Goal: Transaction & Acquisition: Book appointment/travel/reservation

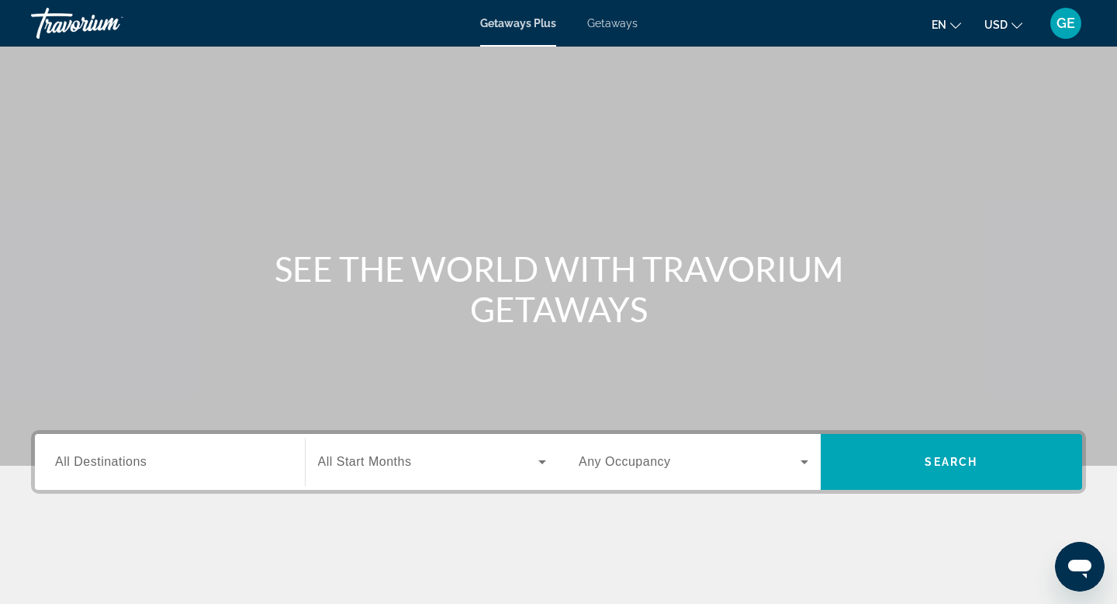
click at [1007, 20] on span "USD" at bounding box center [996, 25] width 23 height 12
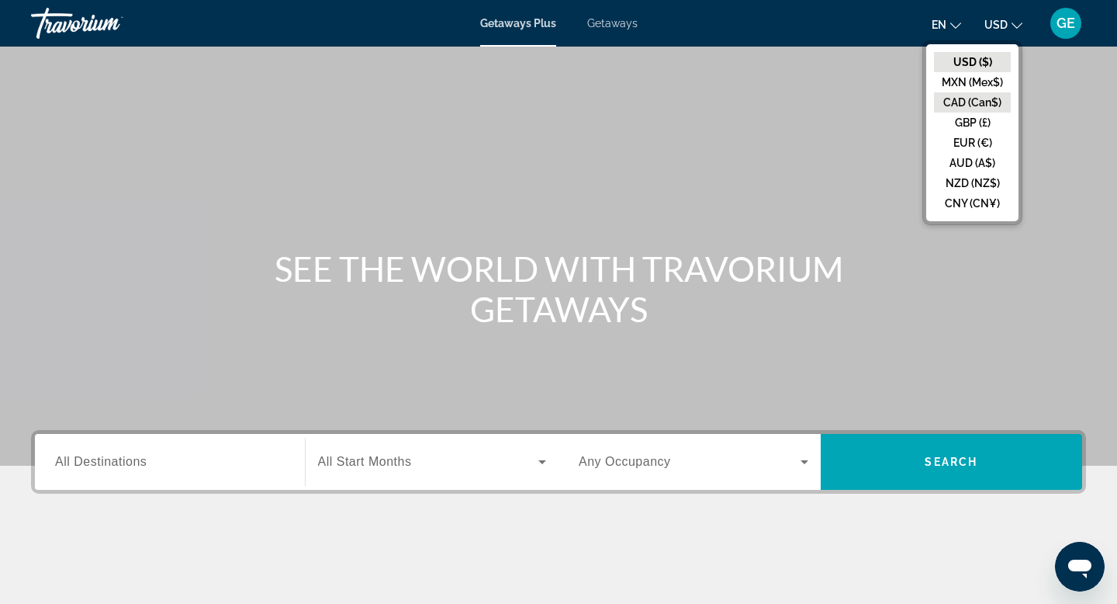
click at [983, 106] on button "CAD (Can$)" at bounding box center [972, 102] width 77 height 20
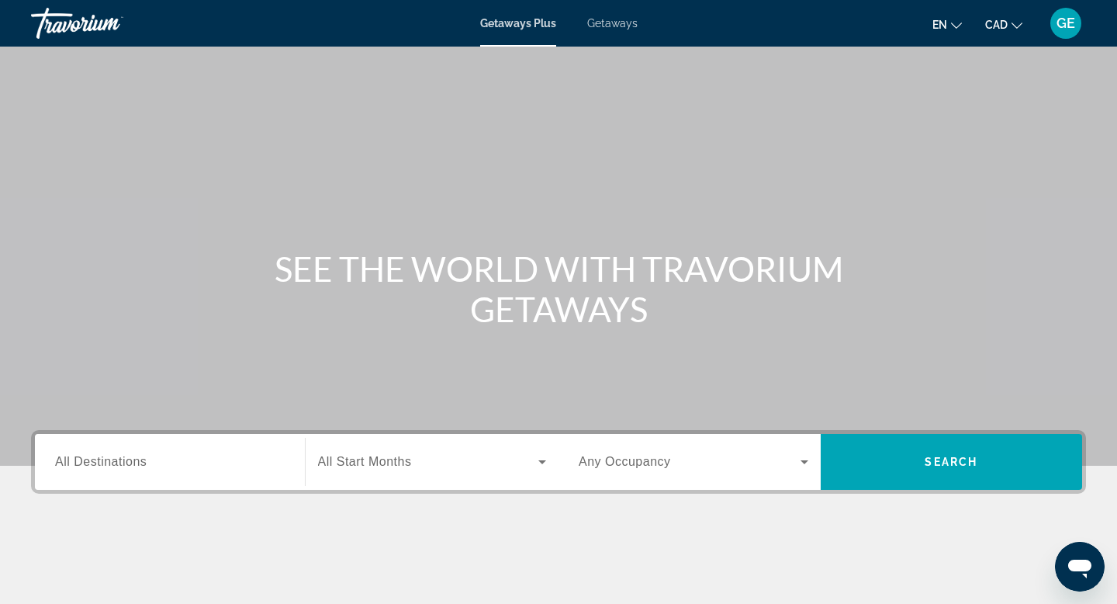
click at [241, 470] on div "Search widget" at bounding box center [170, 462] width 230 height 44
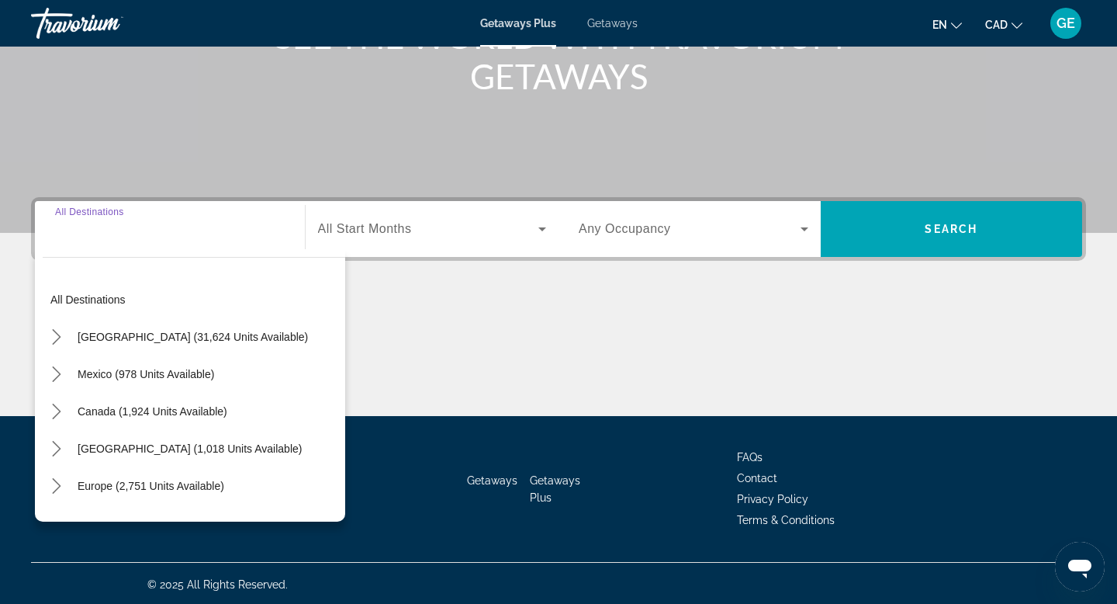
scroll to position [235, 0]
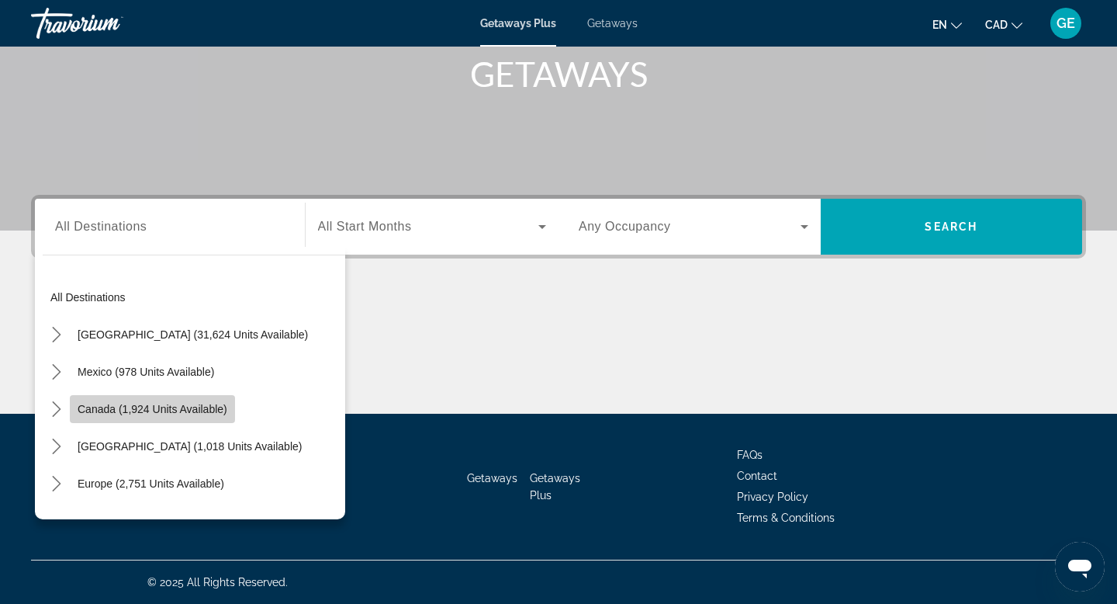
click at [172, 418] on span "Select destination: Canada (1,924 units available)" at bounding box center [152, 408] width 165 height 37
type input "**********"
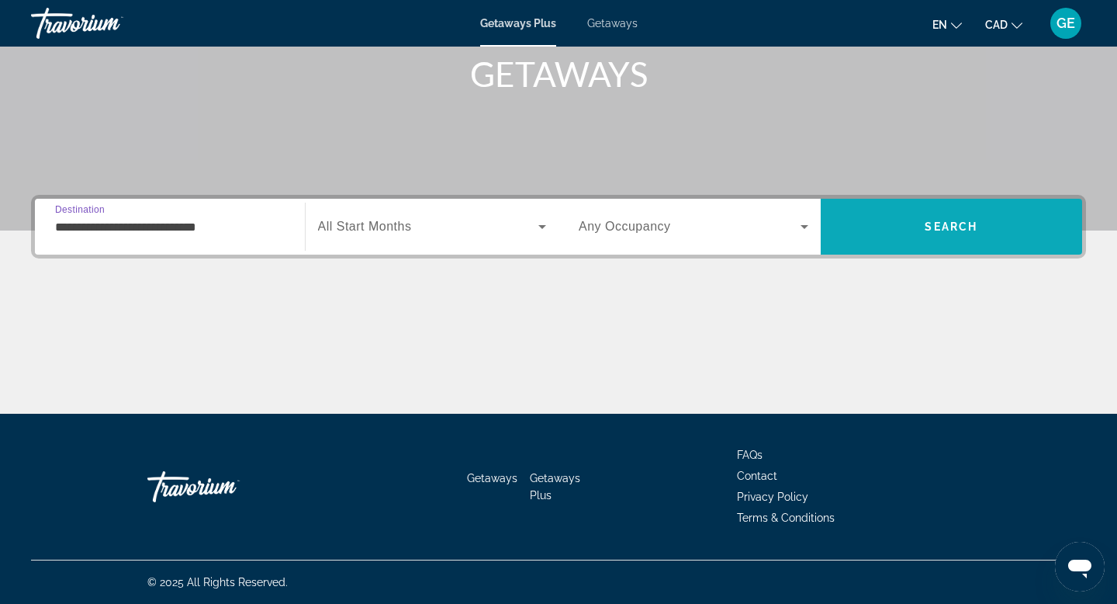
click at [907, 226] on span "Search" at bounding box center [952, 226] width 262 height 37
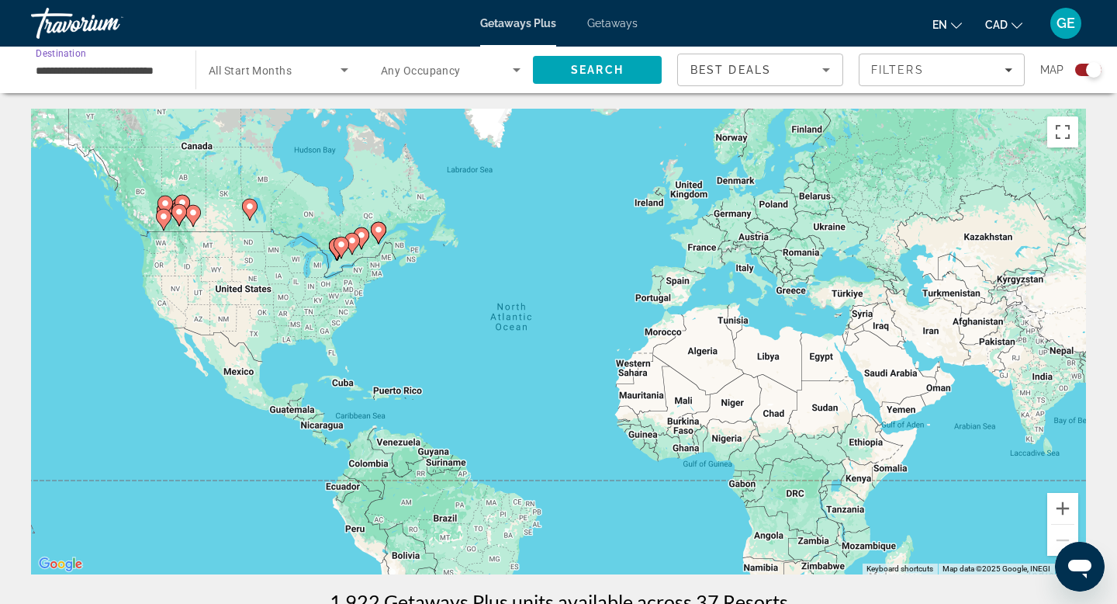
click at [120, 73] on input "**********" at bounding box center [106, 70] width 140 height 19
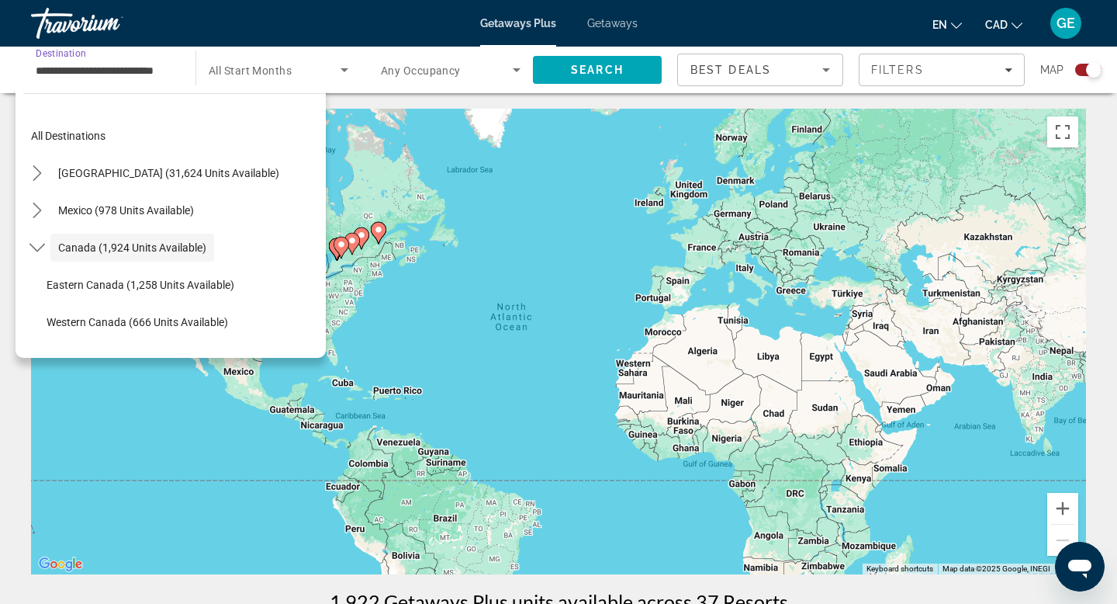
scroll to position [18, 0]
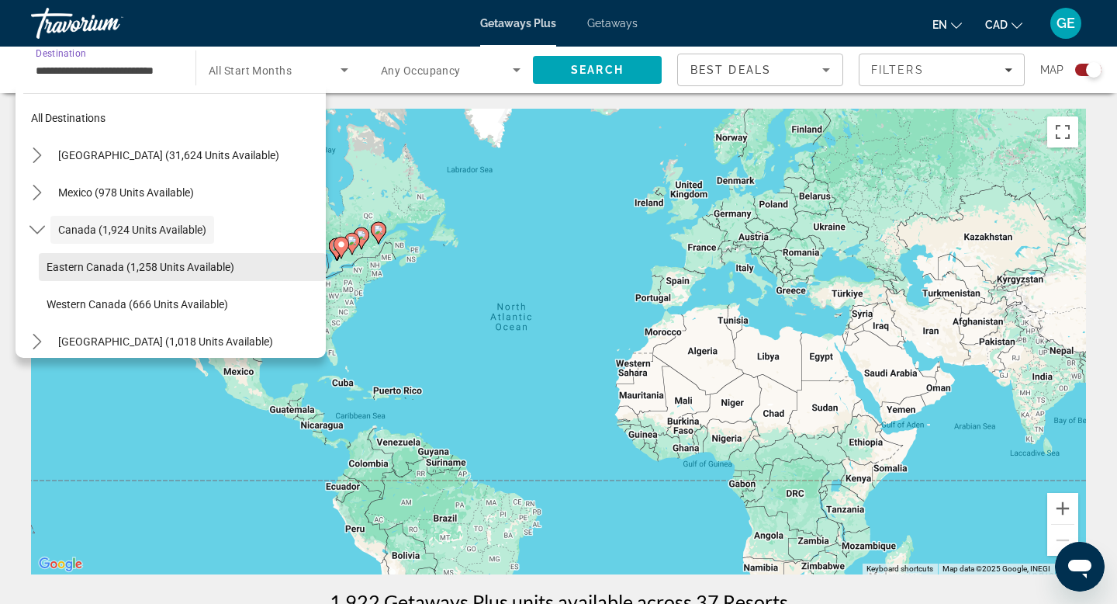
click at [79, 270] on span "Eastern Canada (1,258 units available)" at bounding box center [141, 267] width 188 height 12
type input "**********"
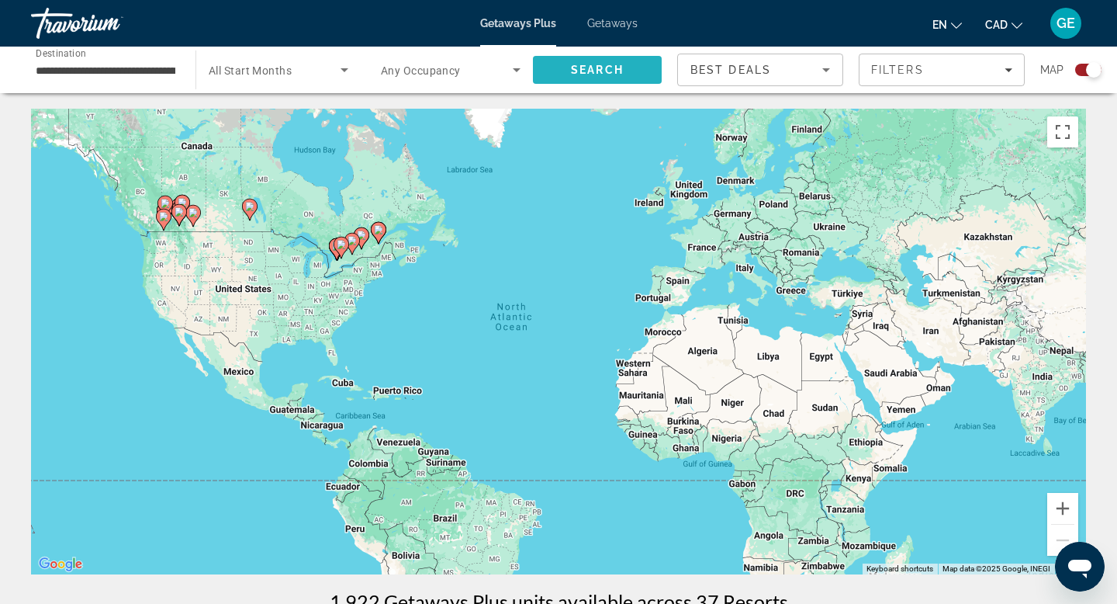
click at [567, 71] on span "Search" at bounding box center [597, 69] width 129 height 37
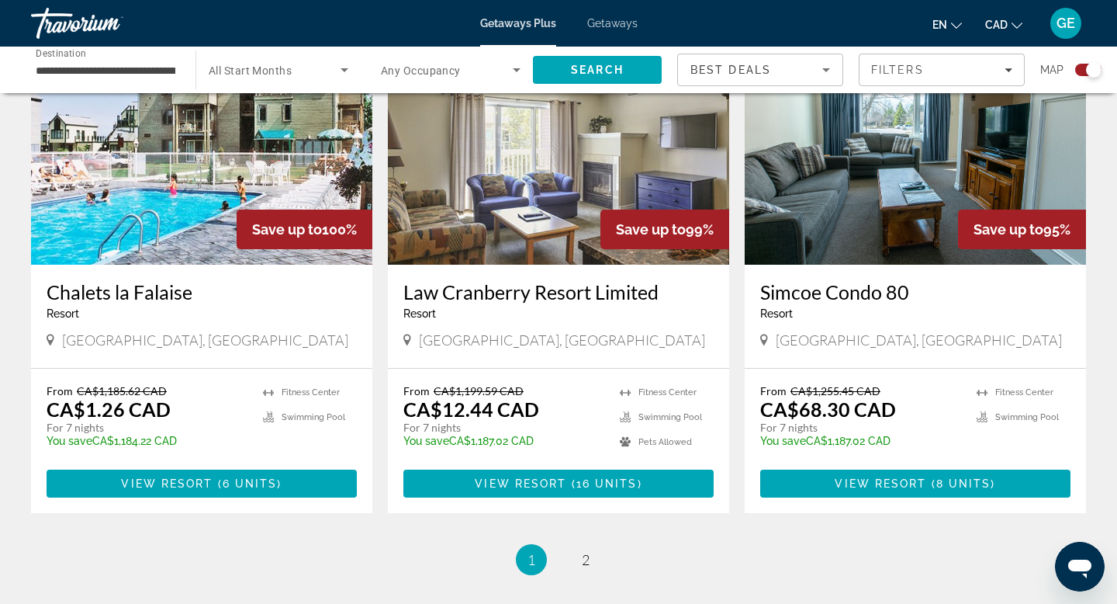
scroll to position [2343, 0]
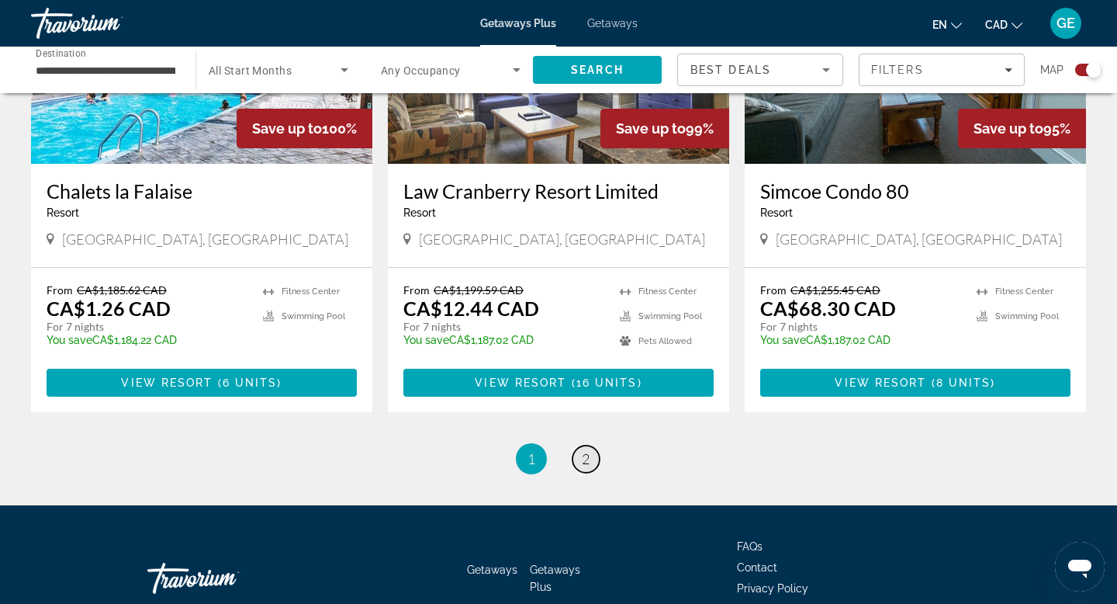
click at [591, 457] on link "page 2" at bounding box center [586, 458] width 27 height 27
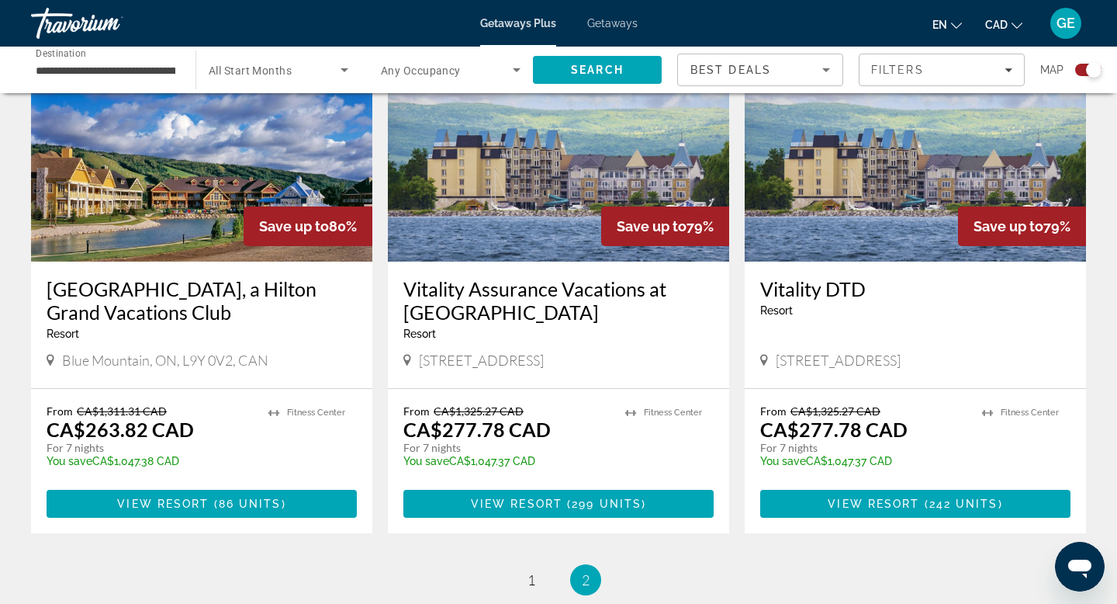
scroll to position [1718, 0]
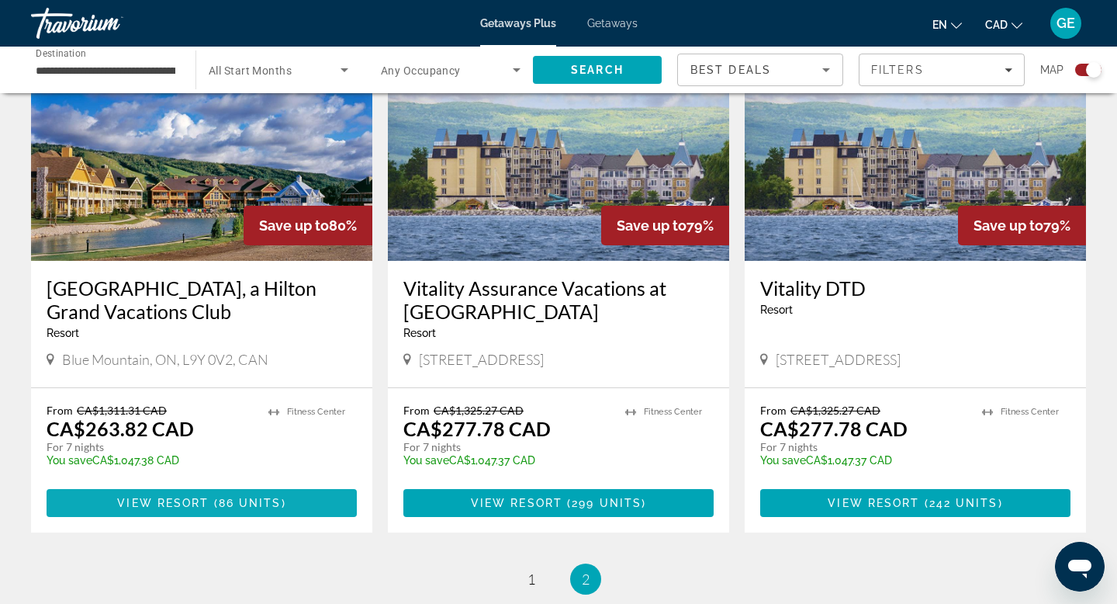
click at [253, 497] on span "86 units" at bounding box center [250, 503] width 63 height 12
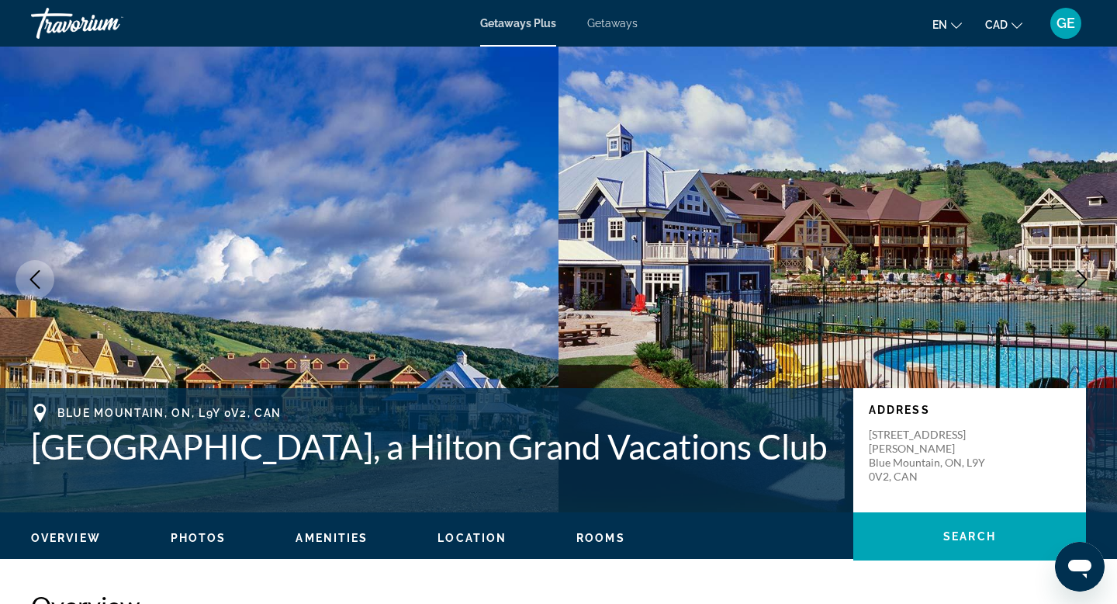
click at [1079, 280] on icon "Next image" at bounding box center [1082, 279] width 19 height 19
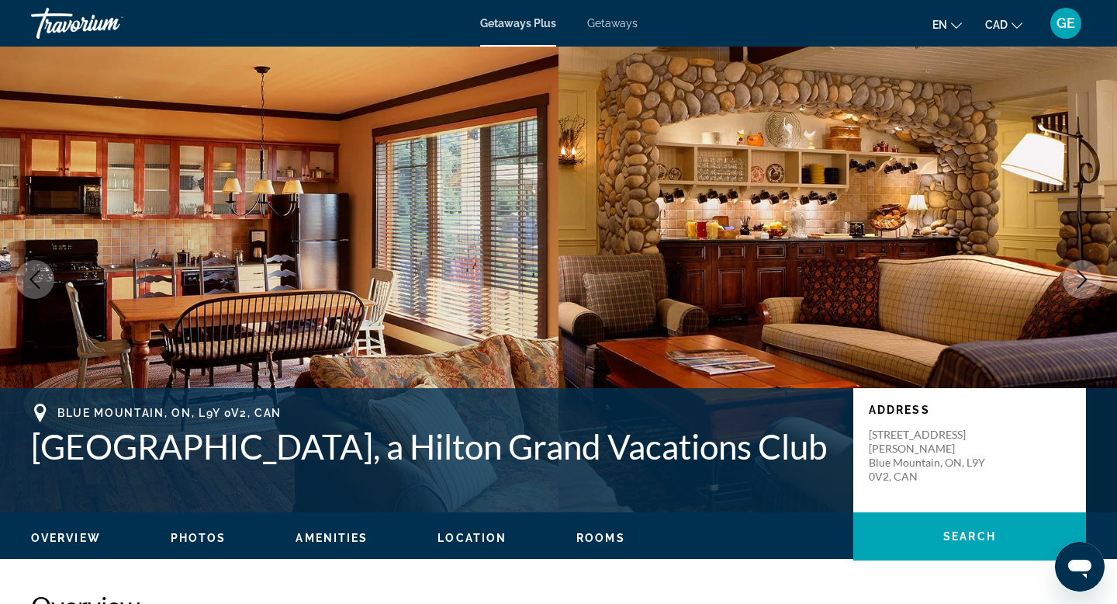
click at [1080, 282] on icon "Next image" at bounding box center [1082, 279] width 19 height 19
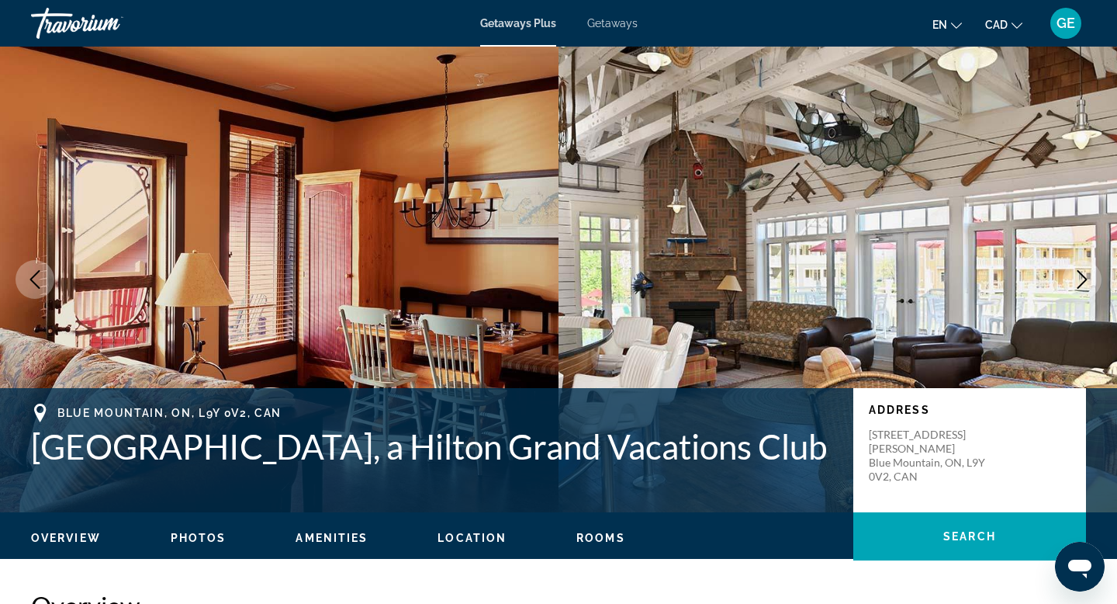
click at [1080, 282] on icon "Next image" at bounding box center [1082, 279] width 19 height 19
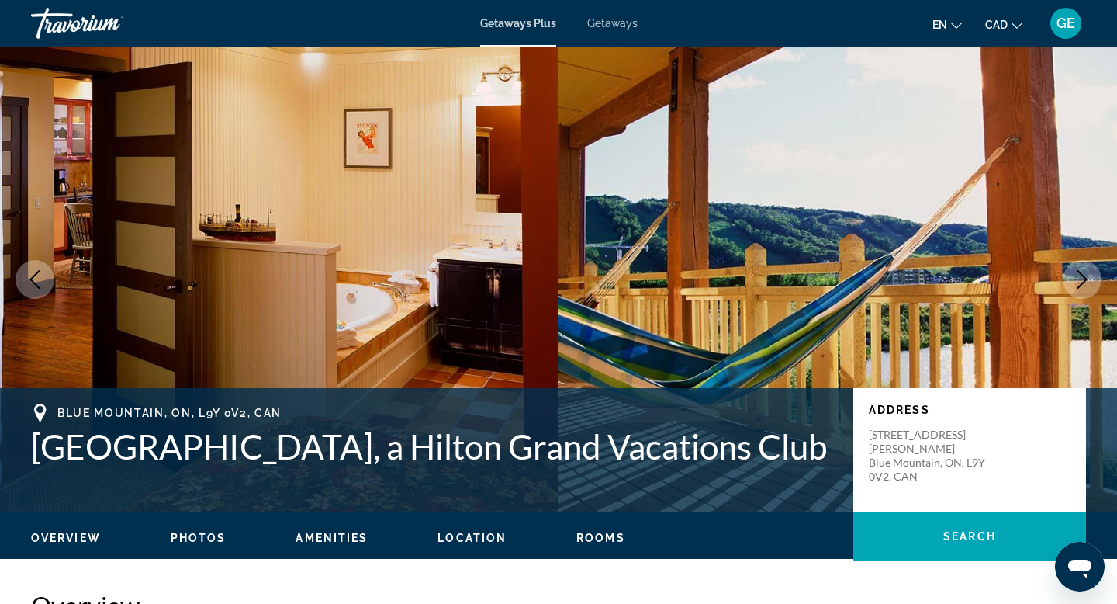
click at [1080, 282] on icon "Next image" at bounding box center [1082, 279] width 19 height 19
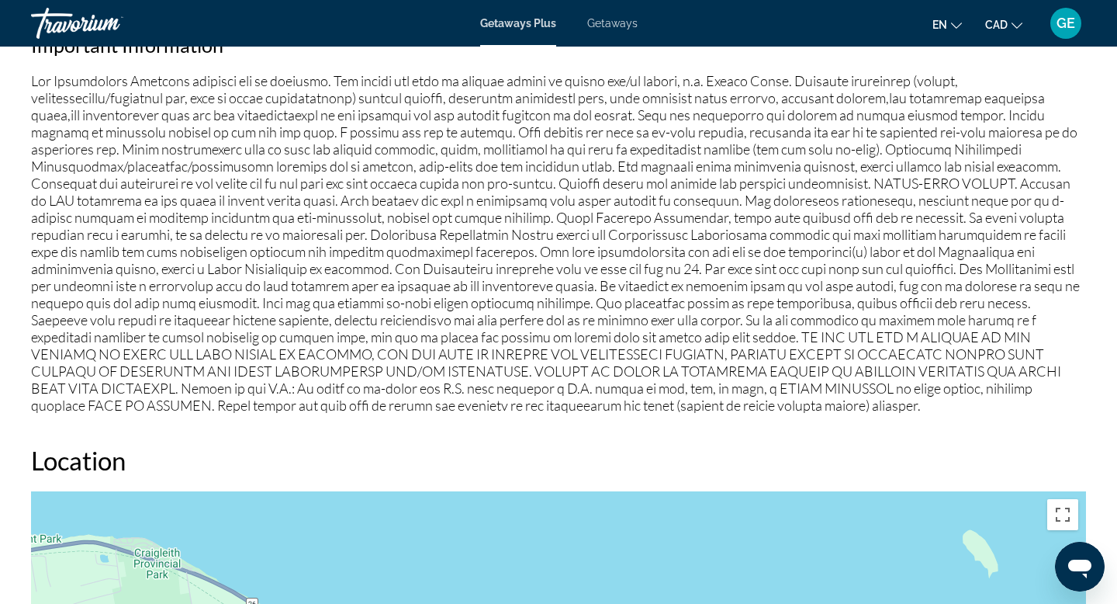
scroll to position [1860, 0]
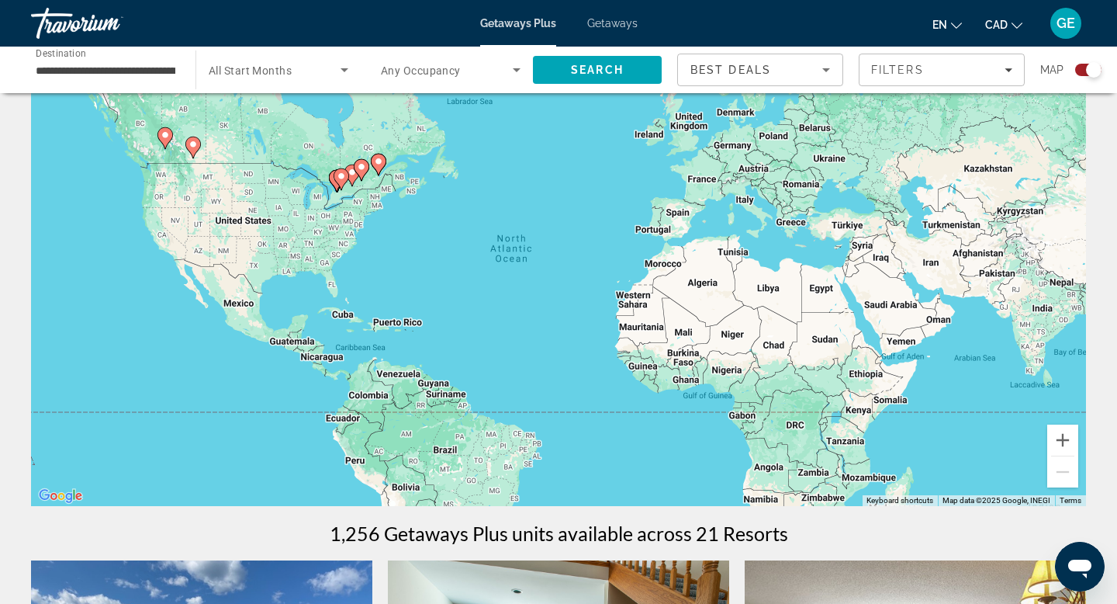
scroll to position [69, 0]
click at [95, 69] on input "**********" at bounding box center [106, 70] width 140 height 19
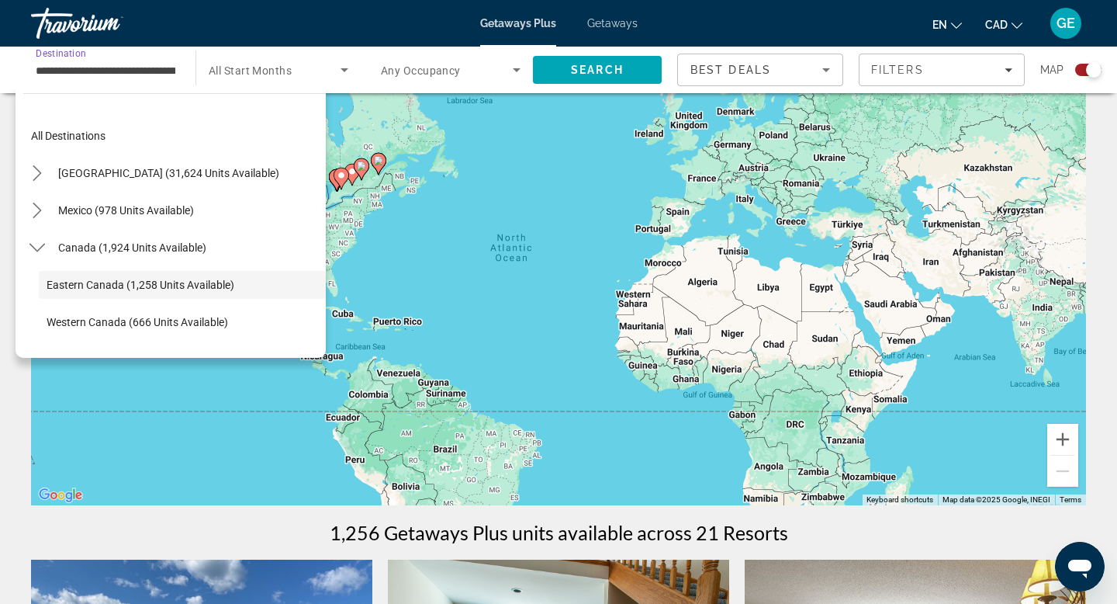
scroll to position [55, 0]
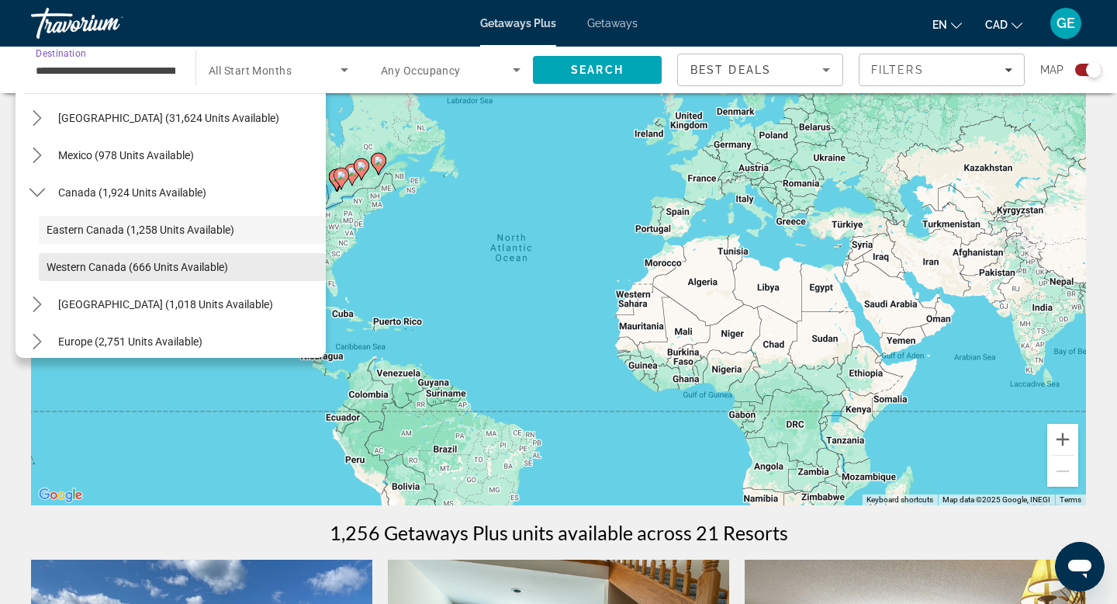
click at [106, 265] on span "Western Canada (666 units available)" at bounding box center [138, 267] width 182 height 12
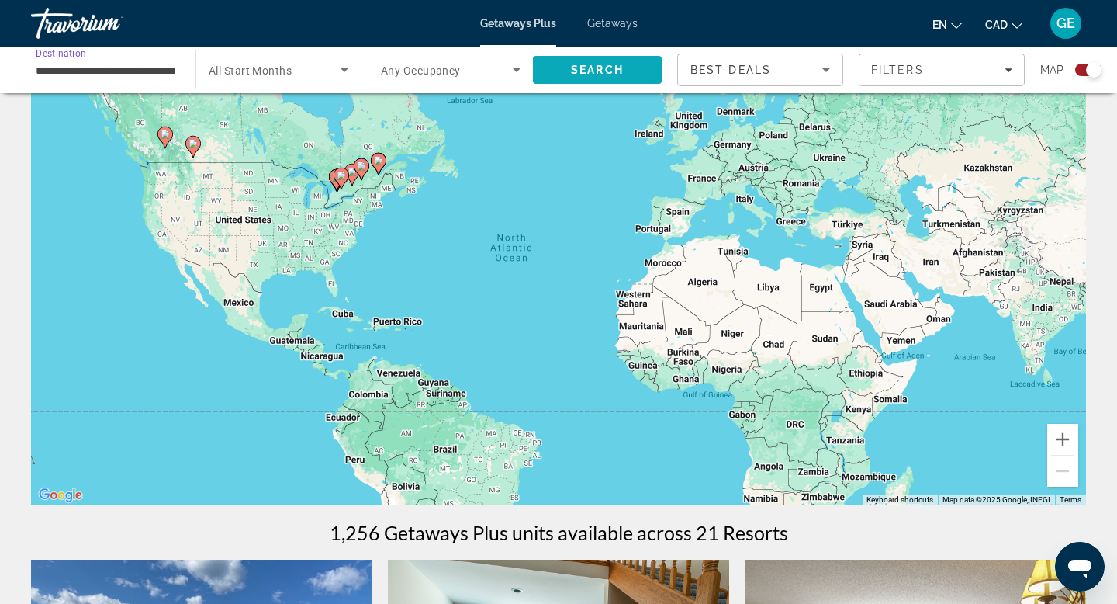
click at [578, 68] on span "Search" at bounding box center [597, 70] width 53 height 12
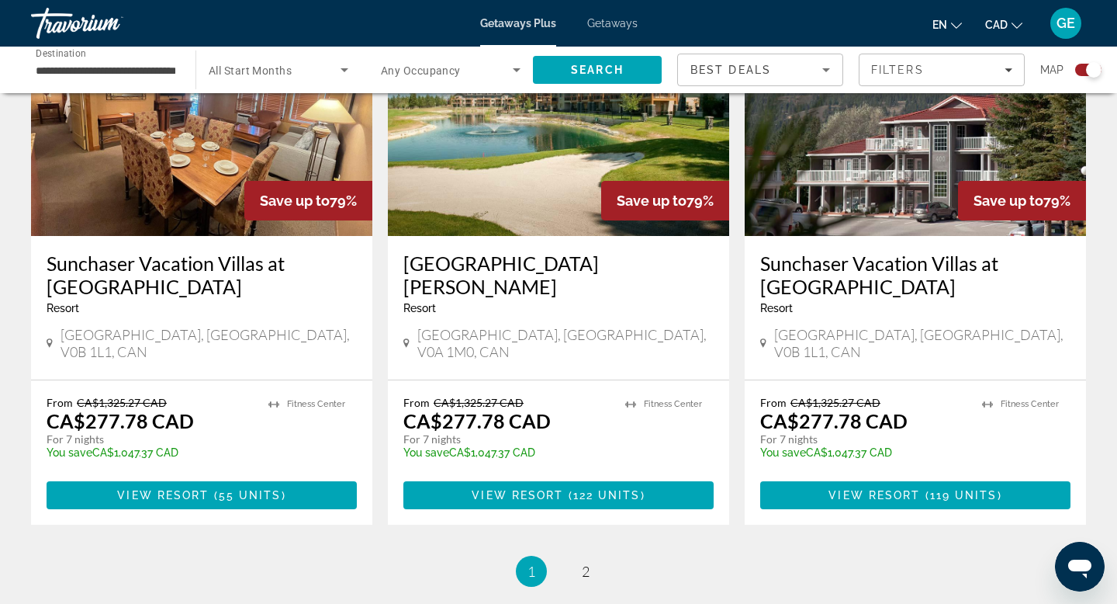
scroll to position [2330, 0]
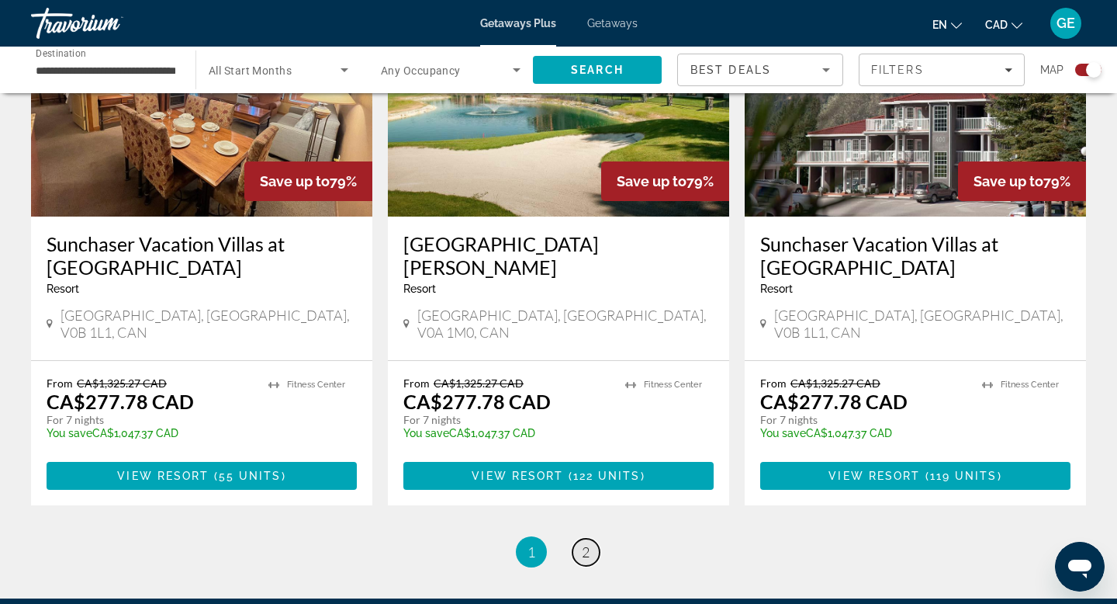
click at [586, 543] on span "2" at bounding box center [586, 551] width 8 height 17
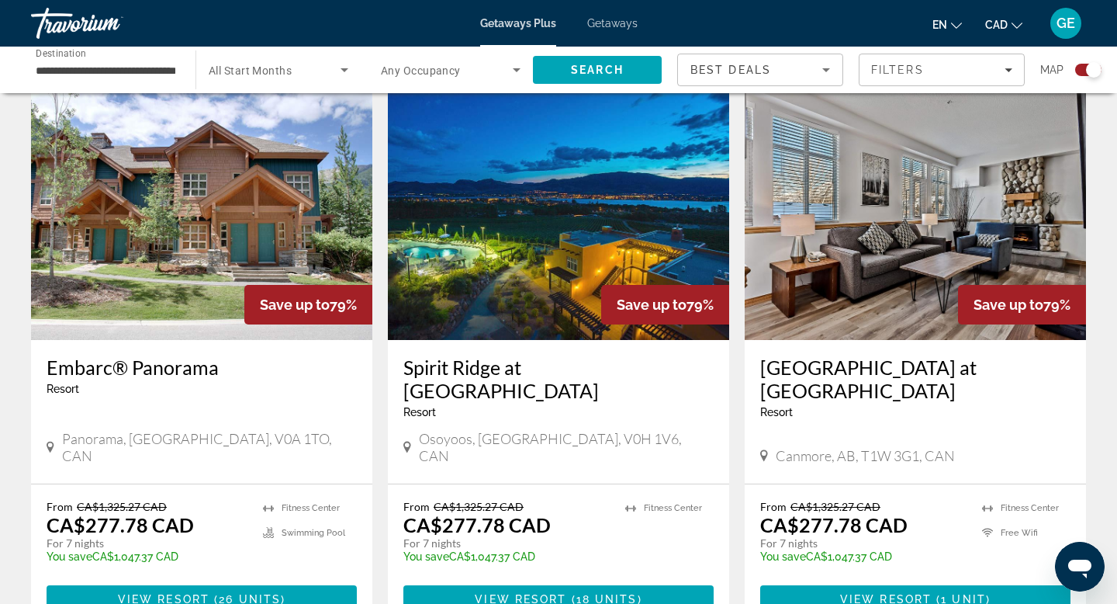
scroll to position [538, 0]
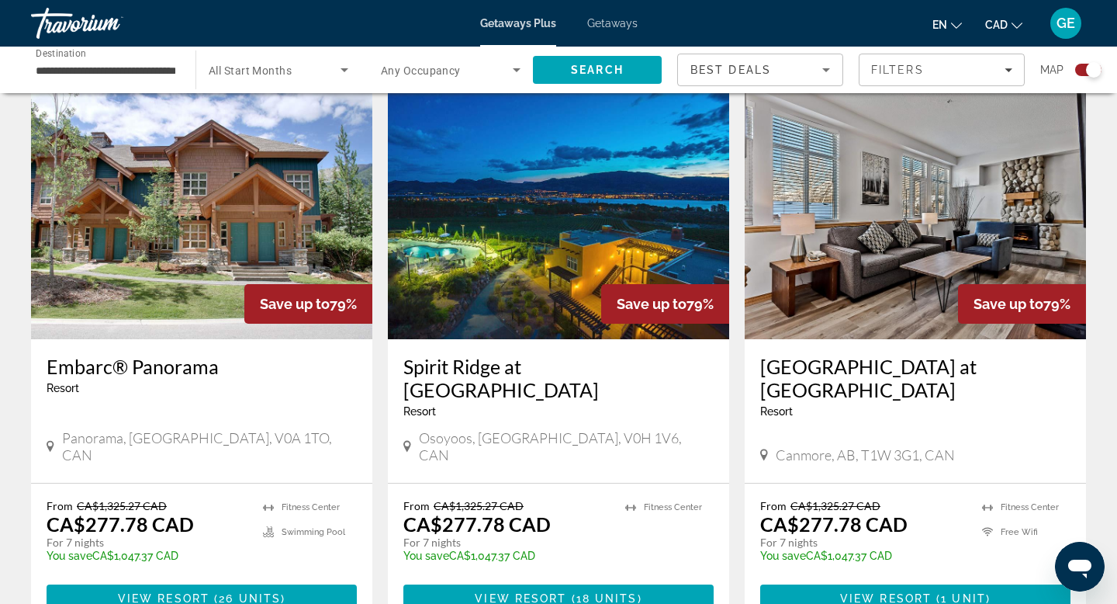
drag, startPoint x: 988, startPoint y: 391, endPoint x: 1002, endPoint y: 2, distance: 389.8
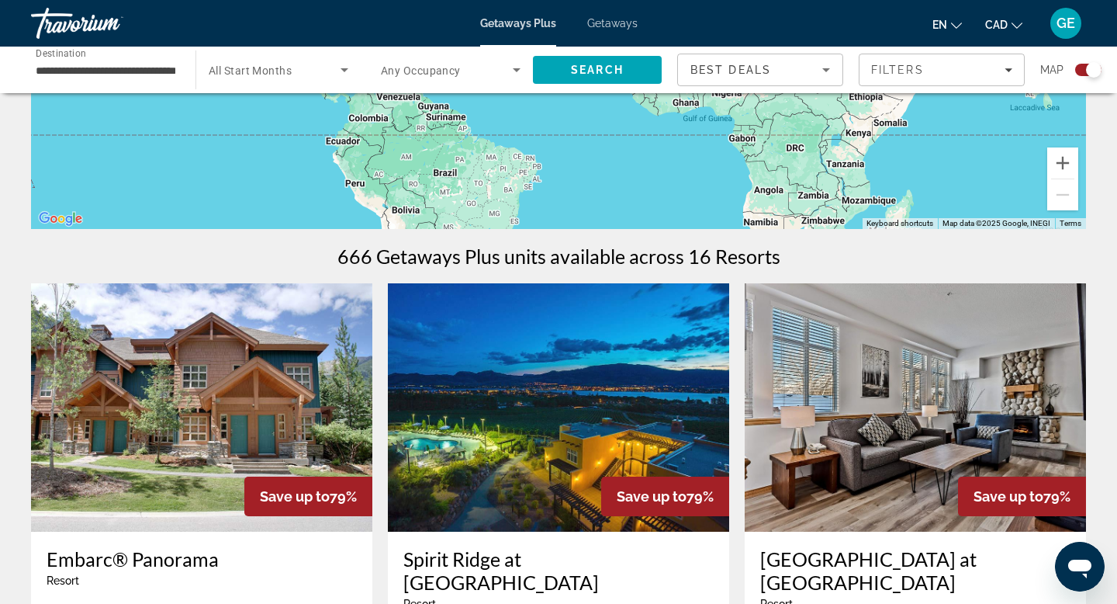
scroll to position [0, 0]
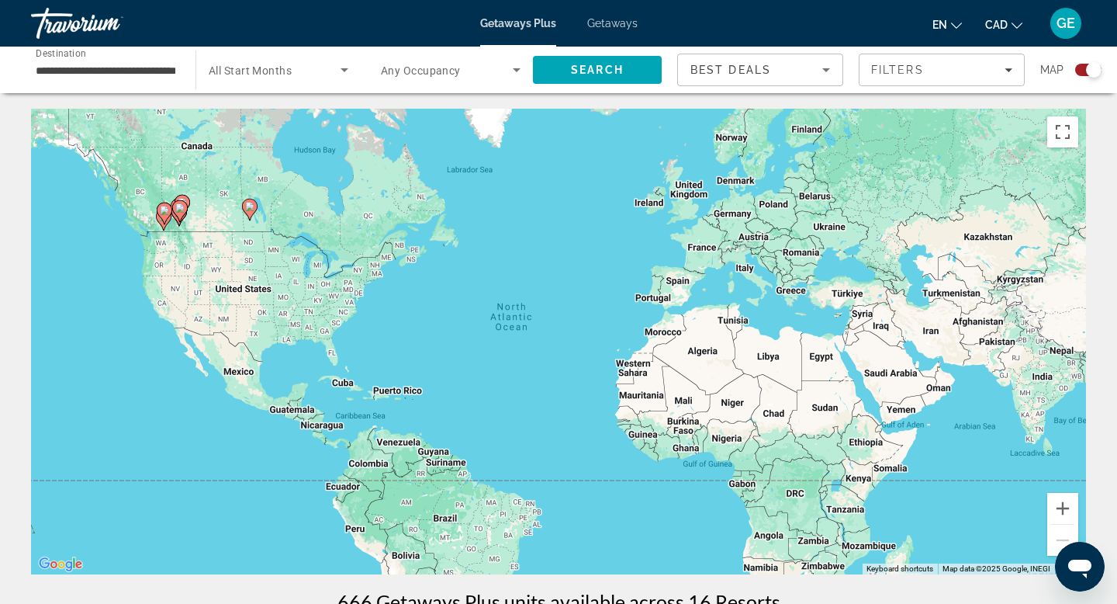
click at [162, 69] on input "**********" at bounding box center [106, 70] width 140 height 19
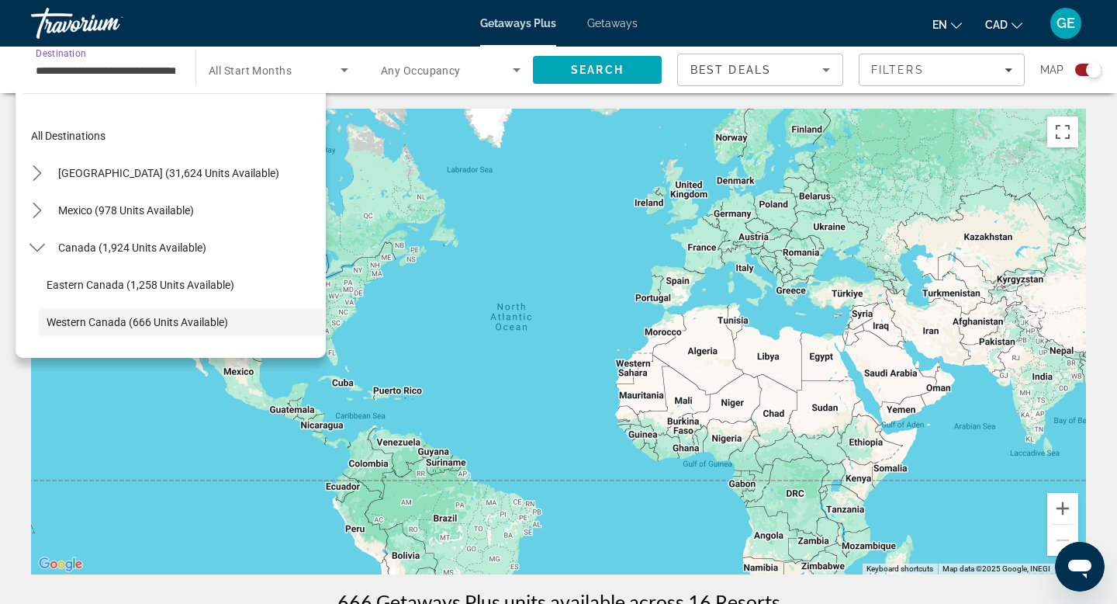
scroll to position [92, 0]
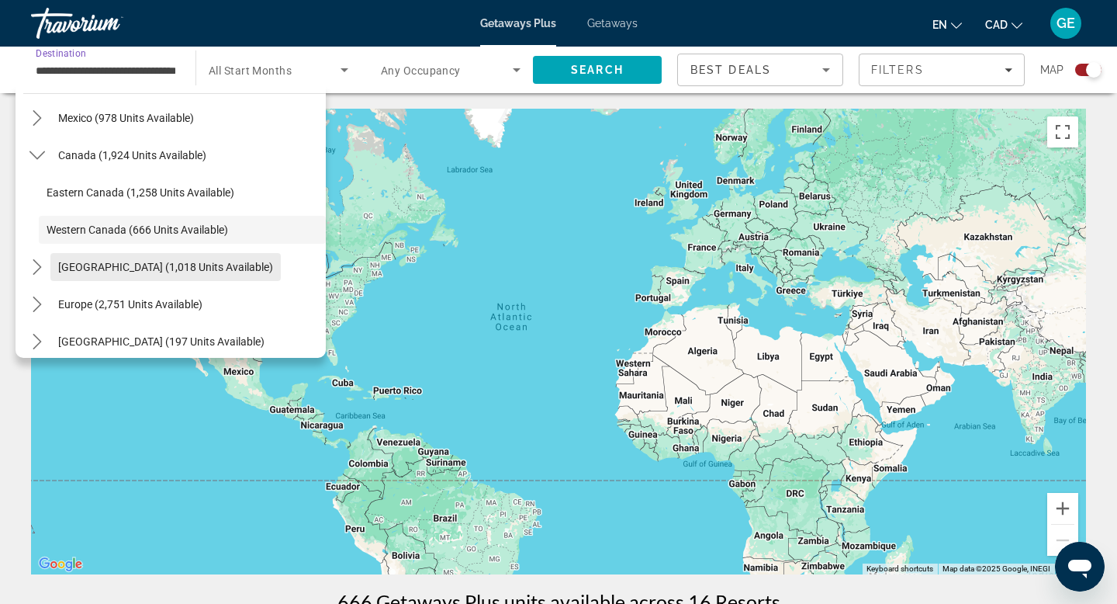
click at [142, 265] on span "Caribbean & Atlantic Islands (1,018 units available)" at bounding box center [165, 267] width 215 height 12
type input "**********"
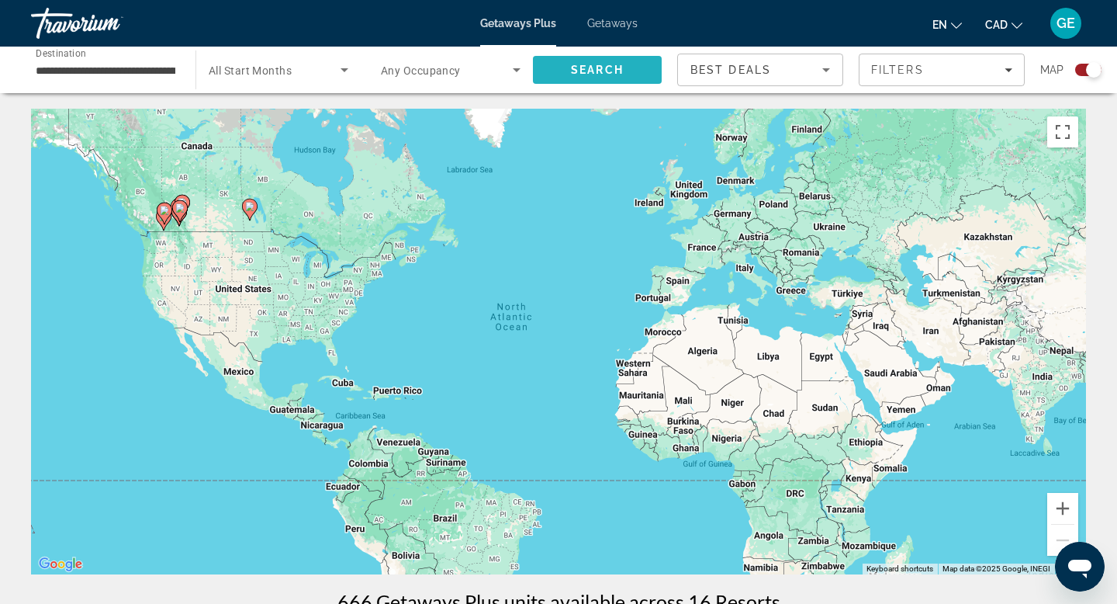
click at [603, 71] on span "Search" at bounding box center [597, 70] width 53 height 12
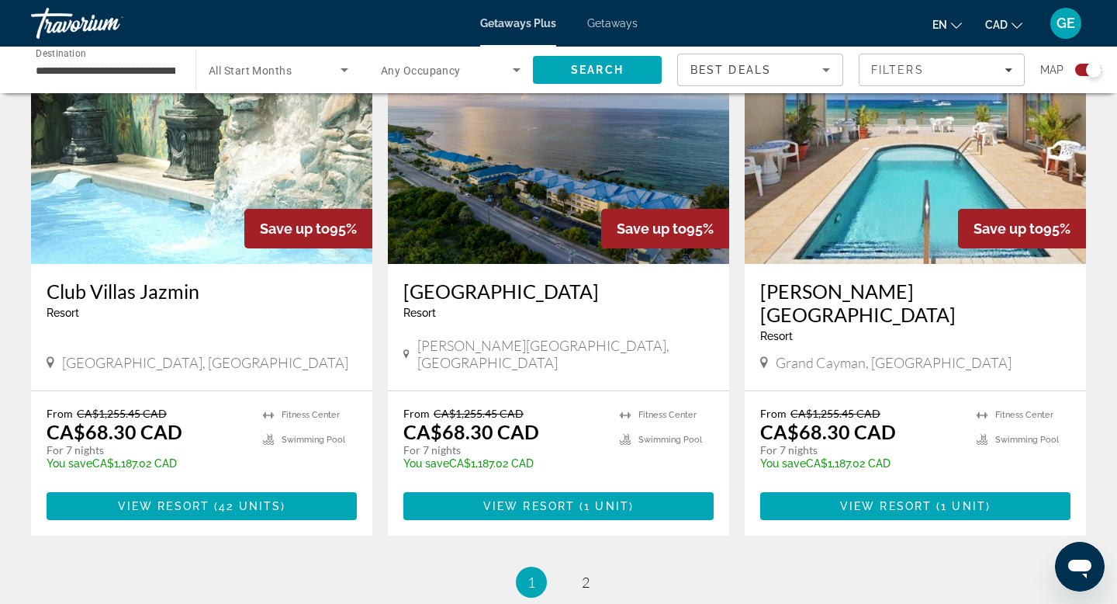
scroll to position [2262, 0]
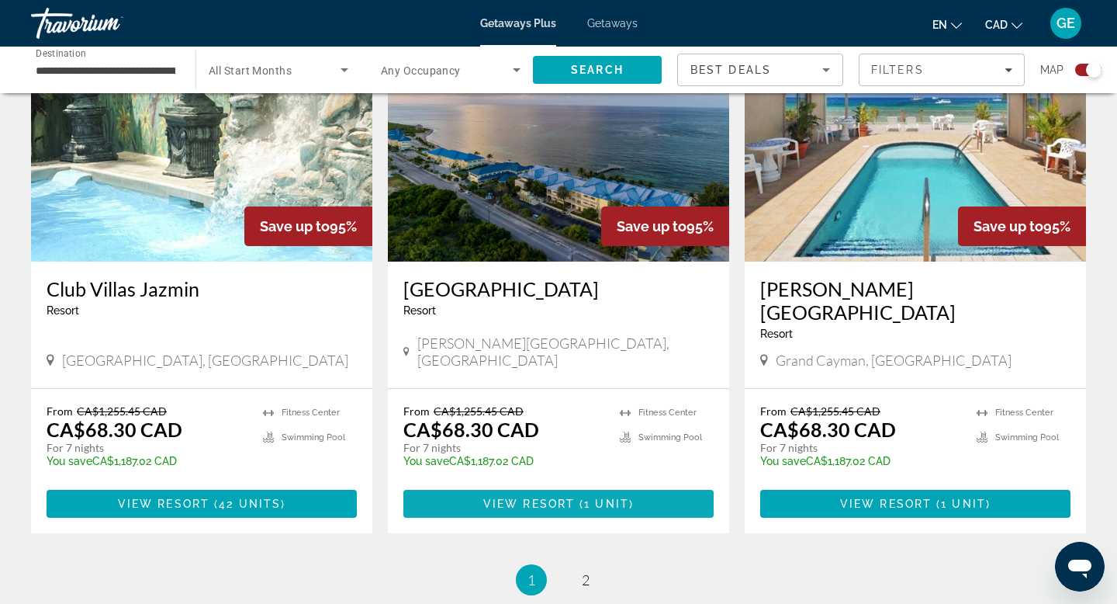
click at [549, 497] on span "View Resort" at bounding box center [529, 503] width 92 height 12
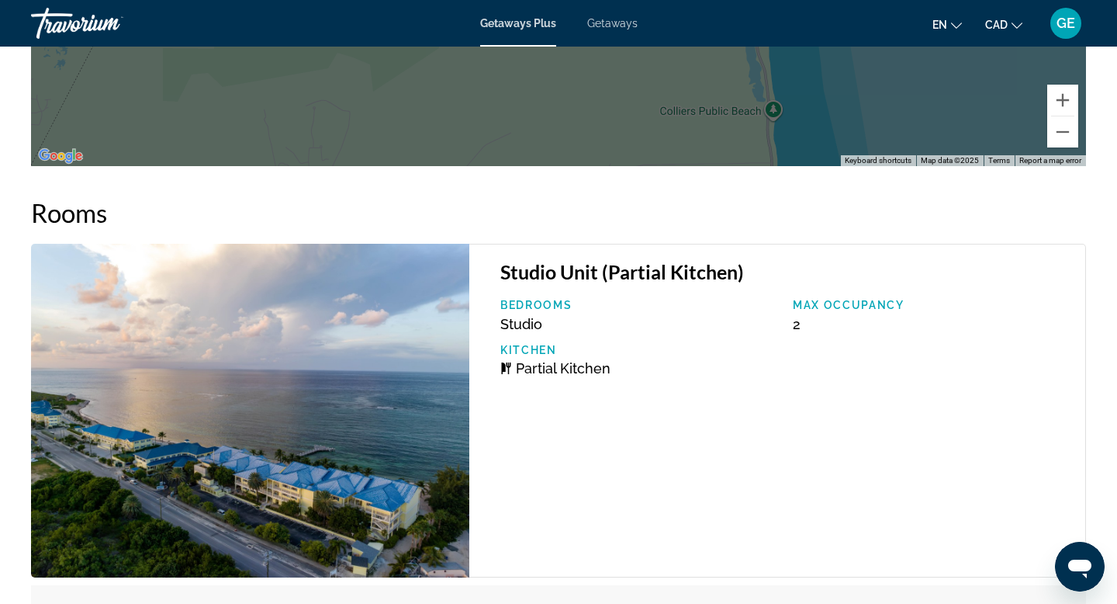
scroll to position [2592, 0]
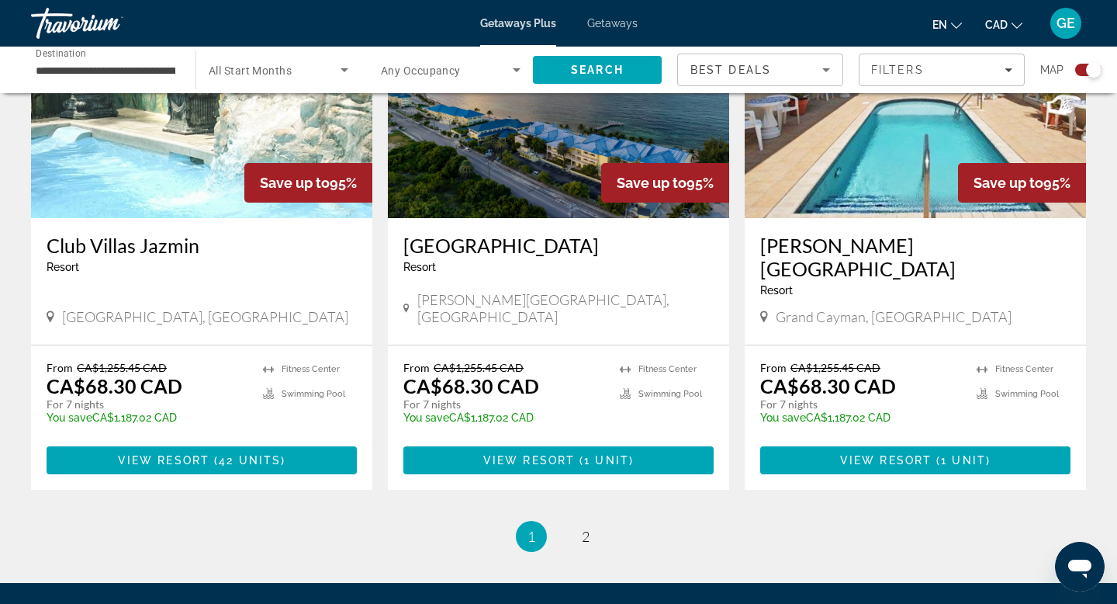
scroll to position [2299, 0]
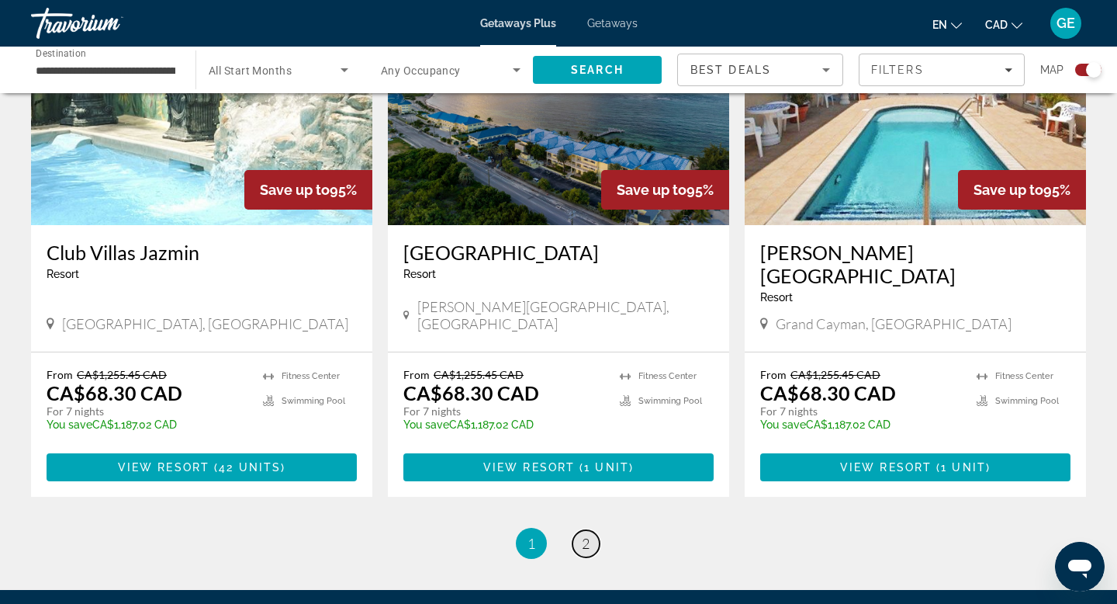
click at [587, 535] on span "2" at bounding box center [586, 543] width 8 height 17
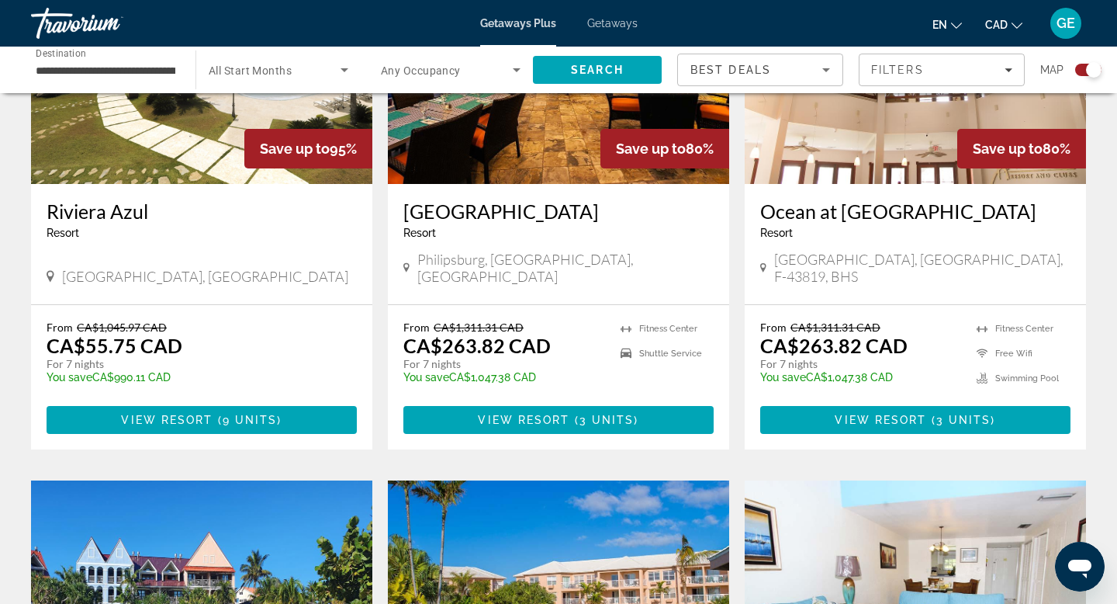
scroll to position [716, 0]
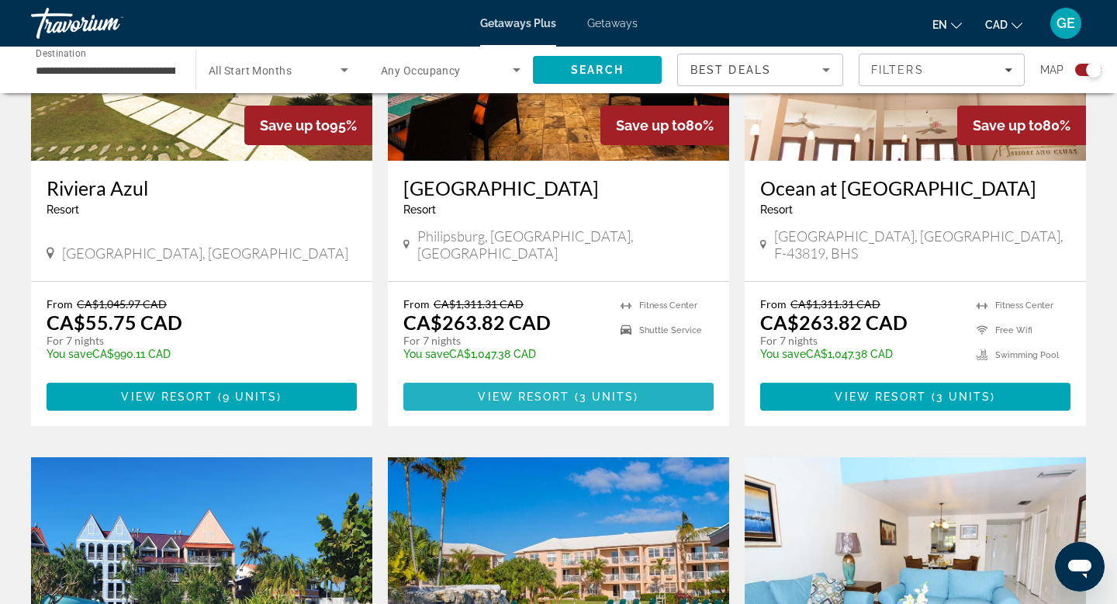
click at [573, 390] on span "Main content" at bounding box center [572, 396] width 5 height 12
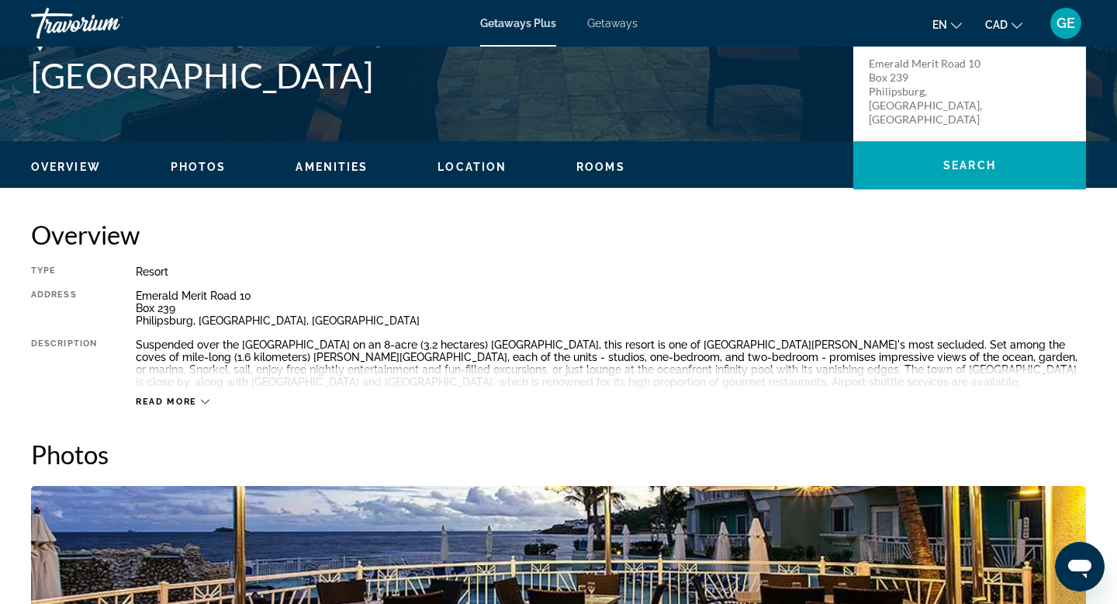
scroll to position [301, 0]
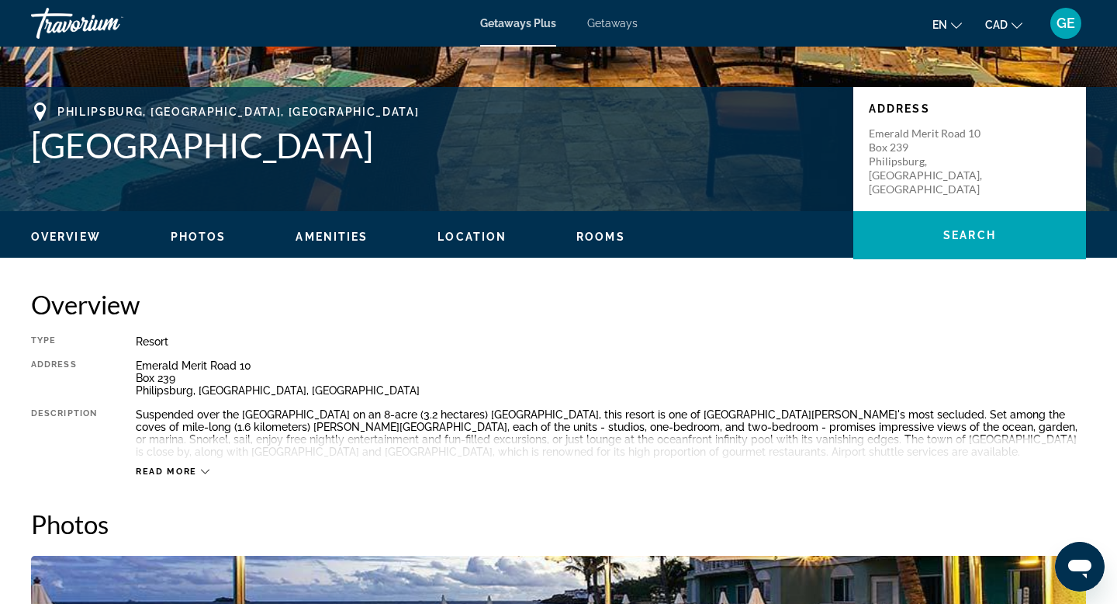
click at [164, 472] on span "Read more" at bounding box center [166, 471] width 61 height 10
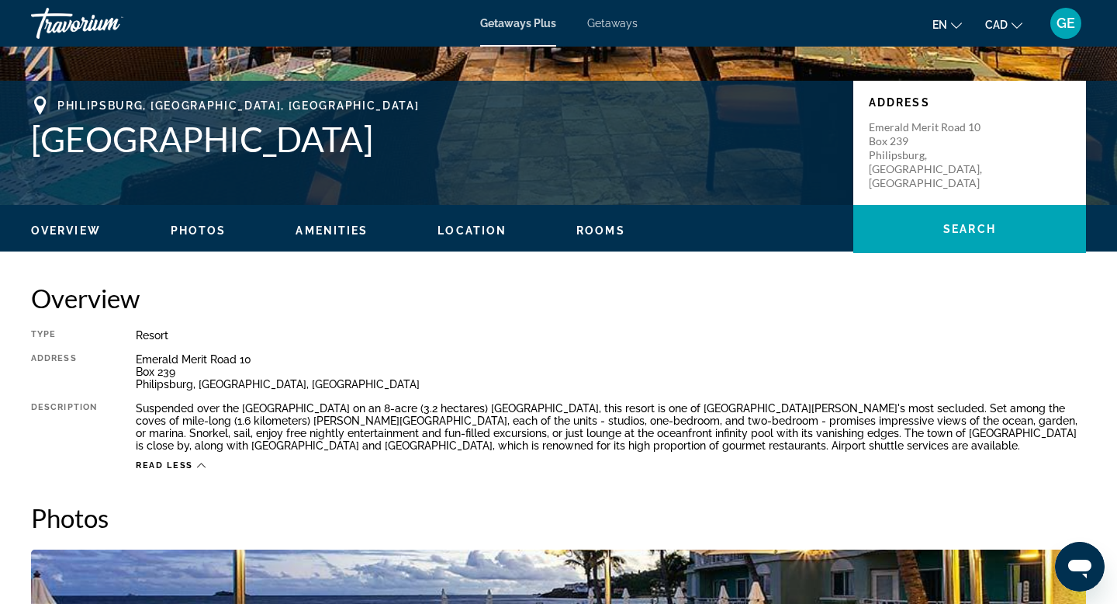
scroll to position [0, 0]
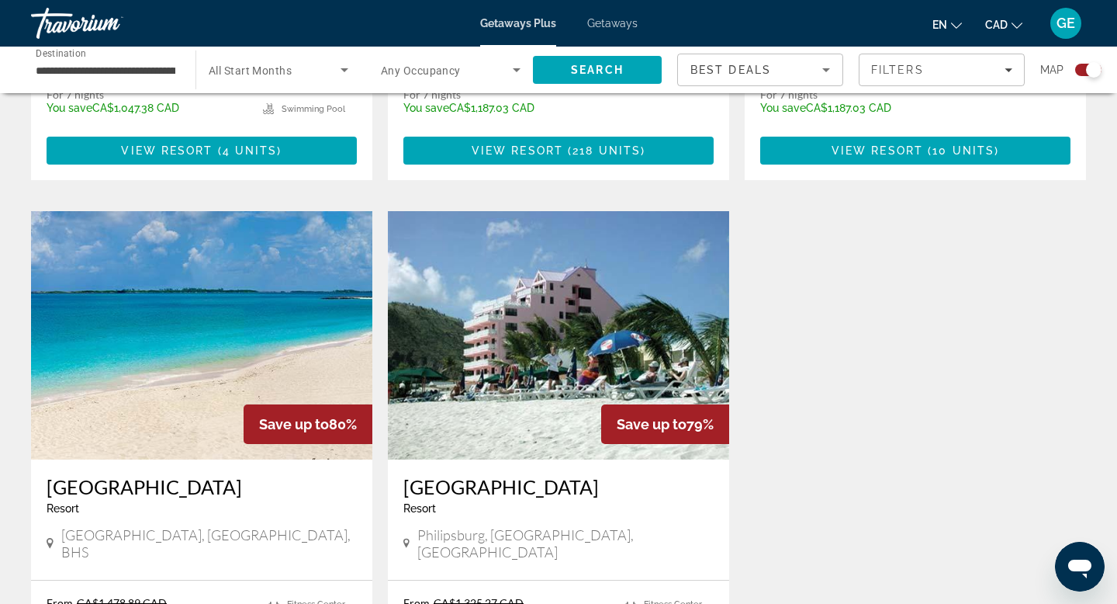
scroll to position [1616, 0]
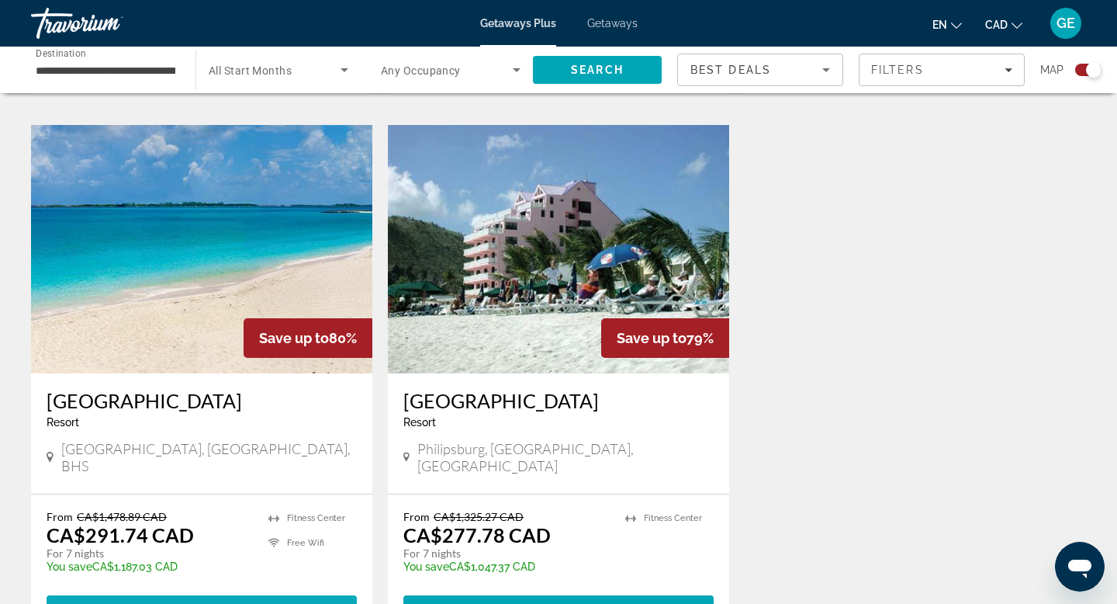
click at [297, 591] on span "Main content" at bounding box center [202, 609] width 310 height 37
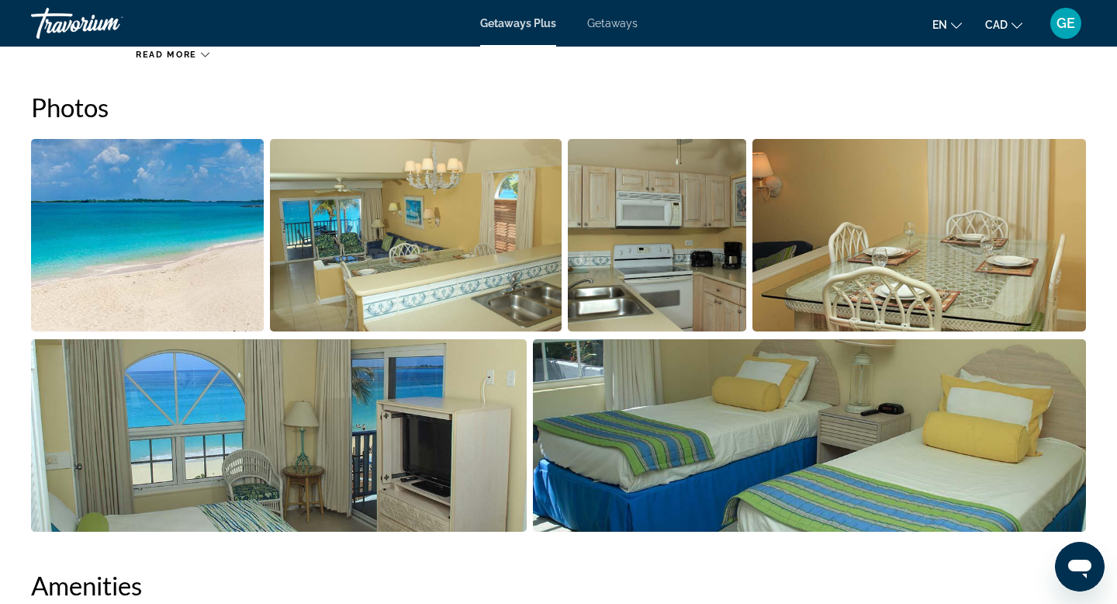
scroll to position [695, 0]
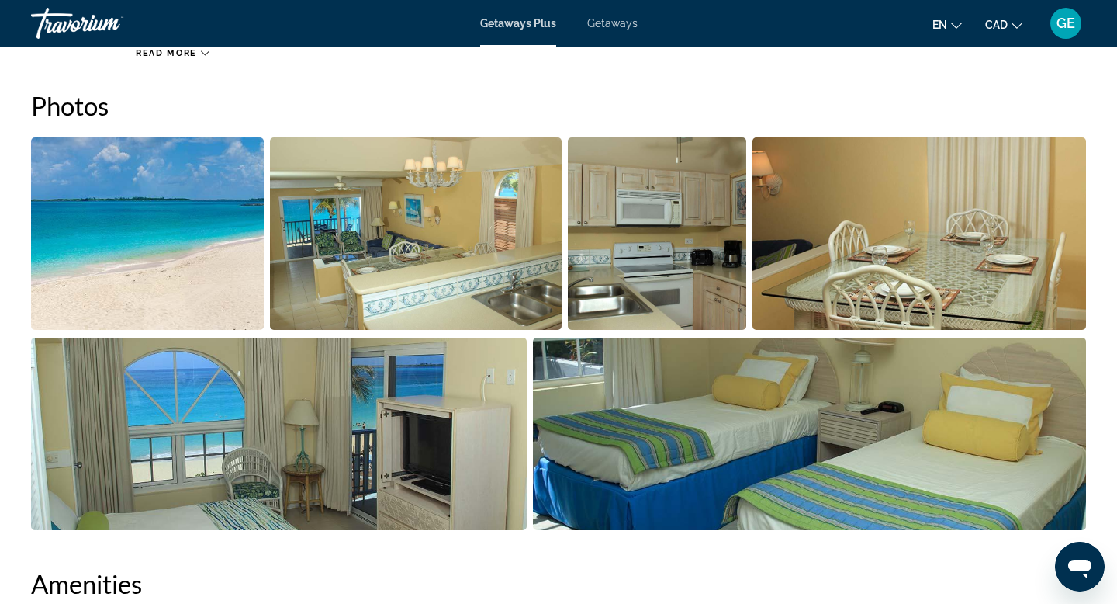
click at [771, 390] on img "Open full-screen image slider" at bounding box center [810, 434] width 554 height 192
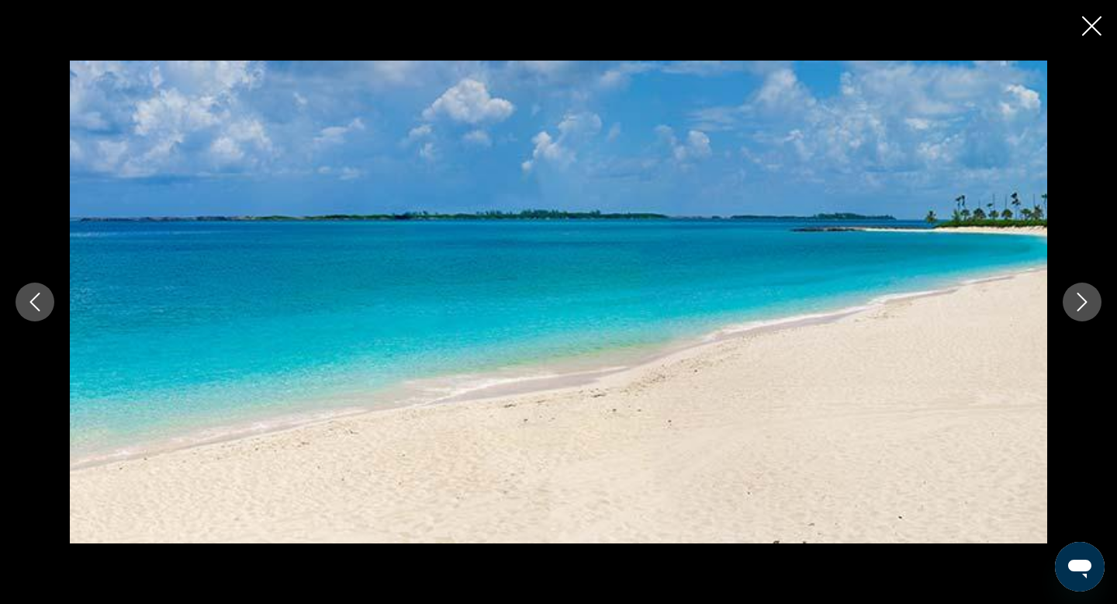
click at [1083, 301] on icon "Next image" at bounding box center [1082, 302] width 19 height 19
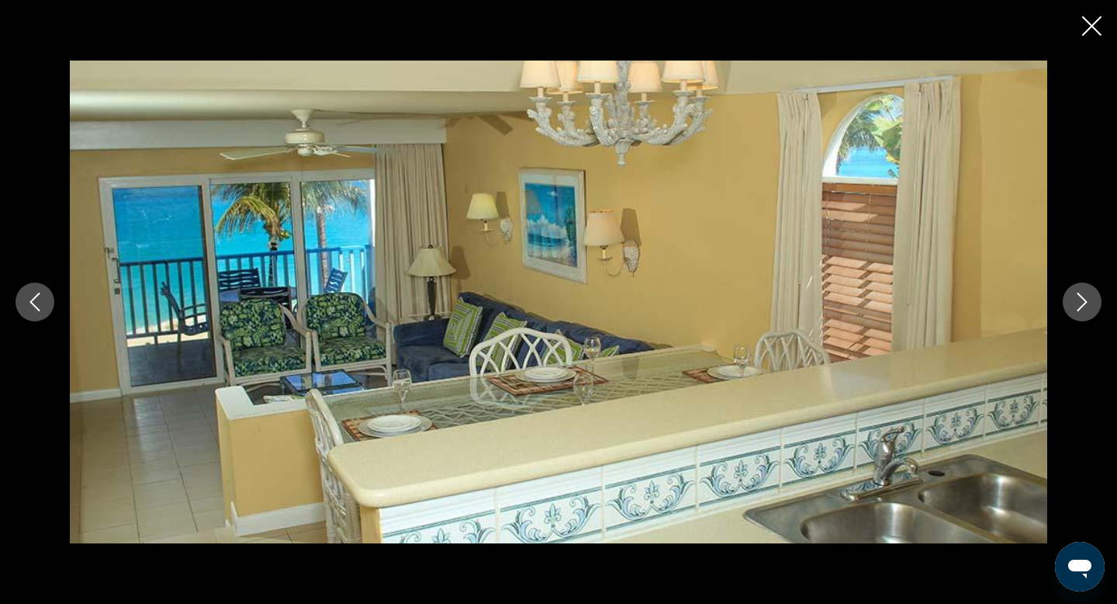
click at [1086, 304] on icon "Next image" at bounding box center [1082, 302] width 19 height 19
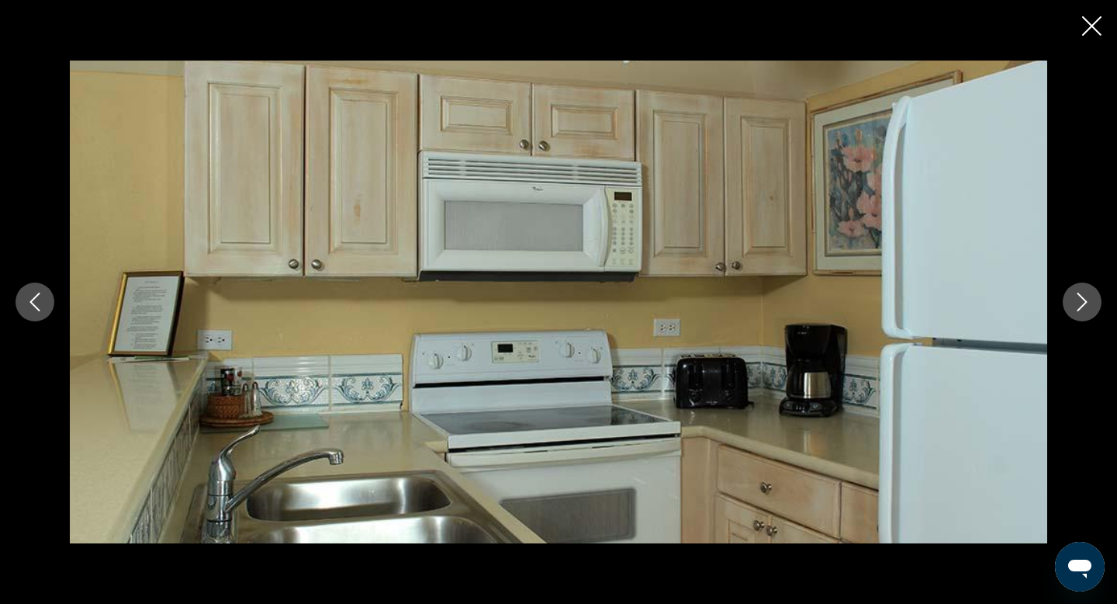
click at [1086, 305] on icon "Next image" at bounding box center [1082, 302] width 19 height 19
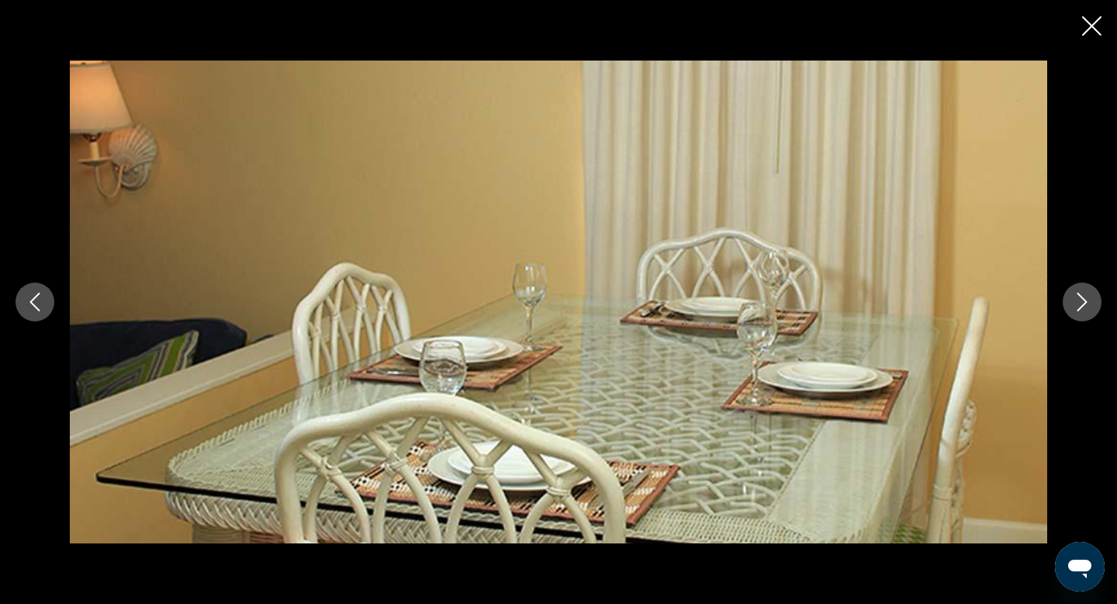
click at [1086, 305] on icon "Next image" at bounding box center [1082, 302] width 19 height 19
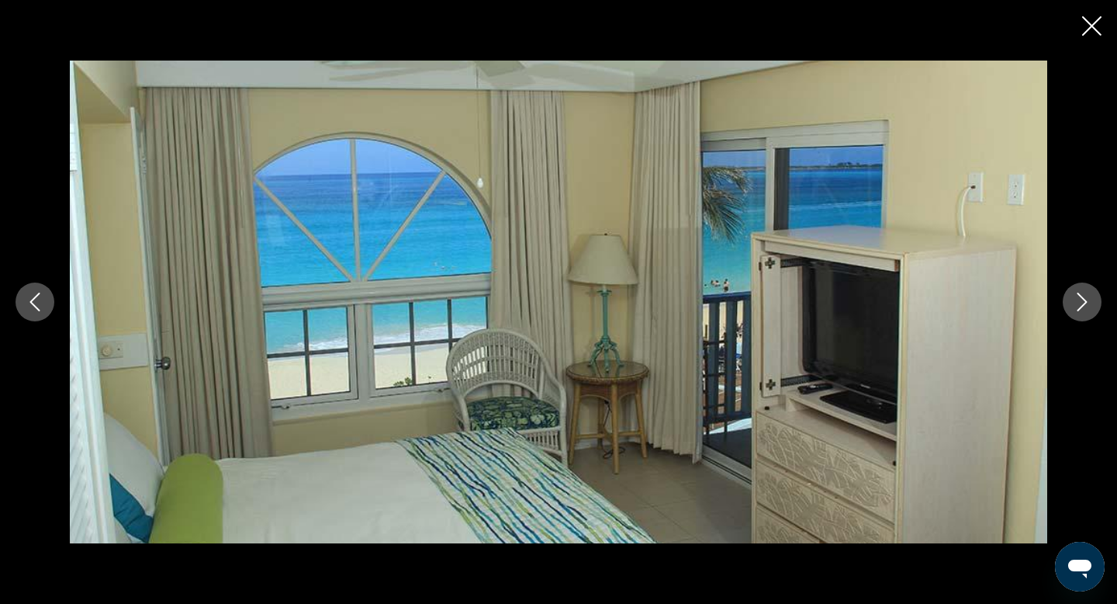
click at [1086, 305] on icon "Next image" at bounding box center [1082, 302] width 19 height 19
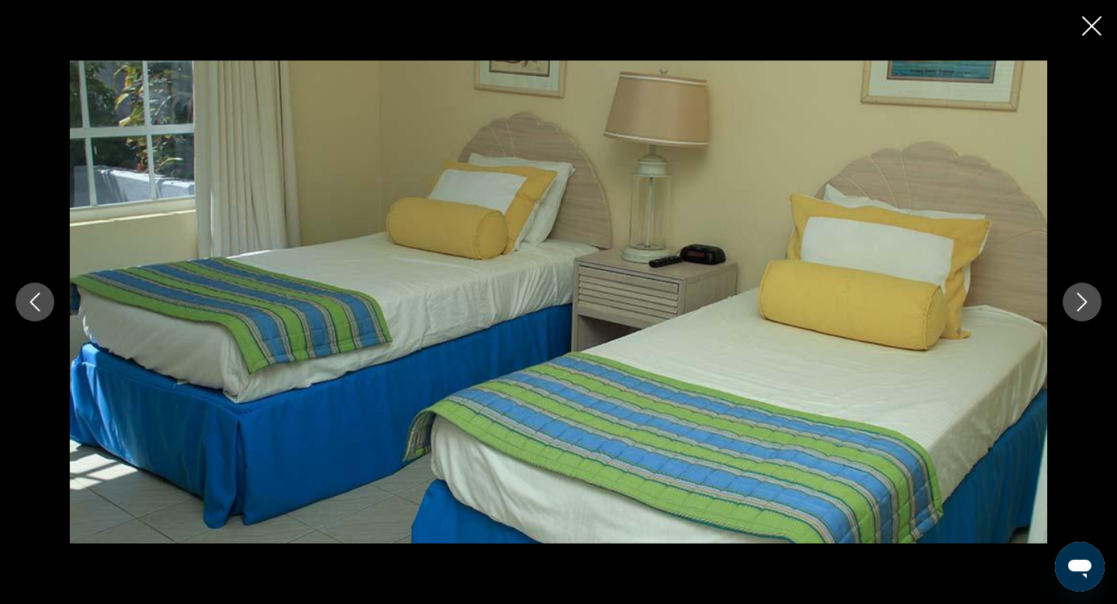
click at [1086, 305] on icon "Next image" at bounding box center [1082, 302] width 19 height 19
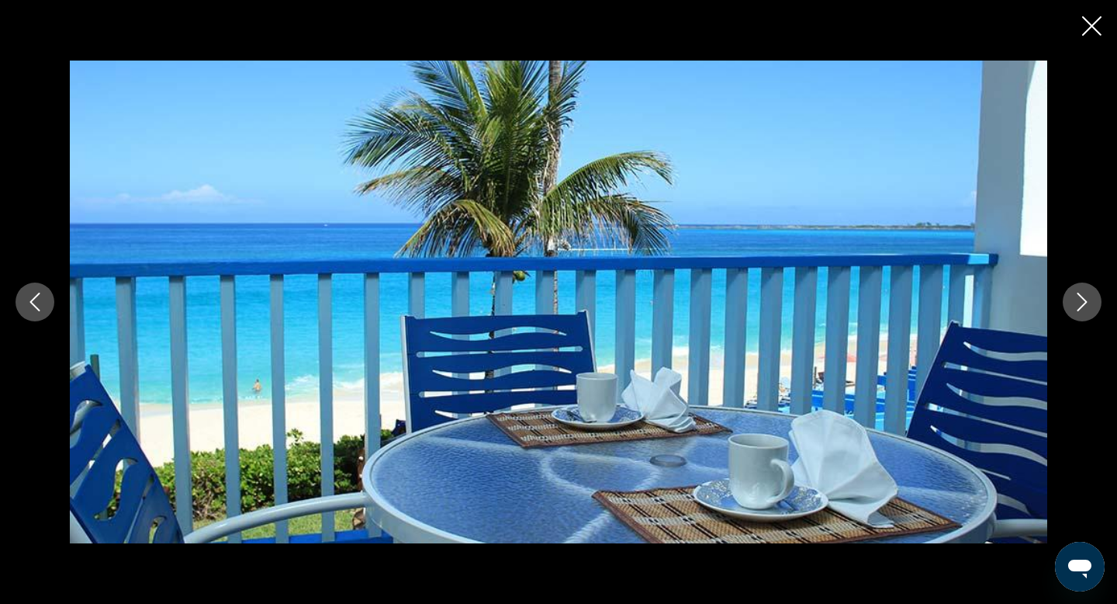
click at [1086, 305] on icon "Next image" at bounding box center [1082, 302] width 19 height 19
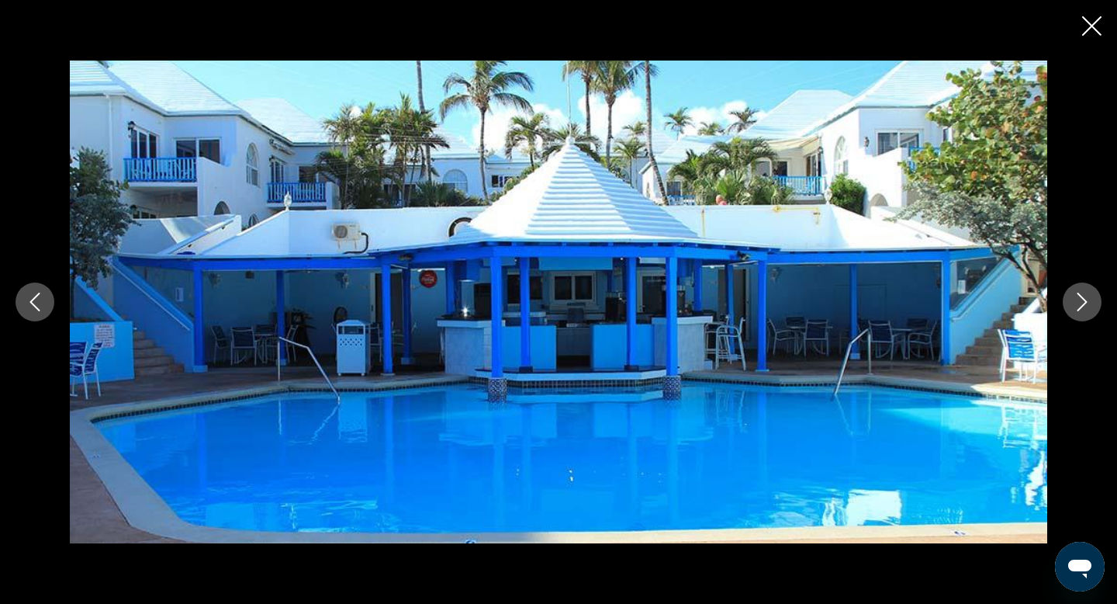
click at [1086, 305] on icon "Next image" at bounding box center [1082, 302] width 19 height 19
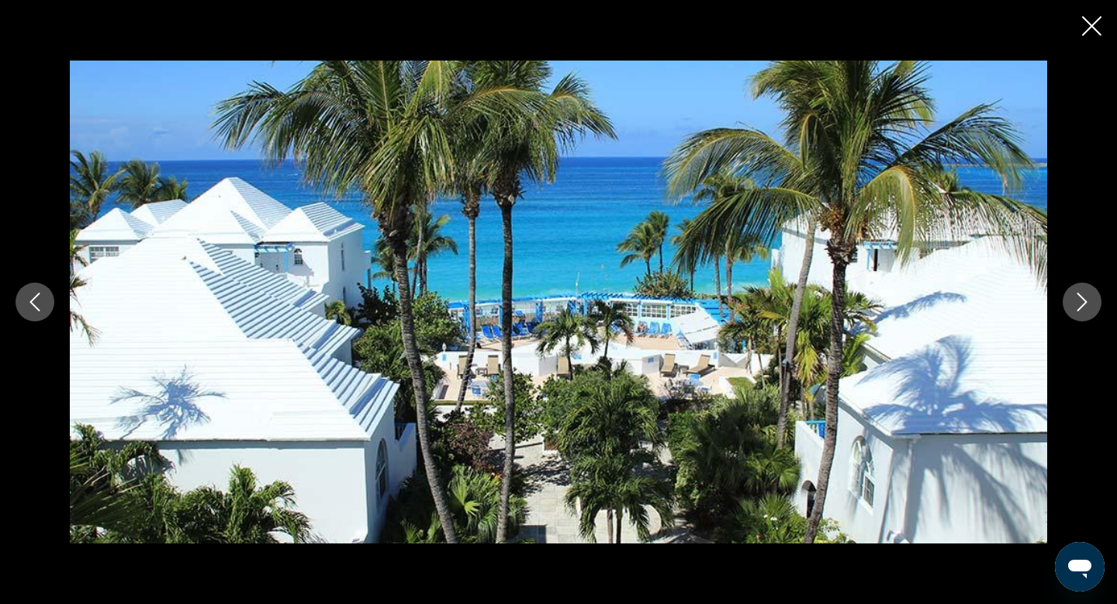
click at [1086, 305] on icon "Next image" at bounding box center [1082, 302] width 19 height 19
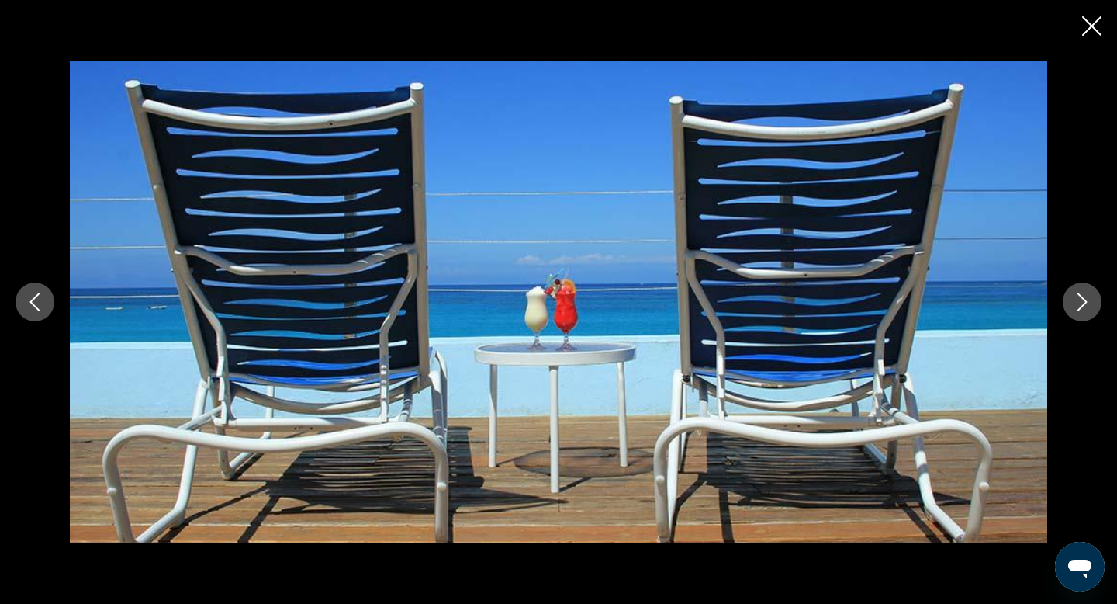
click at [1086, 307] on icon "Next image" at bounding box center [1082, 302] width 19 height 19
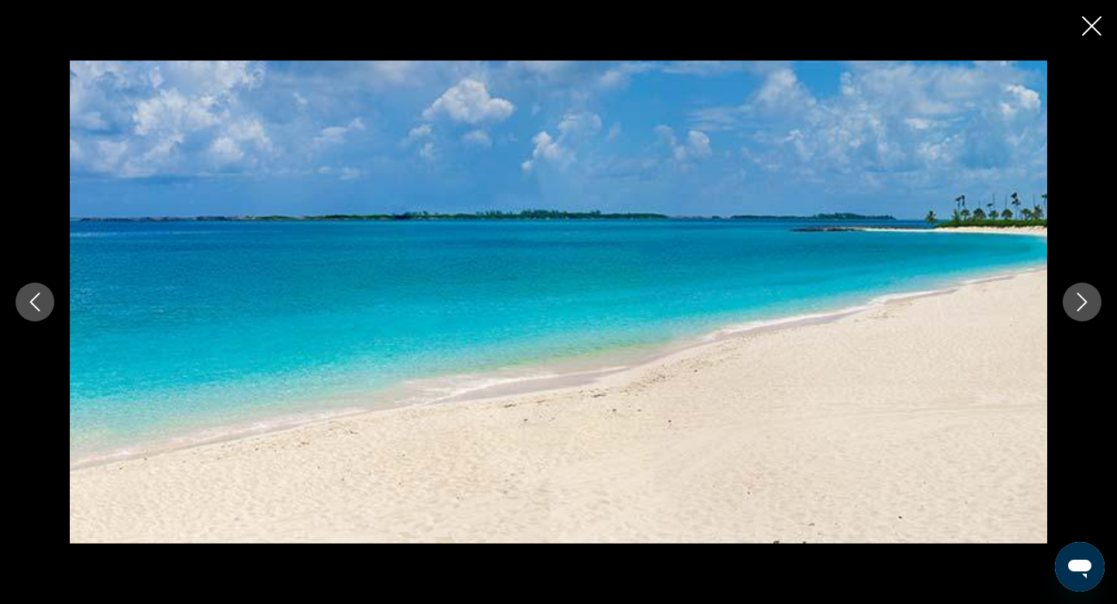
click at [1086, 307] on icon "Next image" at bounding box center [1082, 302] width 19 height 19
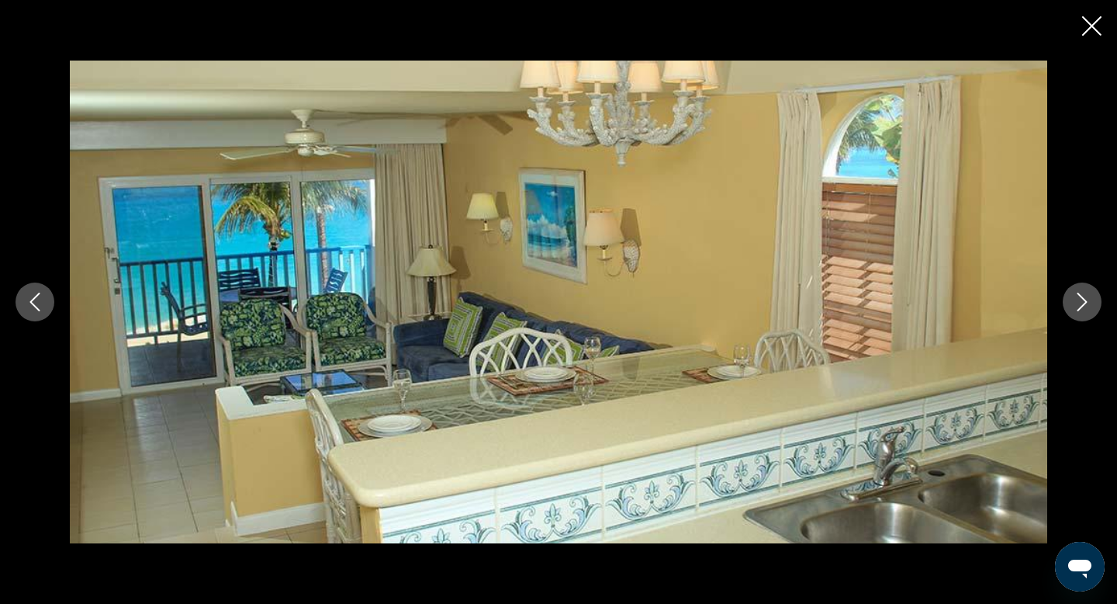
click at [1086, 307] on icon "Next image" at bounding box center [1082, 302] width 19 height 19
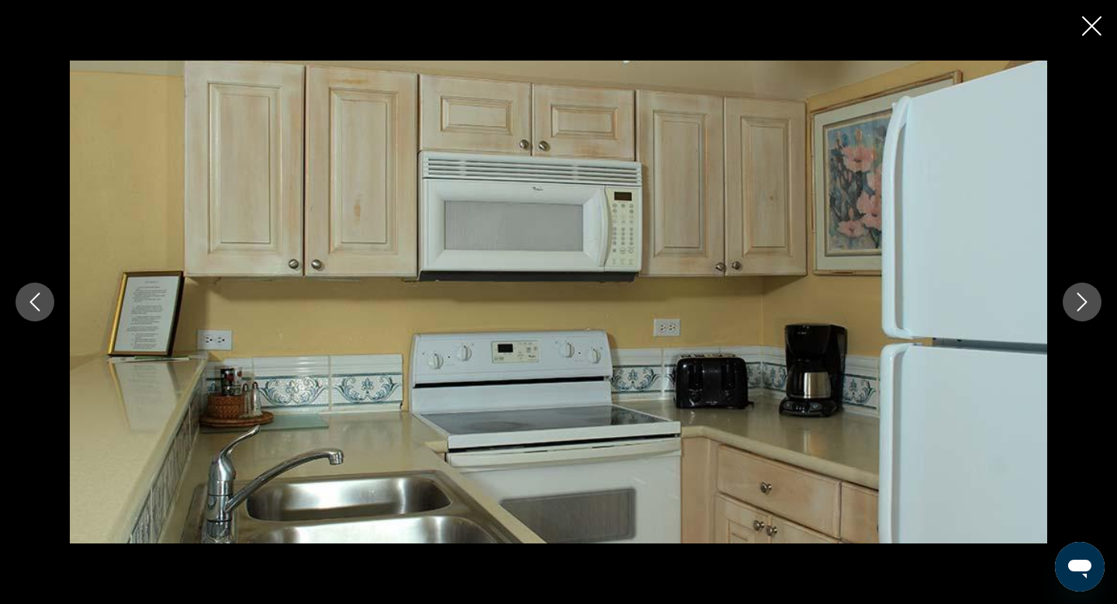
click at [1086, 307] on icon "Next image" at bounding box center [1082, 302] width 19 height 19
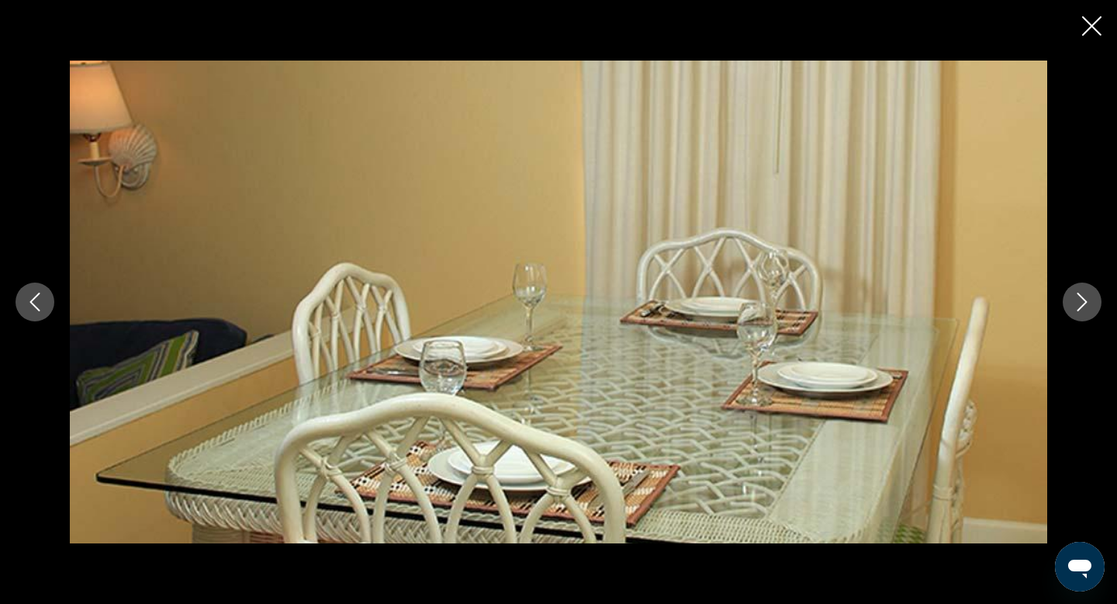
click at [1095, 19] on icon "Close slideshow" at bounding box center [1092, 25] width 19 height 19
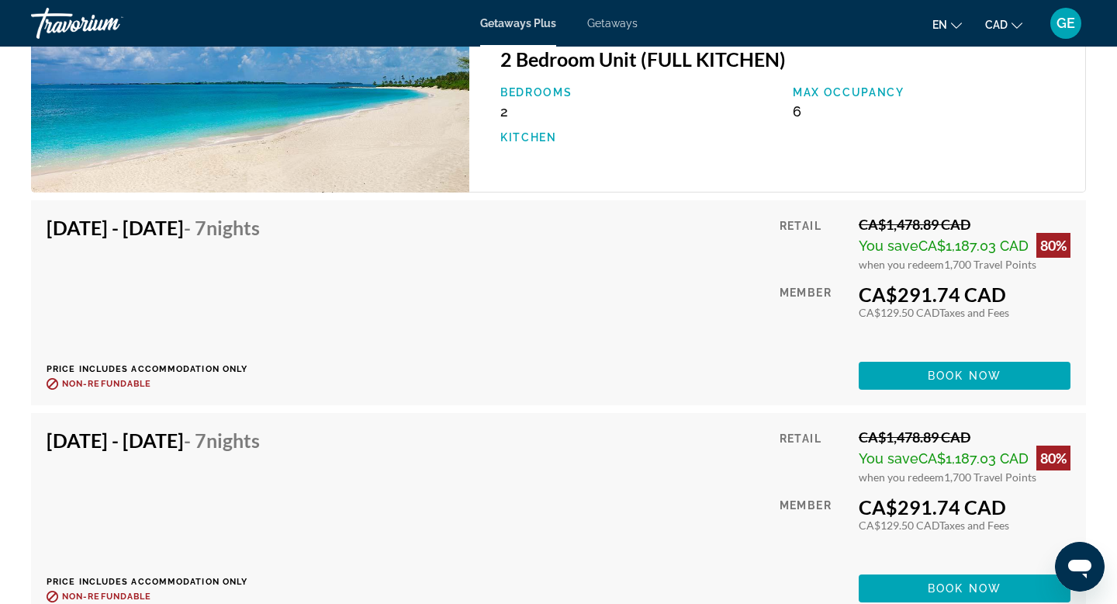
scroll to position [2533, 0]
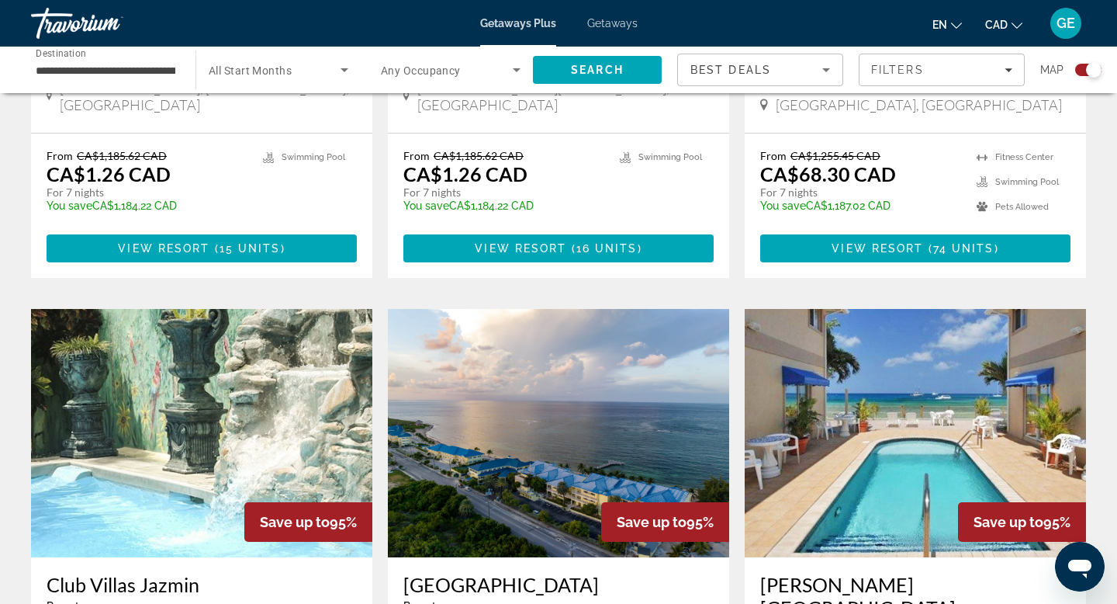
scroll to position [2411, 0]
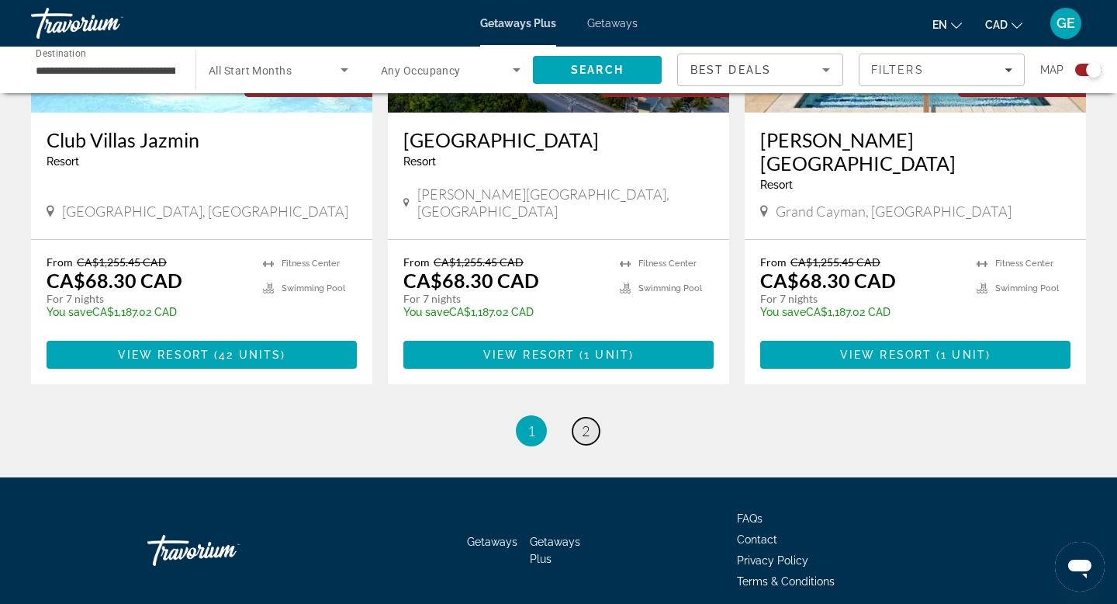
click at [590, 418] on link "page 2" at bounding box center [586, 431] width 27 height 27
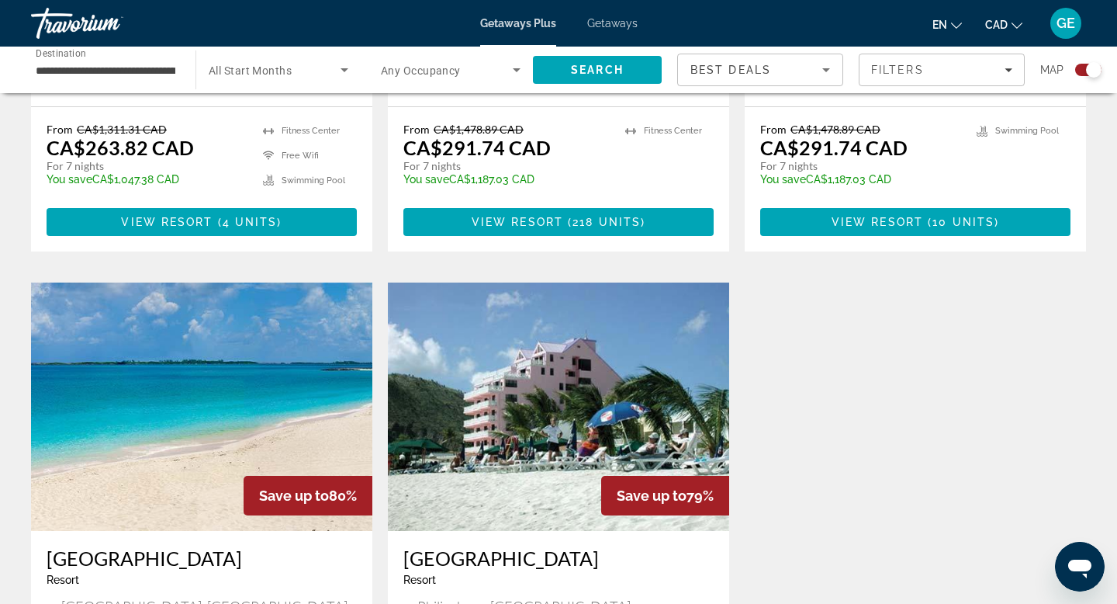
scroll to position [1663, 0]
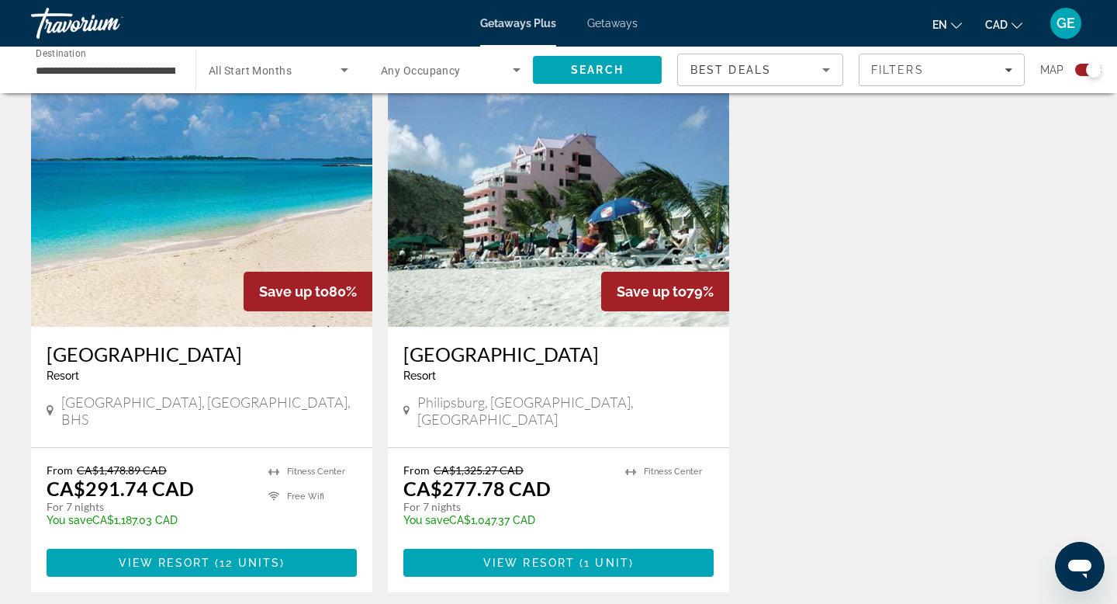
click at [612, 24] on span "Getaways" at bounding box center [612, 23] width 50 height 12
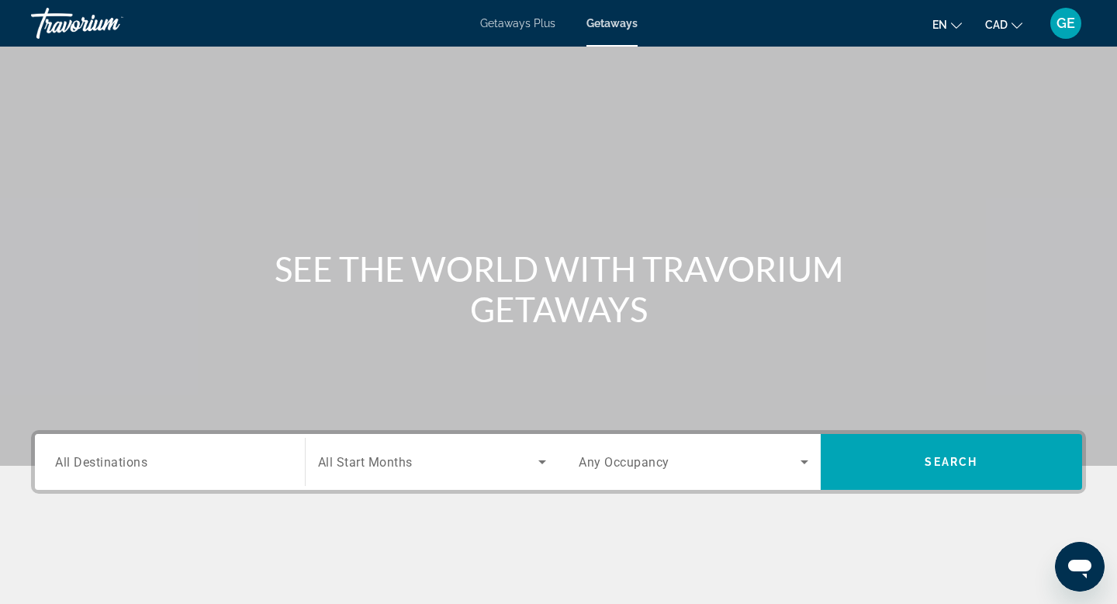
click at [217, 469] on input "Destination All Destinations" at bounding box center [170, 462] width 230 height 19
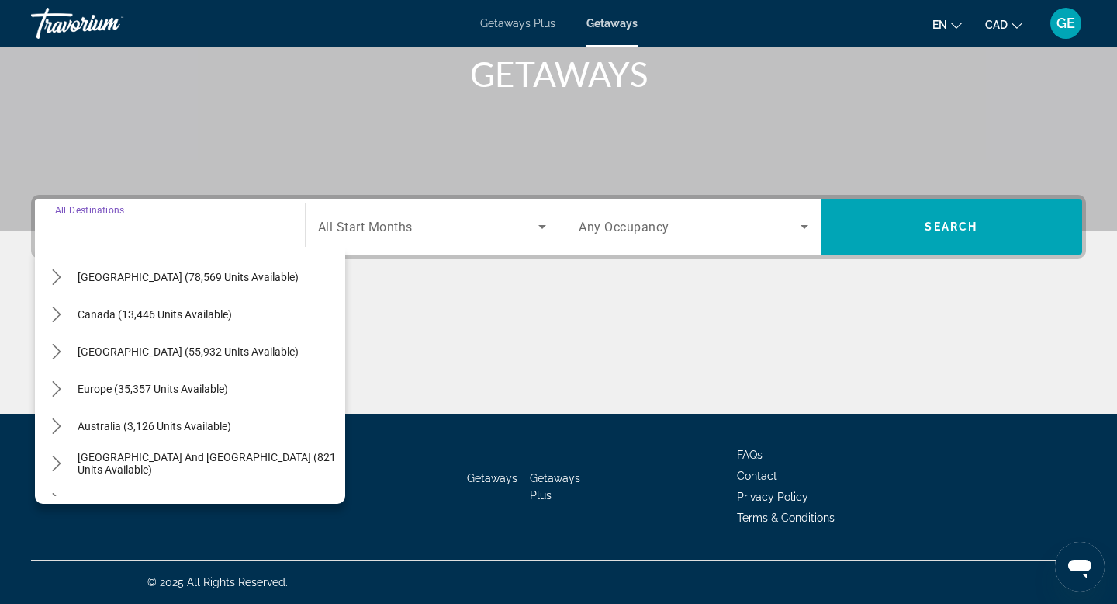
scroll to position [86, 0]
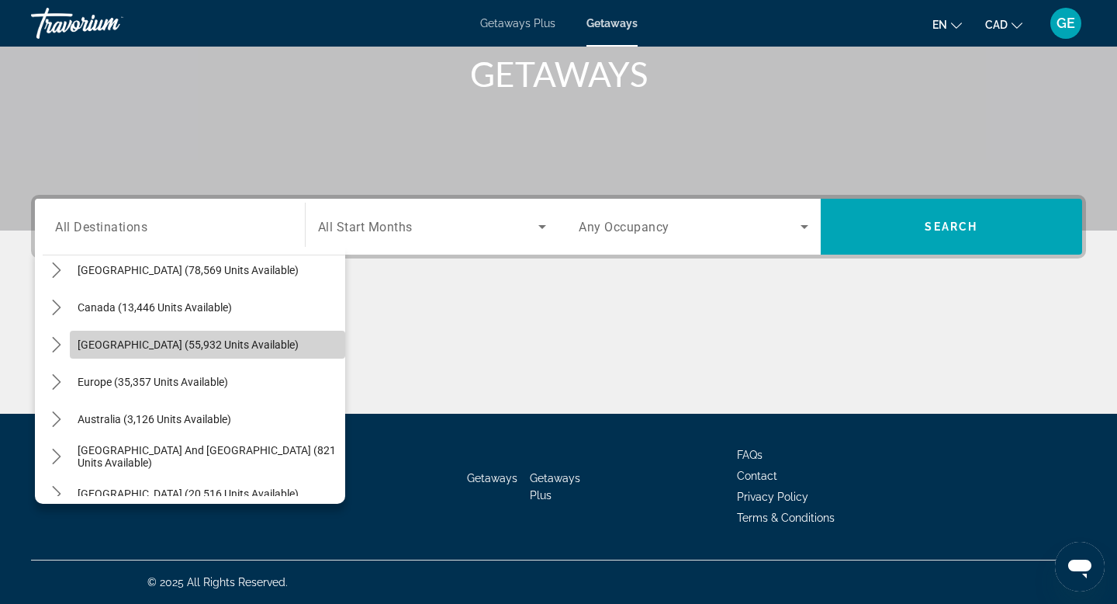
click at [222, 348] on span "[GEOGRAPHIC_DATA] (55,932 units available)" at bounding box center [188, 344] width 221 height 12
type input "**********"
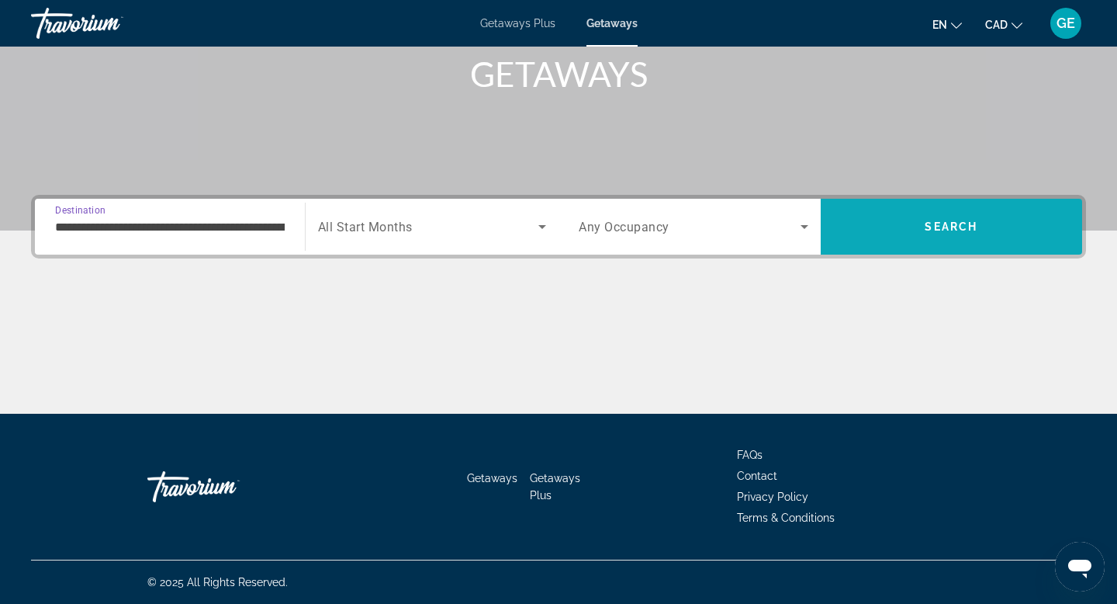
click at [878, 255] on div "**********" at bounding box center [558, 227] width 1055 height 64
click at [886, 229] on span "Search" at bounding box center [952, 226] width 262 height 37
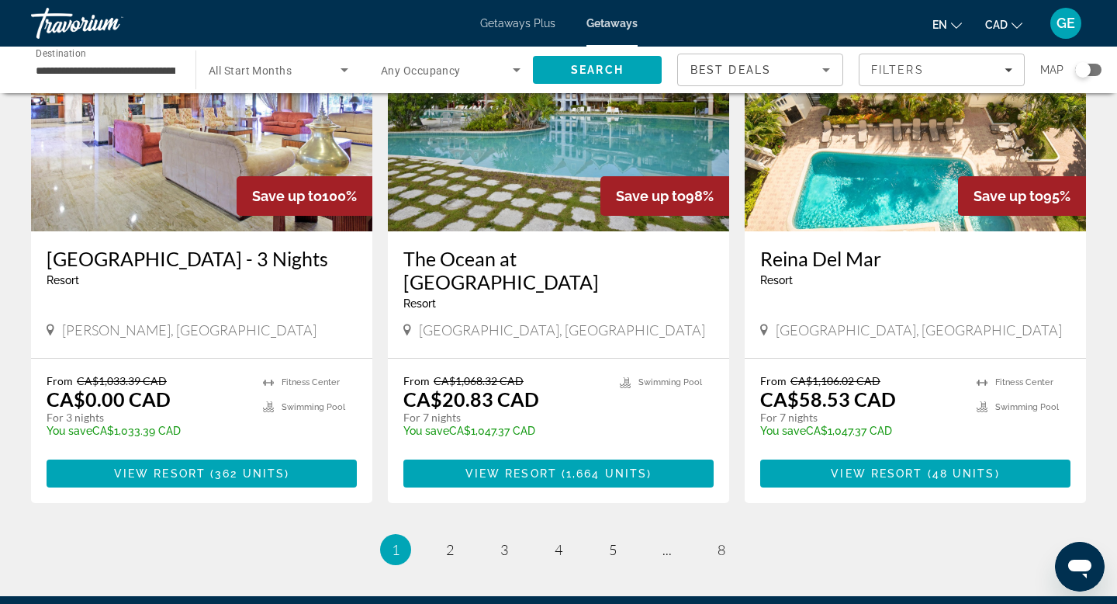
scroll to position [1812, 0]
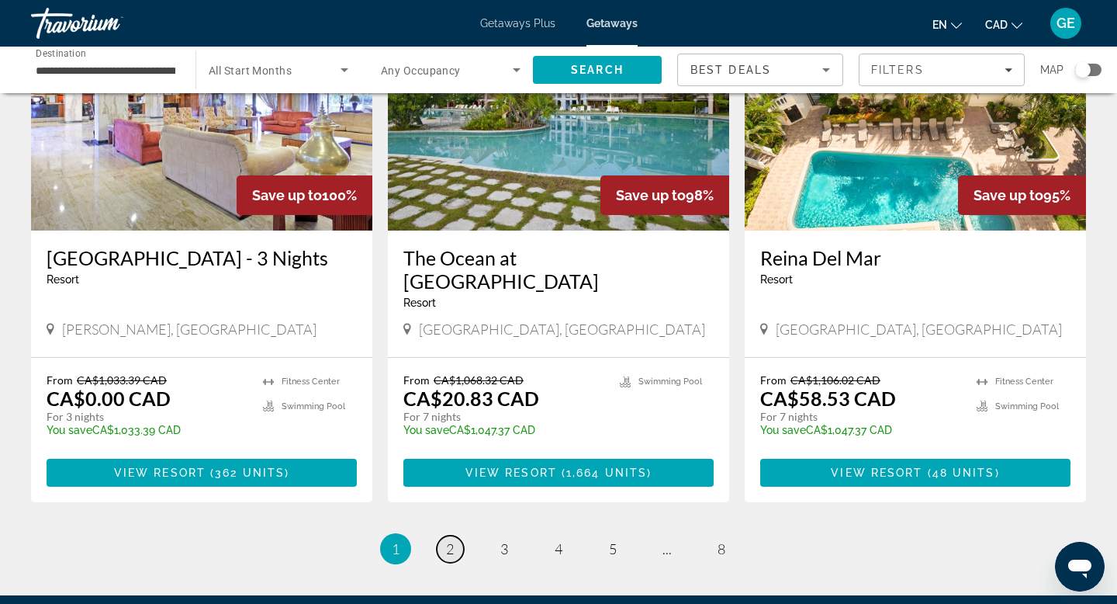
click at [450, 540] on span "2" at bounding box center [450, 548] width 8 height 17
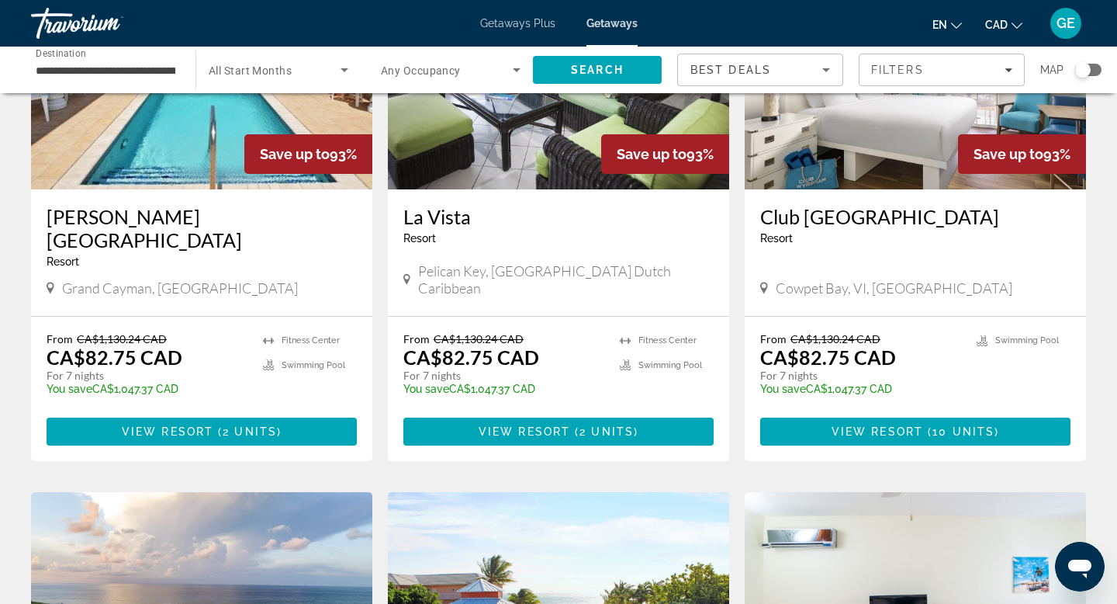
scroll to position [172, 0]
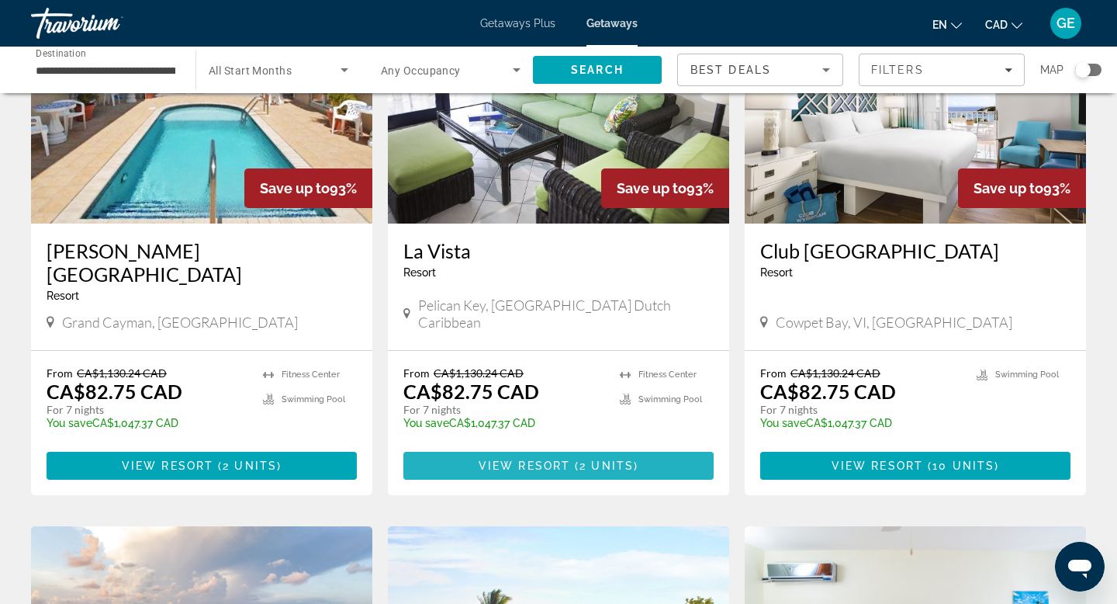
click at [503, 473] on span "Main content" at bounding box center [559, 465] width 310 height 37
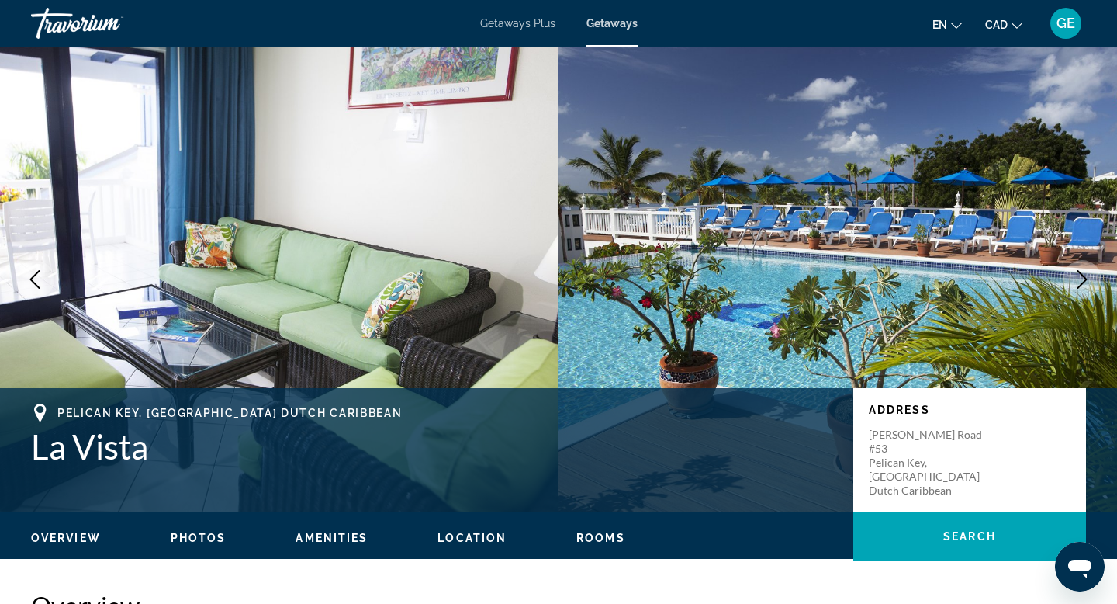
click at [1084, 283] on icon "Next image" at bounding box center [1082, 279] width 19 height 19
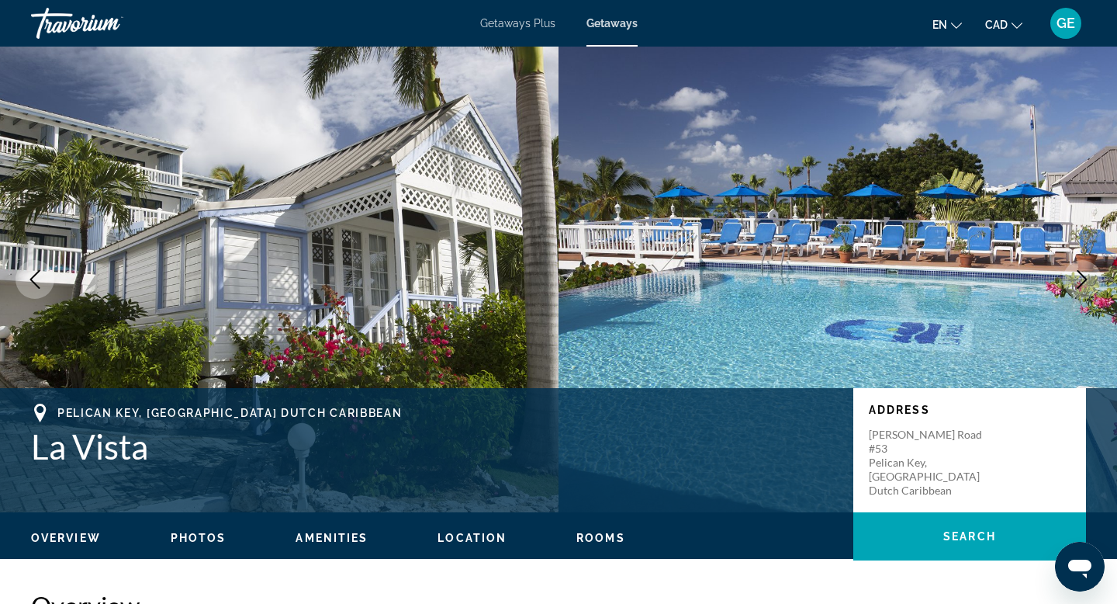
click at [1085, 283] on icon "Next image" at bounding box center [1082, 279] width 19 height 19
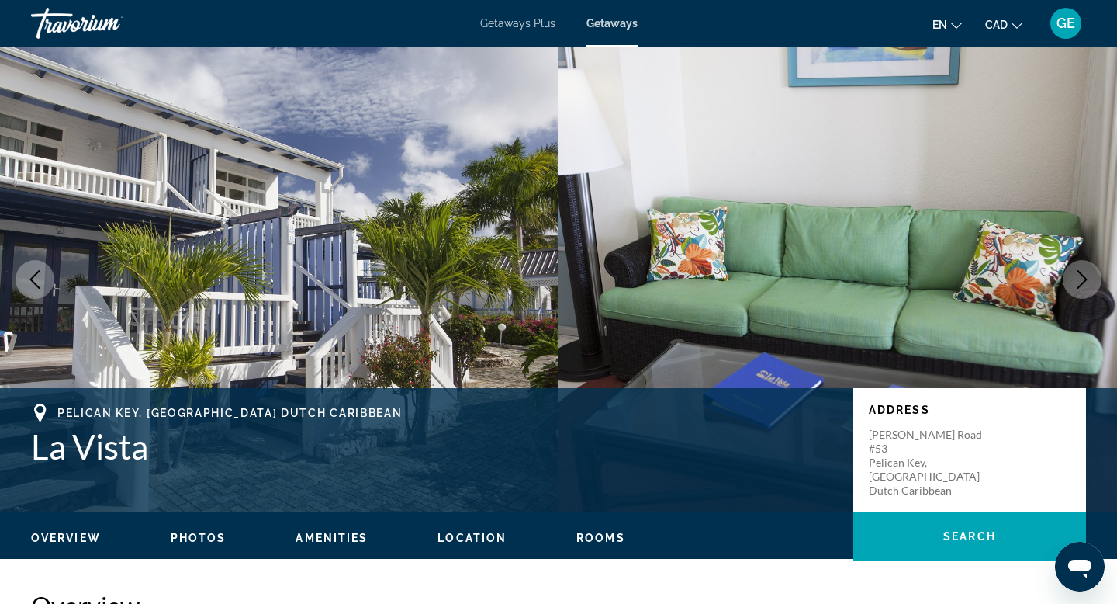
click at [1085, 284] on icon "Next image" at bounding box center [1082, 279] width 19 height 19
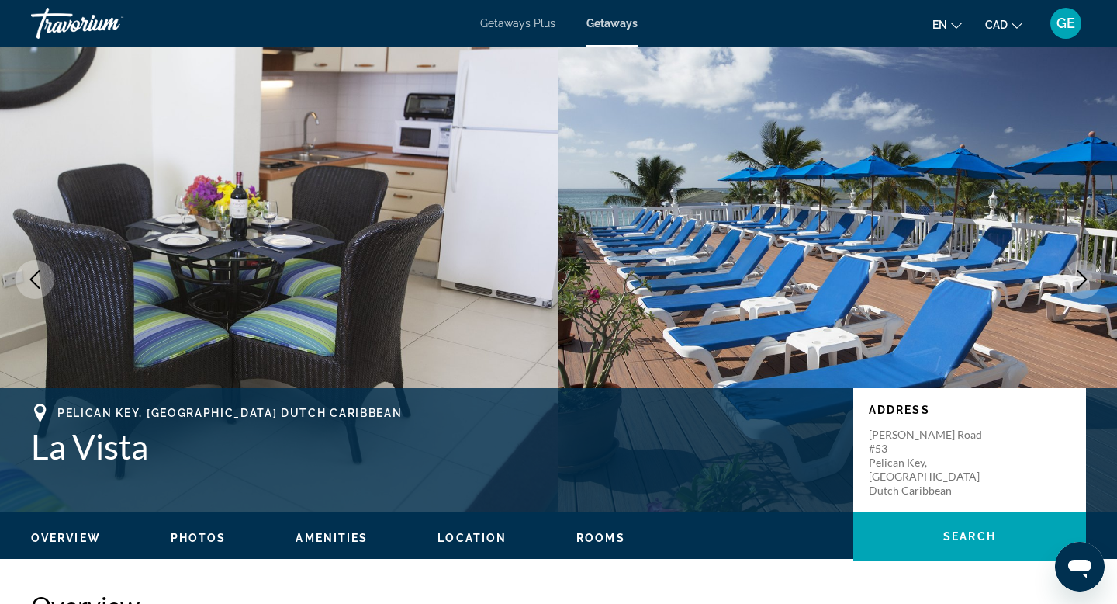
click at [1085, 284] on icon "Next image" at bounding box center [1082, 279] width 19 height 19
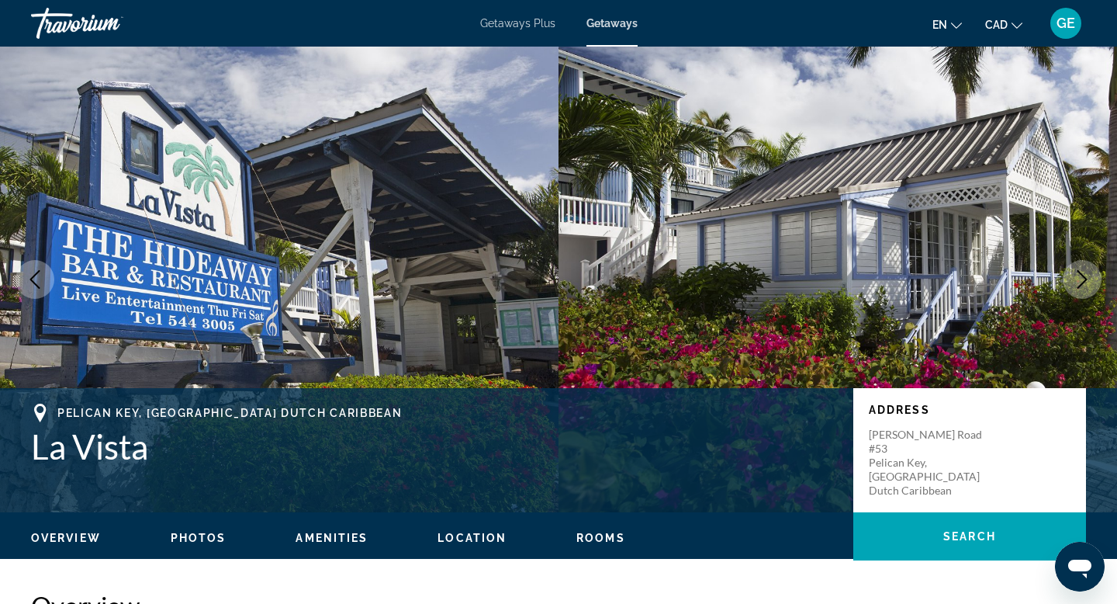
click at [1085, 284] on icon "Next image" at bounding box center [1082, 279] width 19 height 19
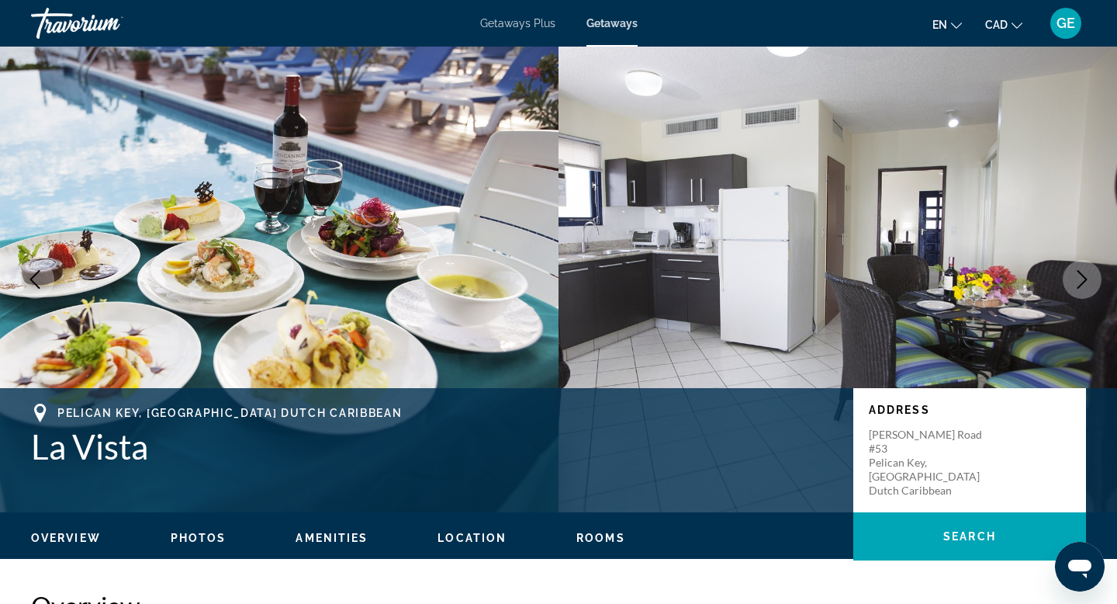
click at [1085, 284] on icon "Next image" at bounding box center [1082, 279] width 19 height 19
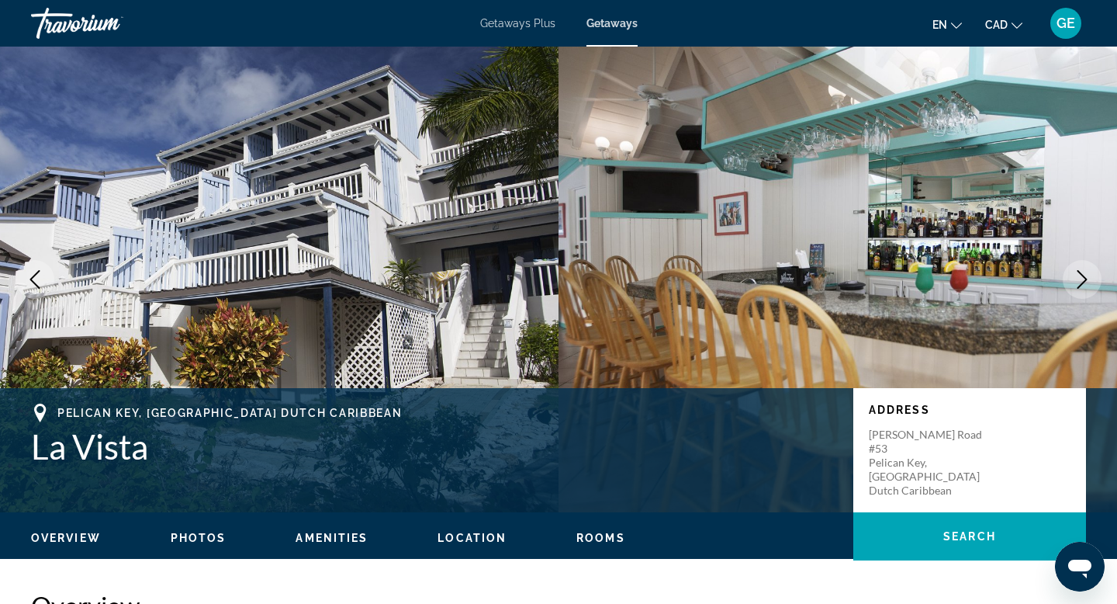
click at [1084, 284] on icon "Next image" at bounding box center [1082, 279] width 19 height 19
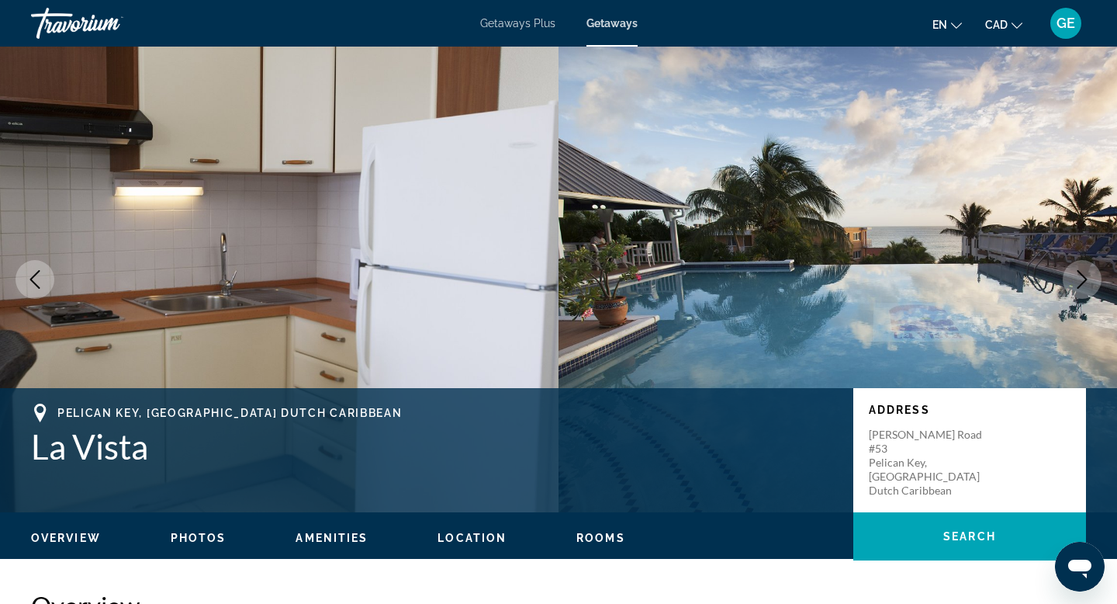
click at [1084, 284] on icon "Next image" at bounding box center [1082, 279] width 19 height 19
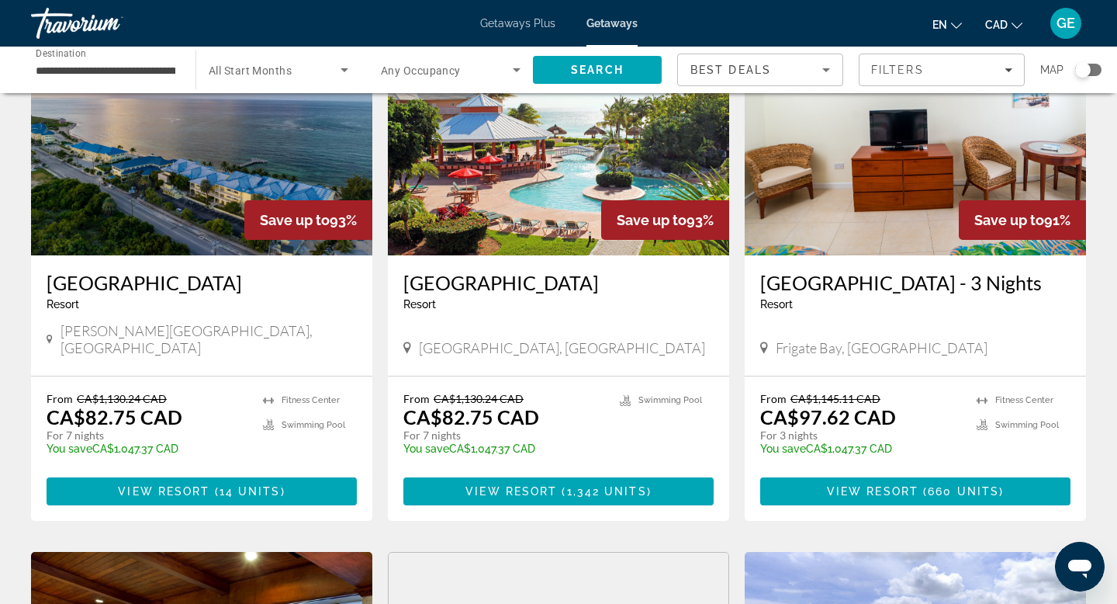
scroll to position [692, 0]
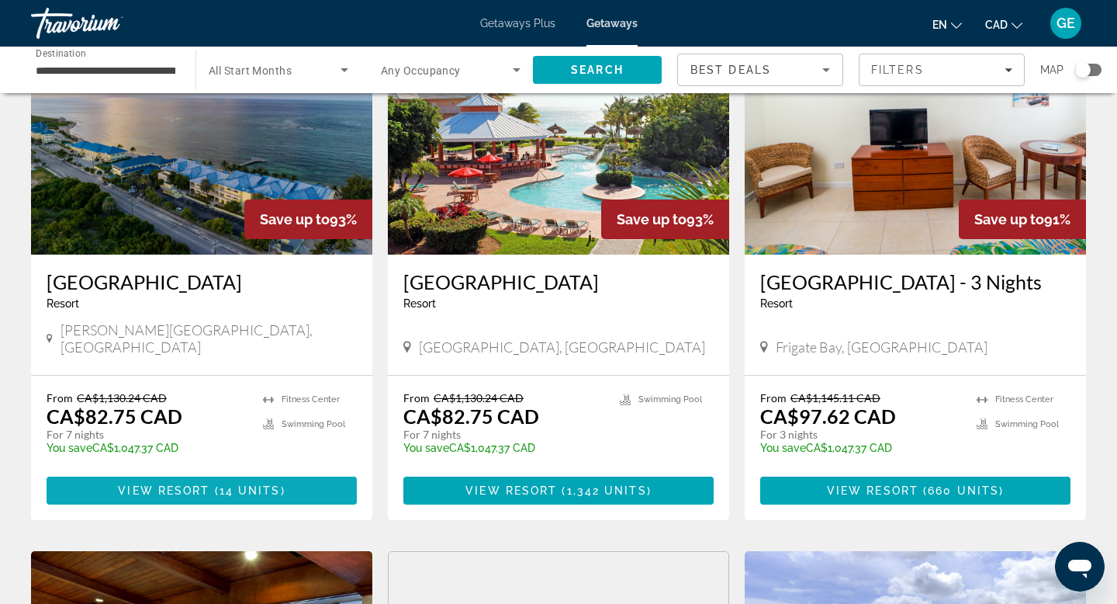
click at [254, 497] on span "14 units" at bounding box center [250, 490] width 61 height 12
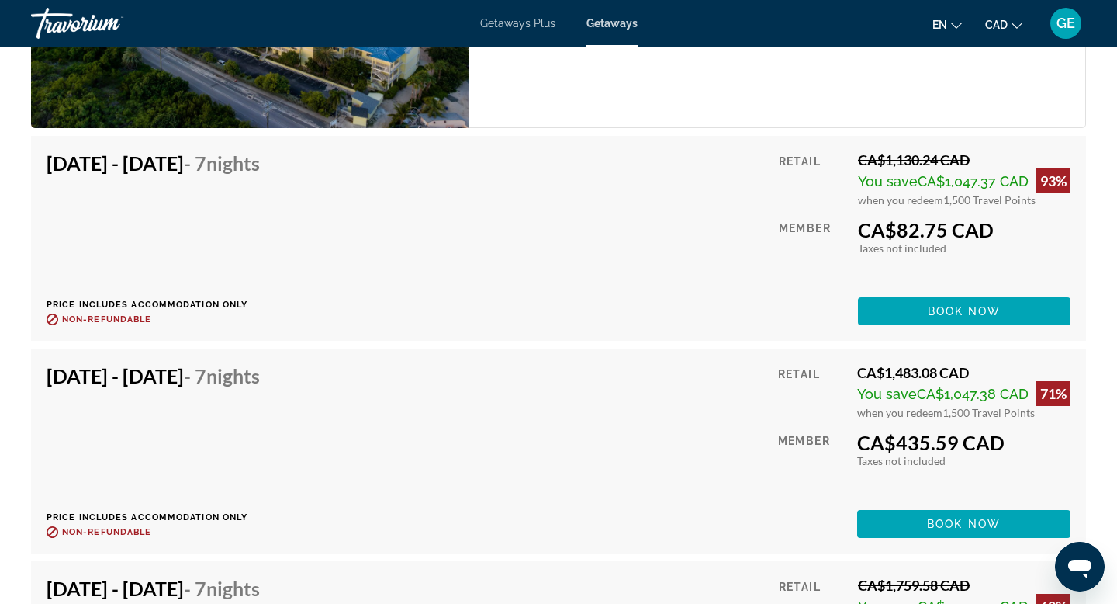
scroll to position [2921, 0]
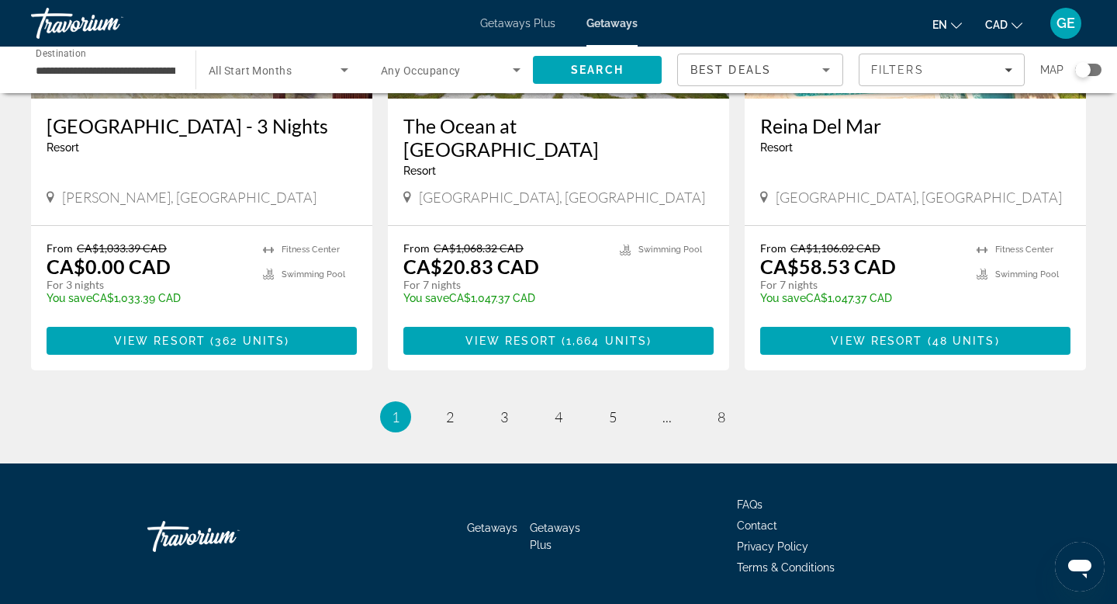
scroll to position [1977, 0]
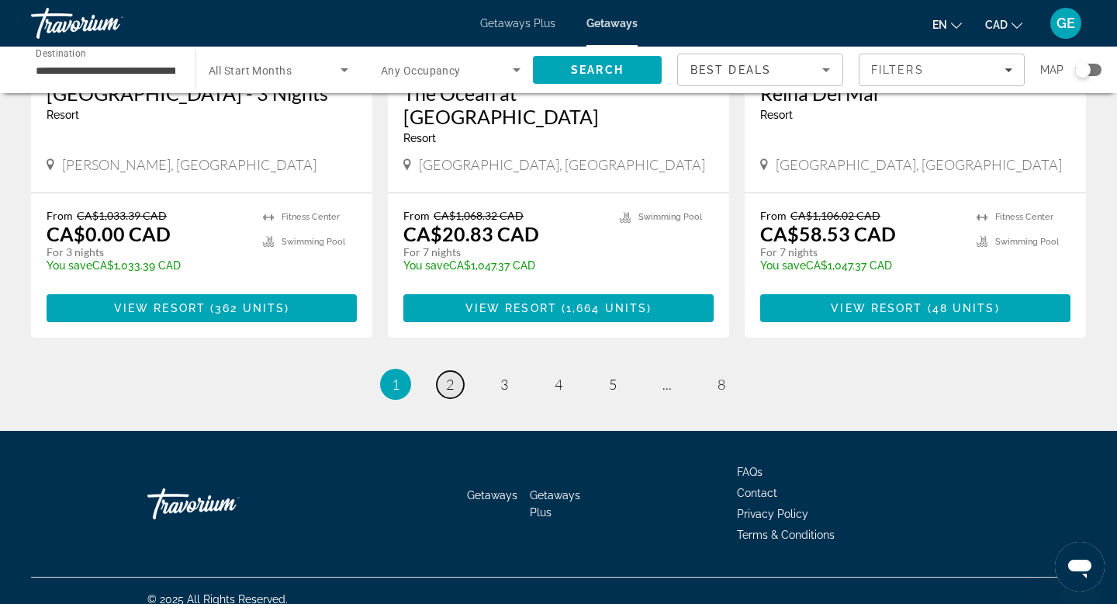
click at [442, 376] on link "page 2" at bounding box center [450, 384] width 27 height 27
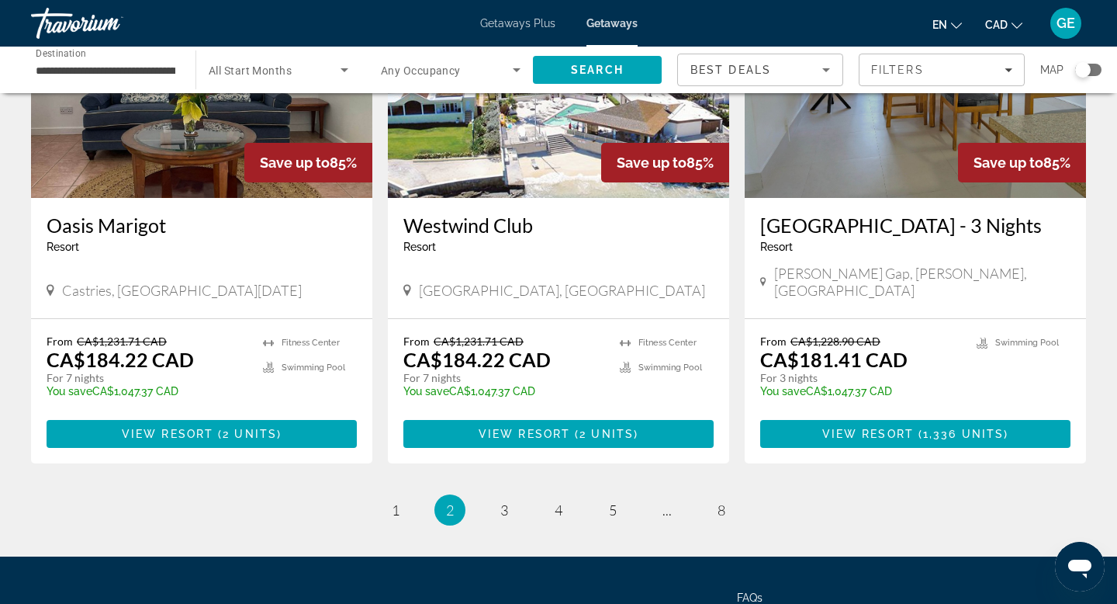
scroll to position [1977, 0]
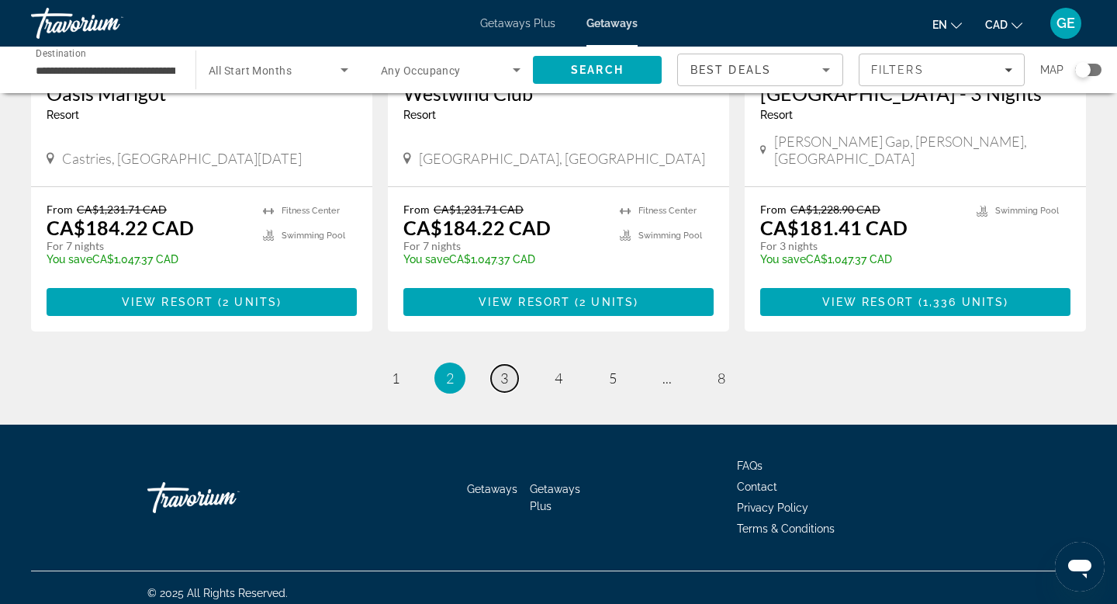
click at [501, 371] on span "3" at bounding box center [505, 377] width 8 height 17
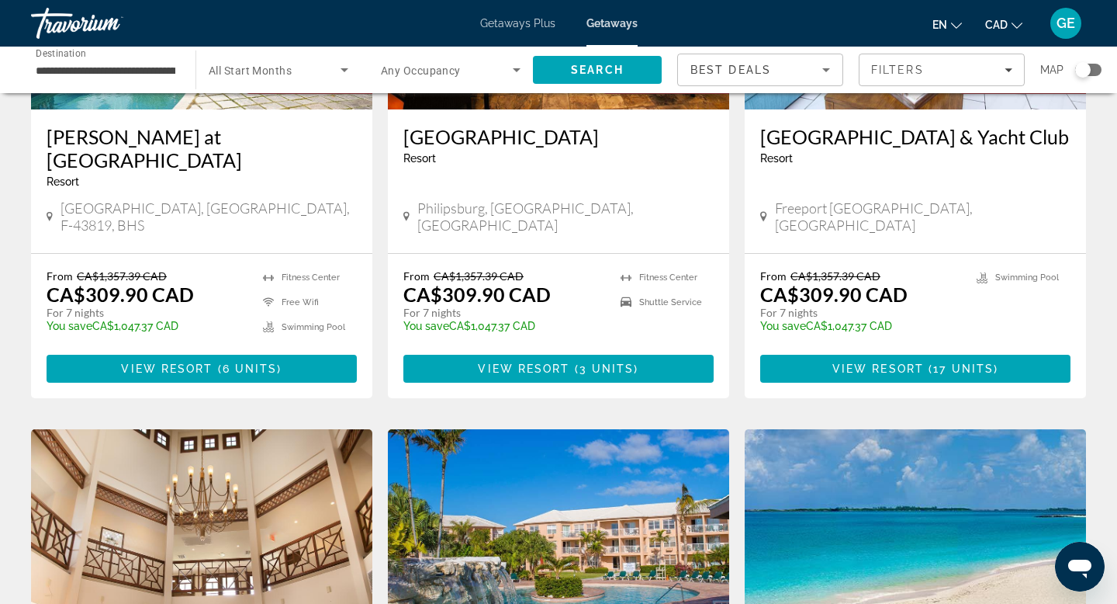
scroll to position [836, 0]
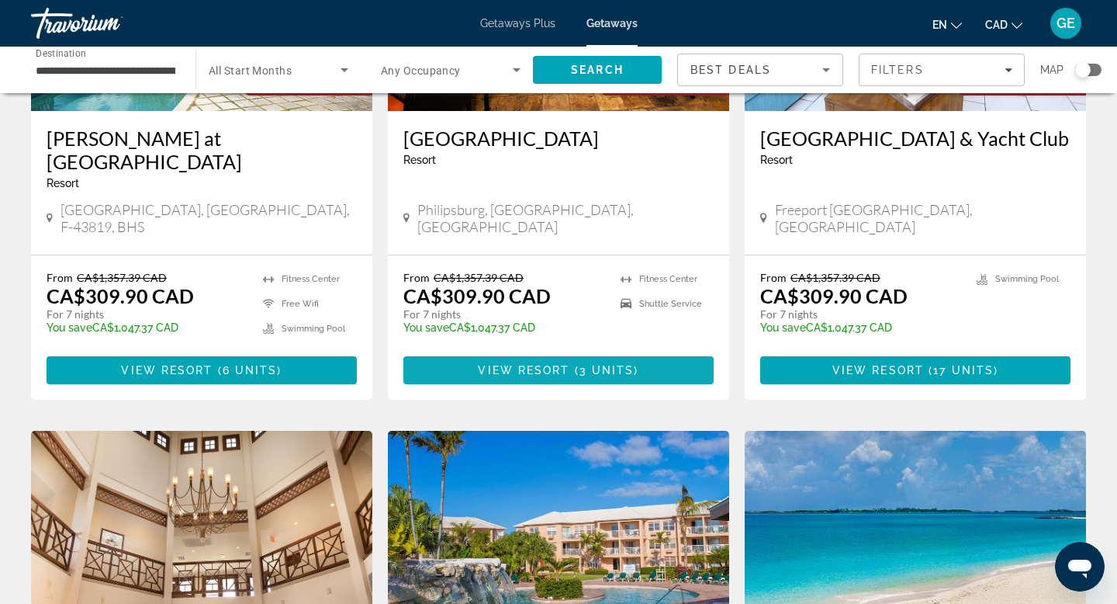
click at [537, 364] on span "View Resort" at bounding box center [524, 370] width 92 height 12
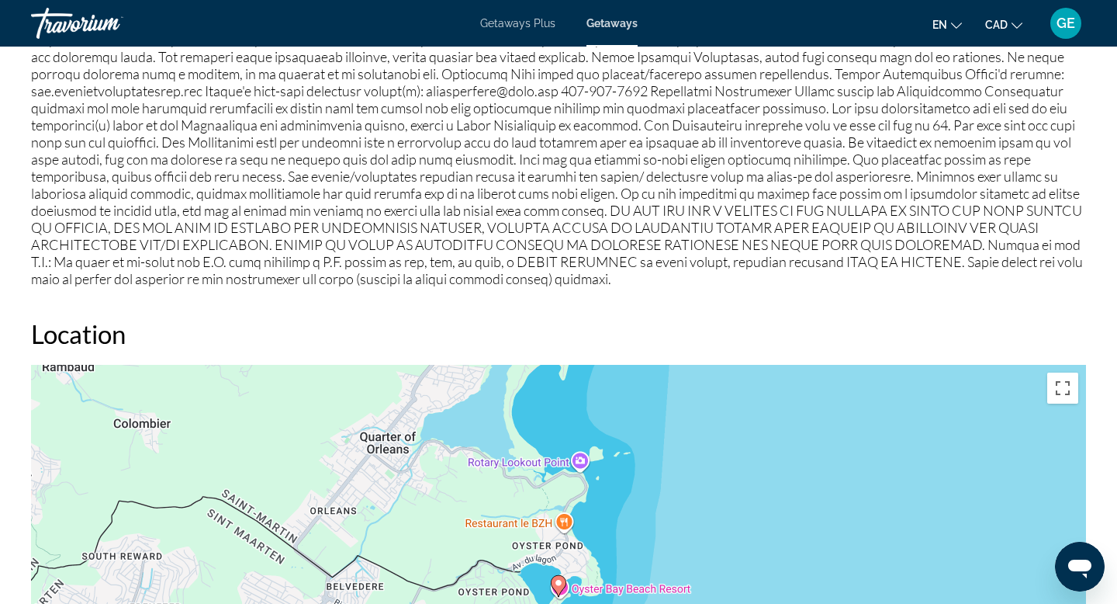
scroll to position [1456, 0]
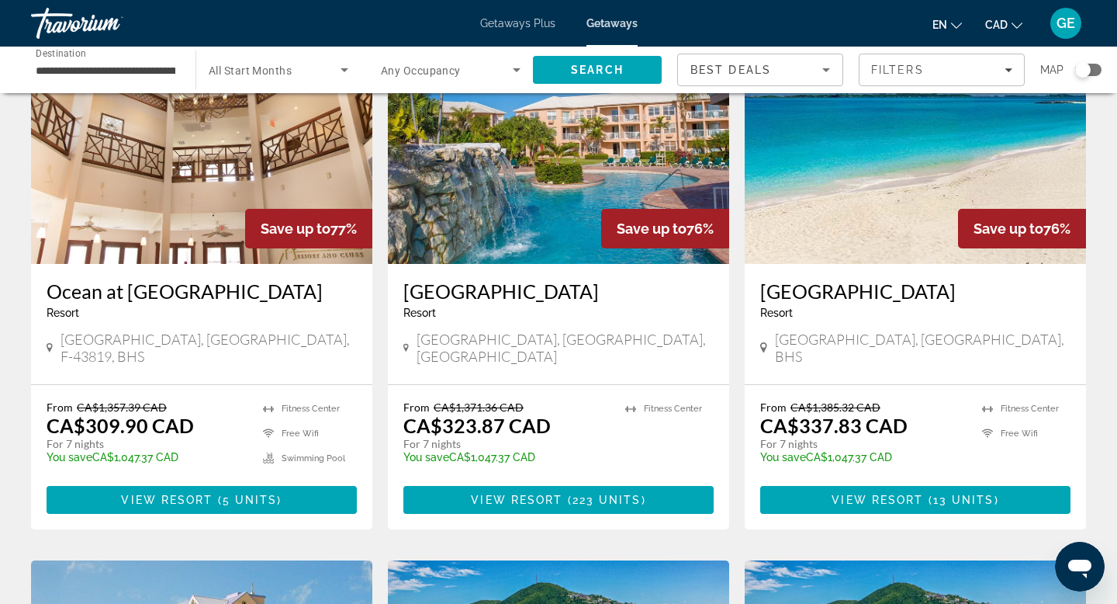
scroll to position [1198, 0]
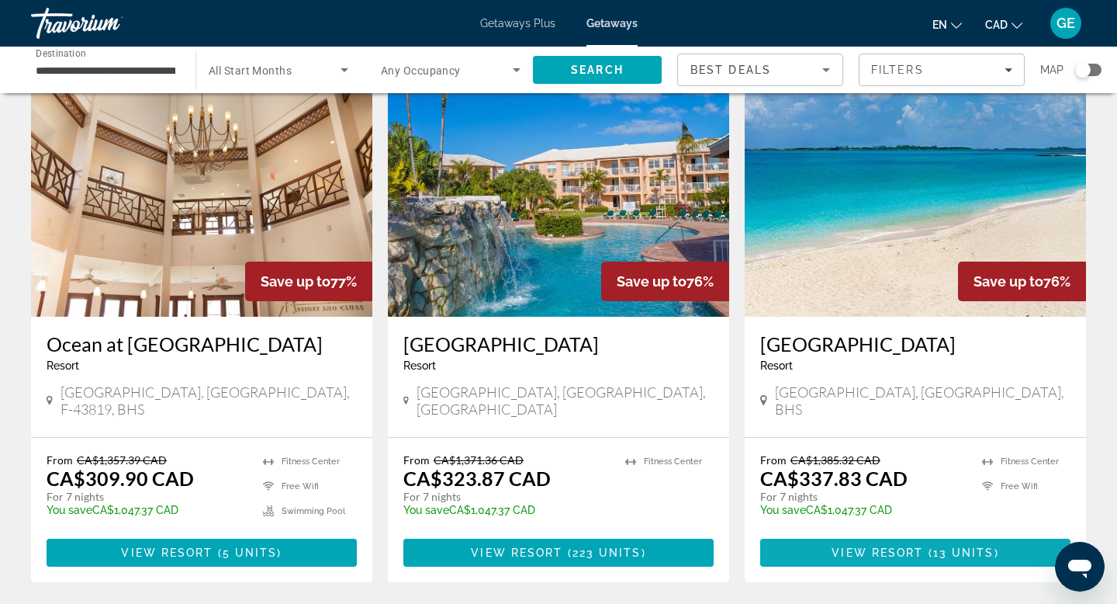
click at [837, 546] on span "View Resort" at bounding box center [878, 552] width 92 height 12
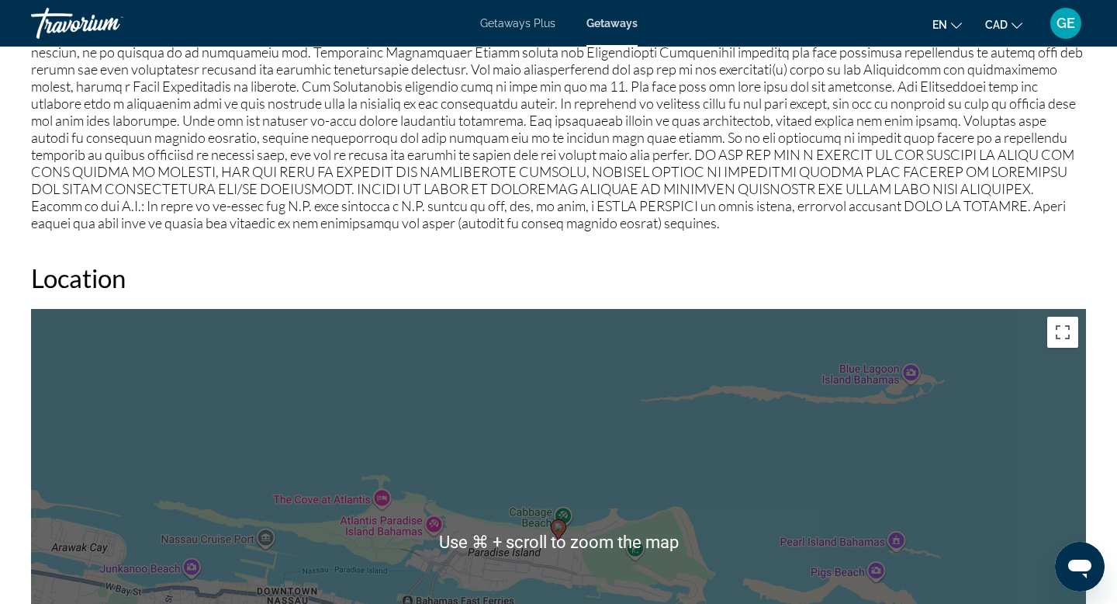
scroll to position [1292, 0]
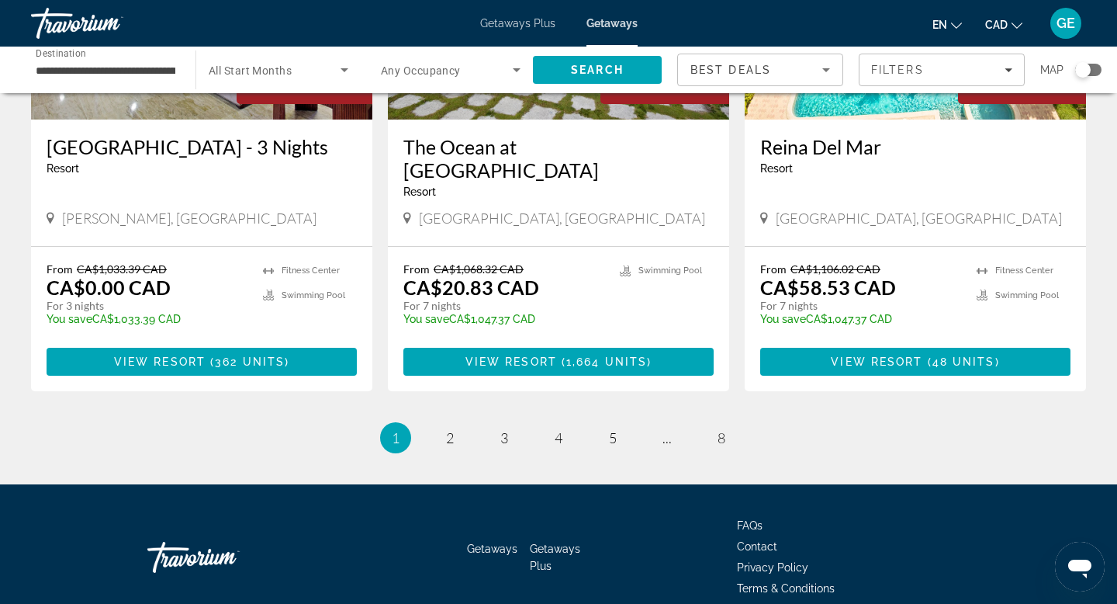
scroll to position [1977, 0]
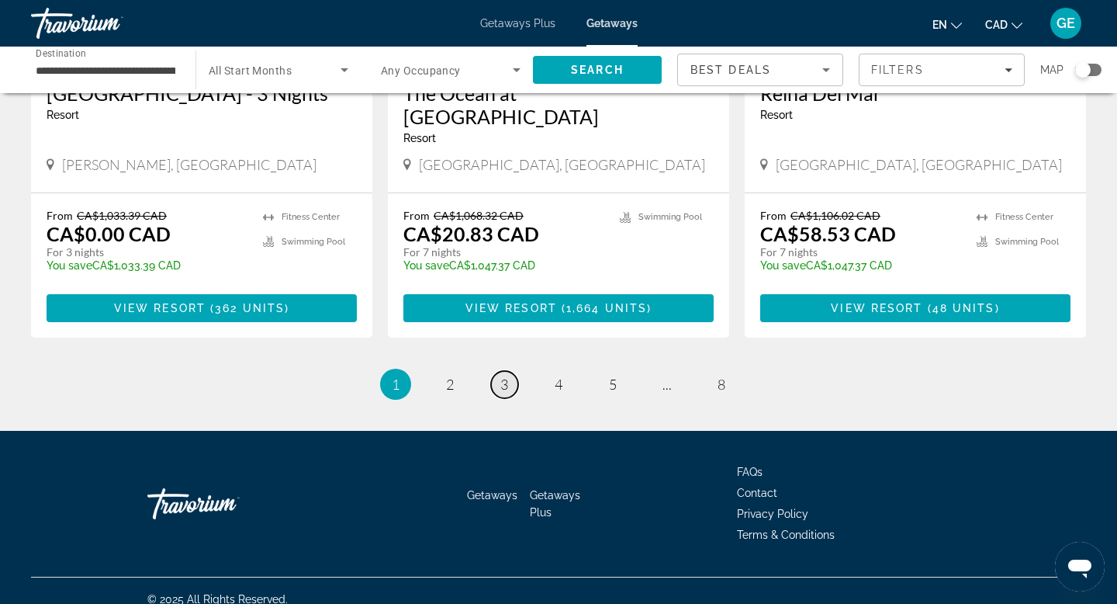
click at [506, 376] on span "3" at bounding box center [505, 384] width 8 height 17
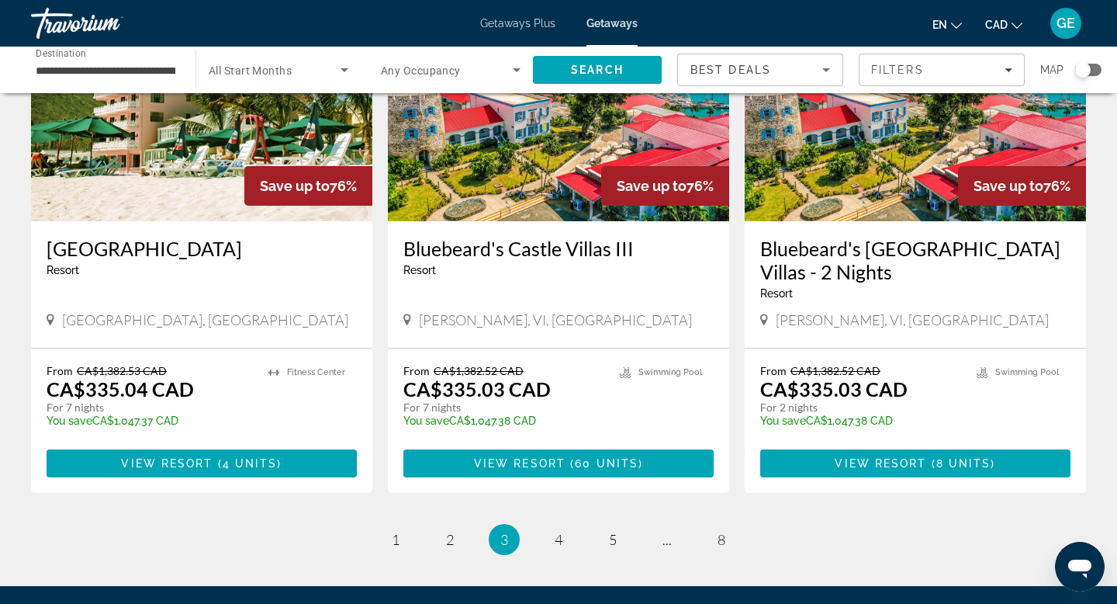
scroll to position [1930, 0]
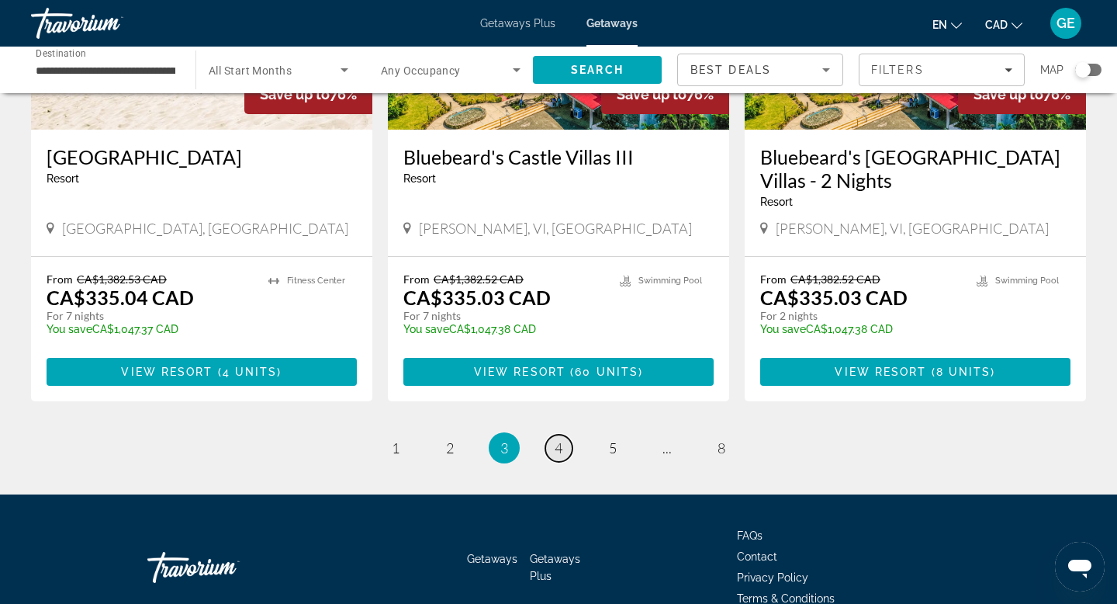
click at [563, 435] on link "page 4" at bounding box center [559, 448] width 27 height 27
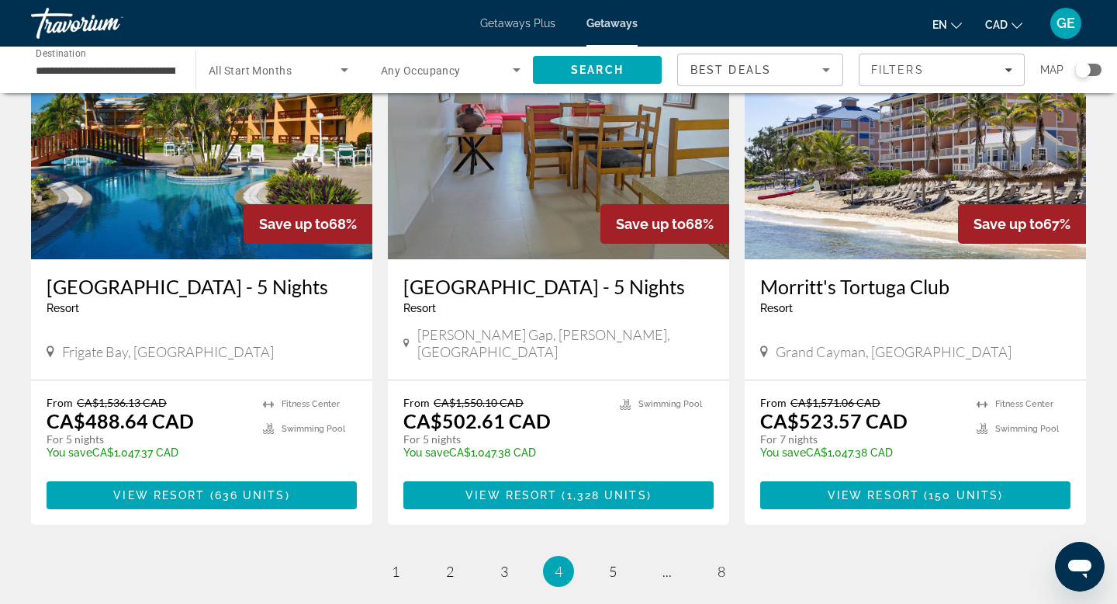
scroll to position [1891, 0]
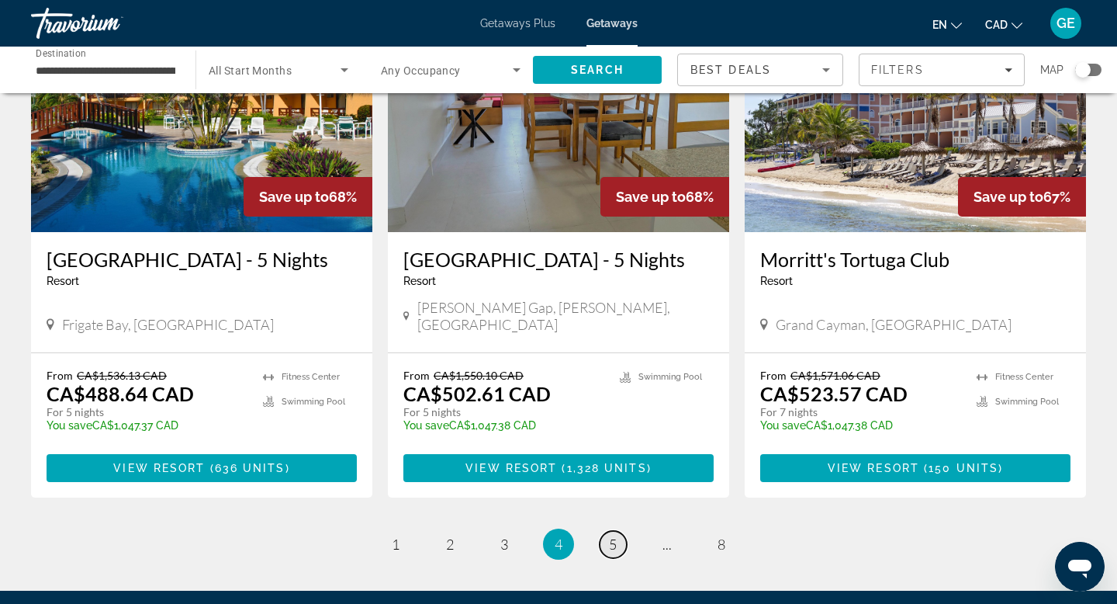
click at [608, 531] on link "page 5" at bounding box center [613, 544] width 27 height 27
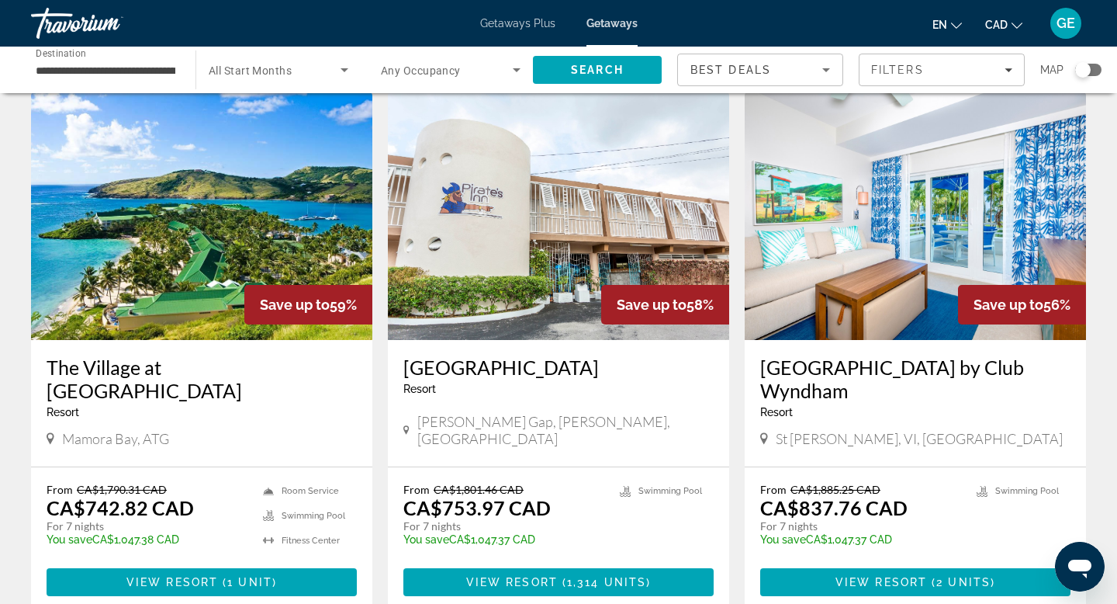
scroll to position [1176, 0]
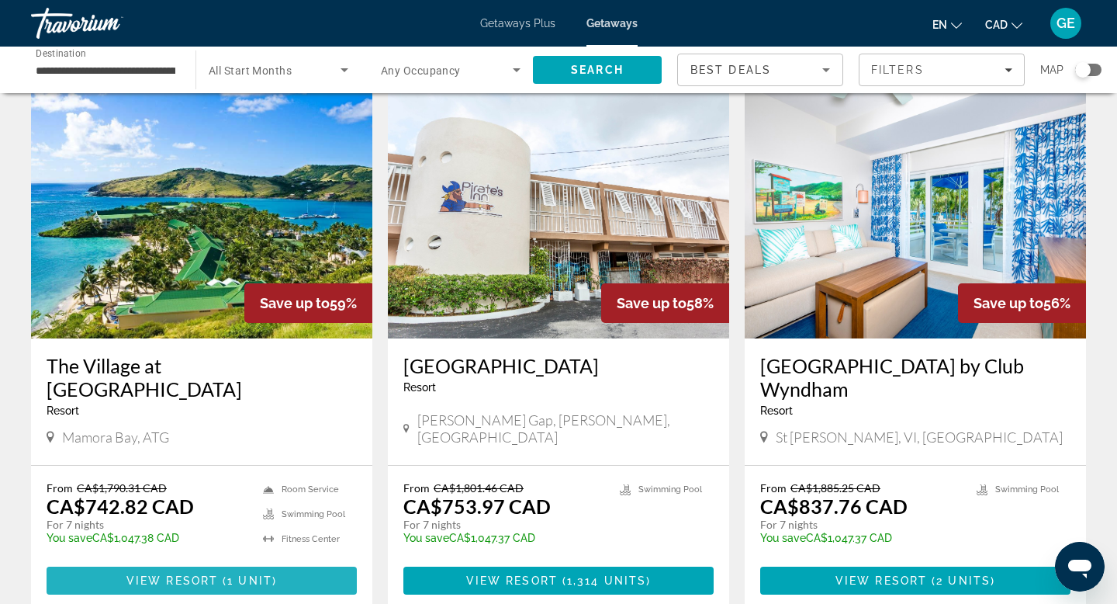
click at [228, 574] on span "1 unit" at bounding box center [249, 580] width 45 height 12
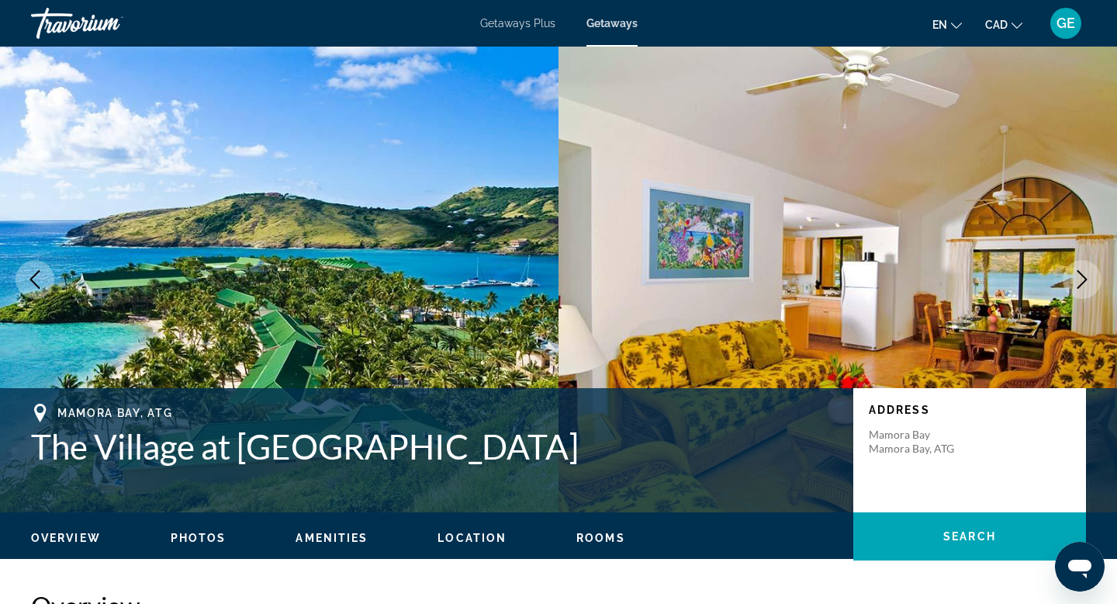
click at [1080, 280] on icon "Next image" at bounding box center [1082, 279] width 19 height 19
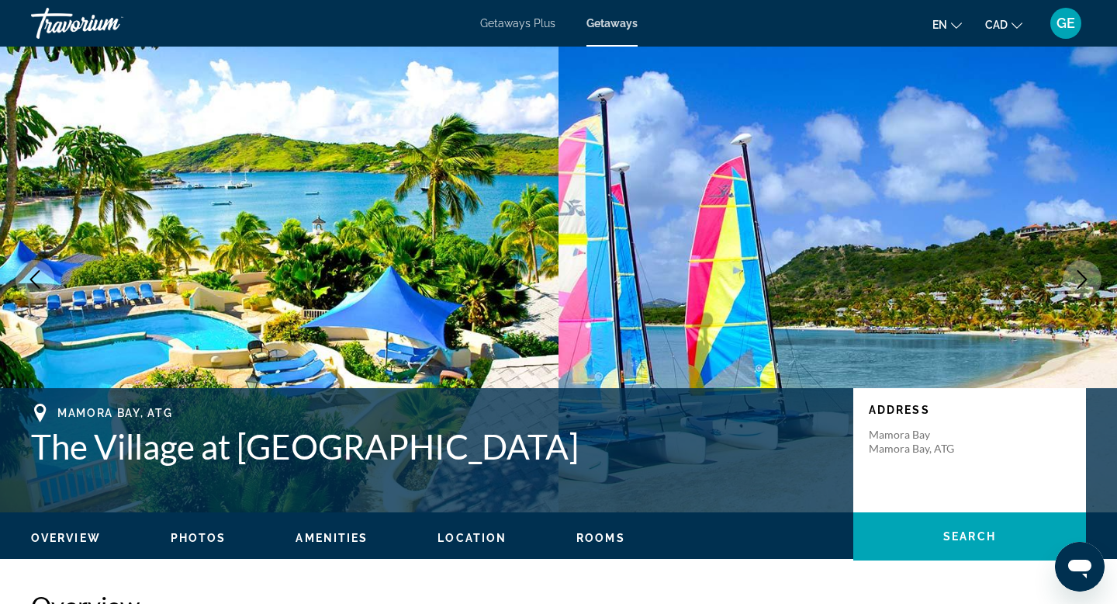
click at [1081, 282] on icon "Next image" at bounding box center [1082, 279] width 19 height 19
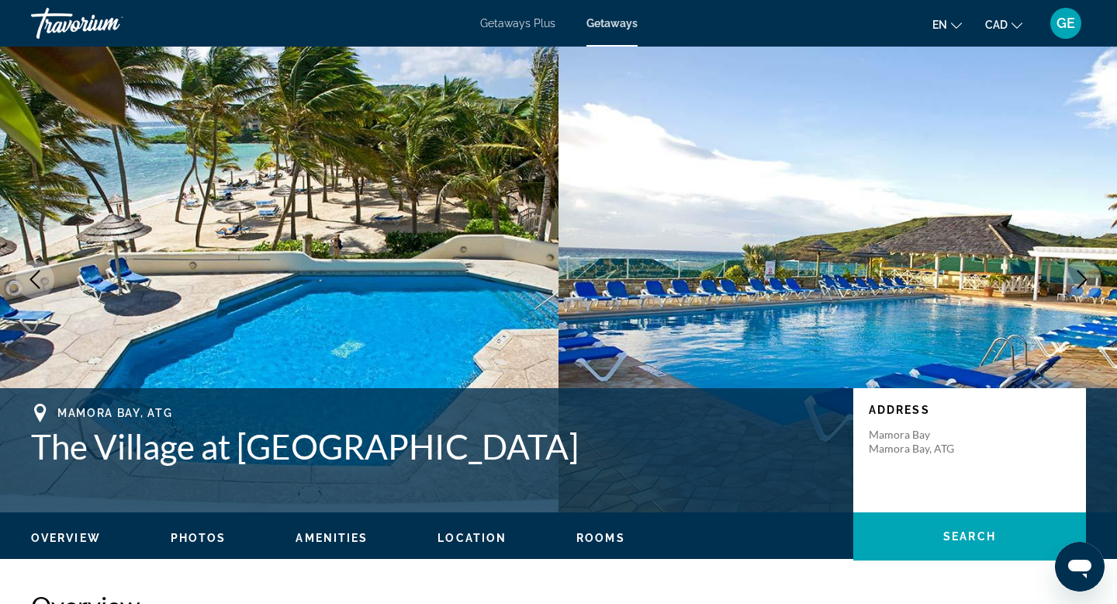
click at [1081, 283] on icon "Next image" at bounding box center [1082, 279] width 19 height 19
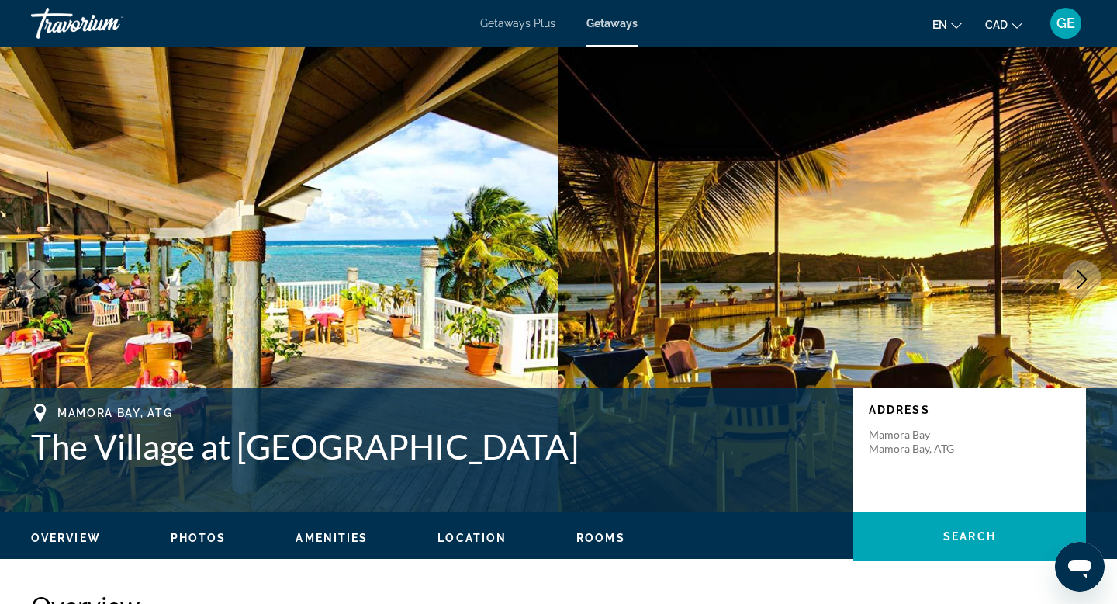
click at [1081, 283] on icon "Next image" at bounding box center [1082, 279] width 19 height 19
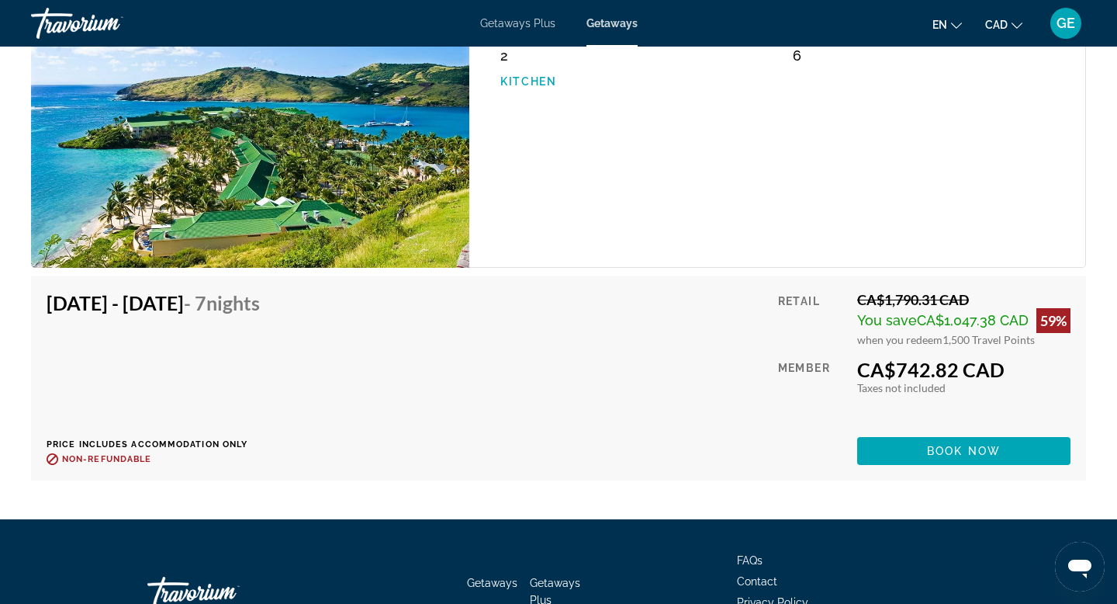
scroll to position [2810, 0]
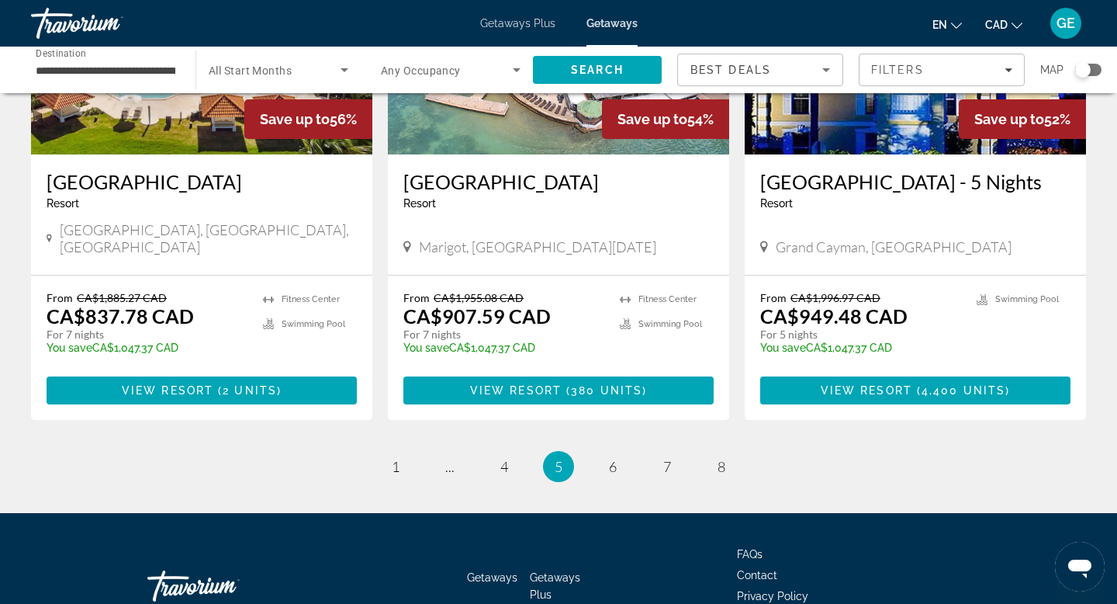
scroll to position [1953, 0]
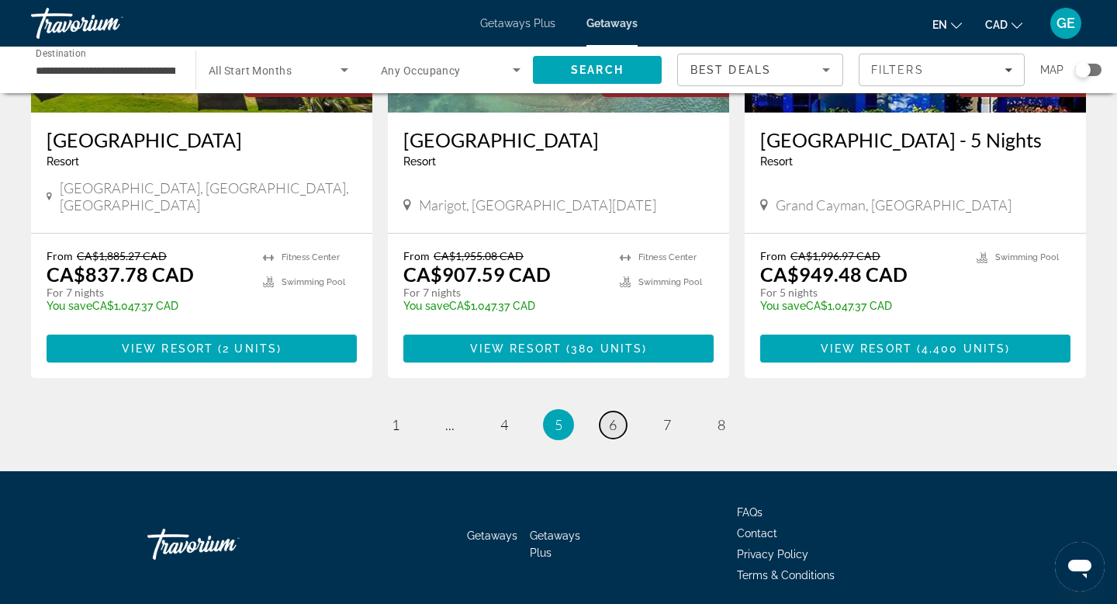
click at [611, 416] on span "6" at bounding box center [613, 424] width 8 height 17
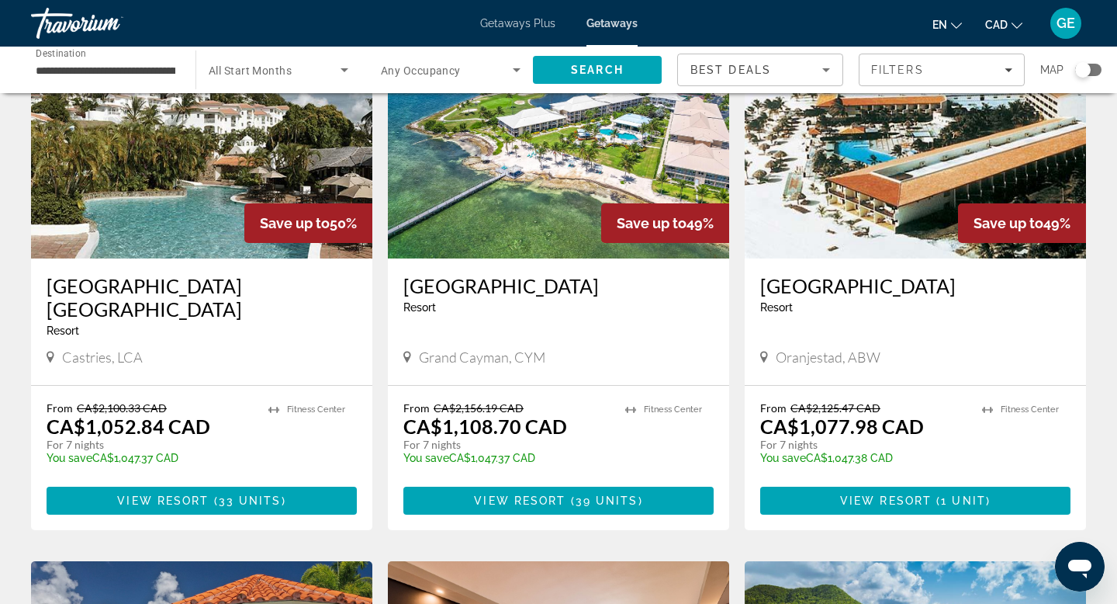
scroll to position [730, 0]
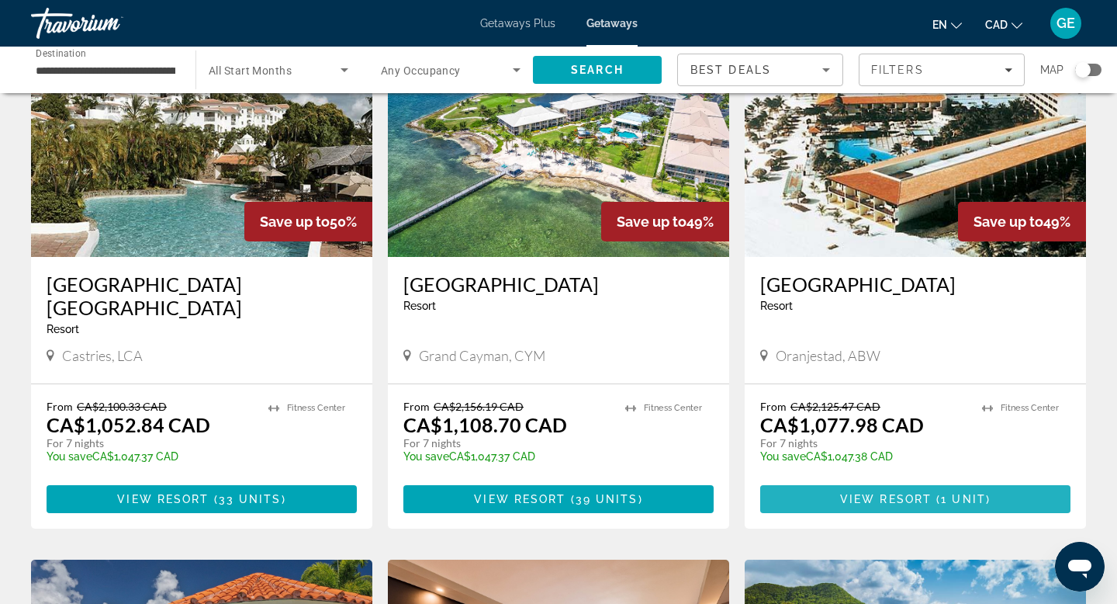
click at [867, 493] on span "View Resort" at bounding box center [886, 499] width 92 height 12
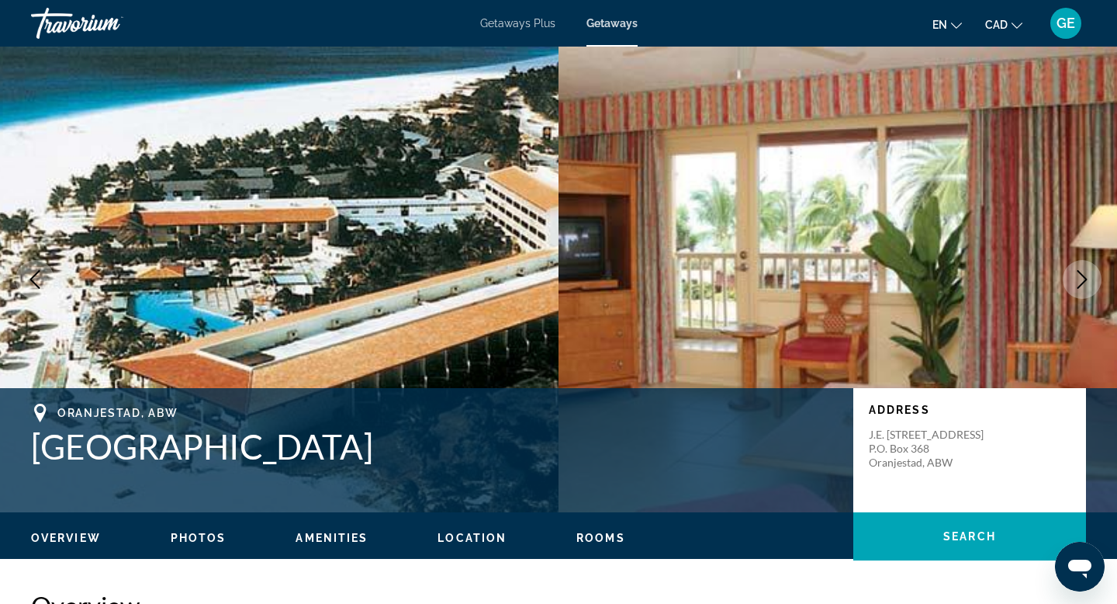
click at [1072, 282] on button "Next image" at bounding box center [1082, 279] width 39 height 39
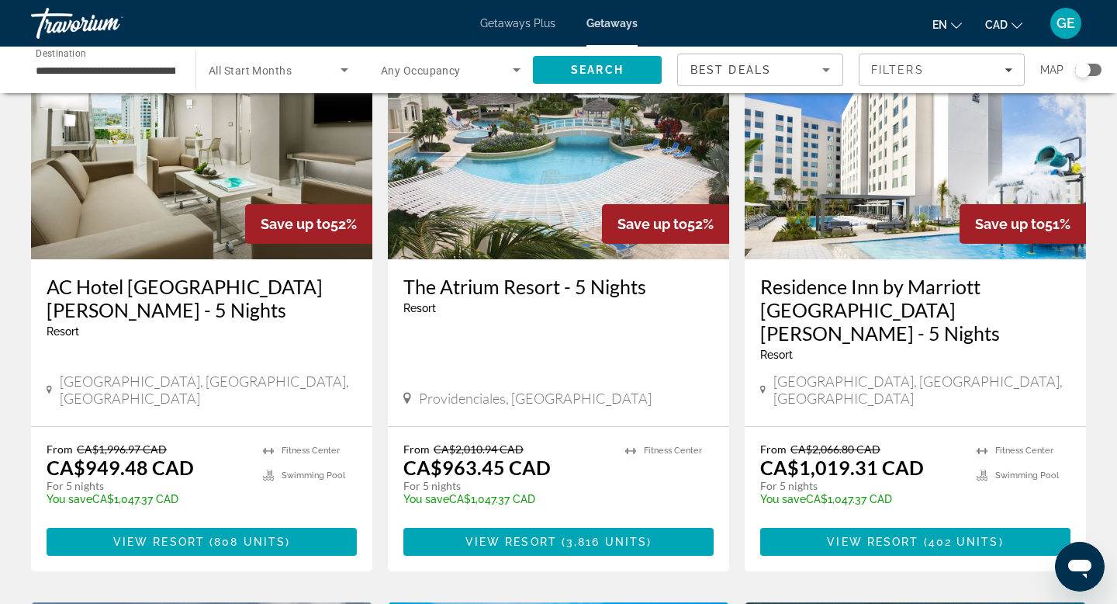
scroll to position [138, 0]
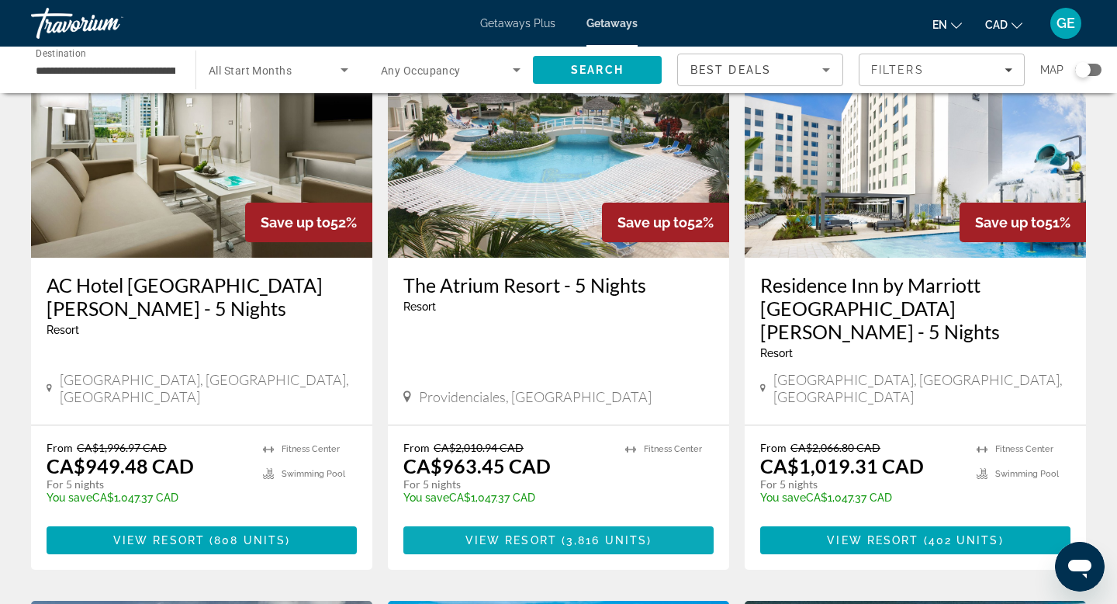
click at [600, 534] on span "3,816 units" at bounding box center [607, 540] width 81 height 12
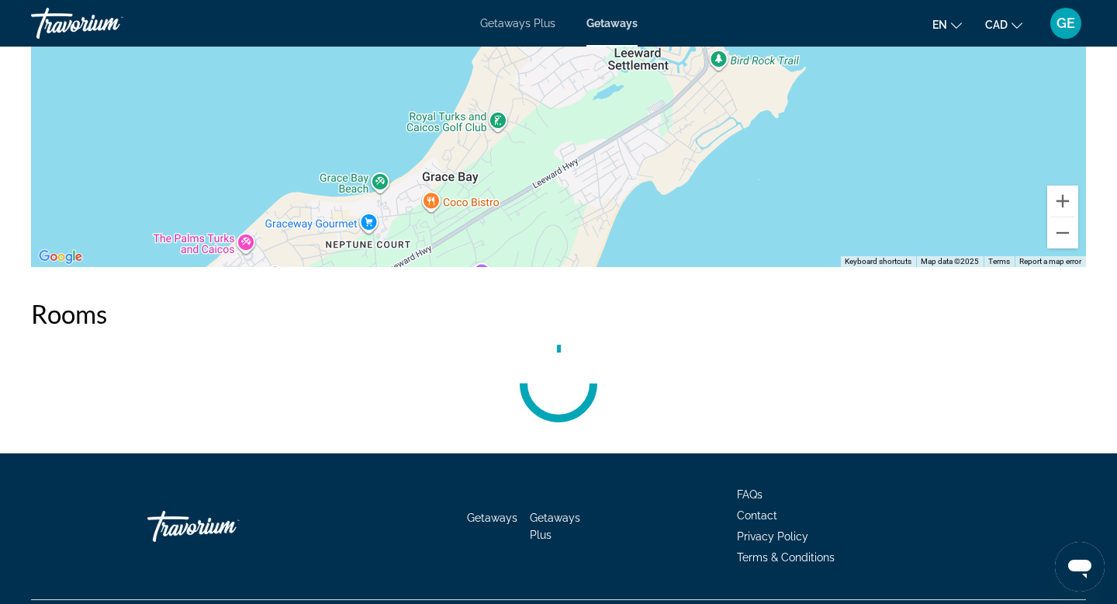
scroll to position [1980, 0]
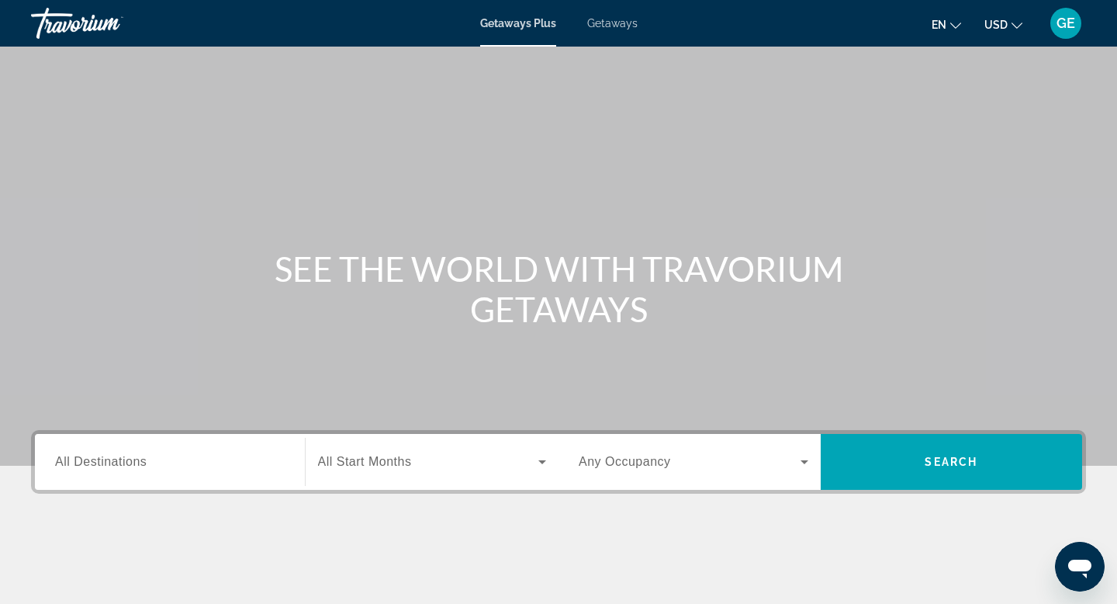
click at [994, 22] on span "USD" at bounding box center [996, 25] width 23 height 12
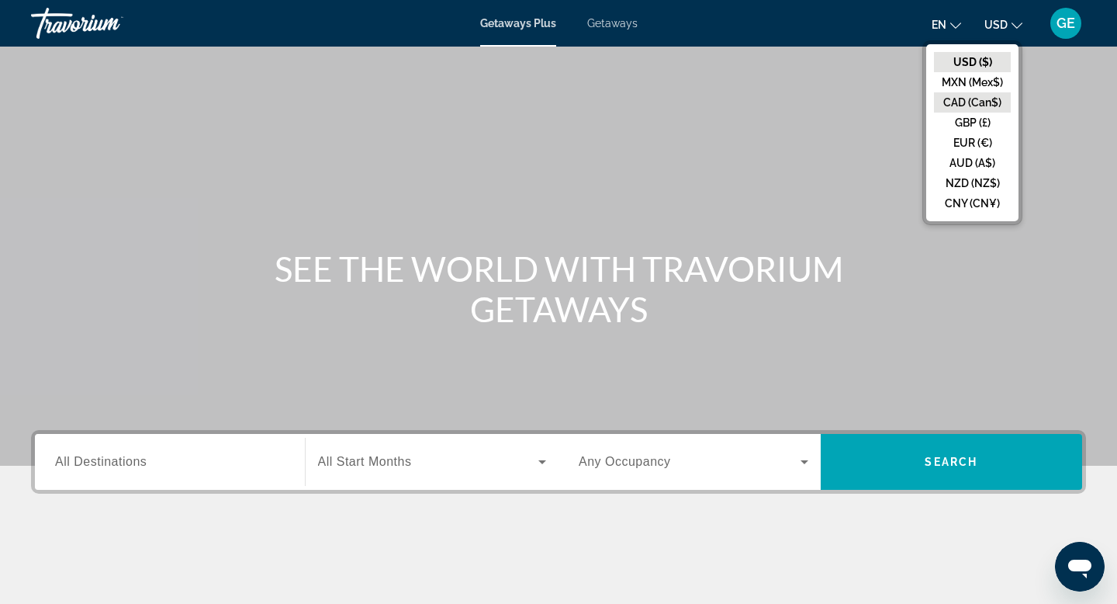
click at [988, 108] on button "CAD (Can$)" at bounding box center [972, 102] width 77 height 20
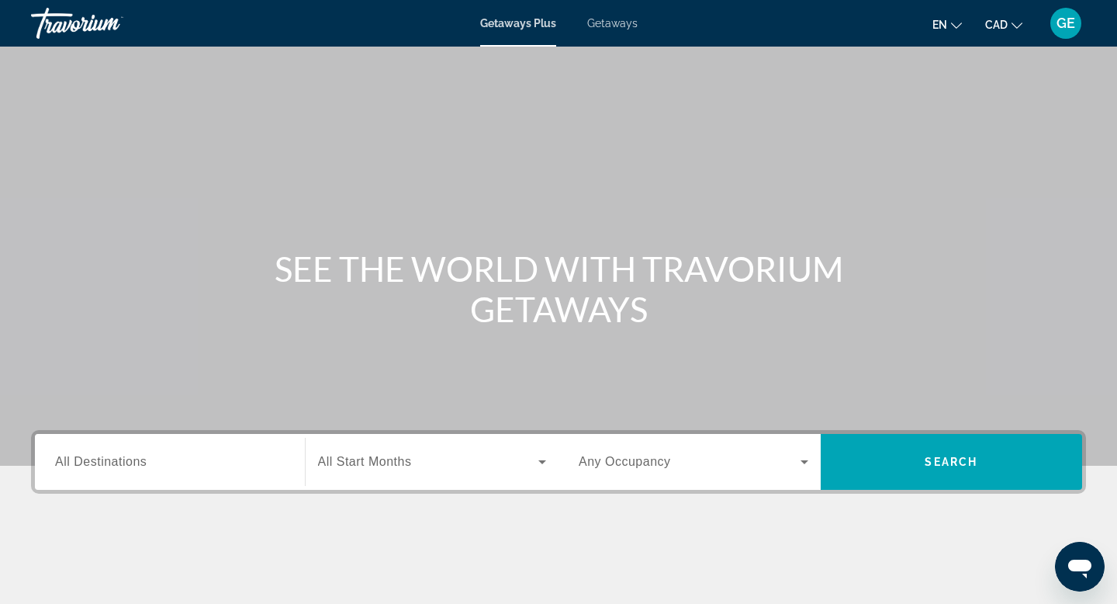
click at [617, 24] on span "Getaways" at bounding box center [612, 23] width 50 height 12
click at [189, 471] on div "Search widget" at bounding box center [170, 462] width 230 height 44
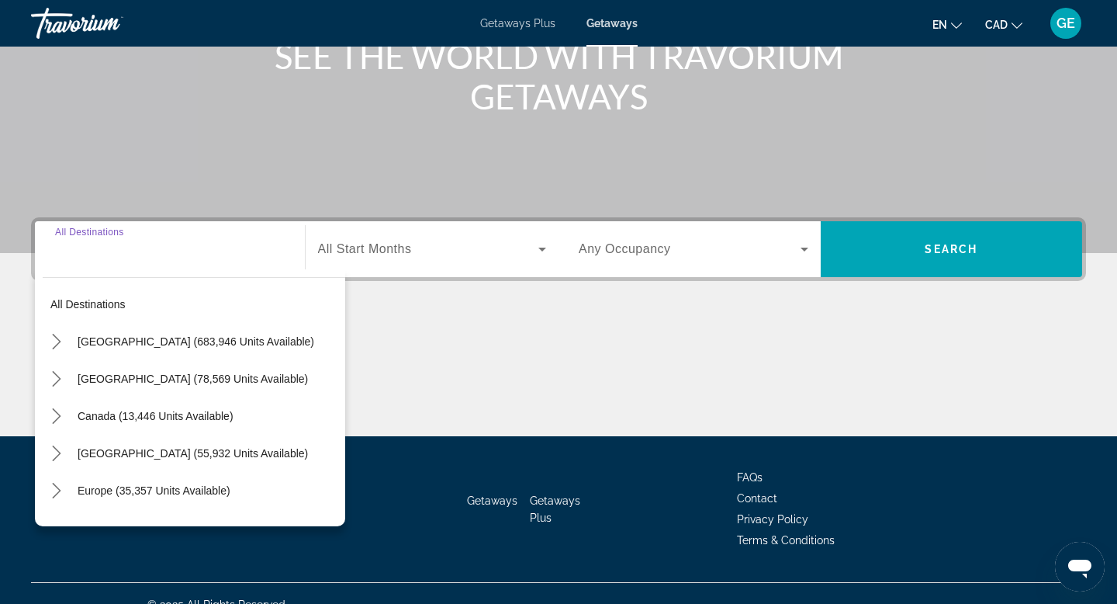
scroll to position [235, 0]
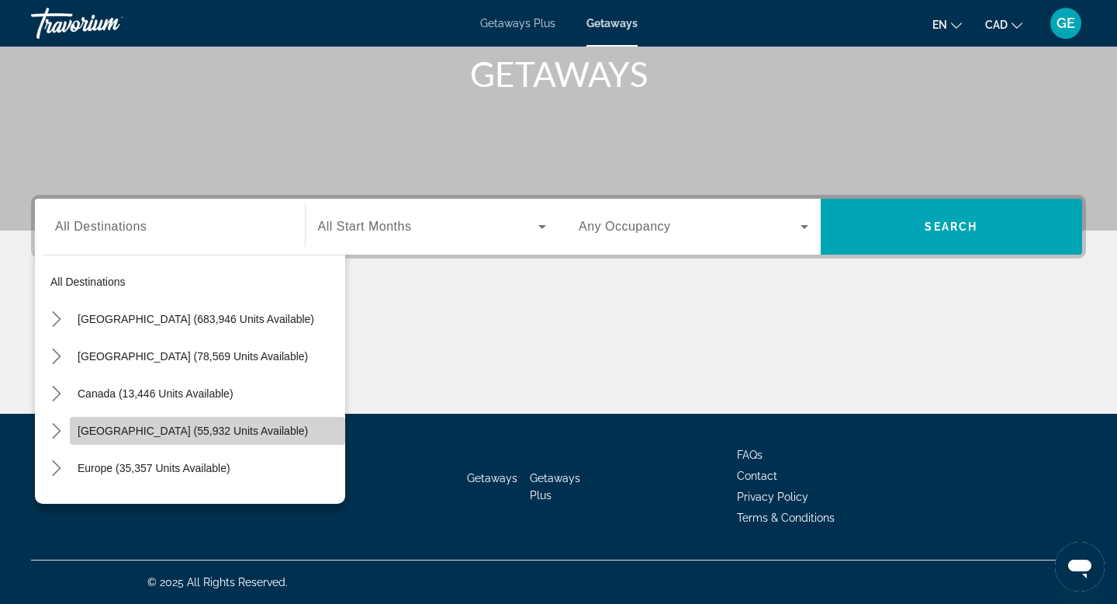
click at [237, 431] on span "[GEOGRAPHIC_DATA] (55,932 units available)" at bounding box center [193, 430] width 230 height 12
type input "**********"
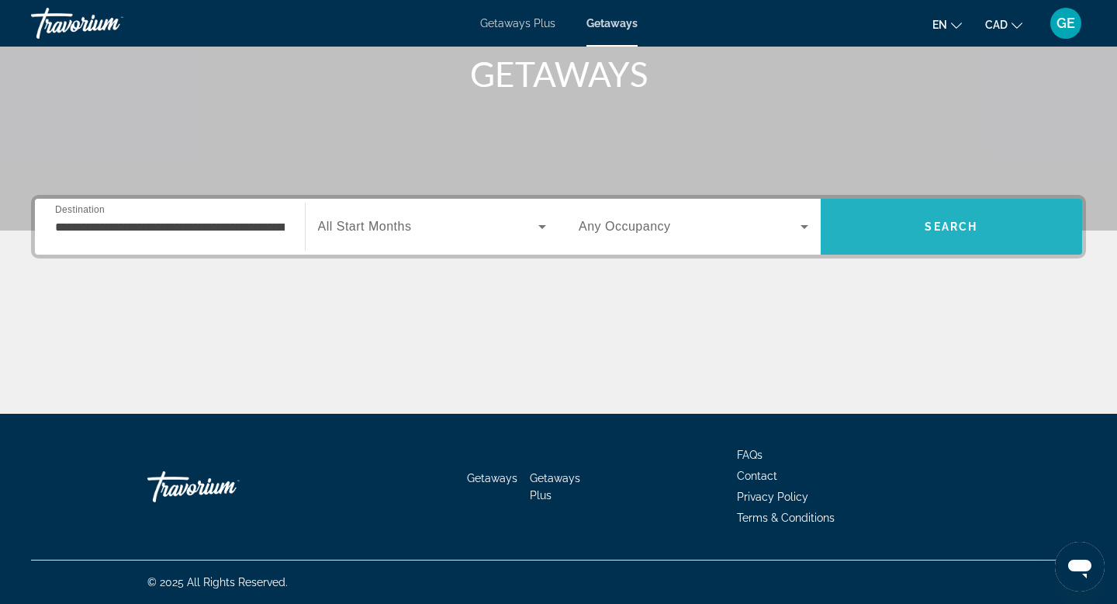
click at [960, 223] on span "Search" at bounding box center [951, 226] width 53 height 12
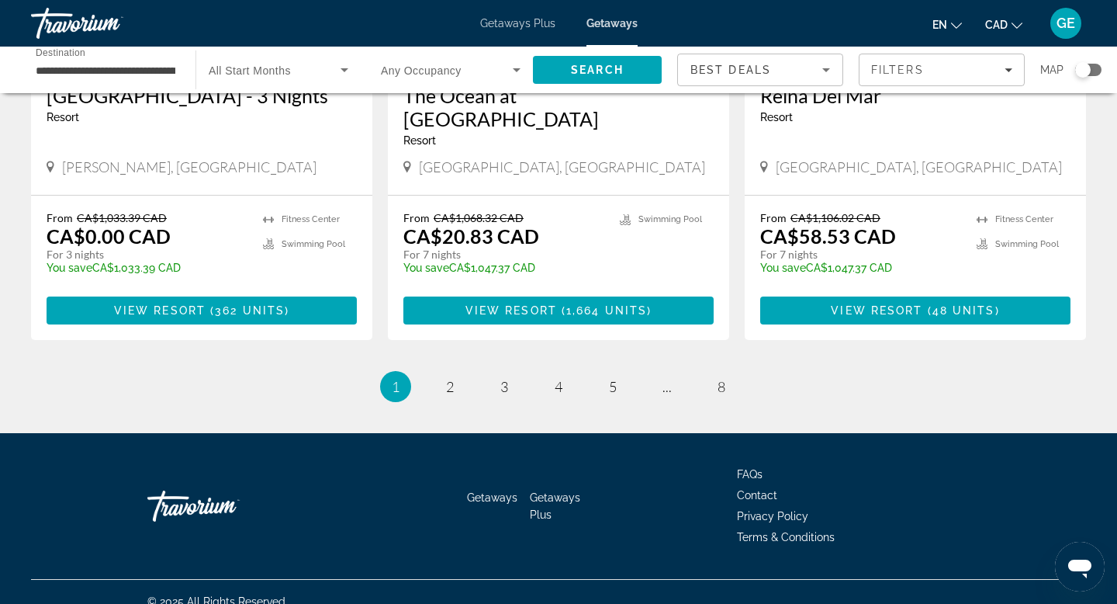
scroll to position [1977, 0]
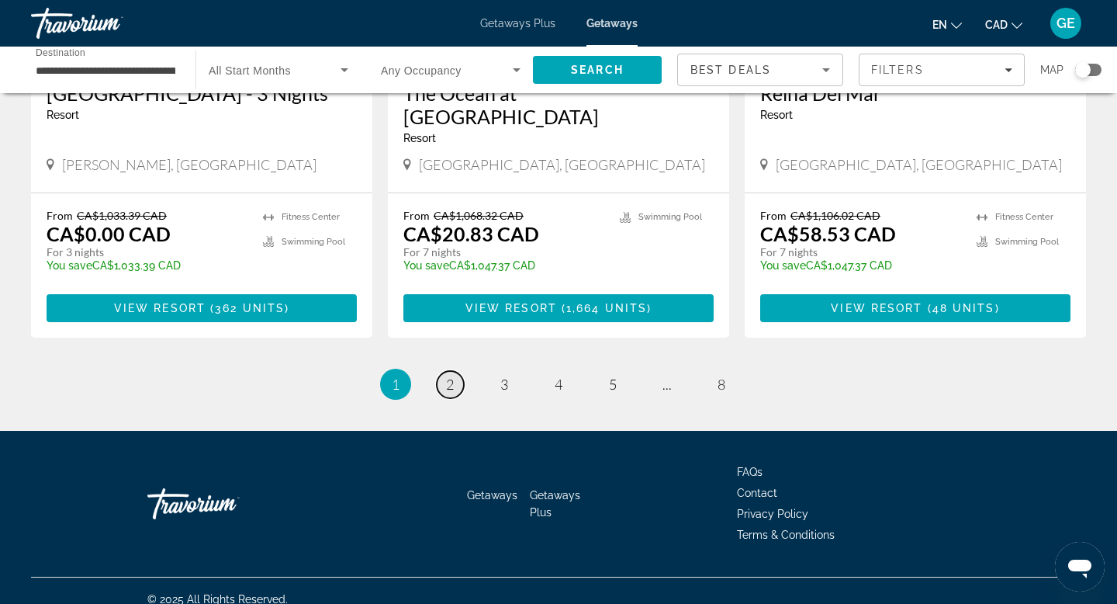
click at [453, 376] on span "2" at bounding box center [450, 384] width 8 height 17
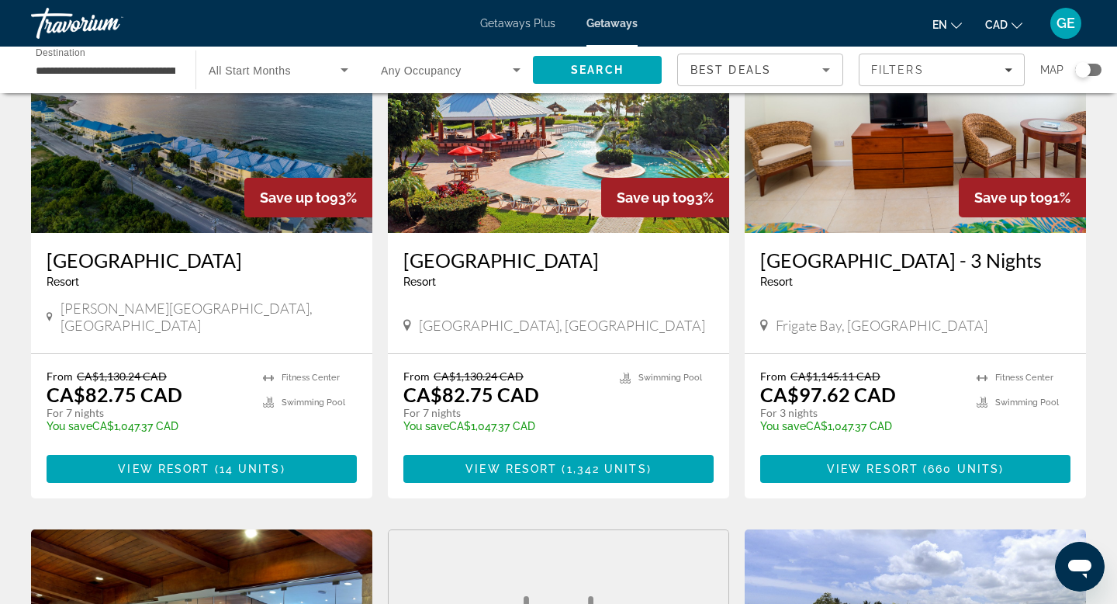
scroll to position [695, 0]
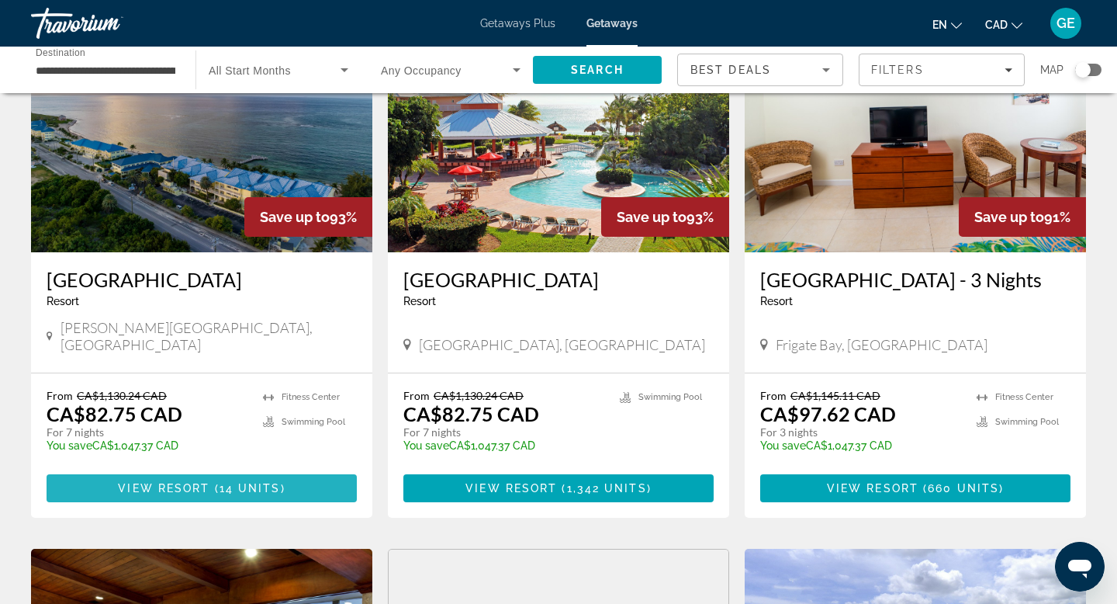
click at [250, 494] on span "14 units" at bounding box center [250, 488] width 61 height 12
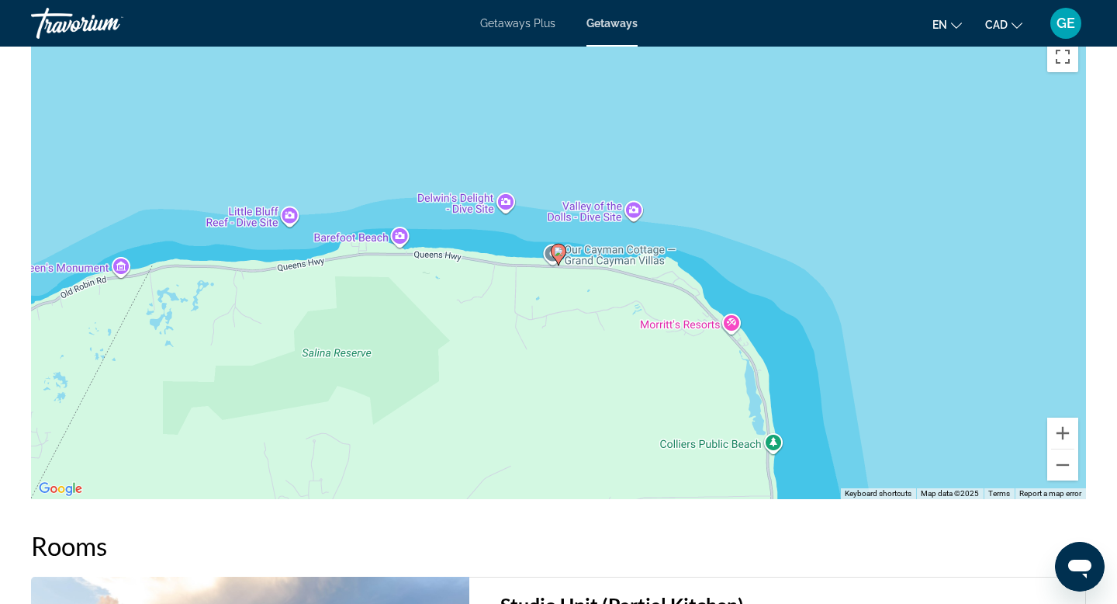
scroll to position [1922, 0]
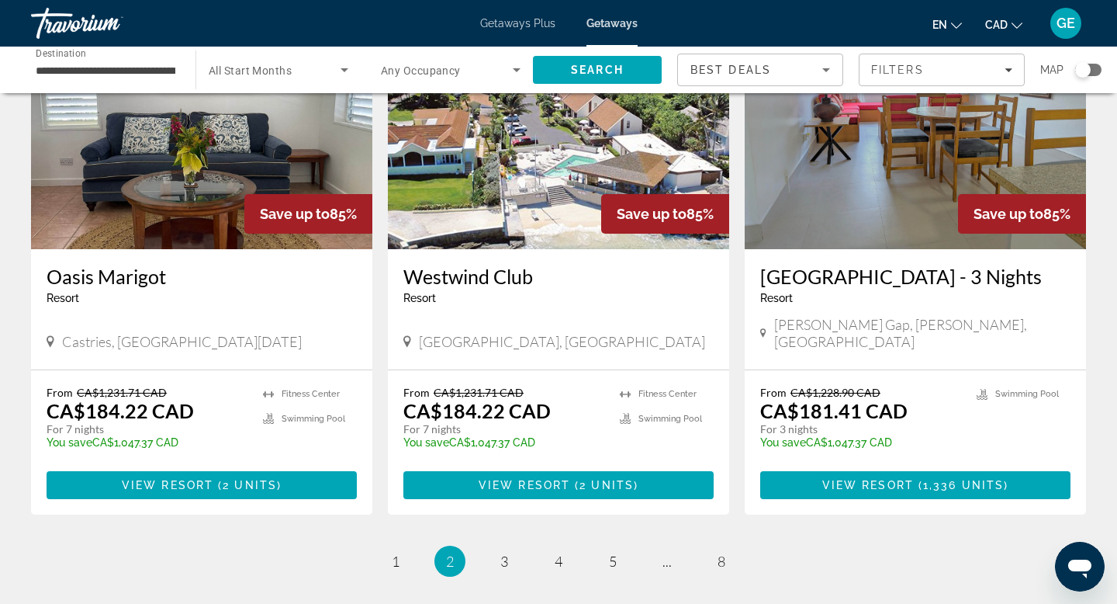
scroll to position [1809, 0]
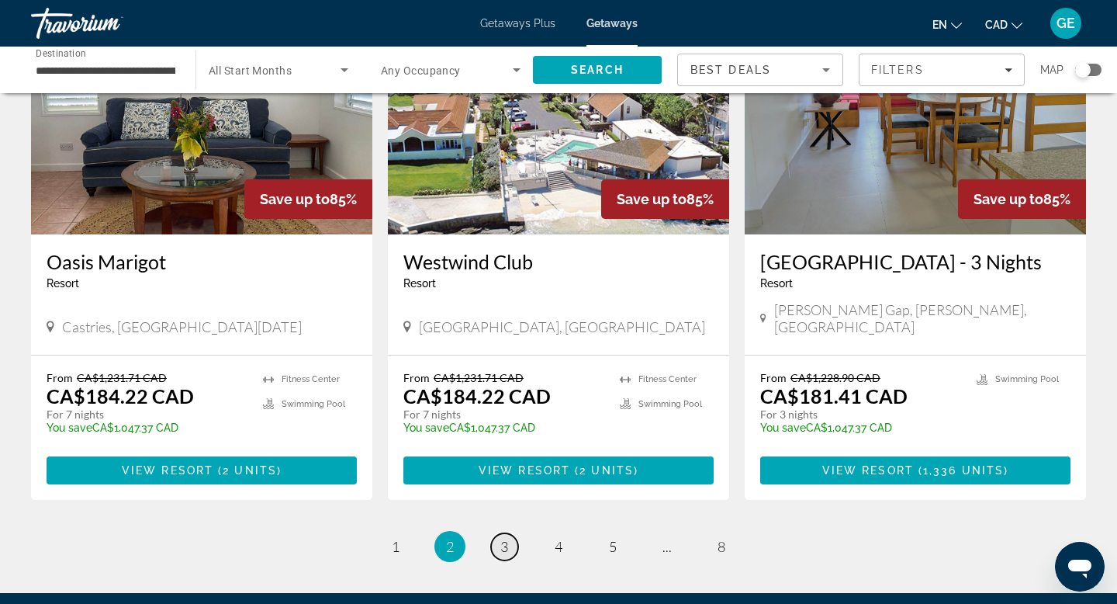
click at [502, 542] on span "3" at bounding box center [505, 546] width 8 height 17
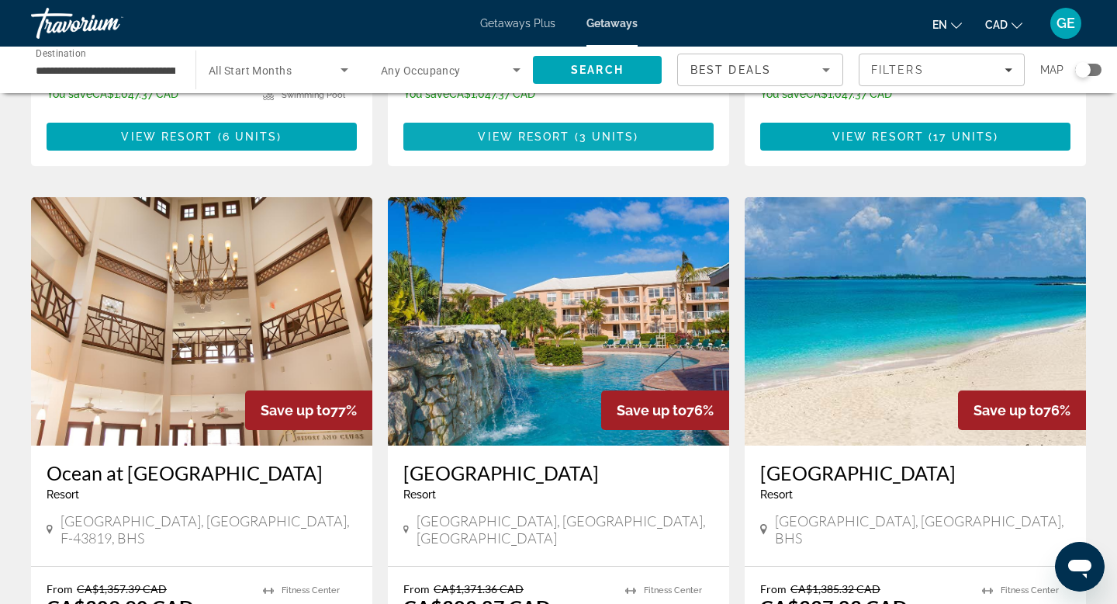
scroll to position [1930, 0]
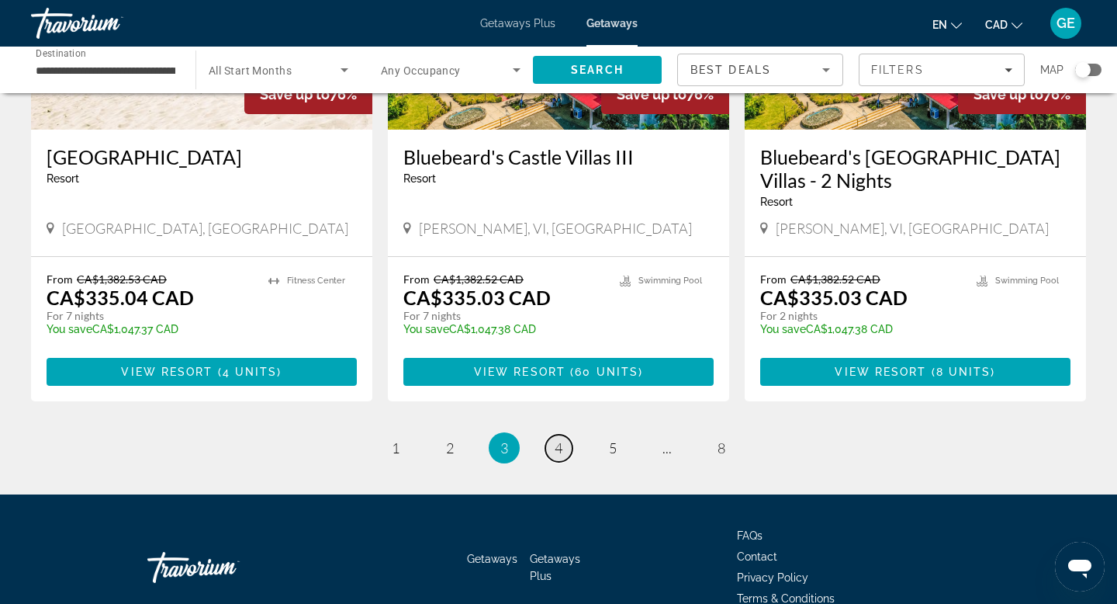
click at [566, 435] on link "page 4" at bounding box center [559, 448] width 27 height 27
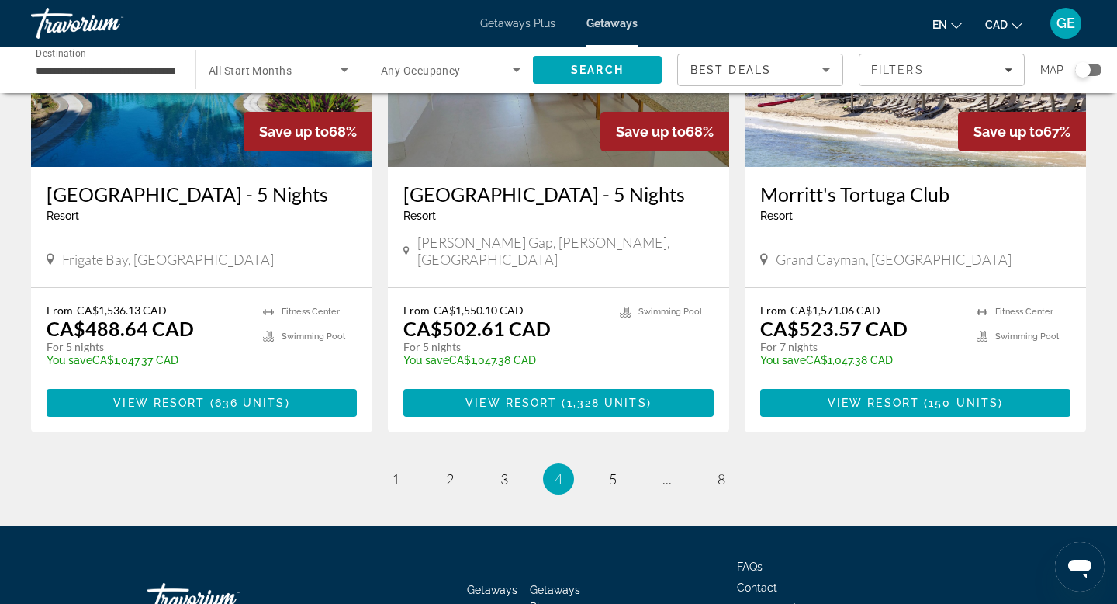
scroll to position [2001, 0]
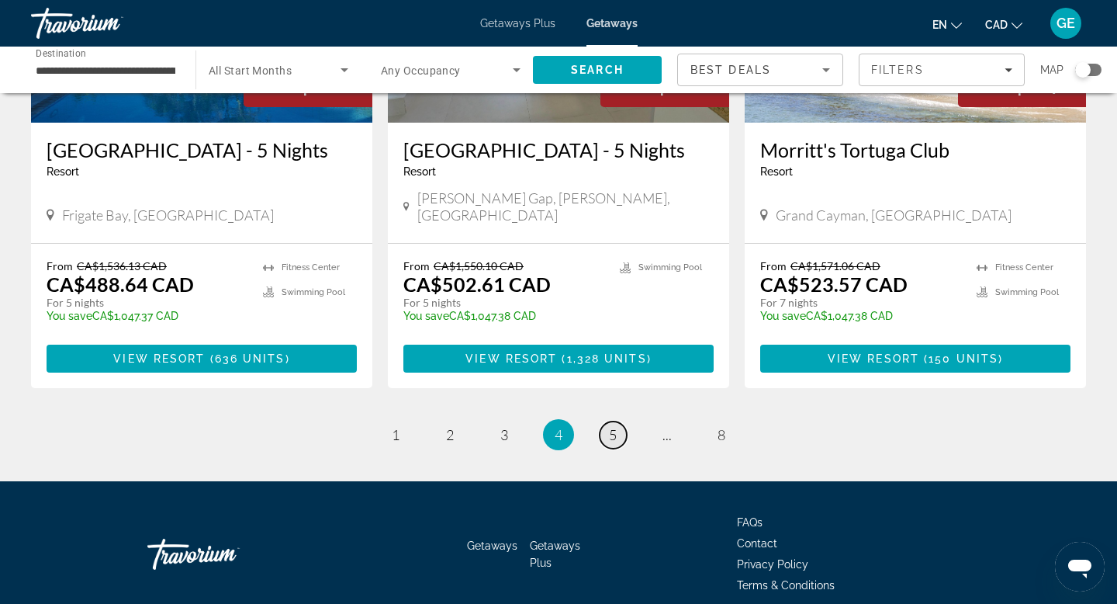
click at [618, 421] on link "page 5" at bounding box center [613, 434] width 27 height 27
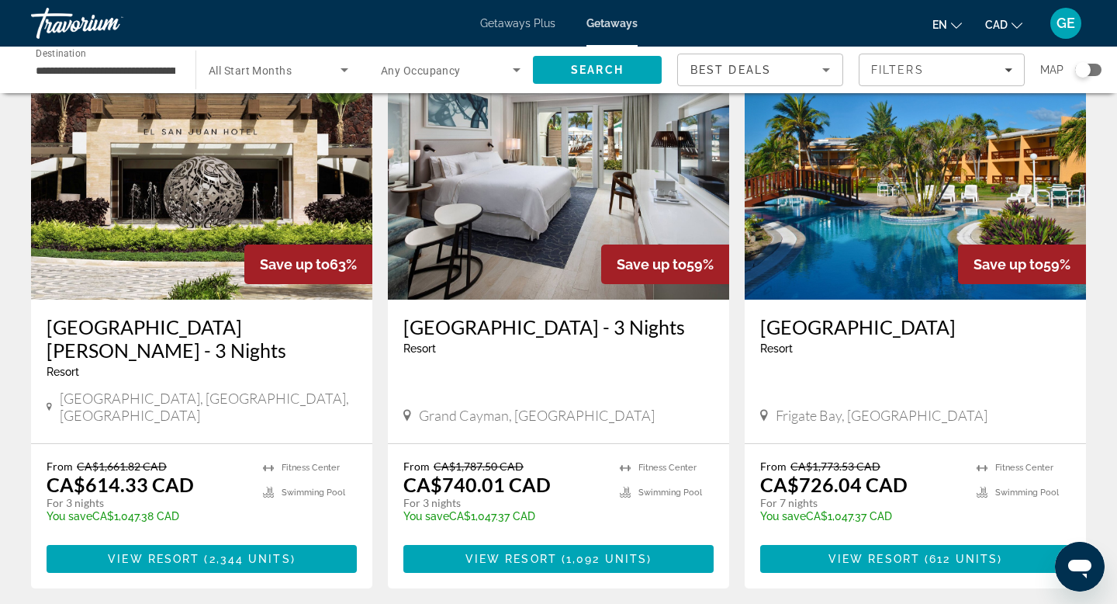
scroll to position [703, 0]
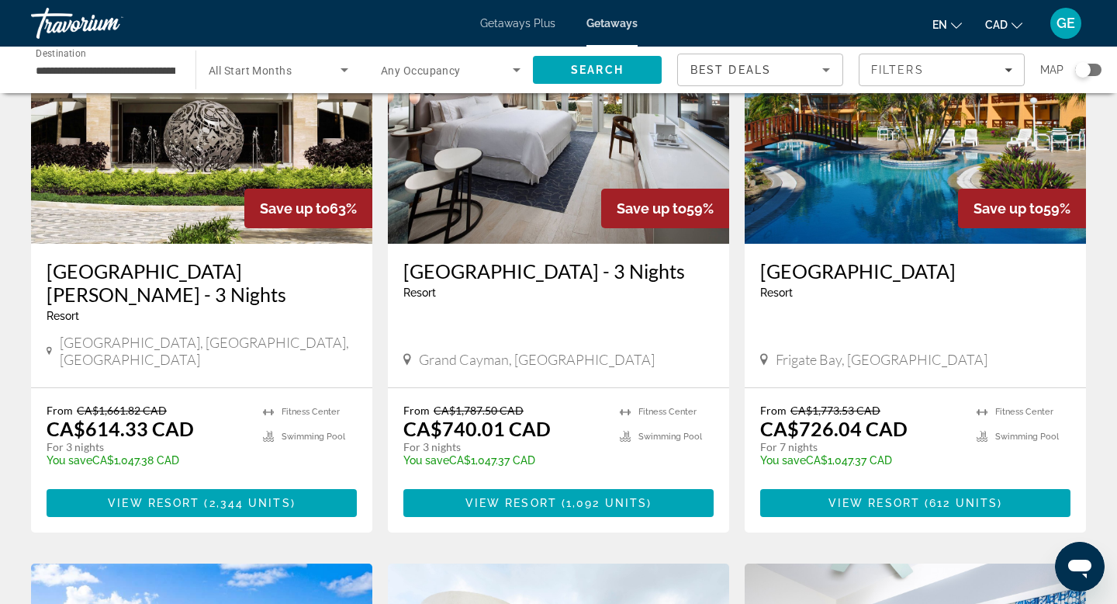
click at [596, 169] on img "Main content" at bounding box center [558, 119] width 341 height 248
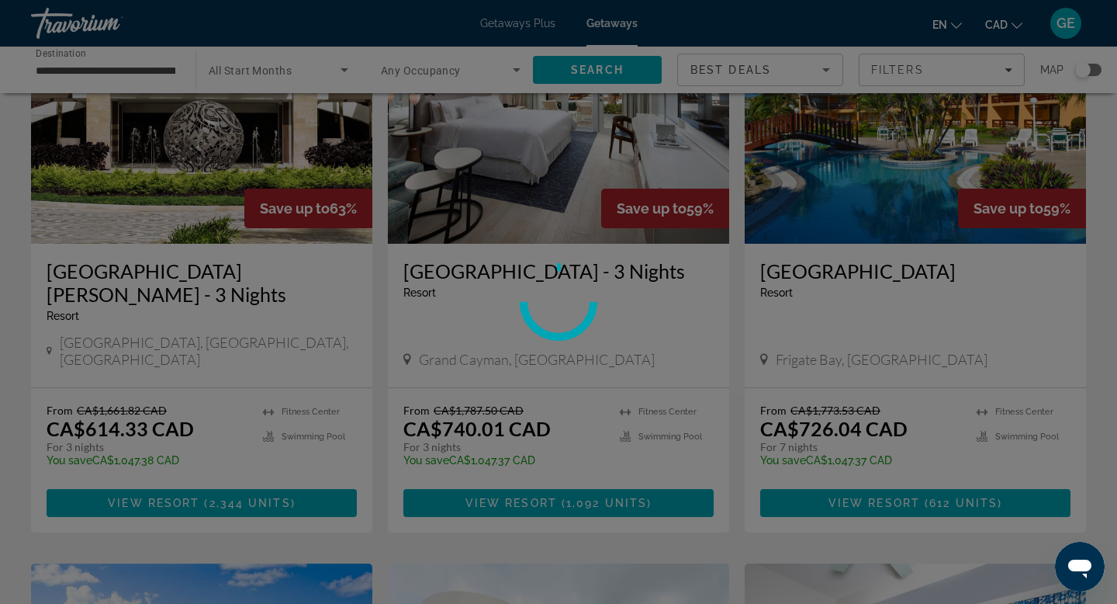
scroll to position [705, 0]
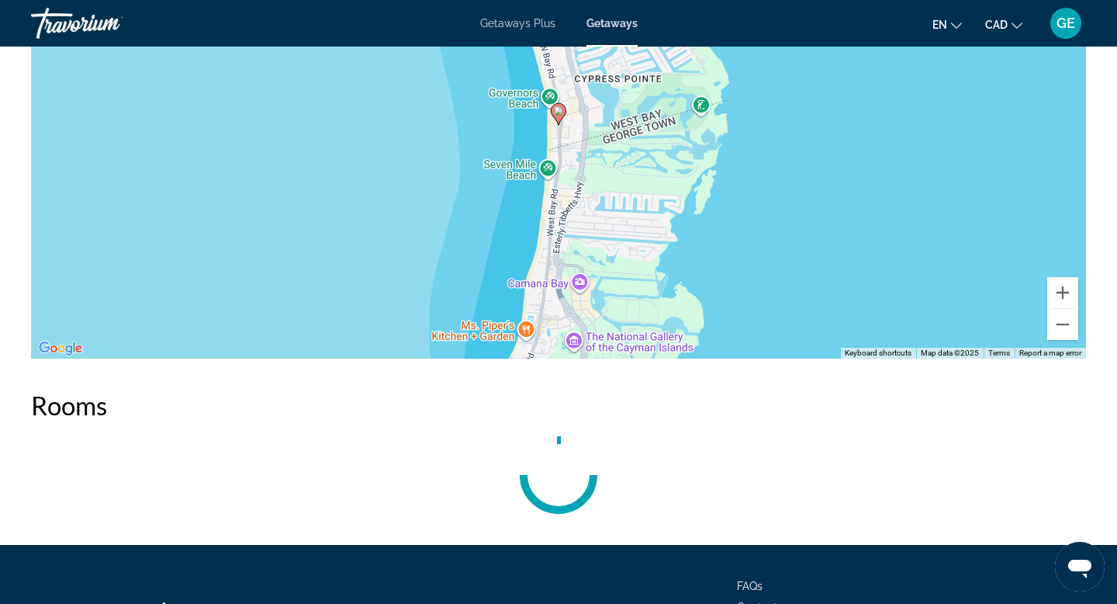
scroll to position [2057, 0]
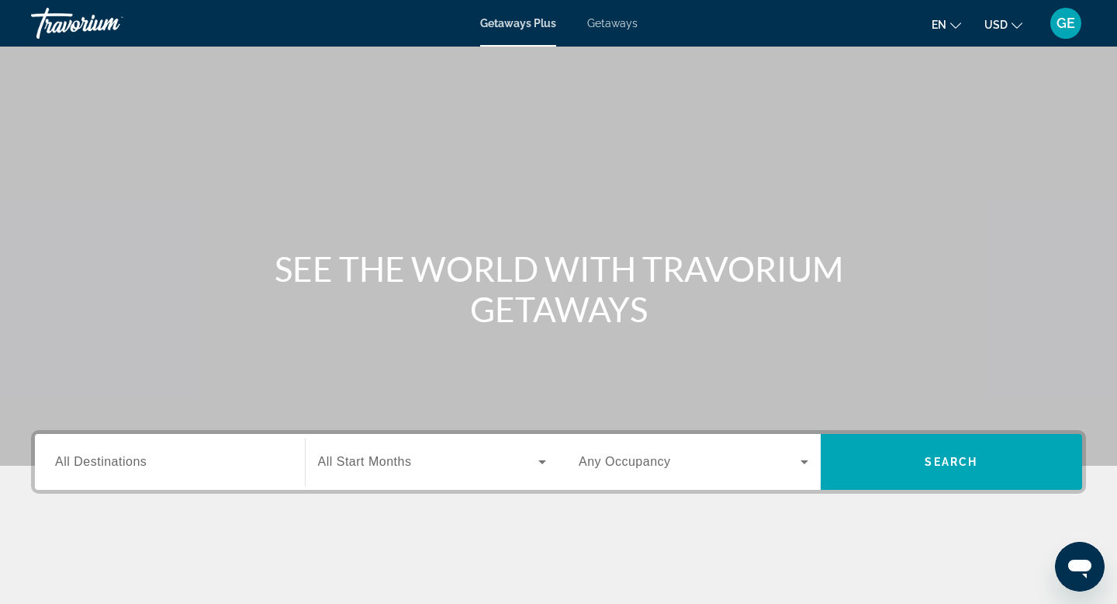
click at [1005, 25] on span "USD" at bounding box center [996, 25] width 23 height 12
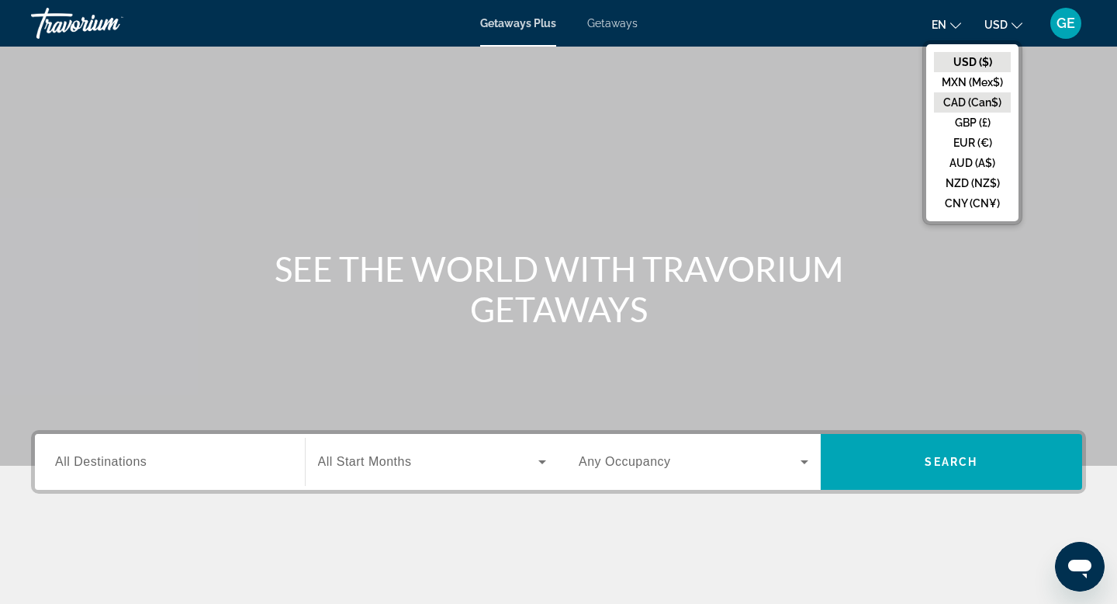
click at [984, 103] on button "CAD (Can$)" at bounding box center [972, 102] width 77 height 20
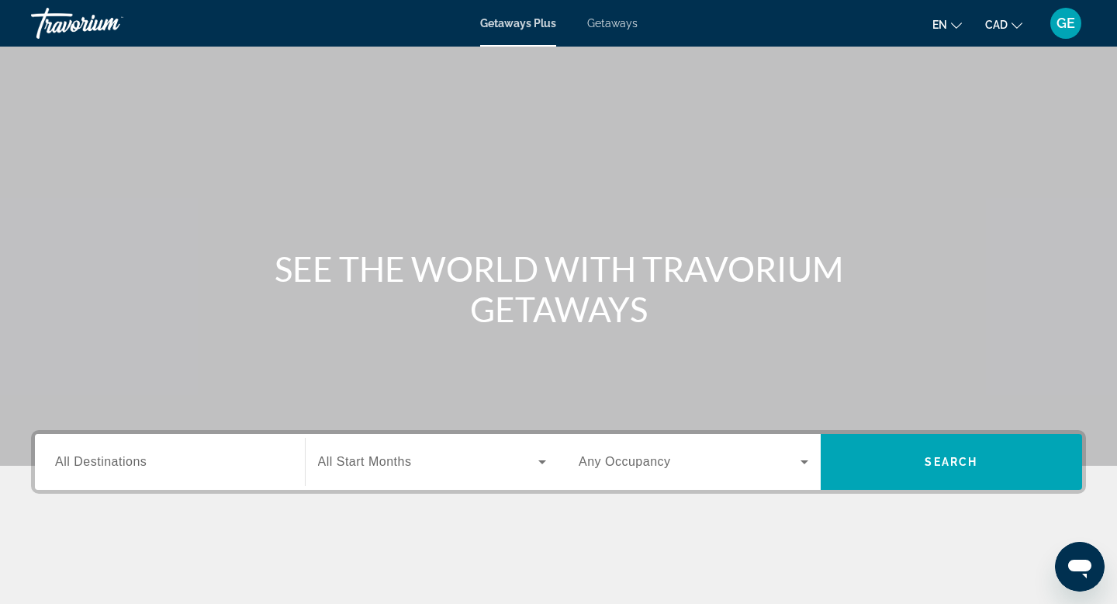
click at [625, 17] on span "Getaways" at bounding box center [612, 23] width 50 height 12
click at [192, 467] on input "Destination All Destinations" at bounding box center [170, 462] width 230 height 19
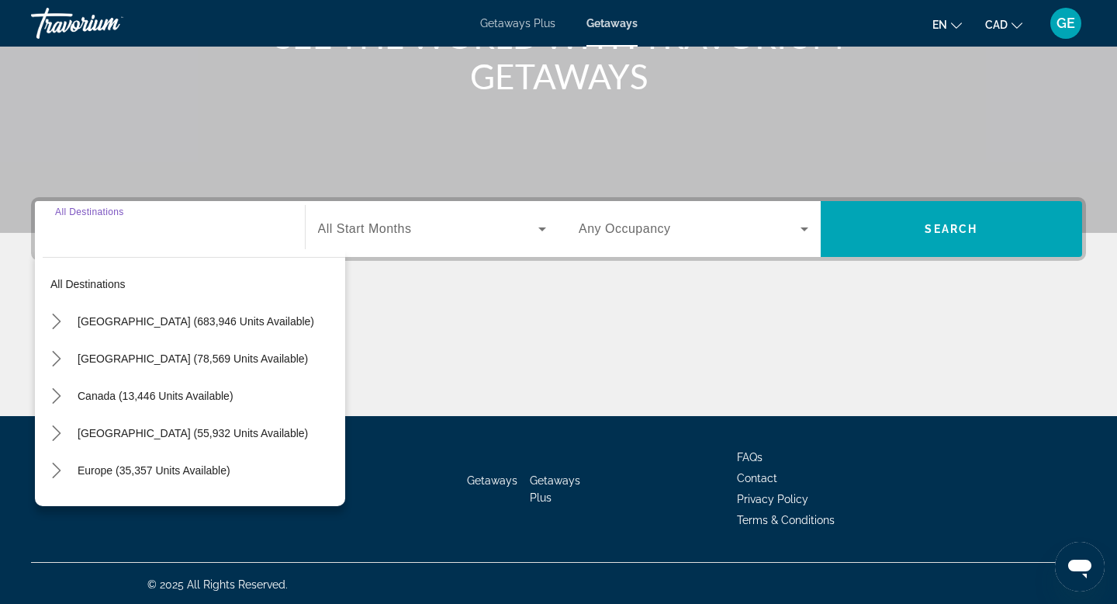
scroll to position [235, 0]
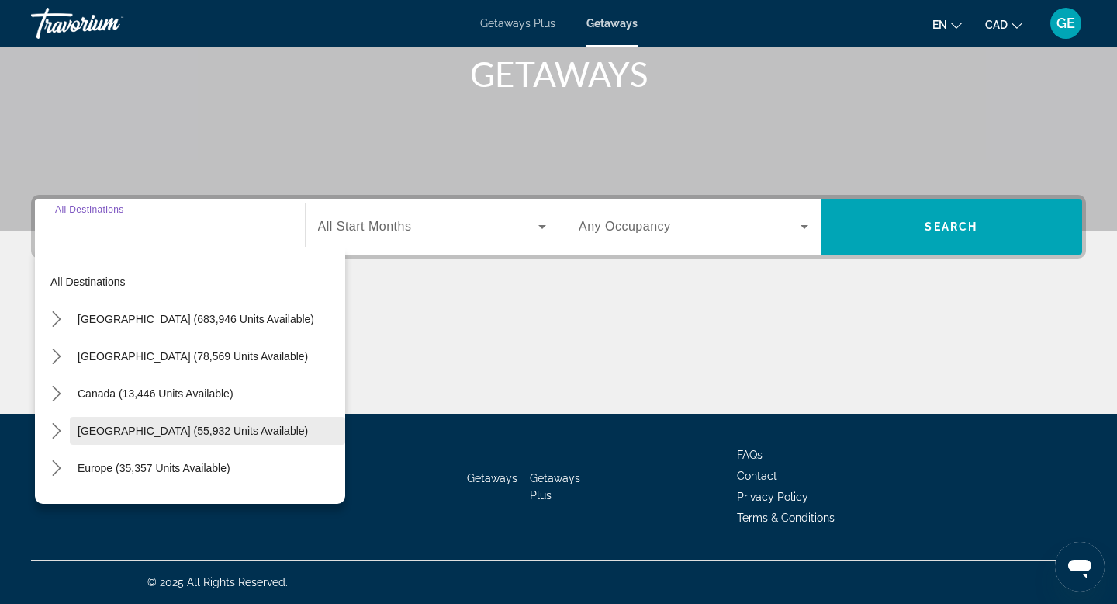
click at [254, 435] on span "[GEOGRAPHIC_DATA] (55,932 units available)" at bounding box center [193, 430] width 230 height 12
type input "**********"
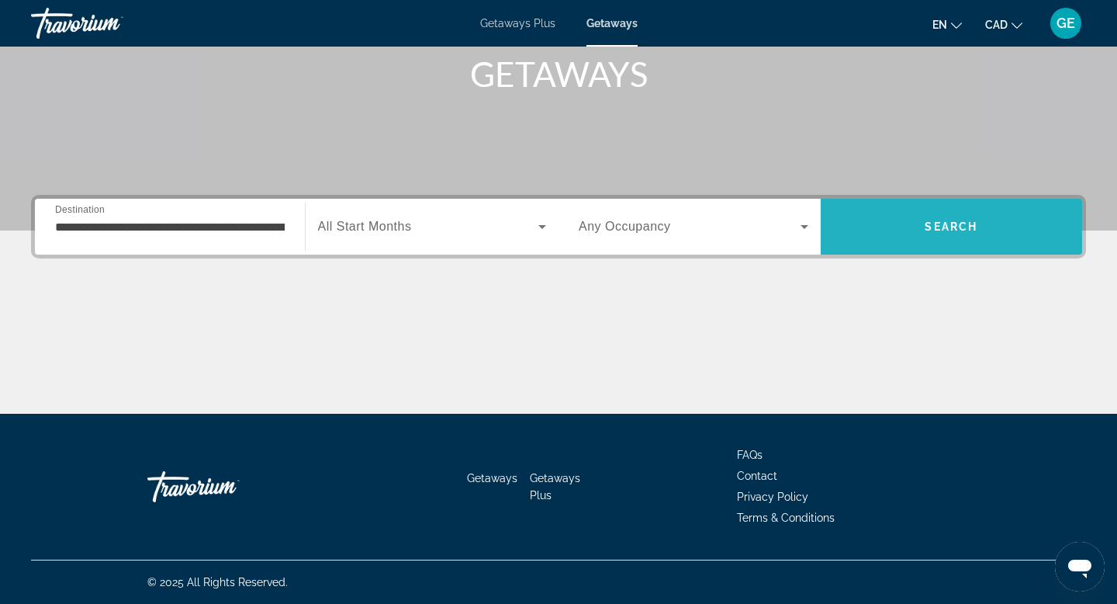
click at [956, 232] on span "Search" at bounding box center [951, 226] width 53 height 12
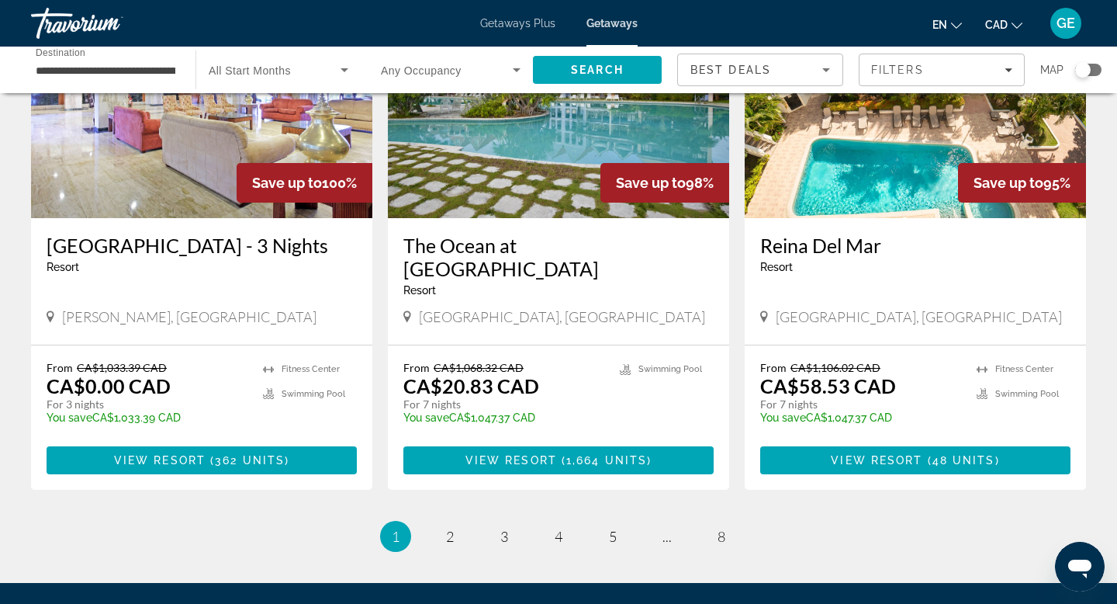
scroll to position [1977, 0]
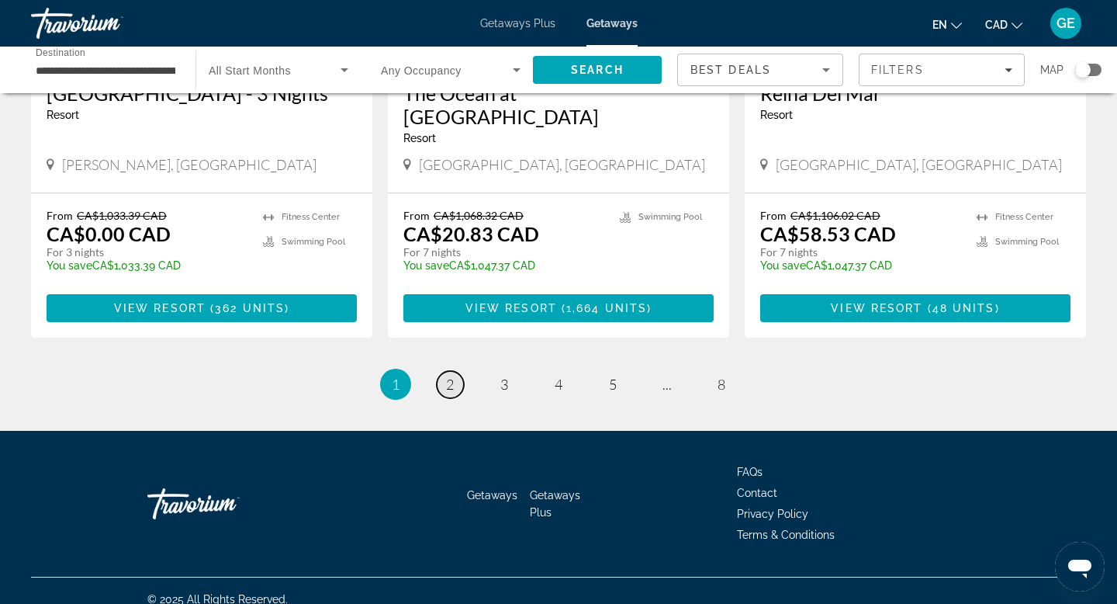
click at [456, 372] on link "page 2" at bounding box center [450, 384] width 27 height 27
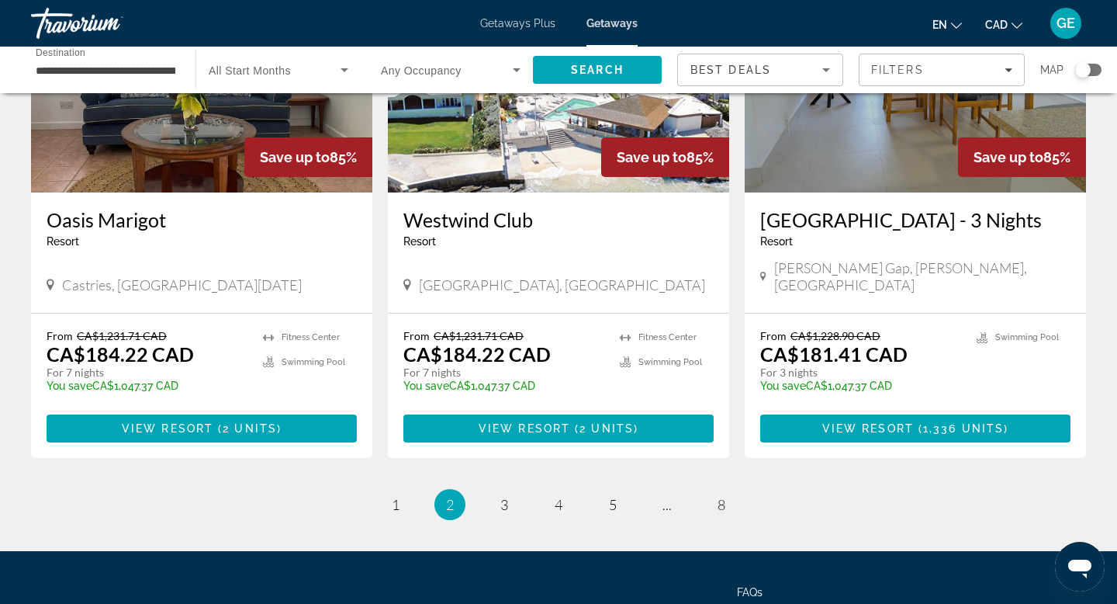
scroll to position [1852, 0]
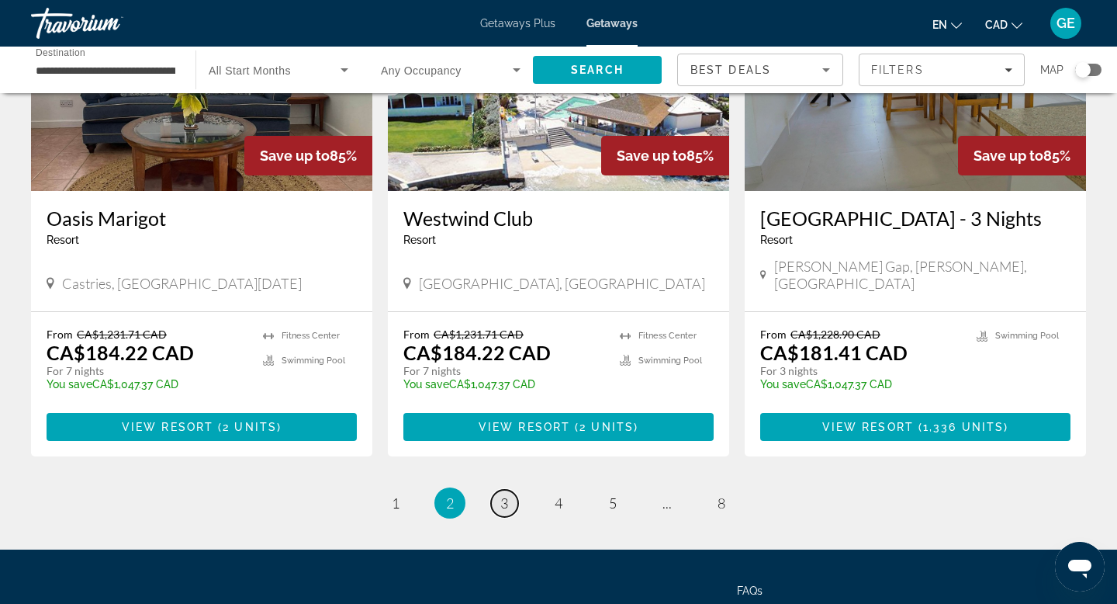
click at [508, 495] on span "3" at bounding box center [505, 502] width 8 height 17
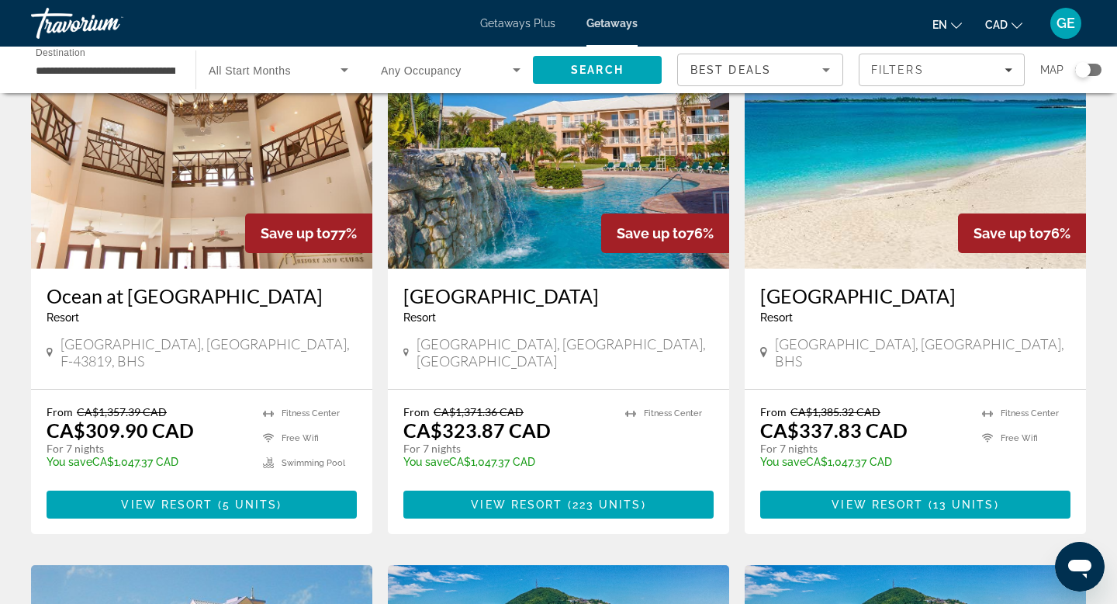
scroll to position [1247, 0]
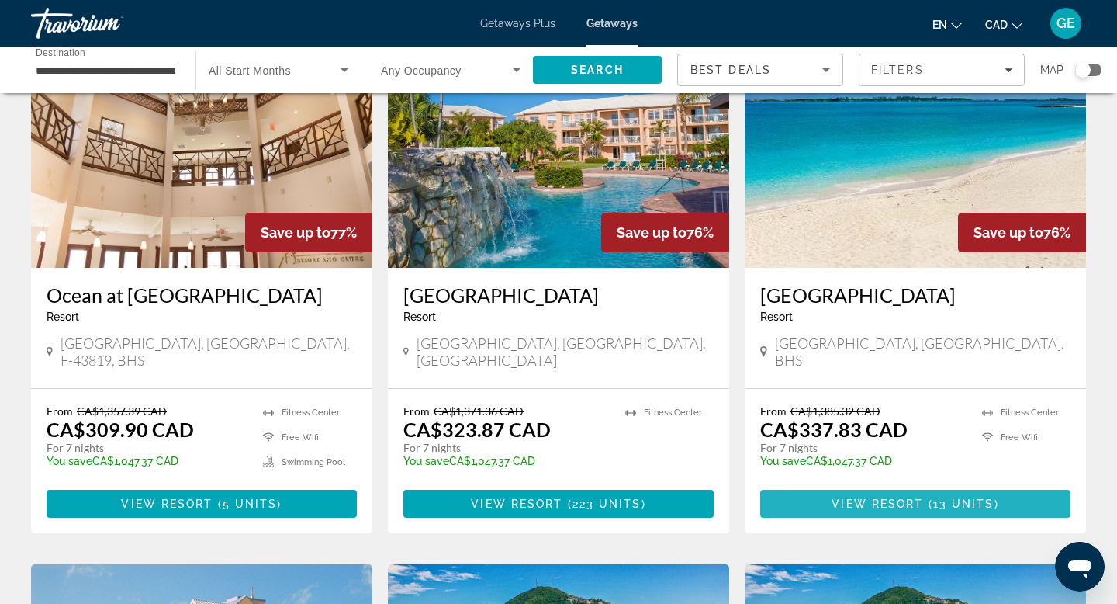
click at [955, 497] on span "13 units" at bounding box center [964, 503] width 61 height 12
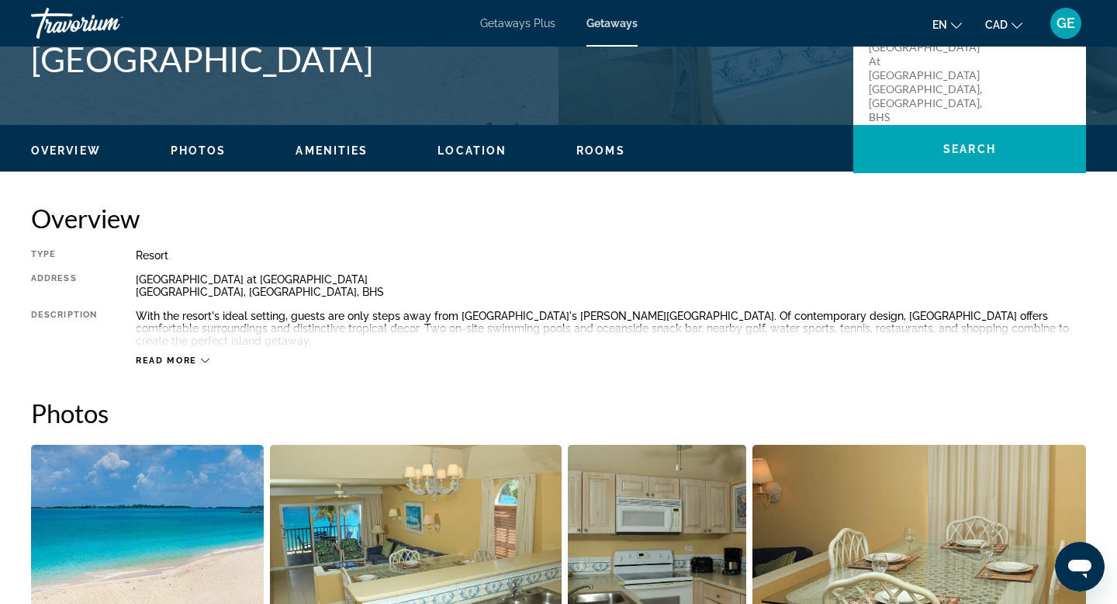
scroll to position [379, 0]
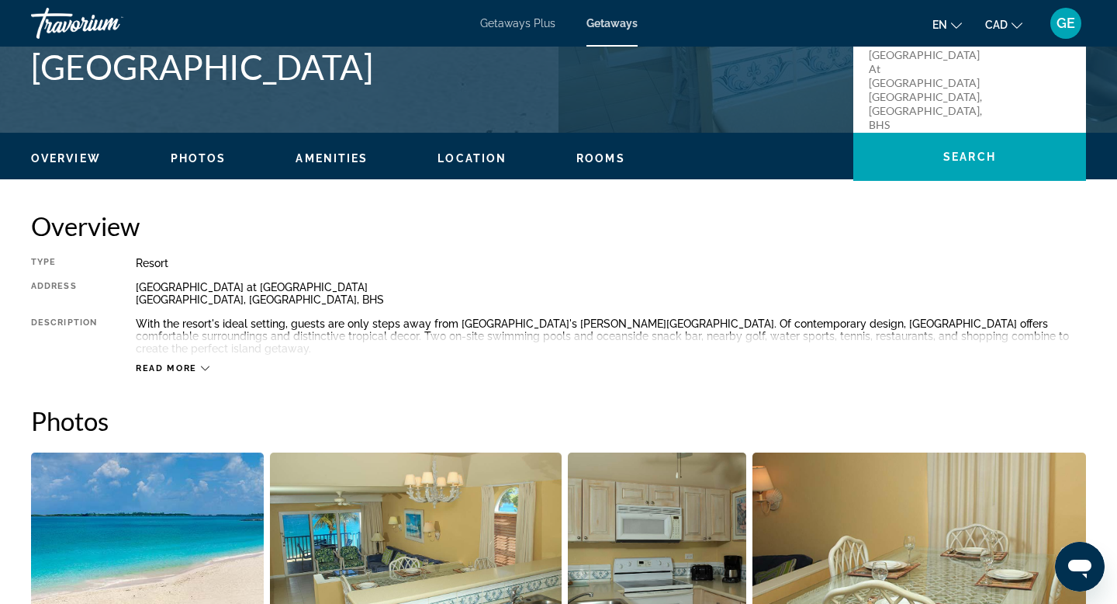
click at [164, 369] on span "Read more" at bounding box center [166, 368] width 61 height 10
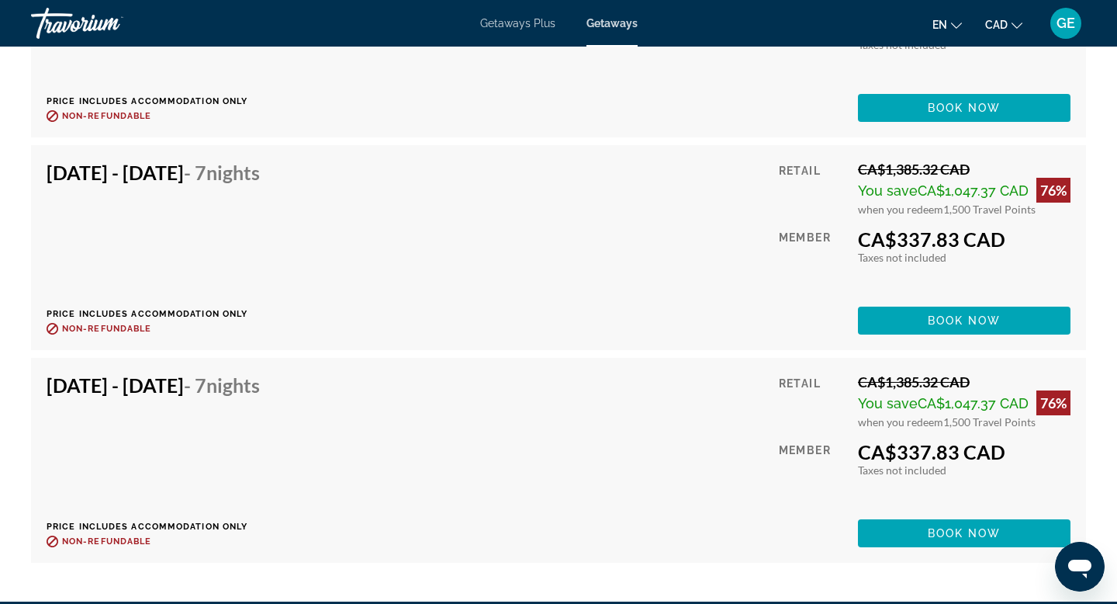
scroll to position [3008, 0]
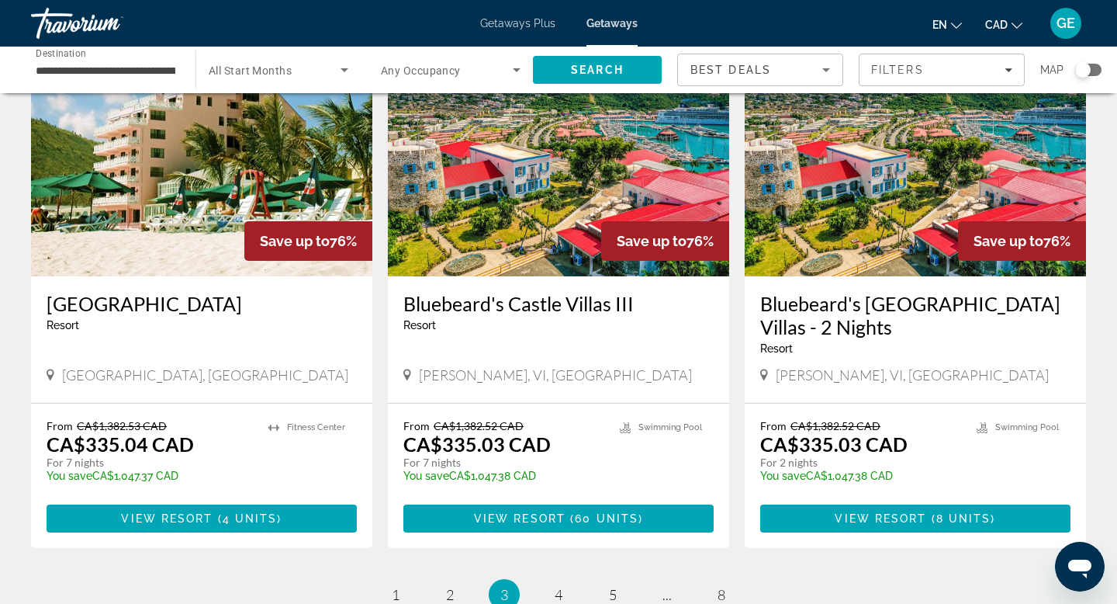
scroll to position [1824, 0]
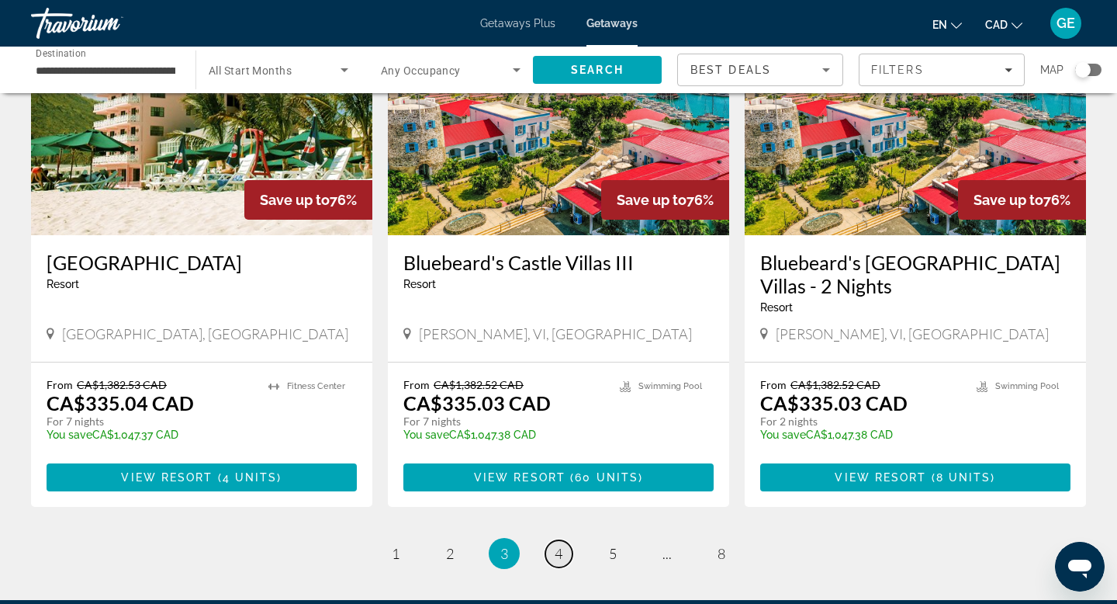
click at [553, 540] on link "page 4" at bounding box center [559, 553] width 27 height 27
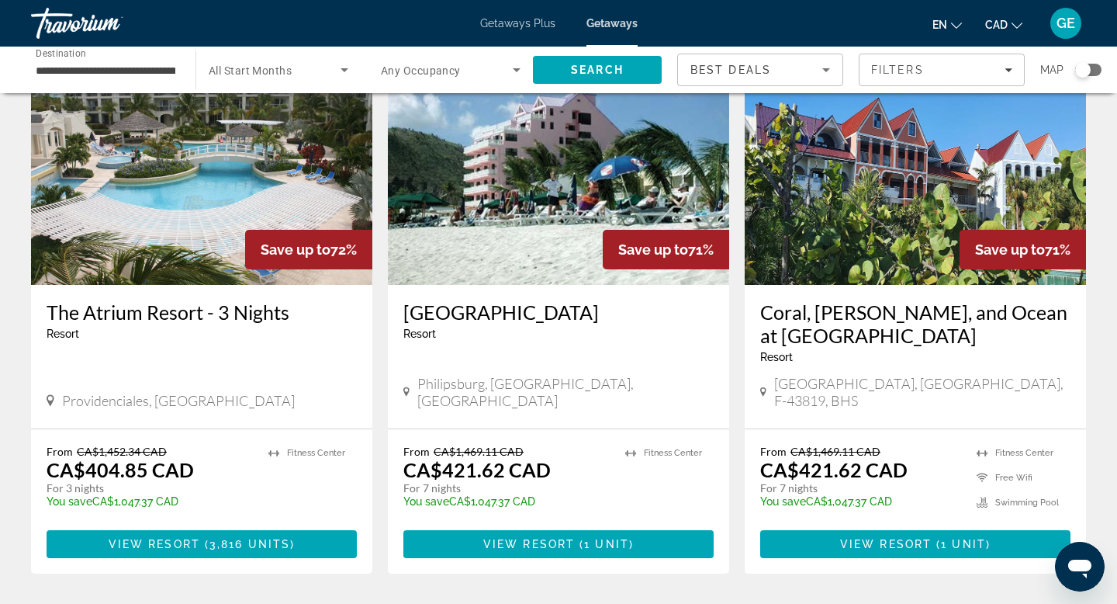
scroll to position [687, 0]
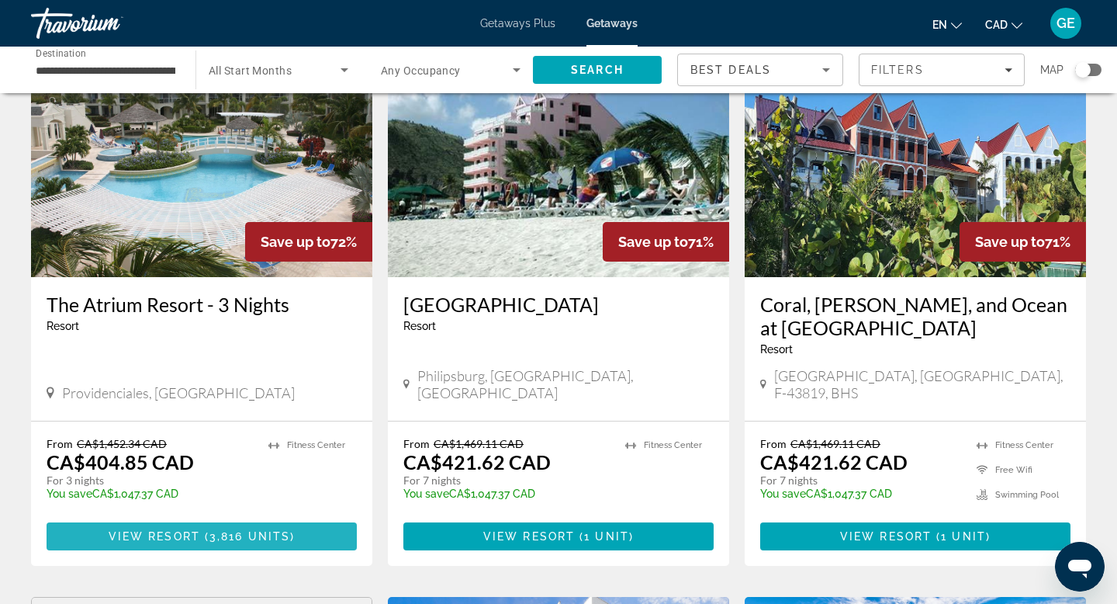
click at [283, 530] on span "3,816 units" at bounding box center [250, 536] width 81 height 12
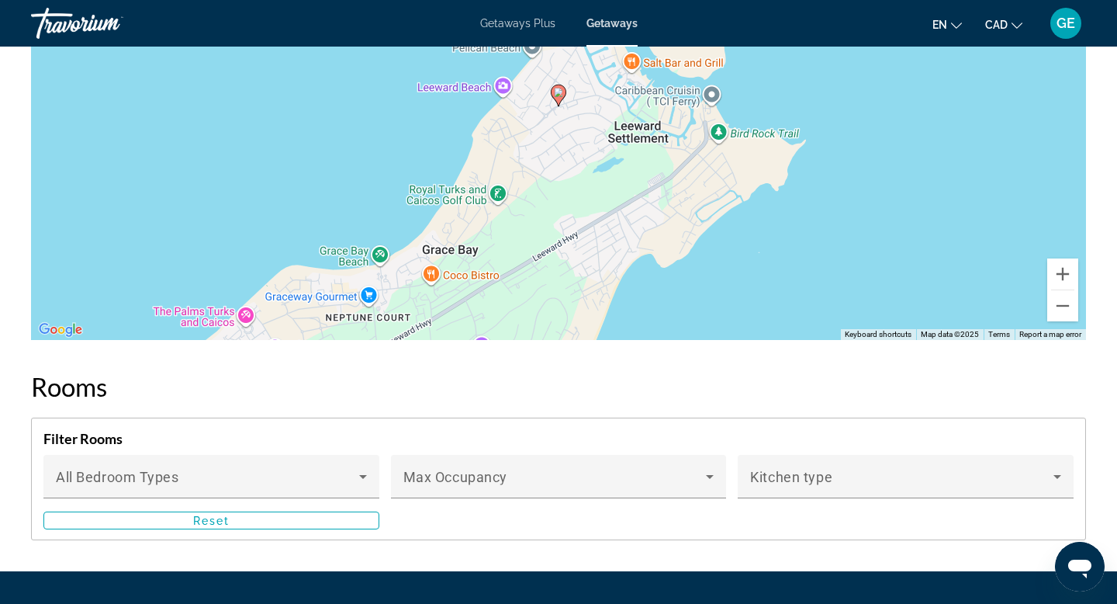
scroll to position [2024, 0]
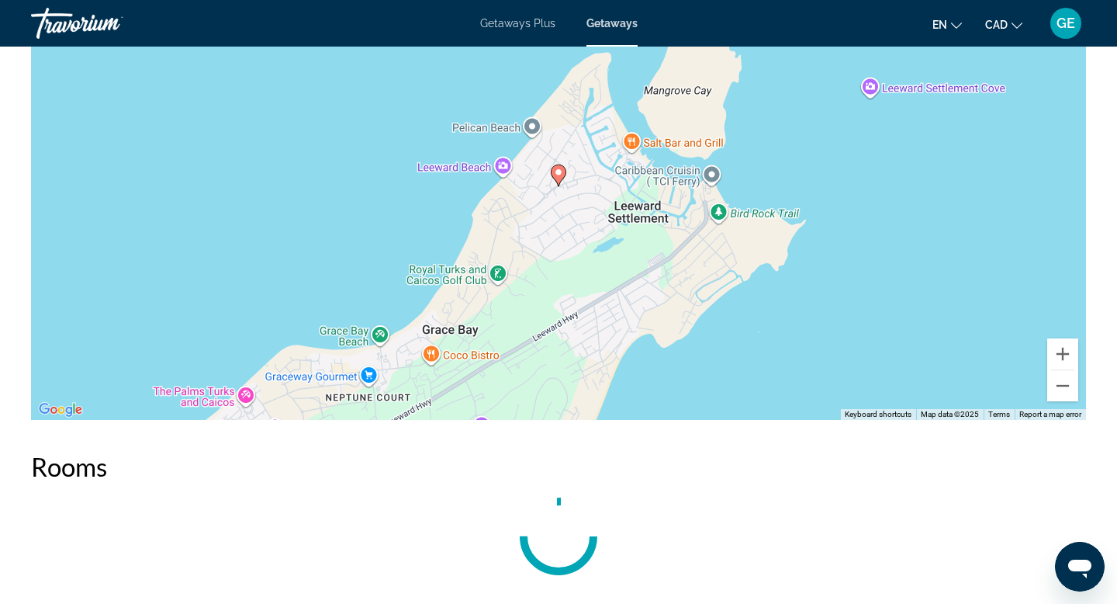
scroll to position [1980, 0]
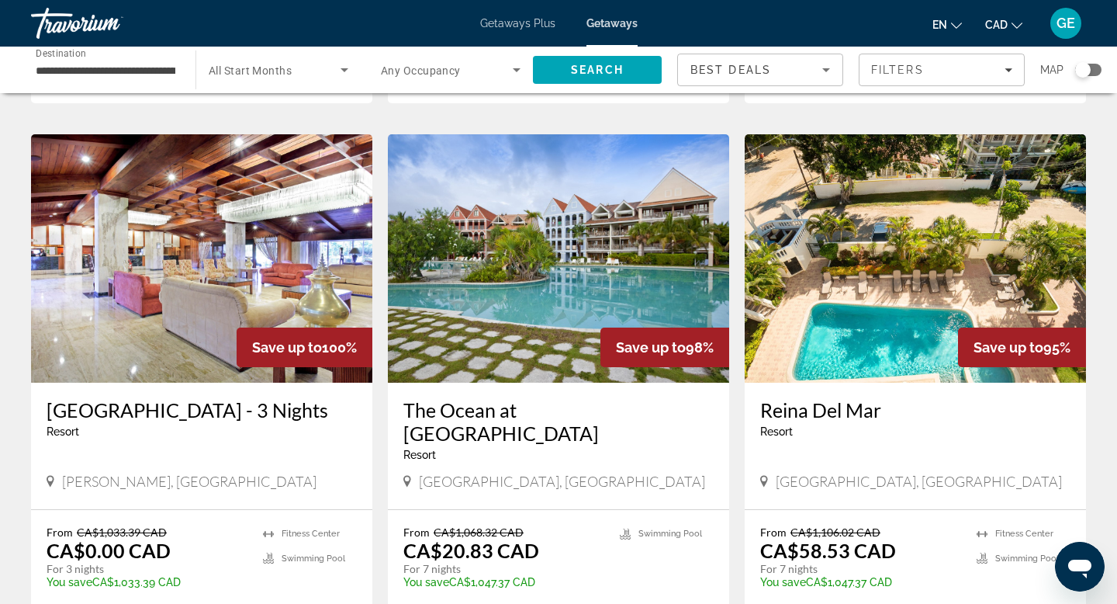
scroll to position [1977, 0]
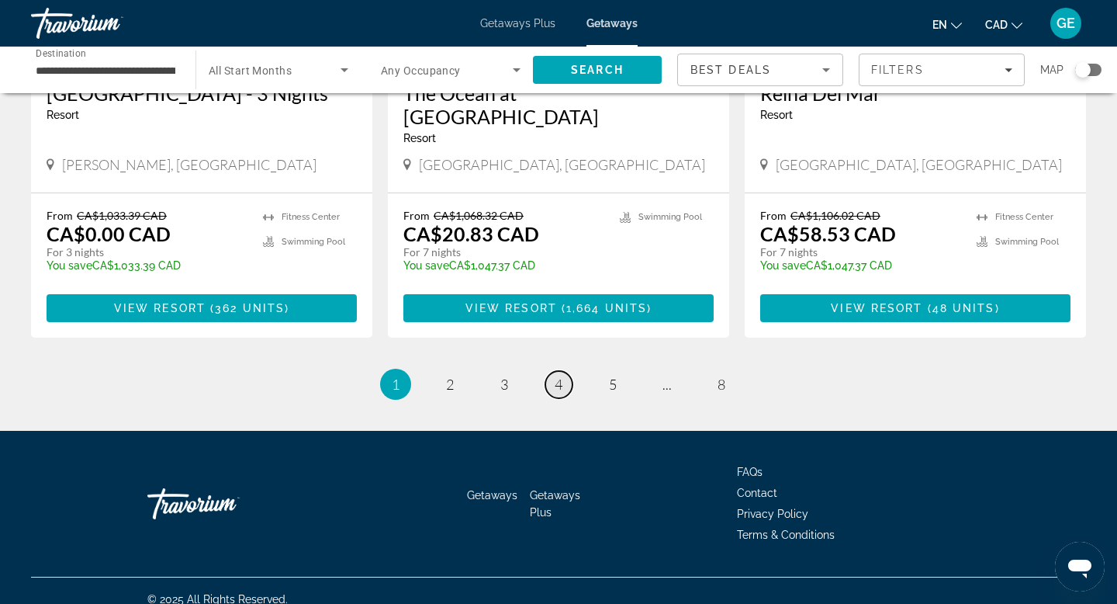
click at [561, 376] on span "4" at bounding box center [559, 384] width 8 height 17
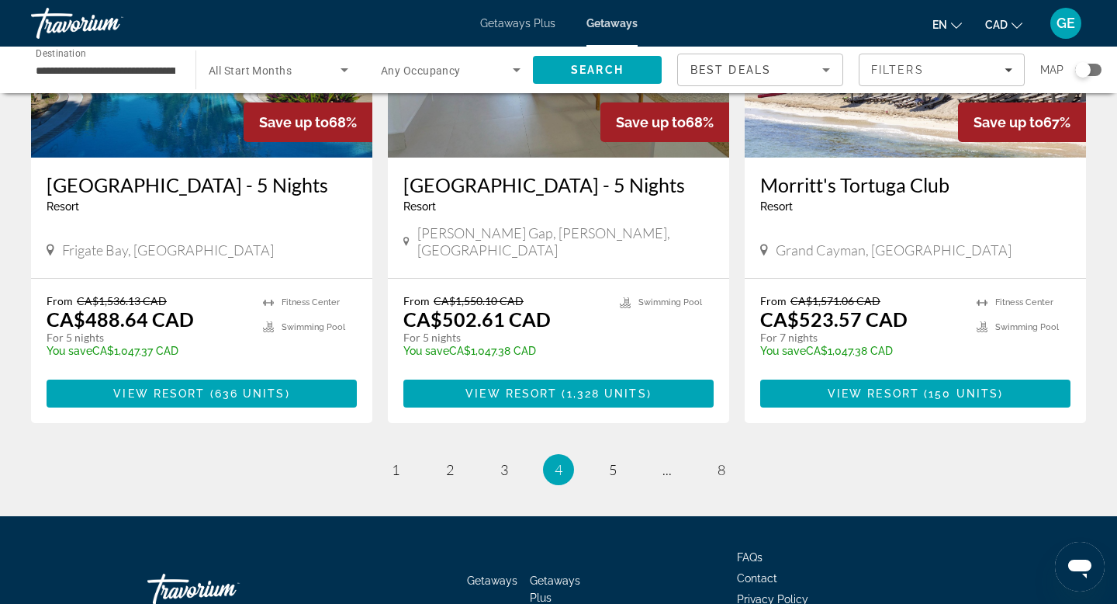
scroll to position [2001, 0]
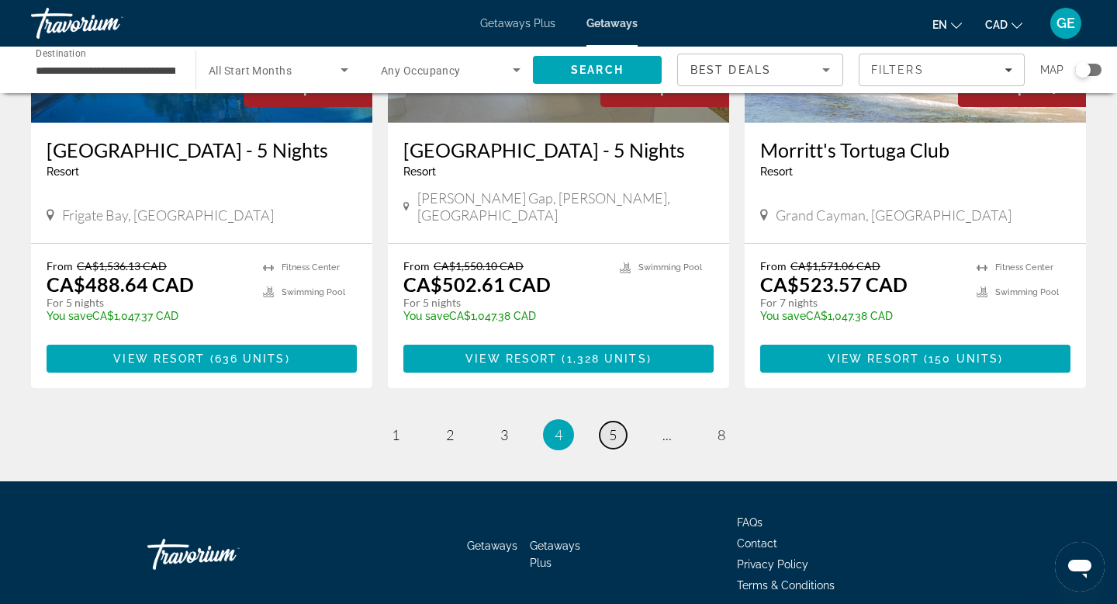
click at [612, 426] on span "5" at bounding box center [613, 434] width 8 height 17
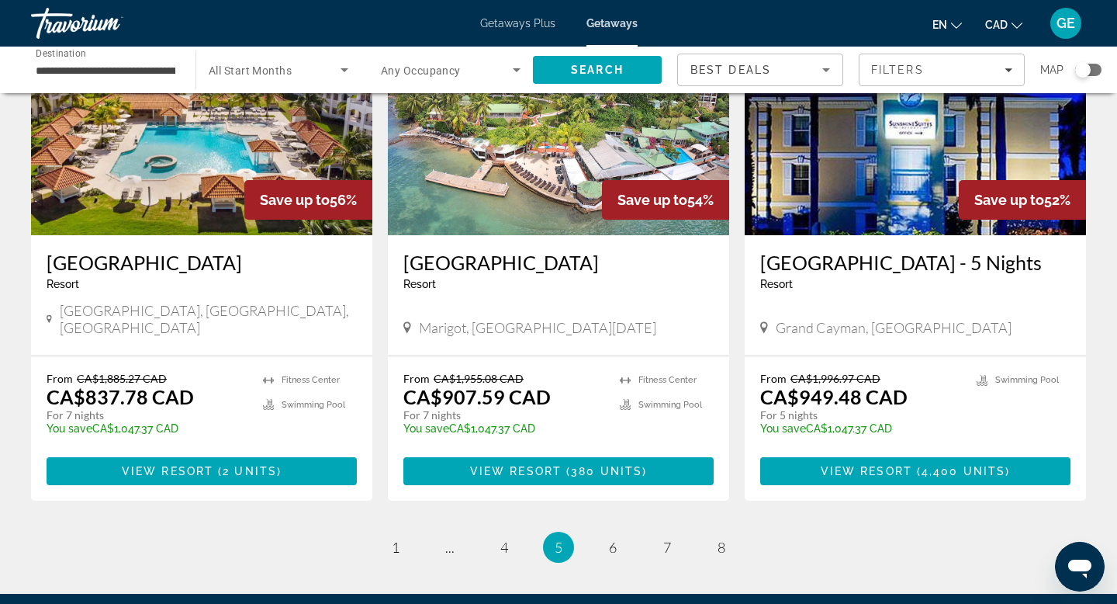
scroll to position [1832, 0]
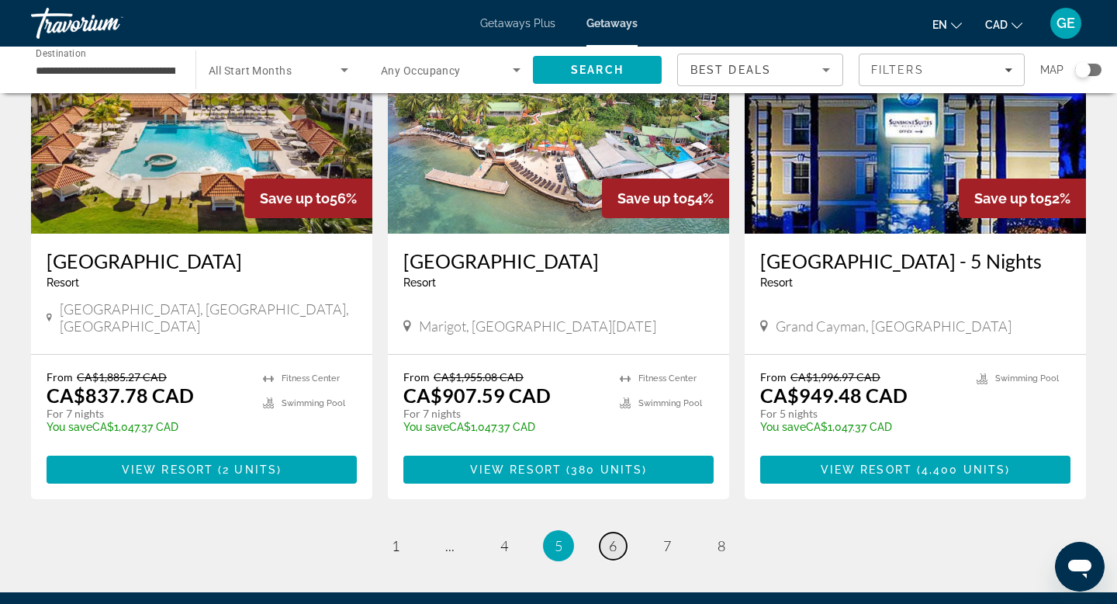
click at [619, 532] on link "page 6" at bounding box center [613, 545] width 27 height 27
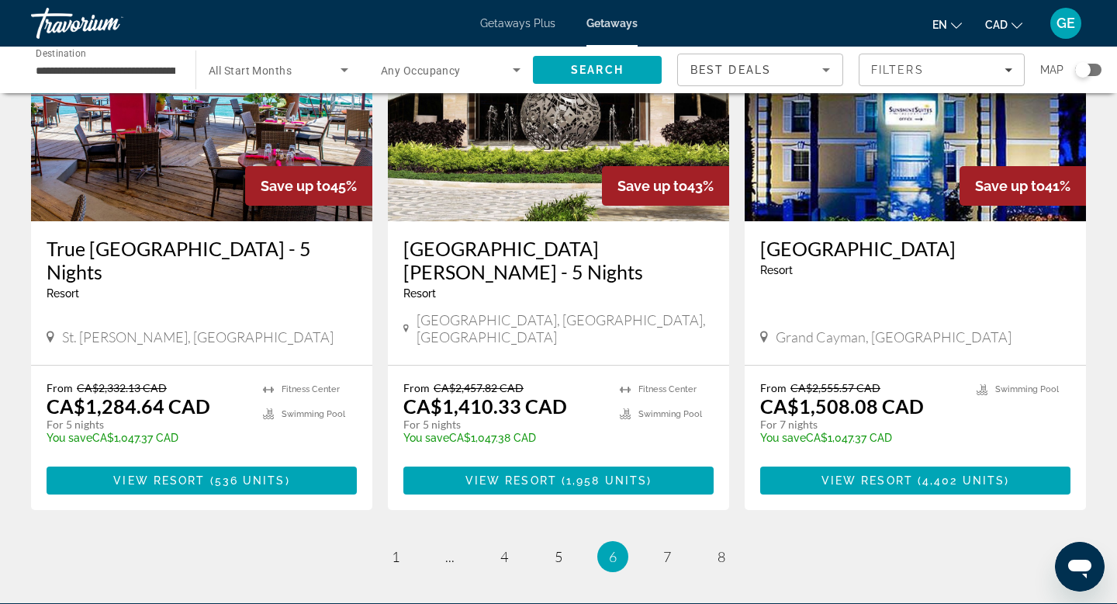
scroll to position [1888, 0]
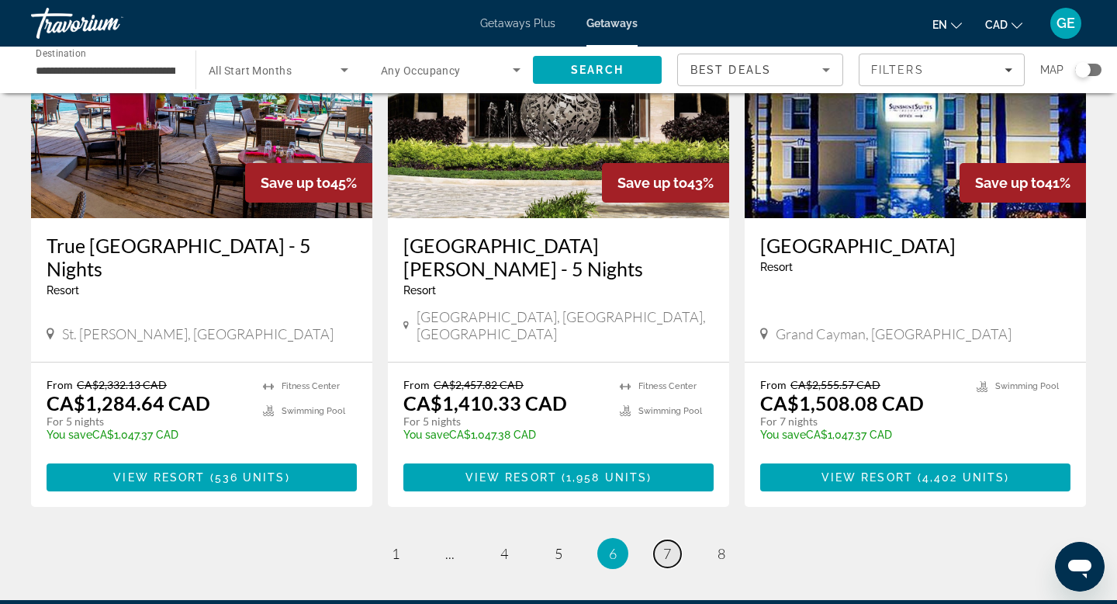
click at [667, 545] on span "7" at bounding box center [668, 553] width 8 height 17
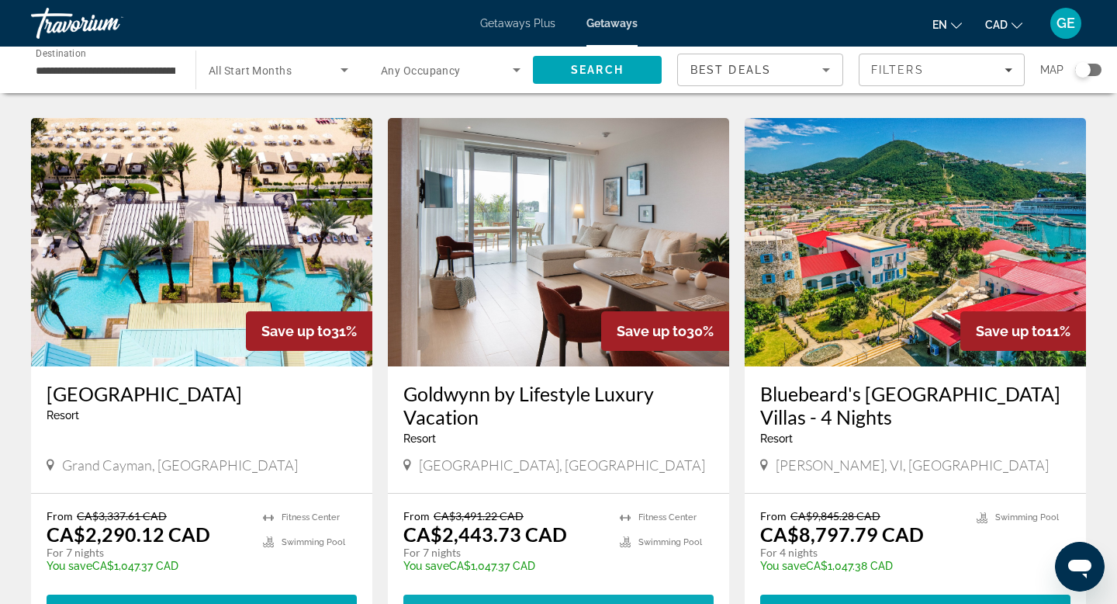
scroll to position [1758, 0]
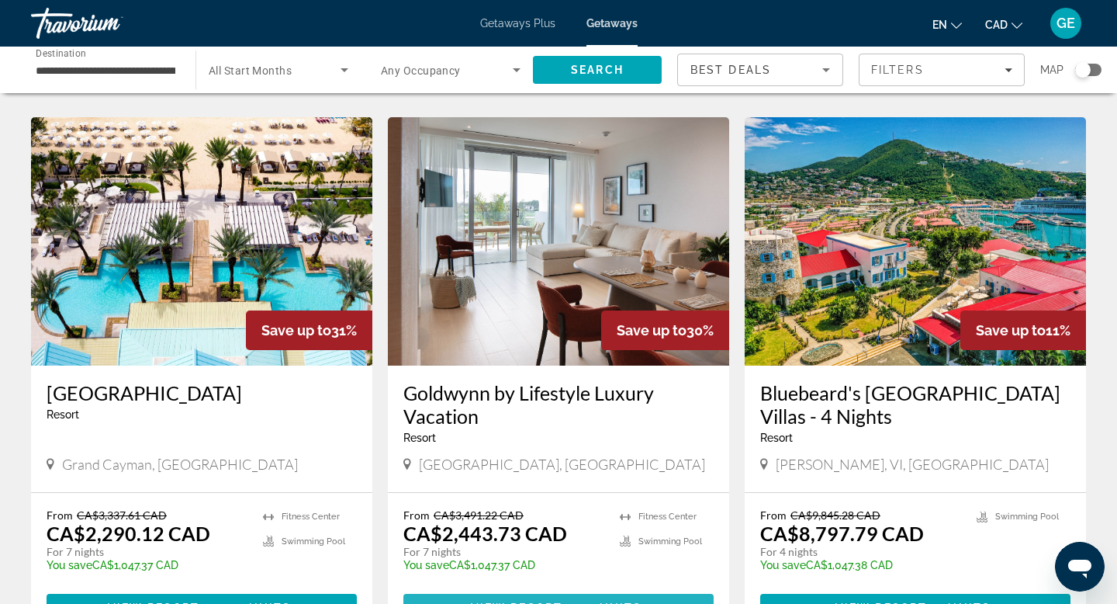
click at [608, 601] on span "108 units" at bounding box center [607, 607] width 70 height 12
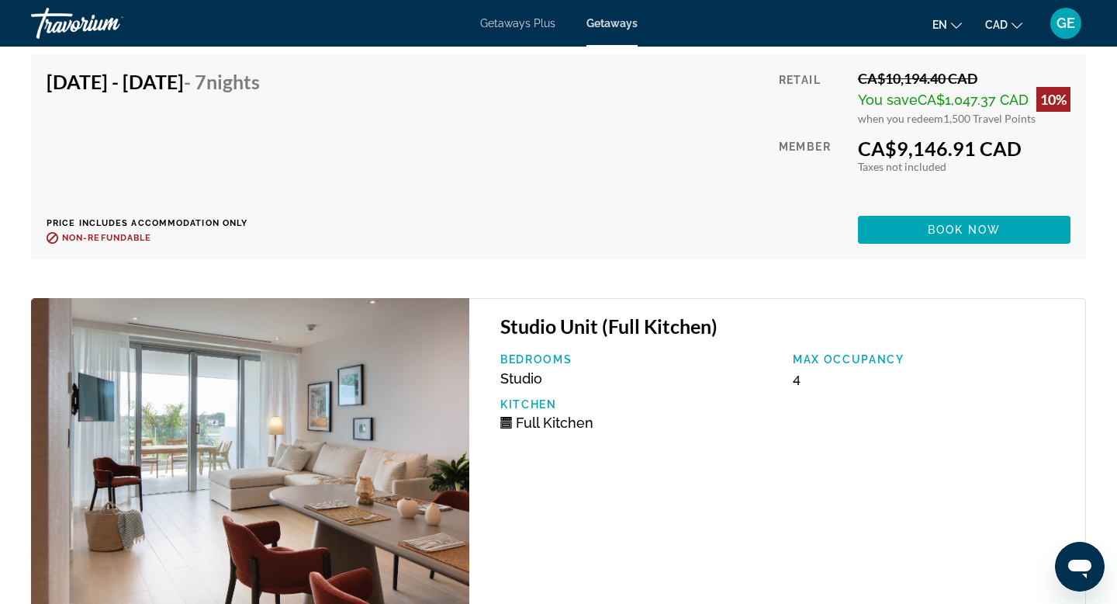
scroll to position [4573, 0]
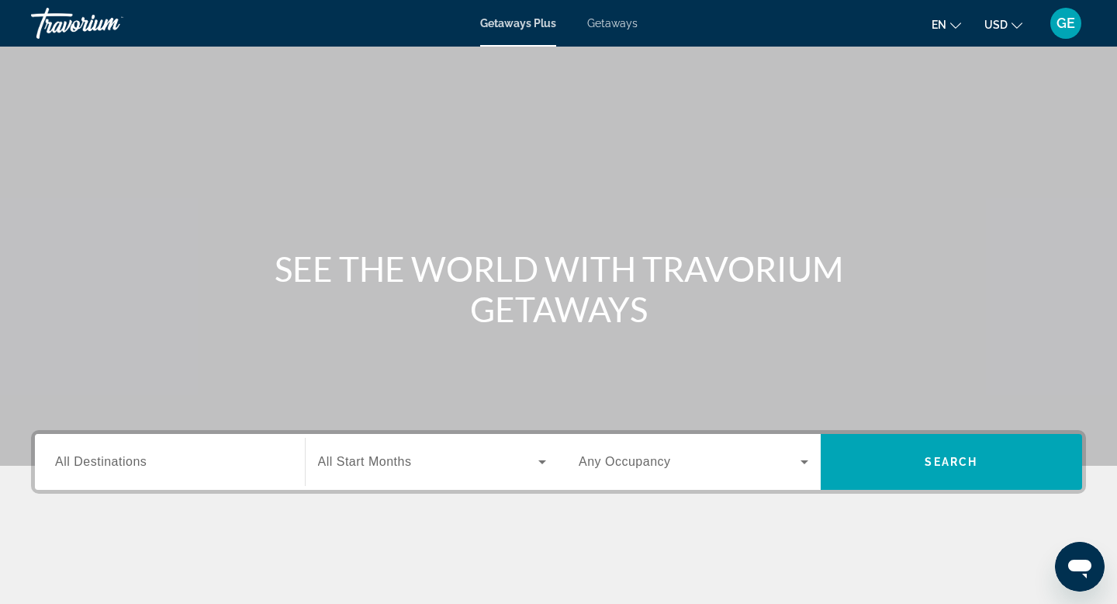
click at [601, 22] on span "Getaways" at bounding box center [612, 23] width 50 height 12
click at [990, 36] on div "en English Español Français Italiano Português русский USD USD ($) MXN (Mex$) C…" at bounding box center [870, 23] width 434 height 33
click at [993, 27] on span "USD" at bounding box center [996, 25] width 23 height 12
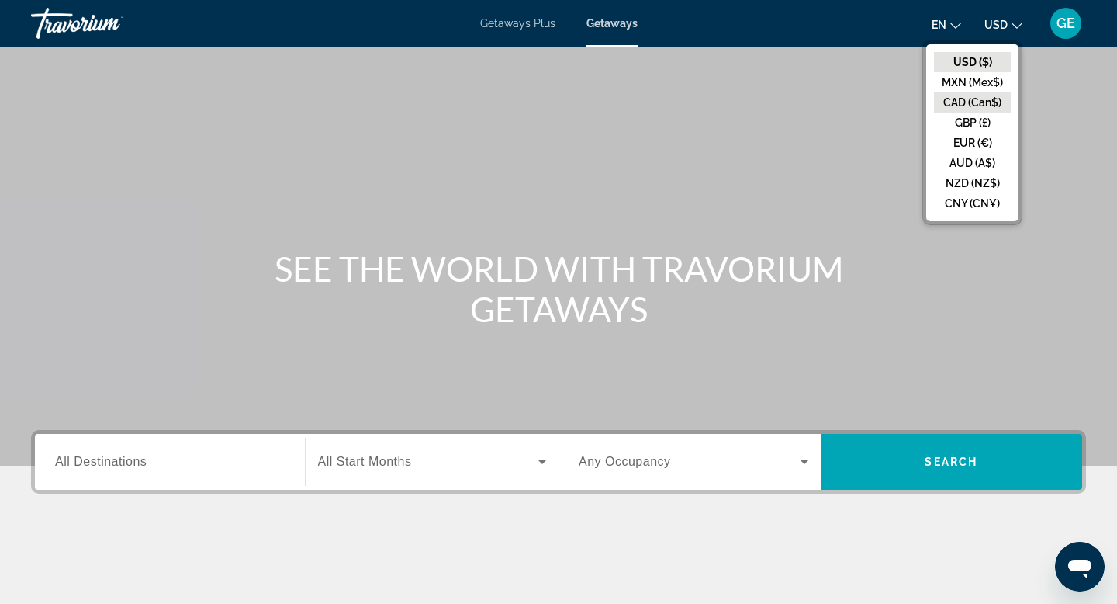
click at [986, 99] on button "CAD (Can$)" at bounding box center [972, 102] width 77 height 20
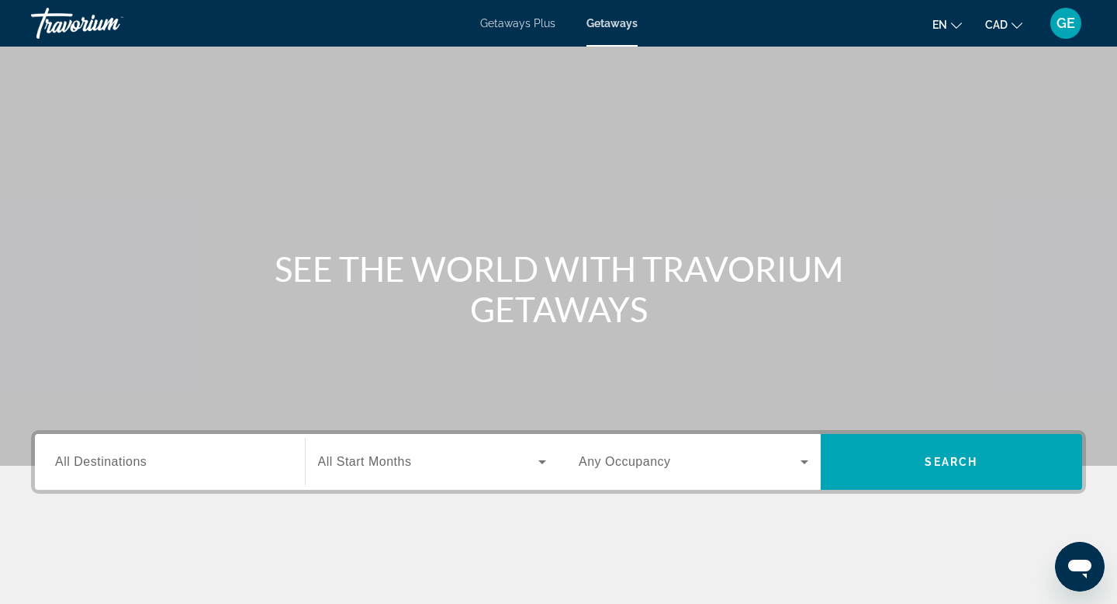
click at [182, 449] on div "Search widget" at bounding box center [170, 462] width 230 height 44
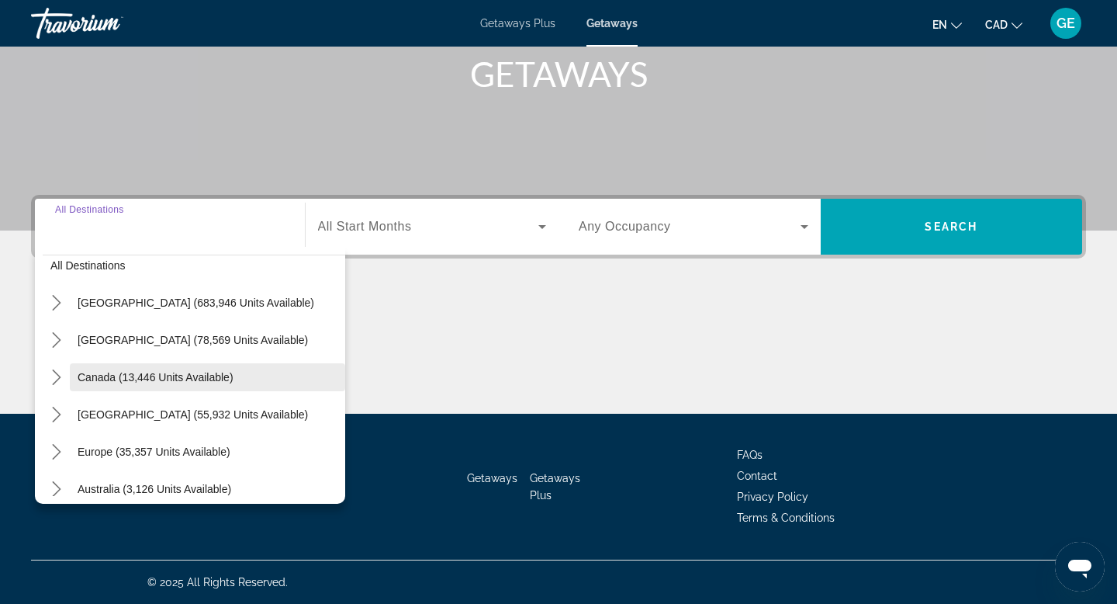
scroll to position [16, 0]
click at [199, 377] on span "Canada (13,446 units available)" at bounding box center [156, 377] width 156 height 12
type input "**********"
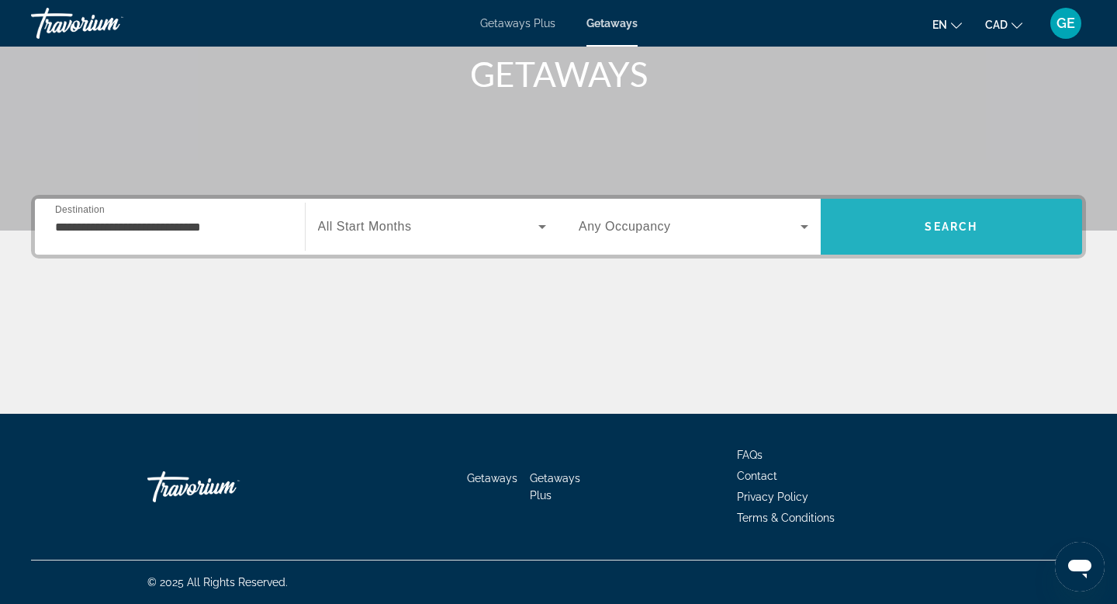
click at [882, 241] on span "Search" at bounding box center [952, 226] width 262 height 37
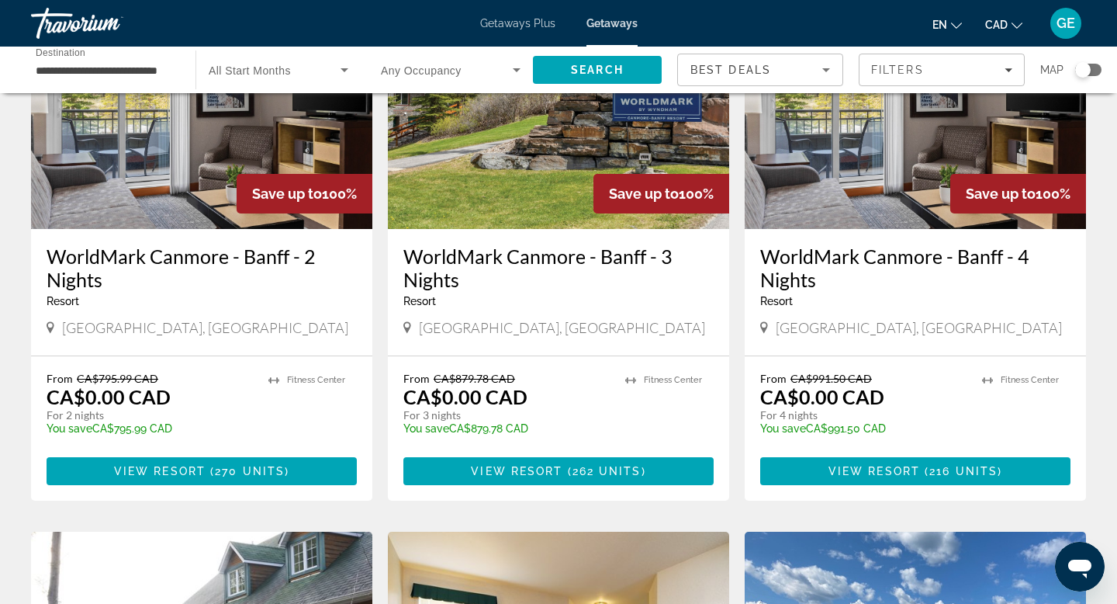
scroll to position [336, 0]
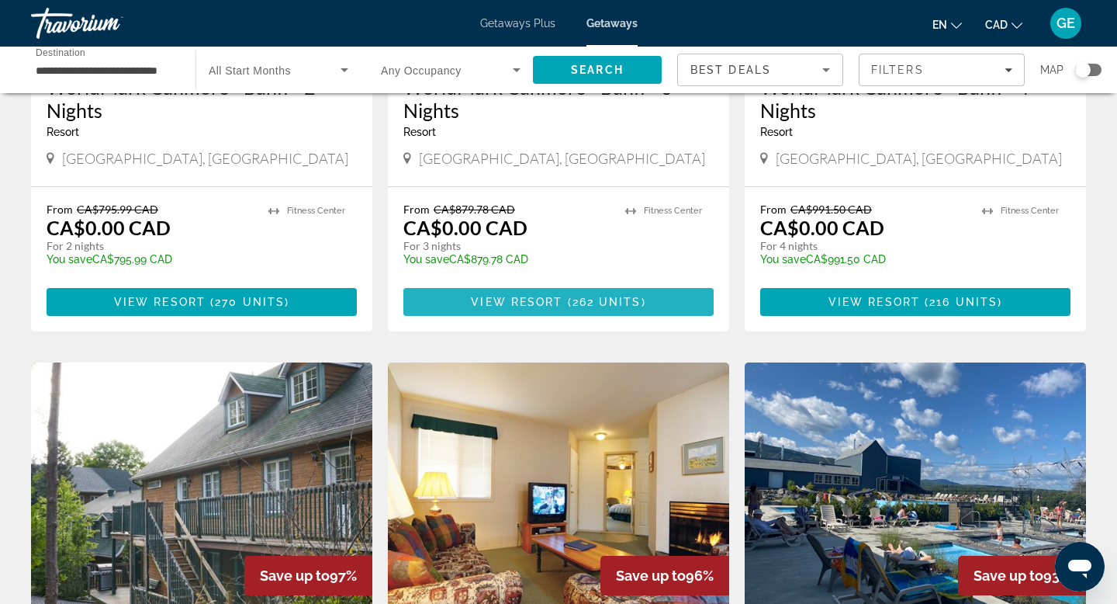
click at [563, 305] on span "Main content" at bounding box center [565, 302] width 5 height 12
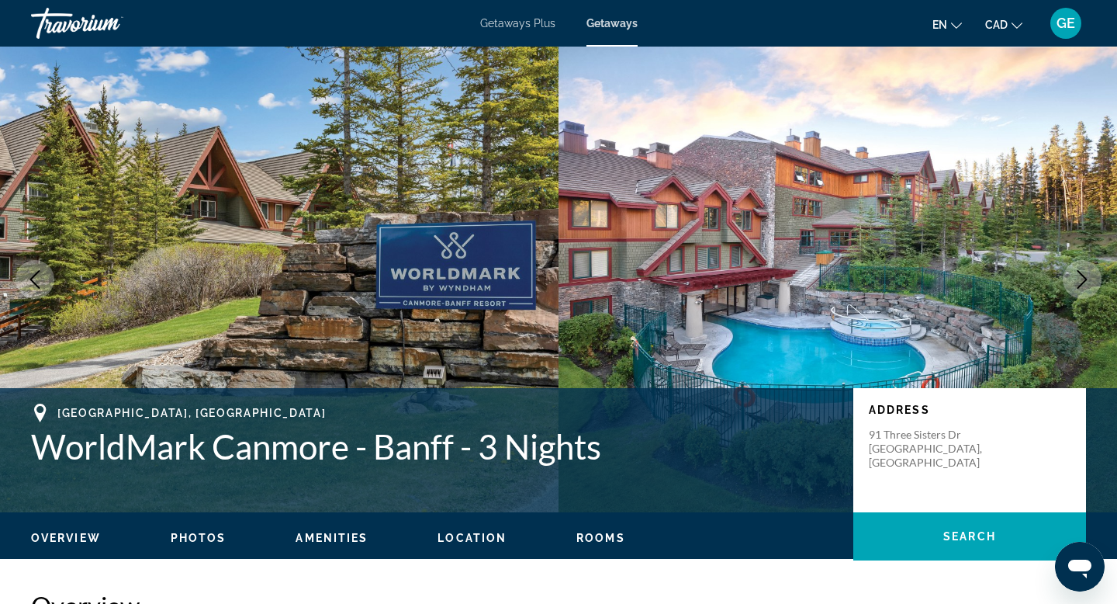
click at [1082, 289] on button "Next image" at bounding box center [1082, 279] width 39 height 39
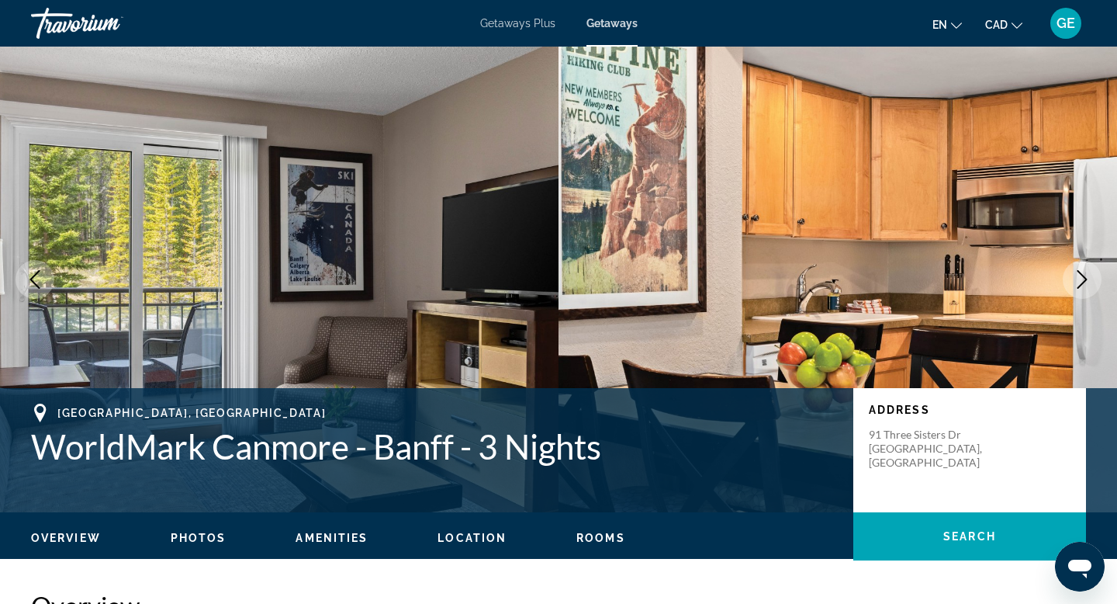
click at [1083, 293] on button "Next image" at bounding box center [1082, 279] width 39 height 39
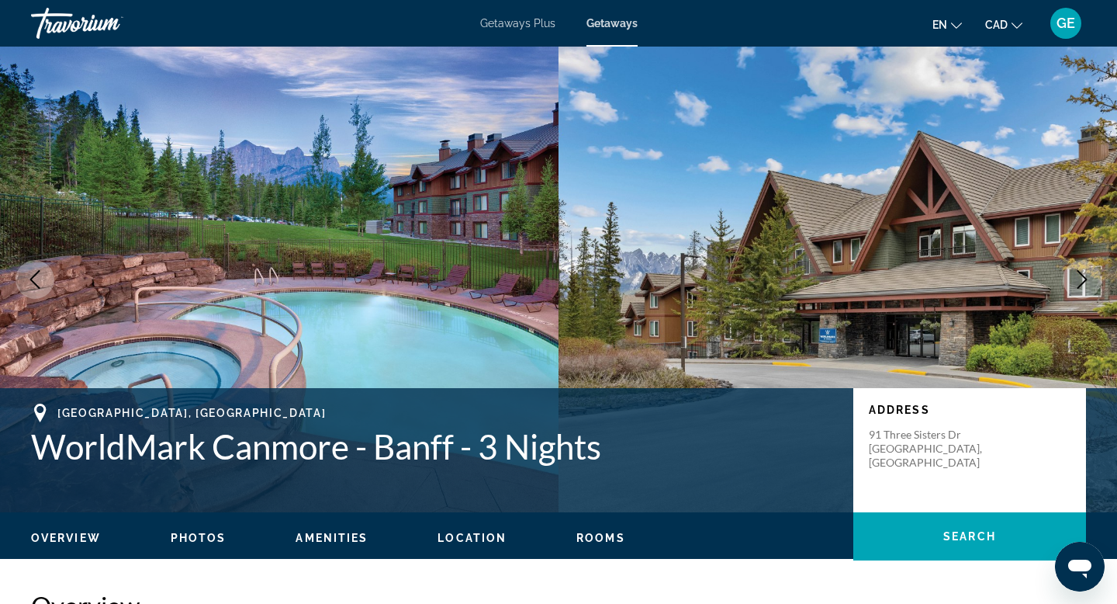
click at [1083, 293] on button "Next image" at bounding box center [1082, 279] width 39 height 39
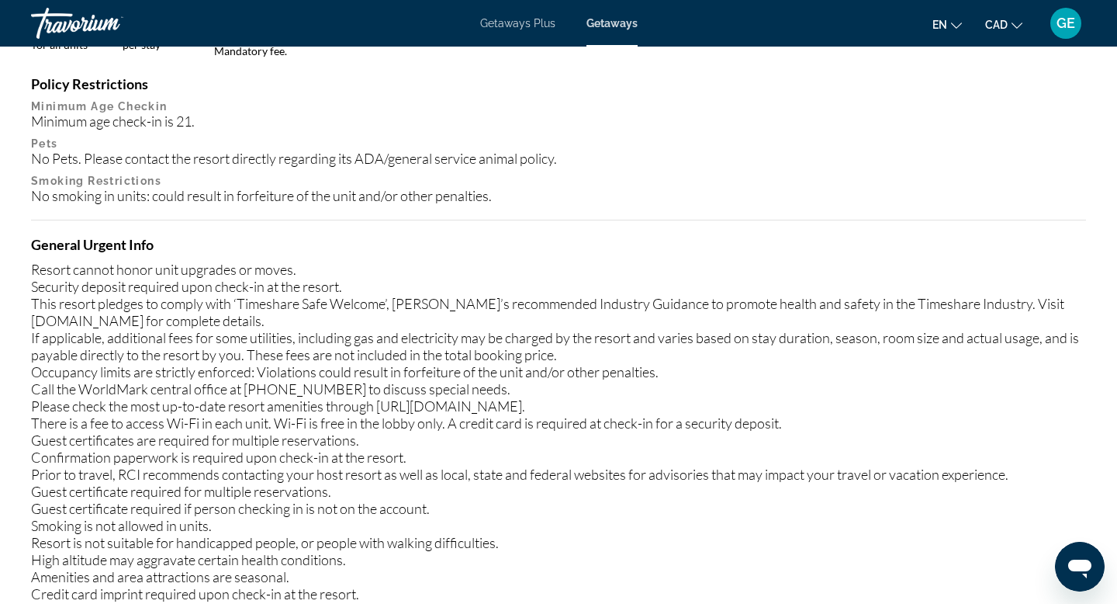
scroll to position [1637, 0]
click at [381, 414] on div "Resort cannot honor unit upgrades or moves. Security deposit required upon chec…" at bounding box center [558, 438] width 1055 height 359
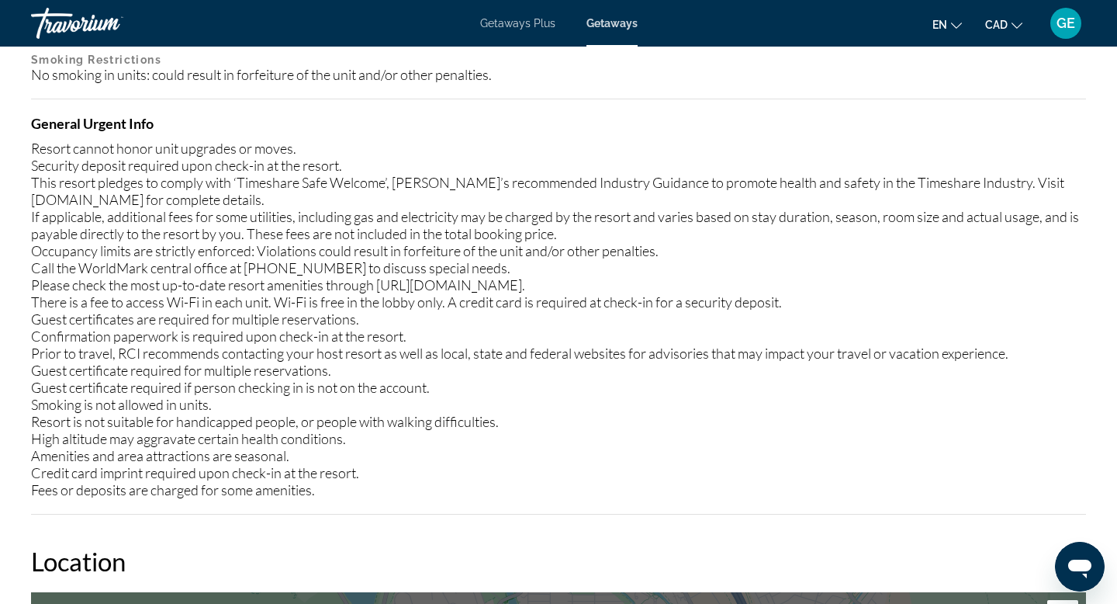
scroll to position [1542, 0]
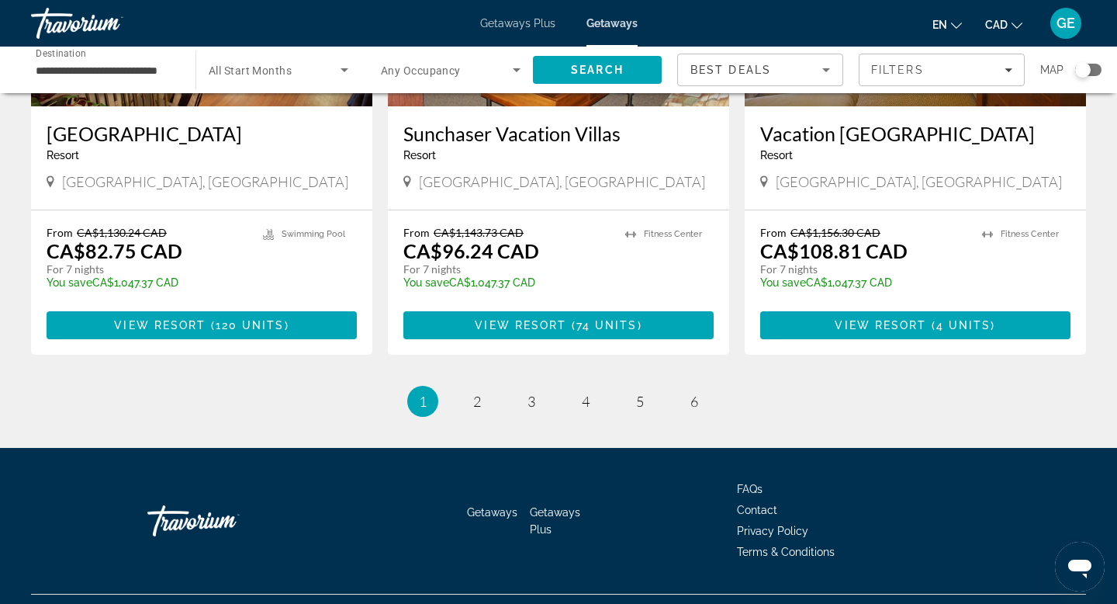
scroll to position [1953, 0]
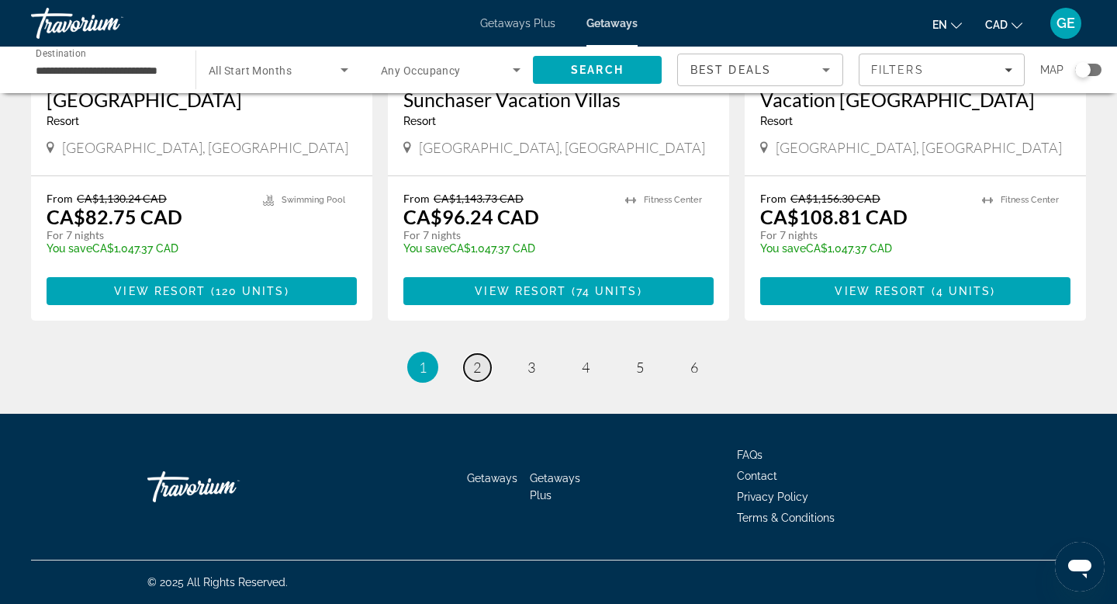
click at [469, 367] on link "page 2" at bounding box center [477, 367] width 27 height 27
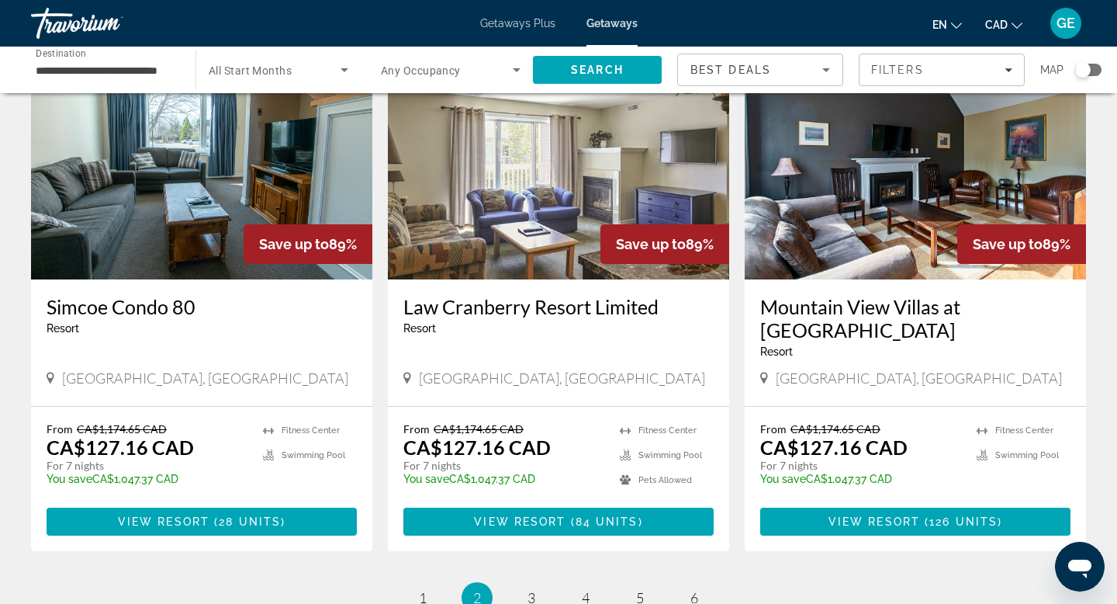
scroll to position [1866, 0]
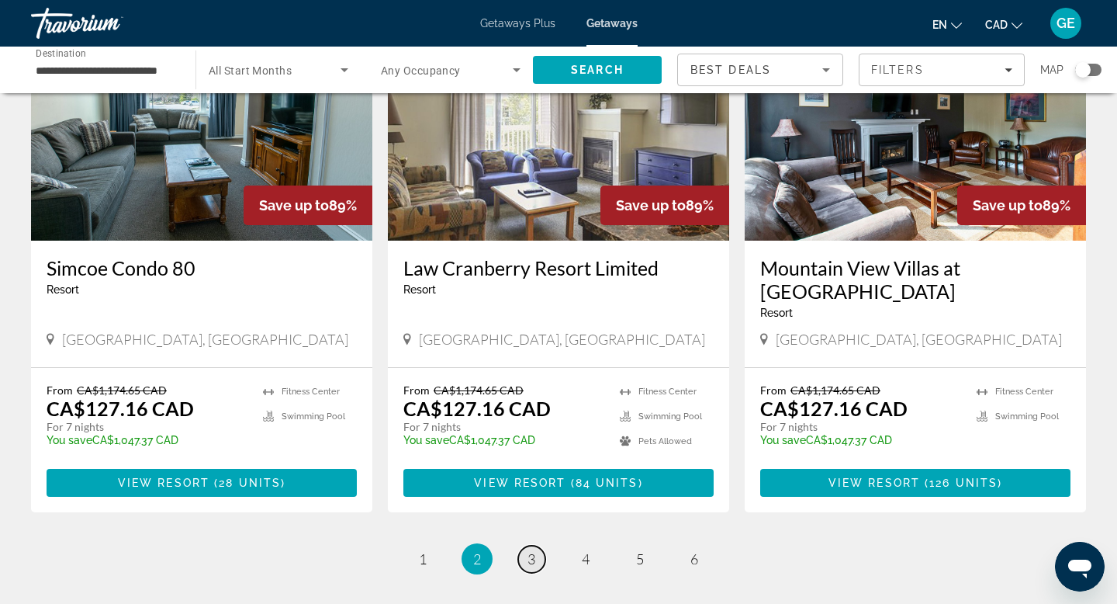
click at [528, 546] on link "page 3" at bounding box center [531, 559] width 27 height 27
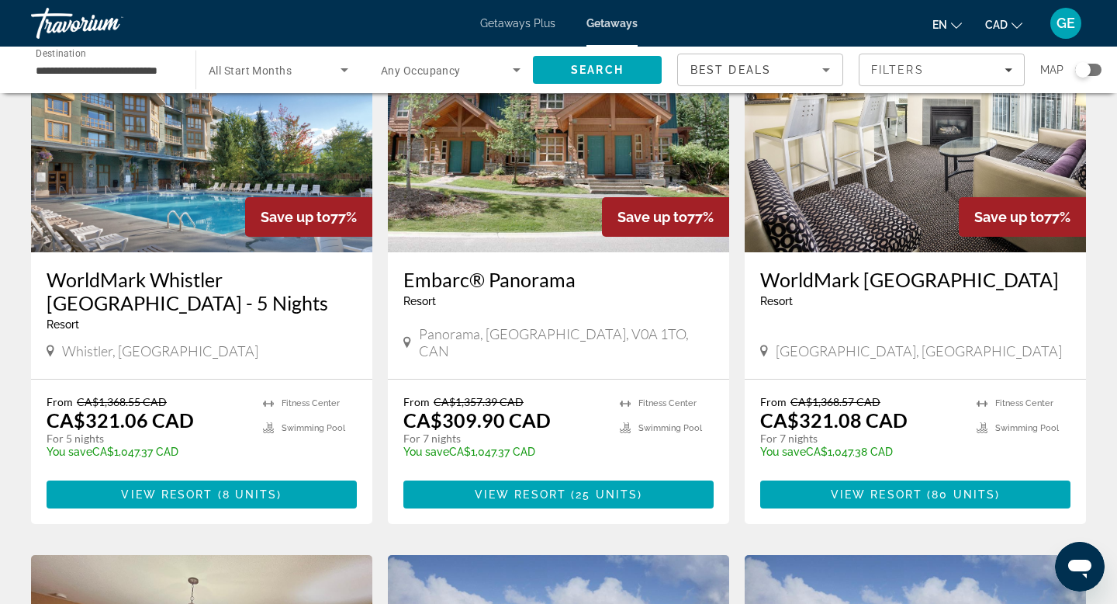
scroll to position [1176, 0]
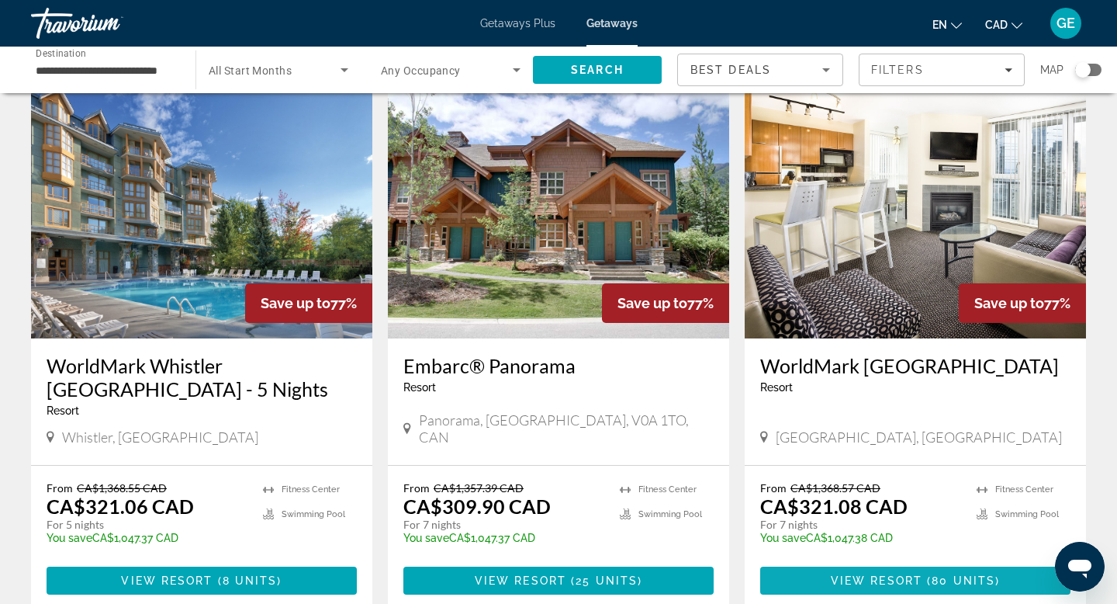
click at [867, 574] on span "View Resort" at bounding box center [877, 580] width 92 height 12
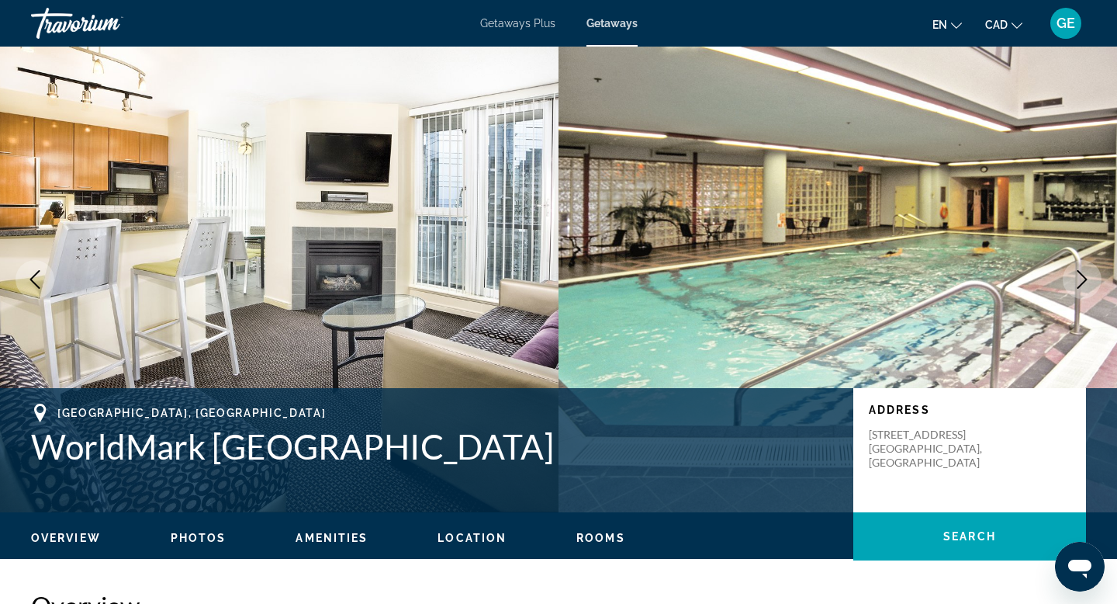
click at [1086, 282] on icon "Next image" at bounding box center [1082, 279] width 19 height 19
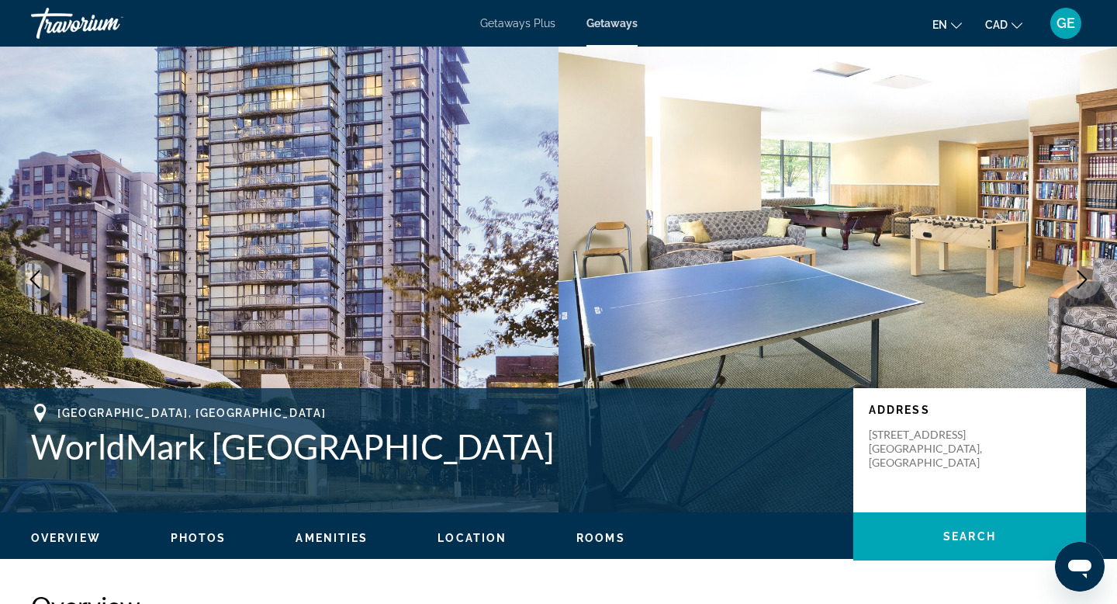
click at [1086, 282] on icon "Next image" at bounding box center [1082, 279] width 19 height 19
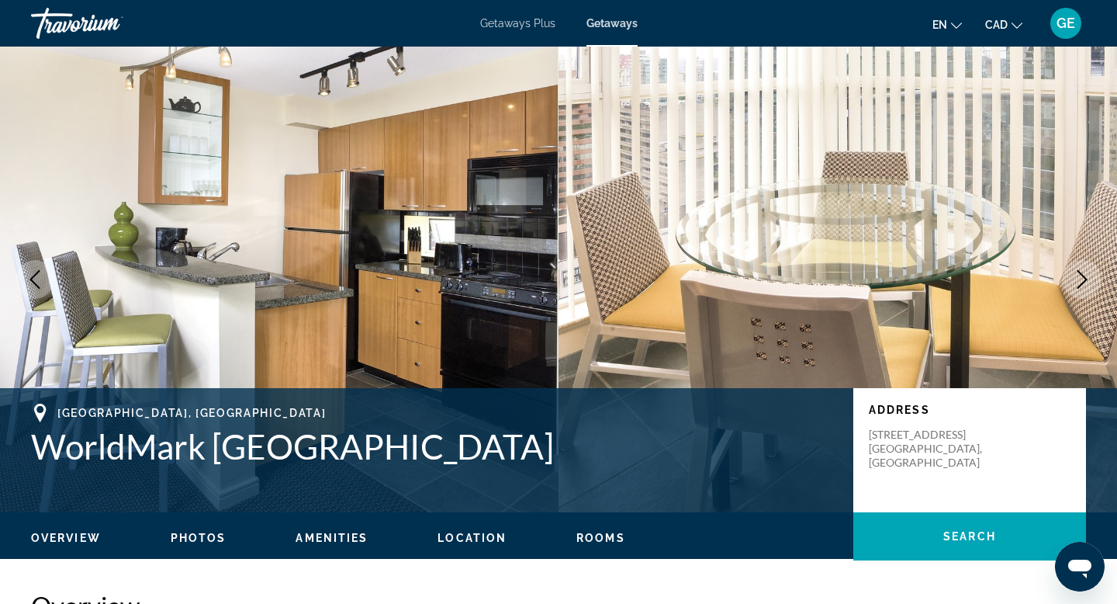
click at [1086, 283] on icon "Next image" at bounding box center [1082, 279] width 19 height 19
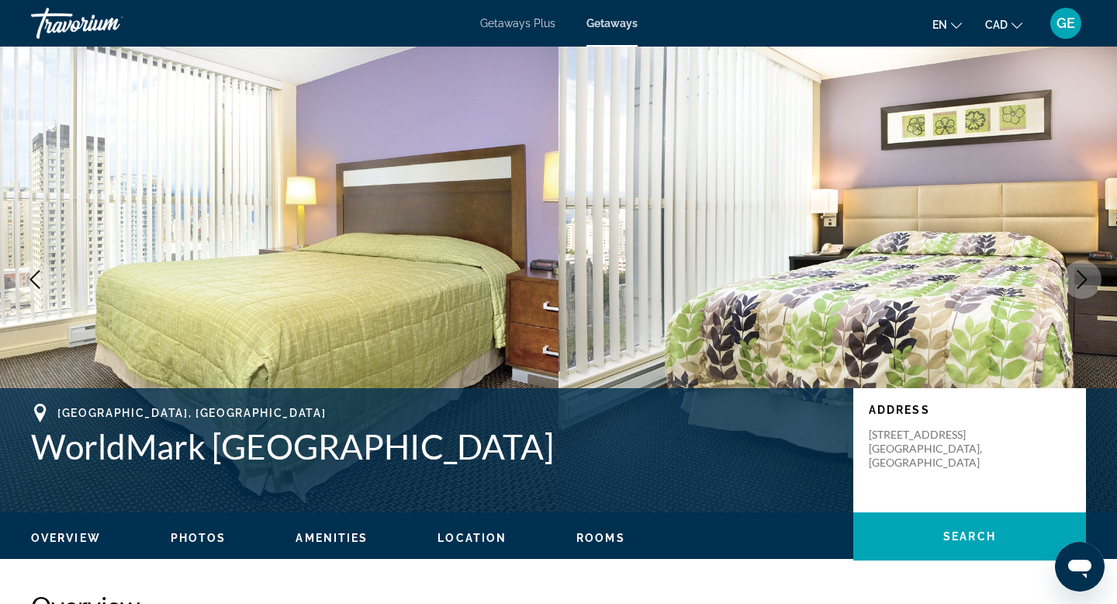
click at [1086, 283] on icon "Next image" at bounding box center [1082, 279] width 19 height 19
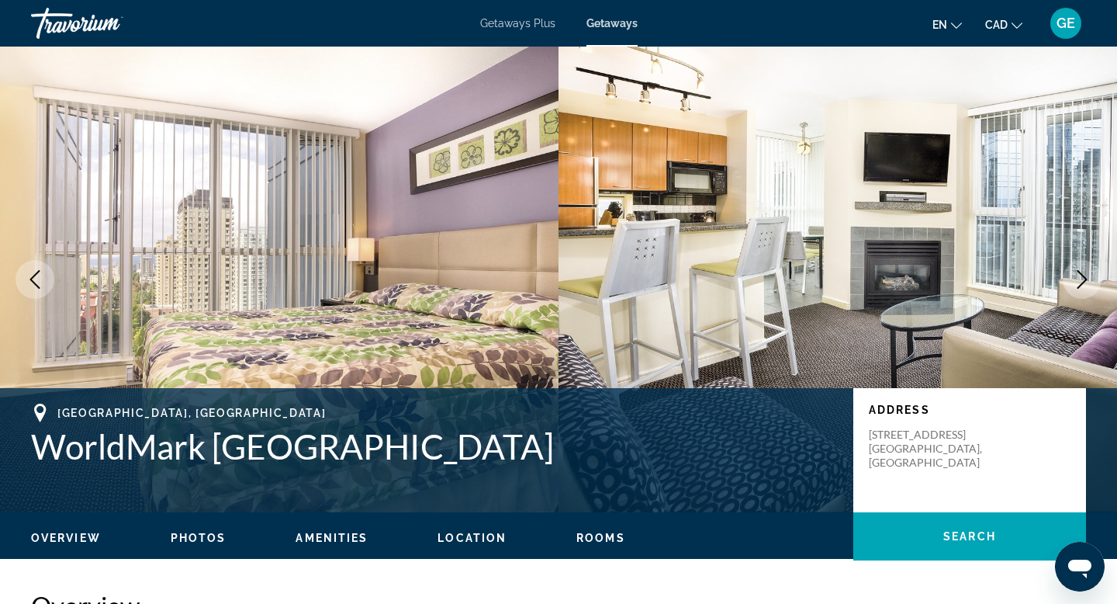
click at [1086, 283] on icon "Next image" at bounding box center [1082, 279] width 19 height 19
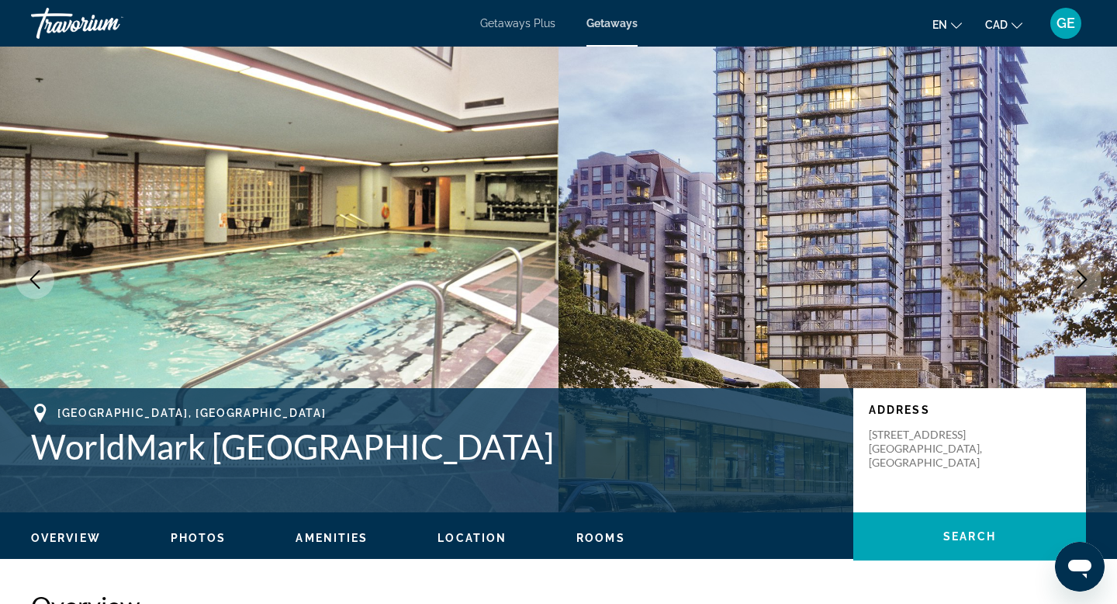
click at [1086, 283] on icon "Next image" at bounding box center [1082, 279] width 19 height 19
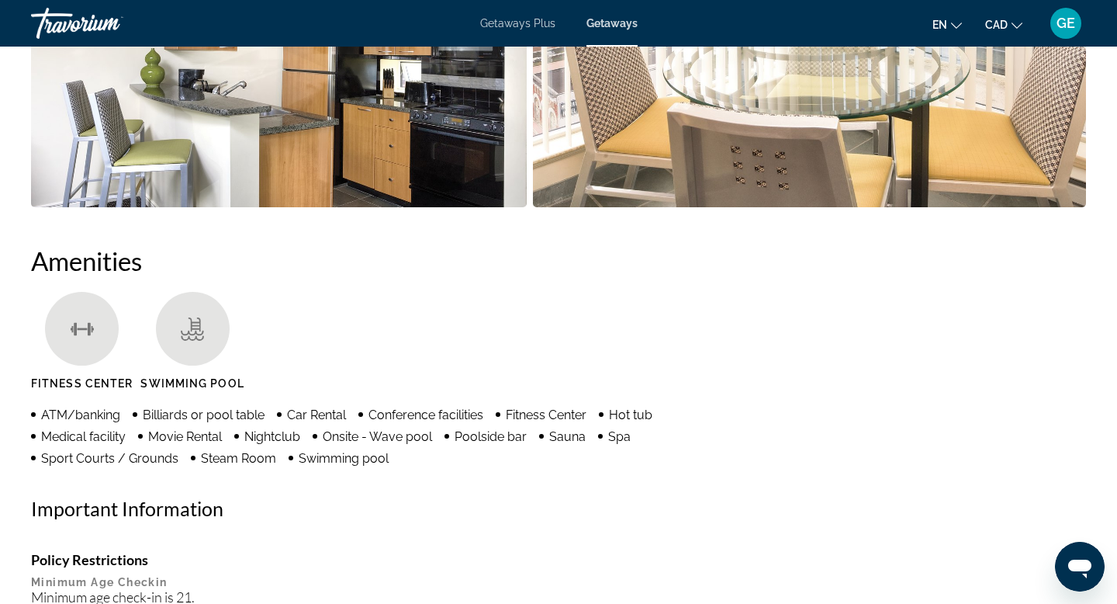
scroll to position [971, 0]
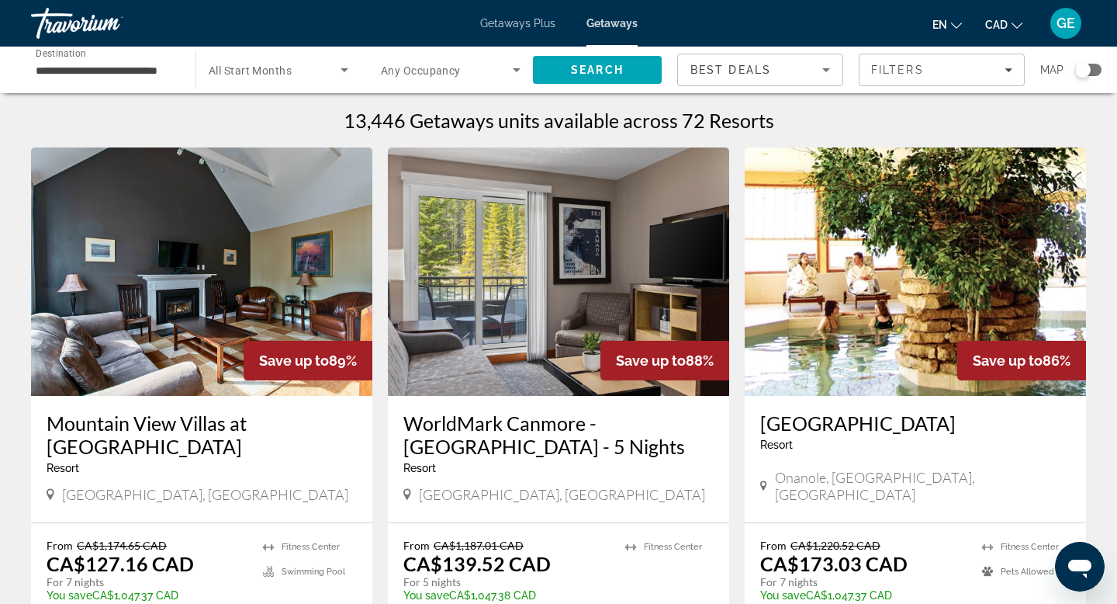
click at [435, 68] on span "Any Occupancy" at bounding box center [421, 70] width 80 height 12
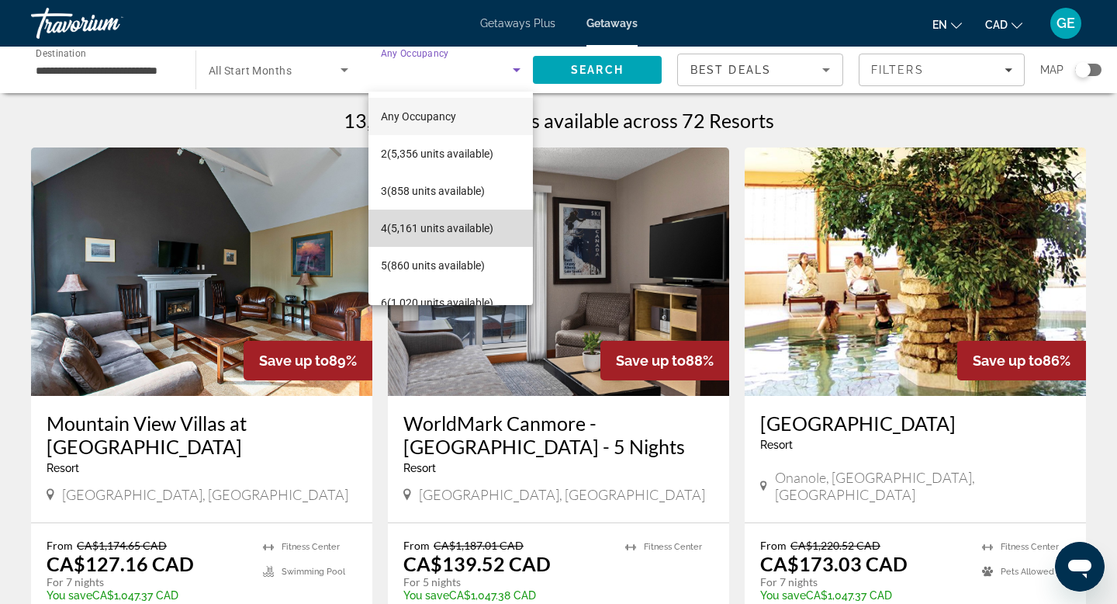
click at [474, 234] on span "4 (5,161 units available)" at bounding box center [437, 228] width 113 height 19
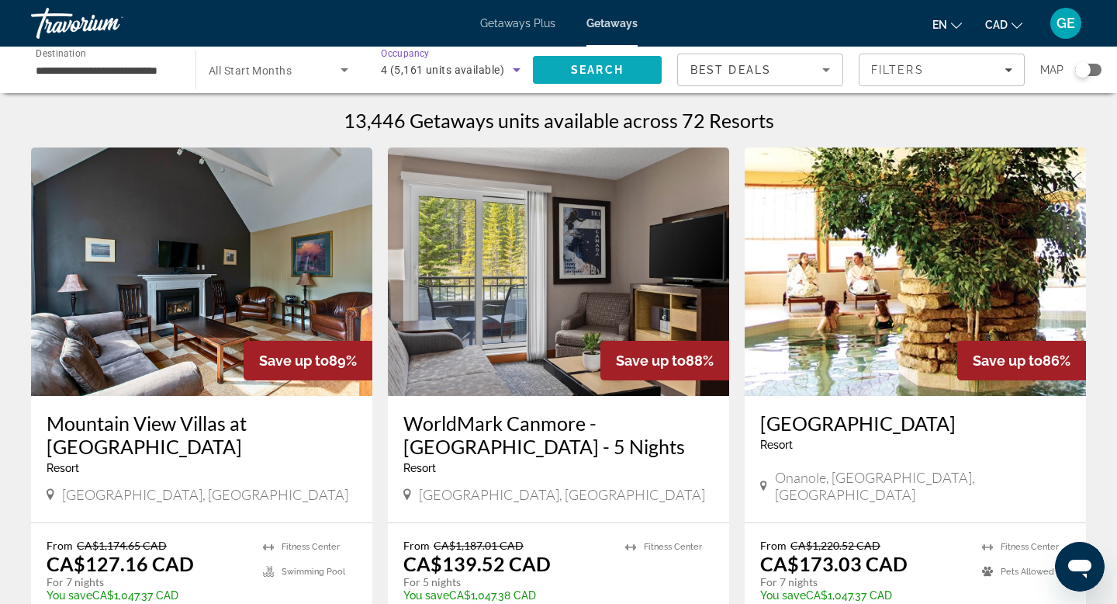
click at [598, 68] on span "Search" at bounding box center [597, 70] width 53 height 12
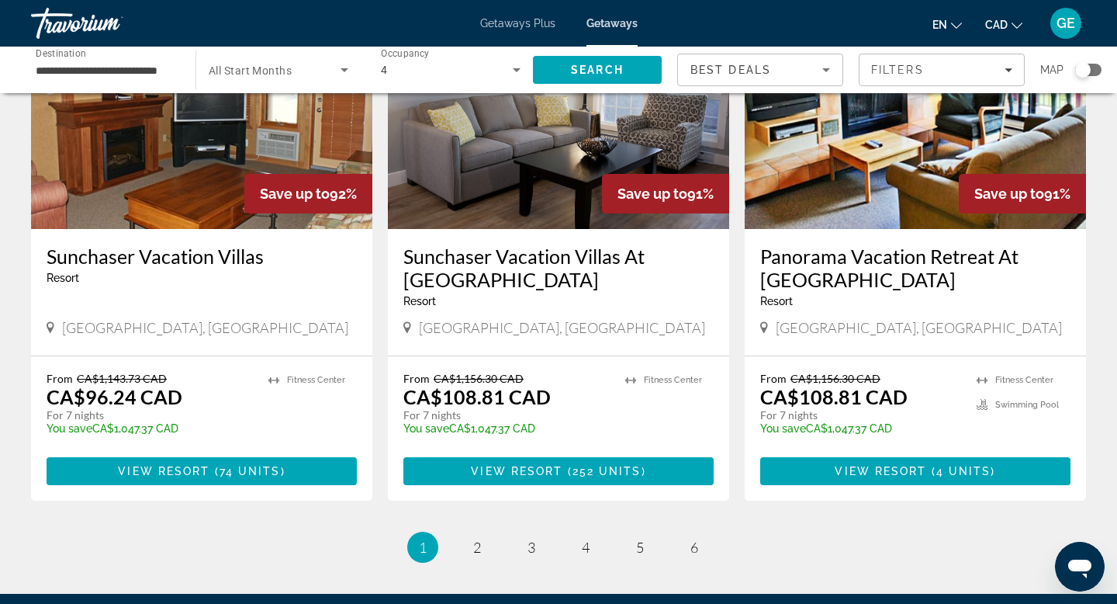
scroll to position [1793, 0]
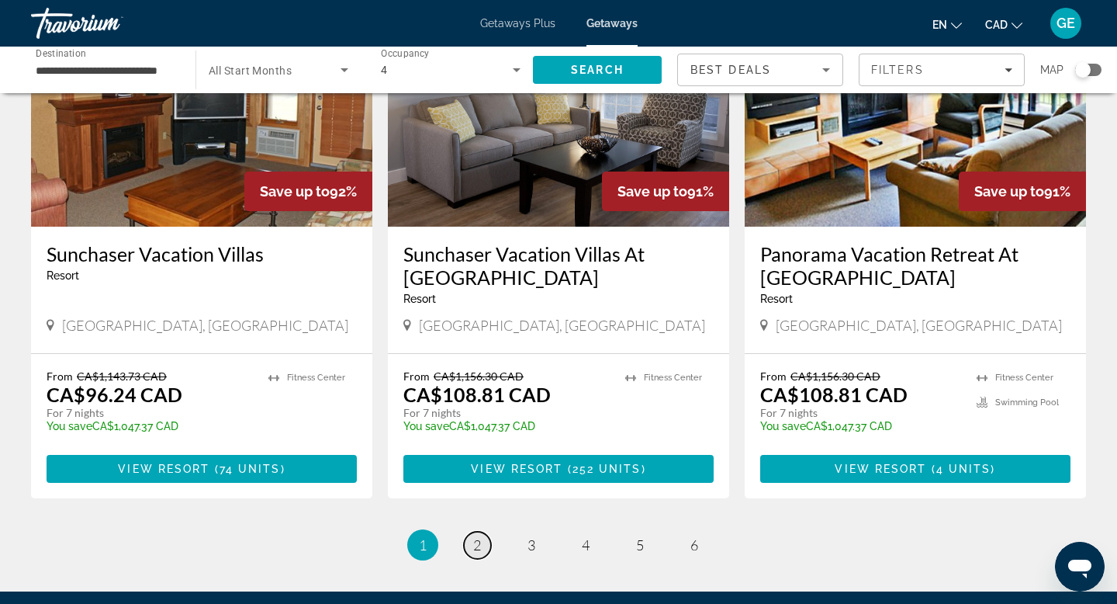
click at [479, 536] on link "page 2" at bounding box center [477, 545] width 27 height 27
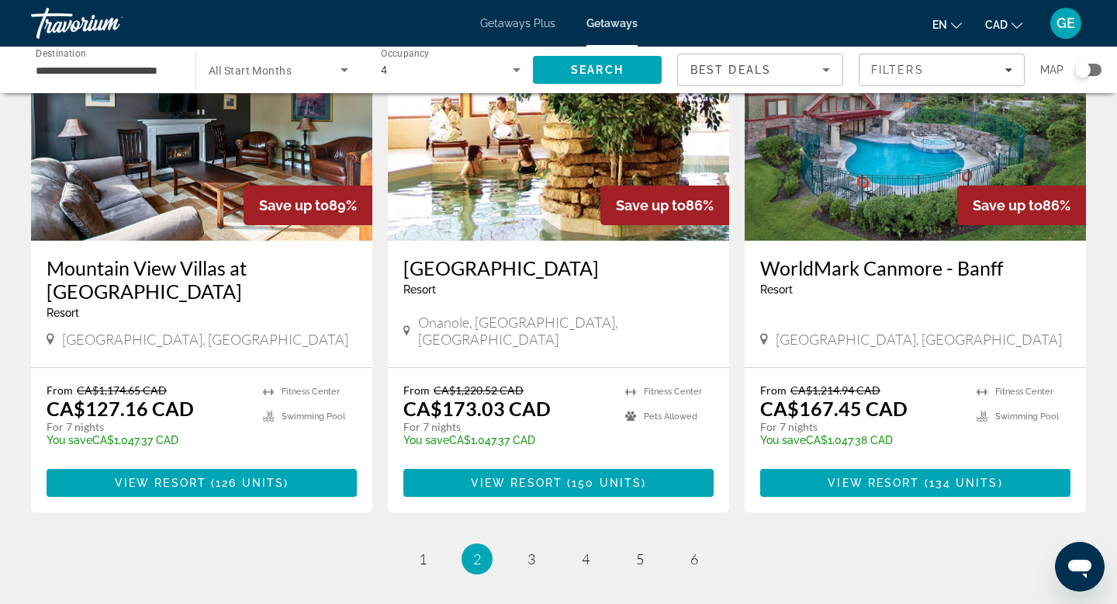
scroll to position [1828, 0]
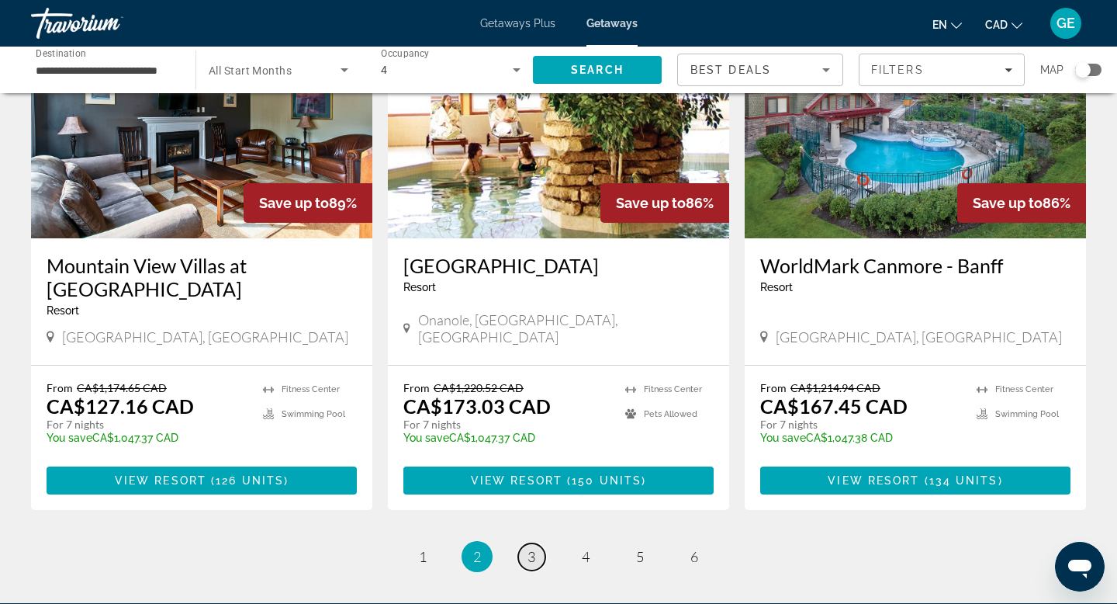
click at [536, 543] on link "page 3" at bounding box center [531, 556] width 27 height 27
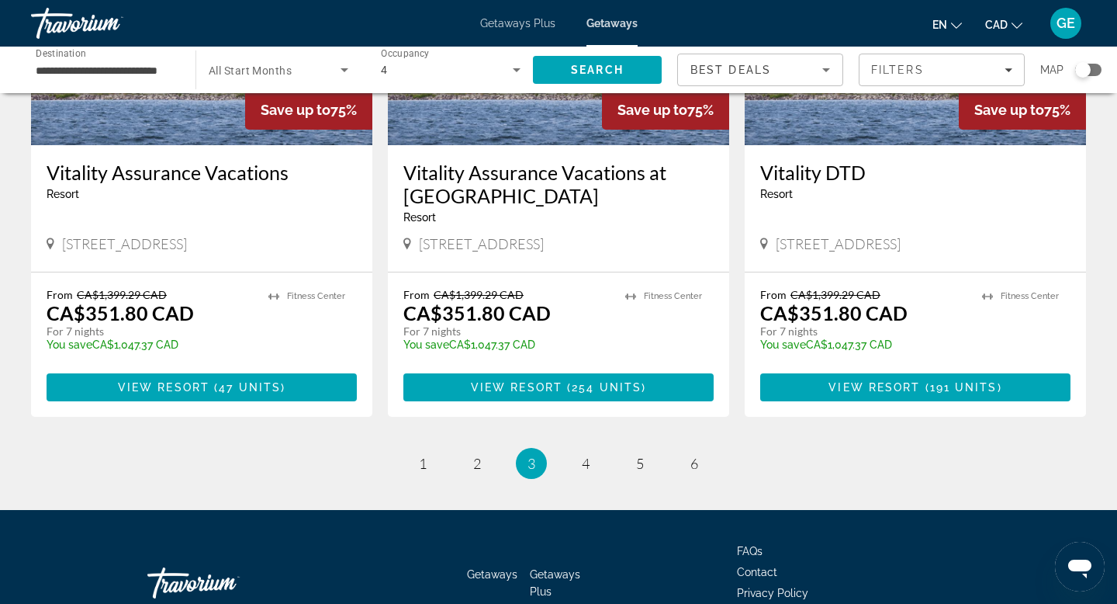
scroll to position [2000, 0]
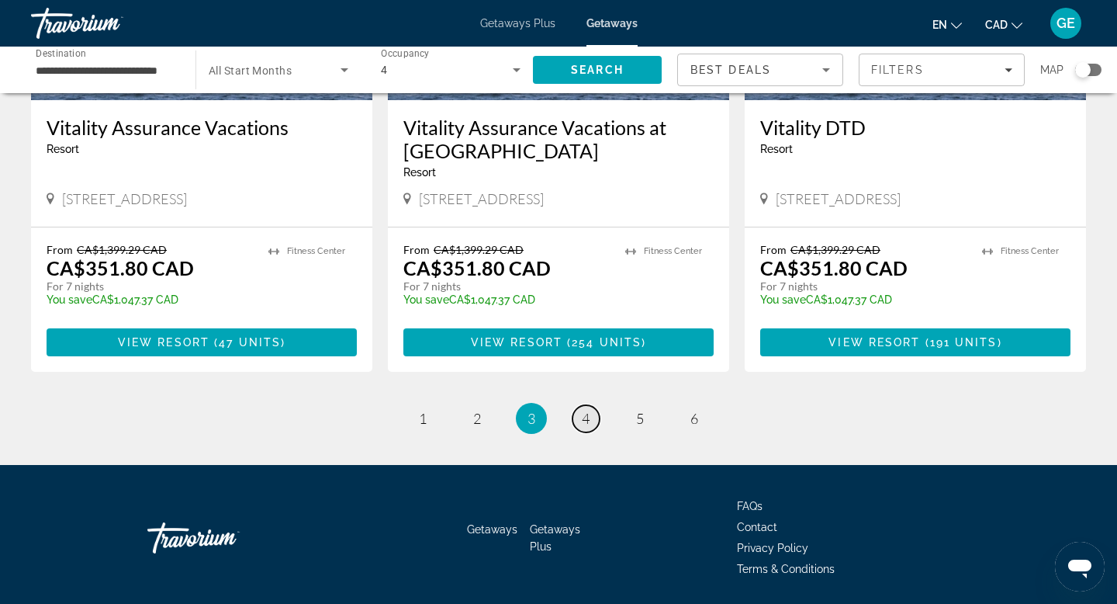
click at [581, 405] on link "page 4" at bounding box center [586, 418] width 27 height 27
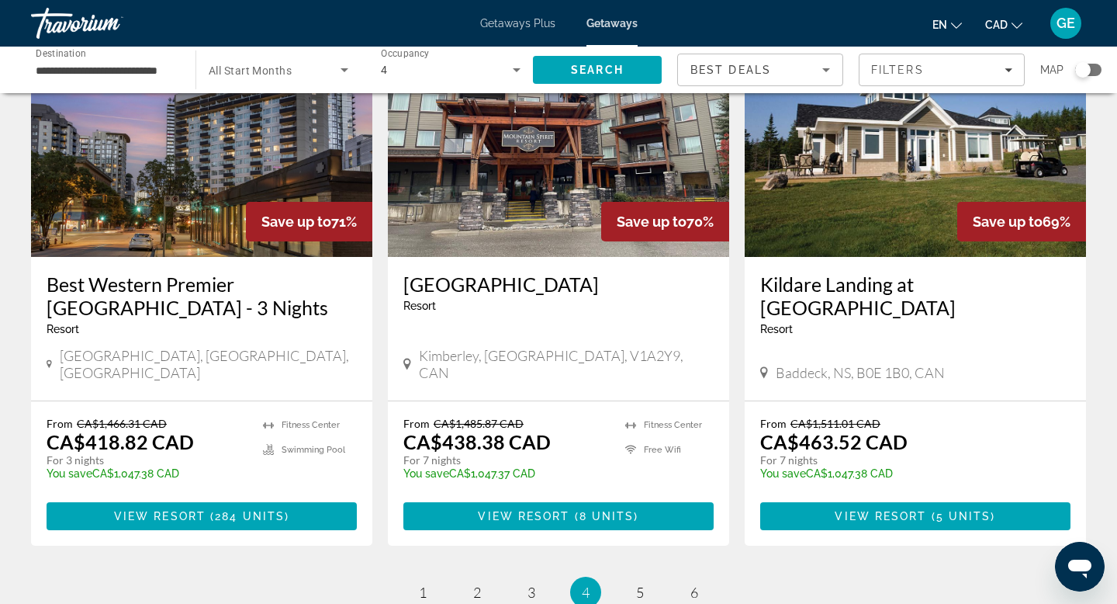
scroll to position [1810, 0]
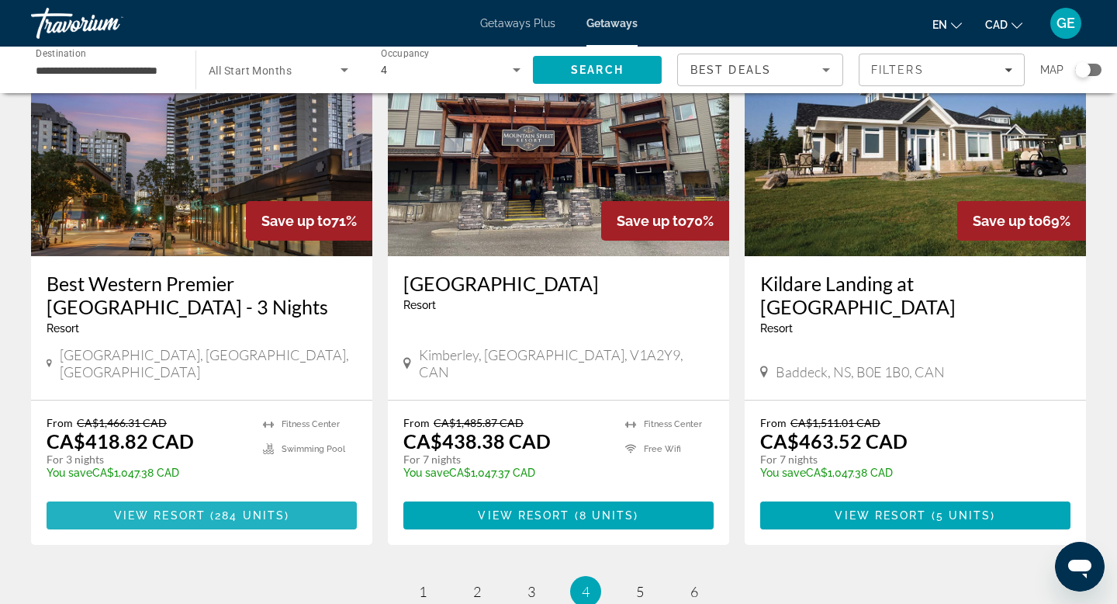
click at [179, 509] on span "View Resort" at bounding box center [160, 515] width 92 height 12
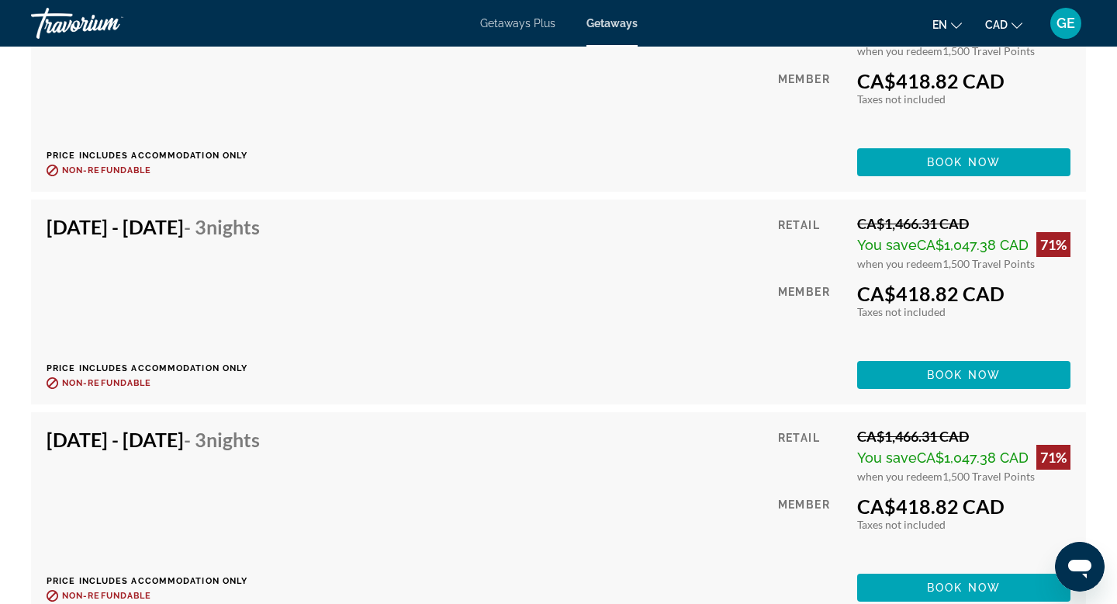
scroll to position [11121, 0]
